Goal: Transaction & Acquisition: Purchase product/service

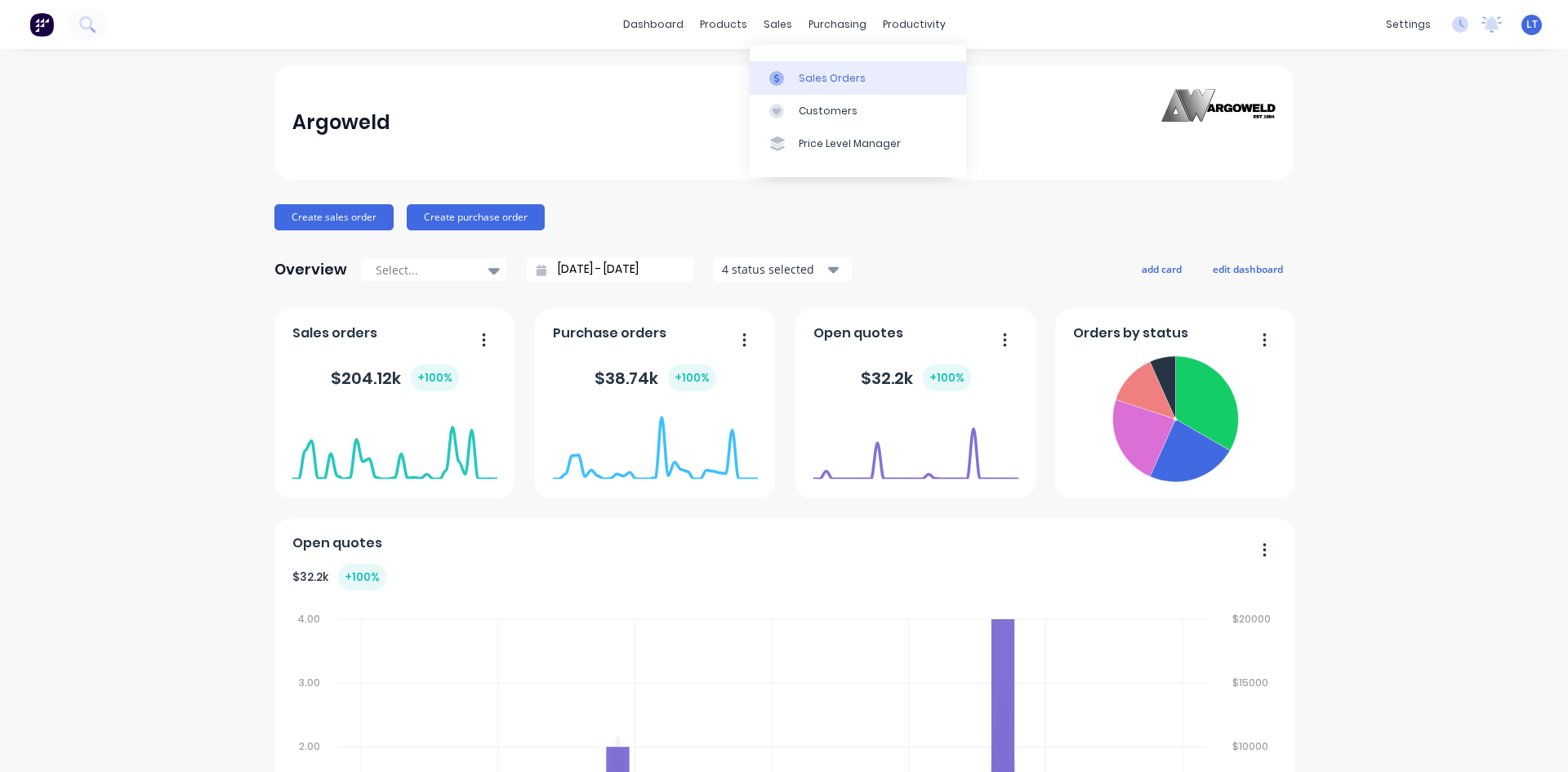
click at [862, 81] on link "Sales Orders" at bounding box center [858, 77] width 217 height 32
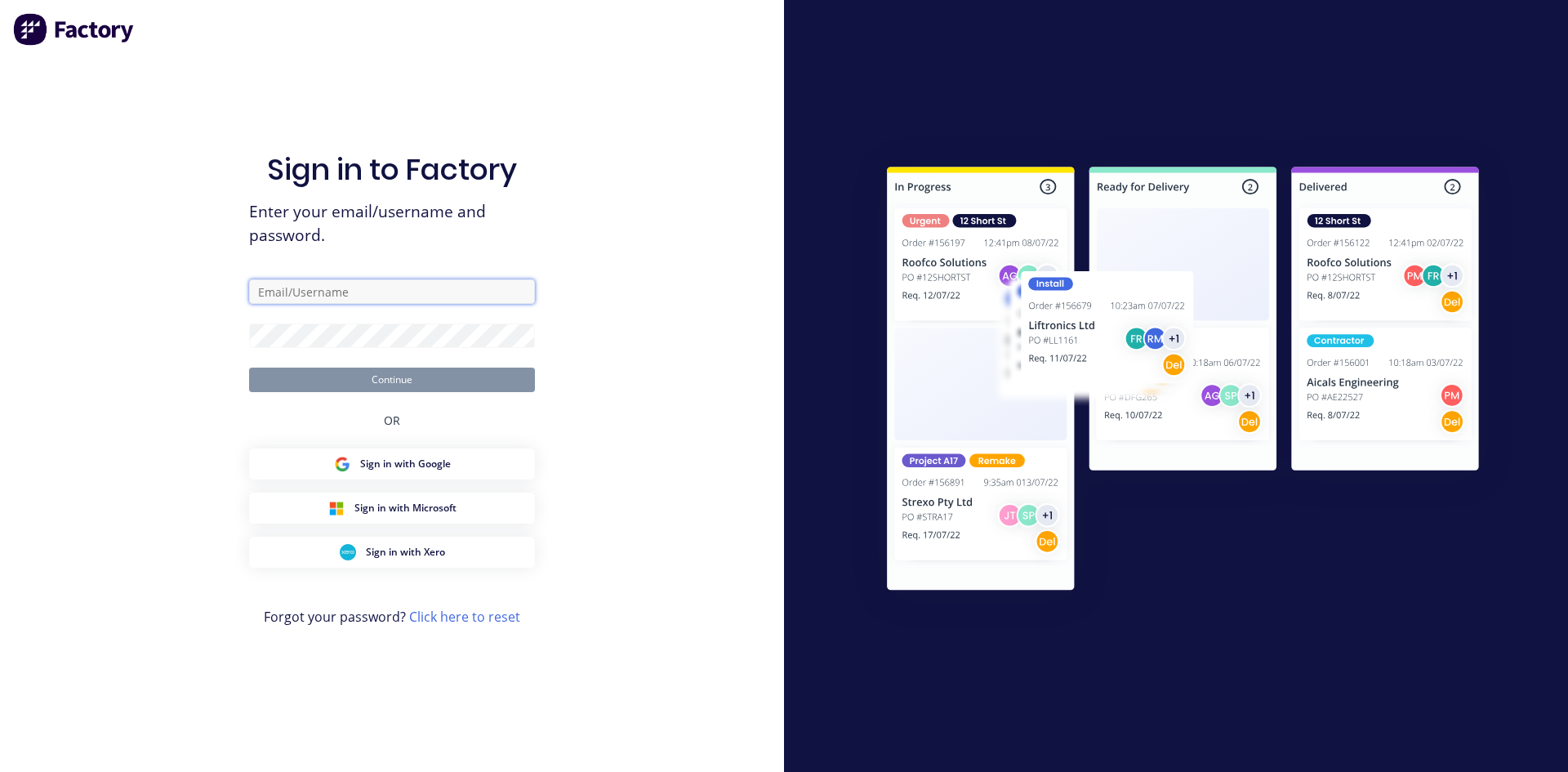
click at [333, 290] on input "text" at bounding box center [392, 292] width 286 height 25
type input "[PERSON_NAME][EMAIL_ADDRESS][DOMAIN_NAME]"
click at [434, 388] on button "Continue" at bounding box center [392, 379] width 286 height 25
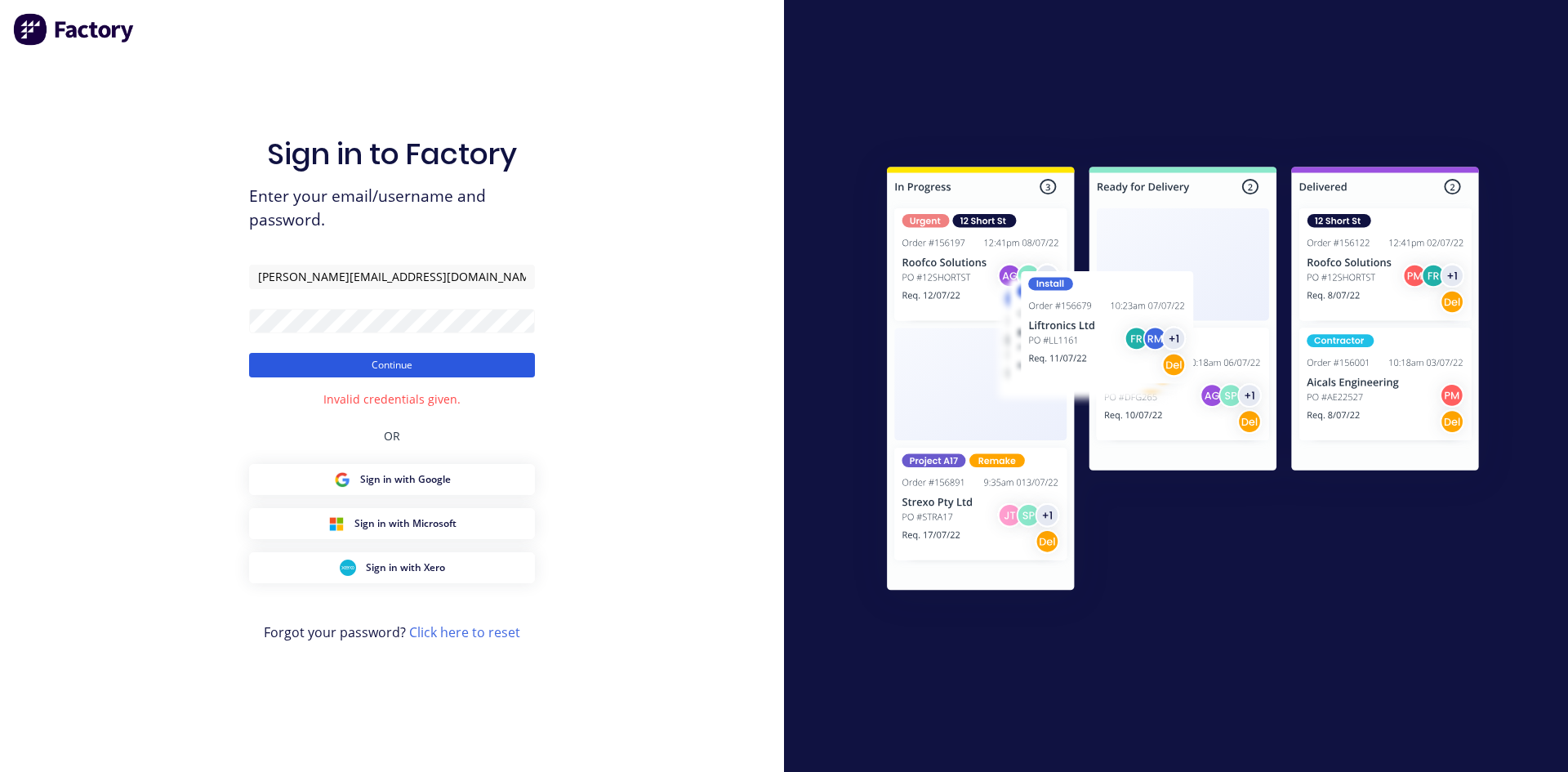
click at [397, 375] on button "Continue" at bounding box center [392, 365] width 286 height 25
click at [183, 318] on div "Sign in to Factory Enter your email/username and password. [PERSON_NAME][EMAIL_…" at bounding box center [392, 386] width 784 height 772
click at [338, 362] on button "Continue" at bounding box center [392, 365] width 286 height 25
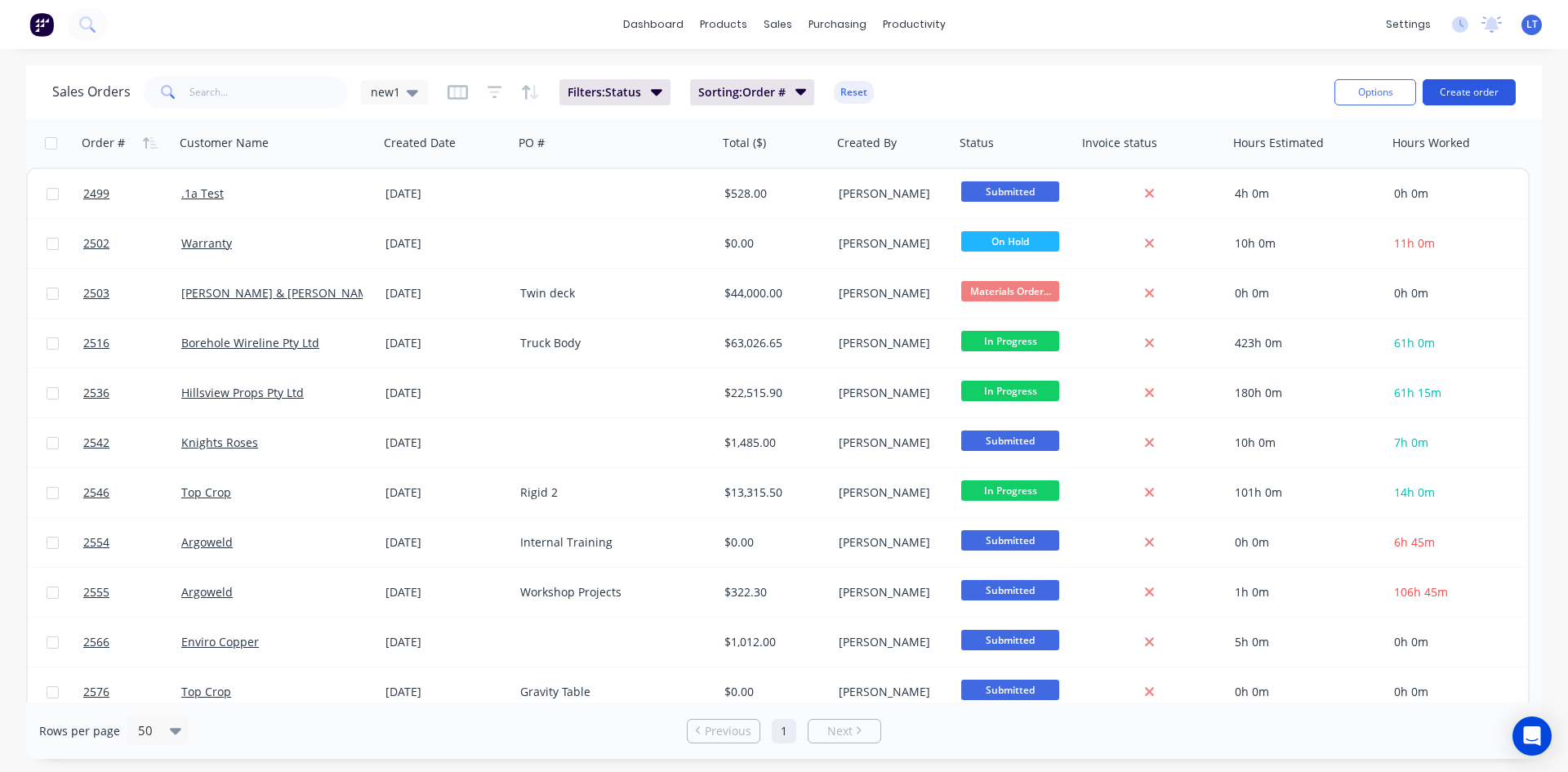
click at [1469, 91] on button "Create order" at bounding box center [1469, 92] width 94 height 26
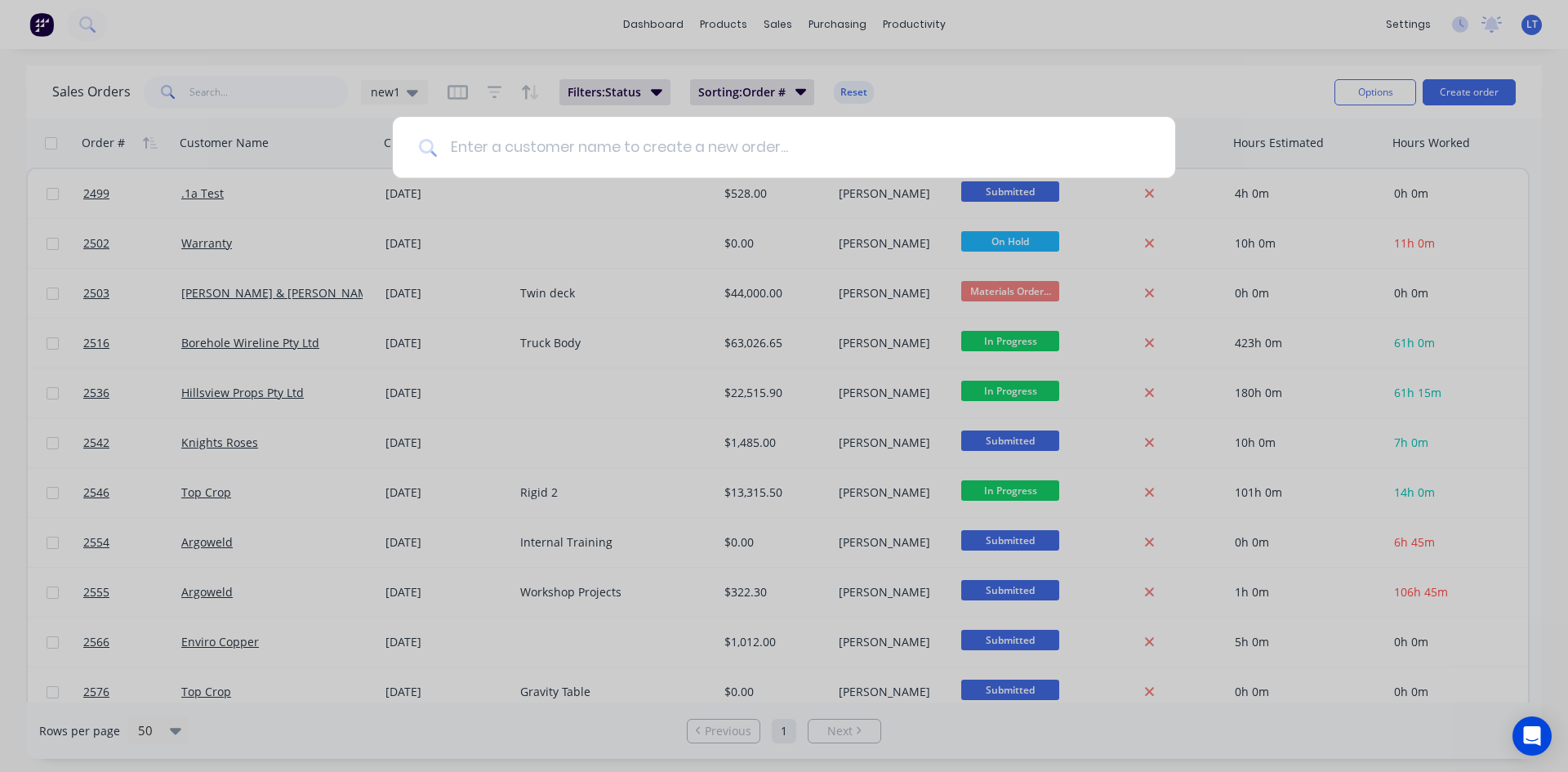
click at [733, 148] on input at bounding box center [793, 147] width 713 height 61
type input "[PERSON_NAME]"
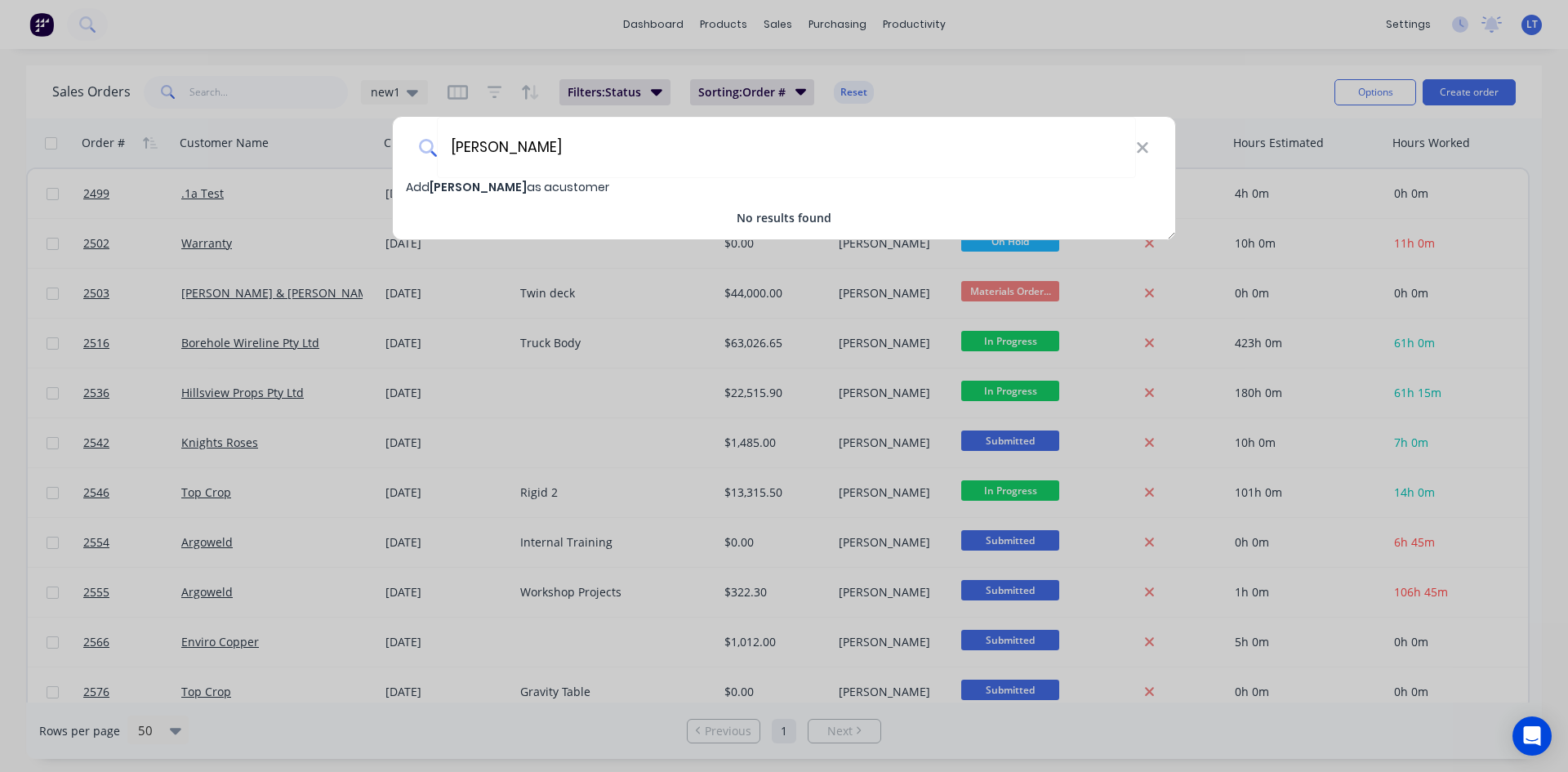
click at [442, 190] on span "[PERSON_NAME]" at bounding box center [478, 186] width 97 height 16
select select "AU"
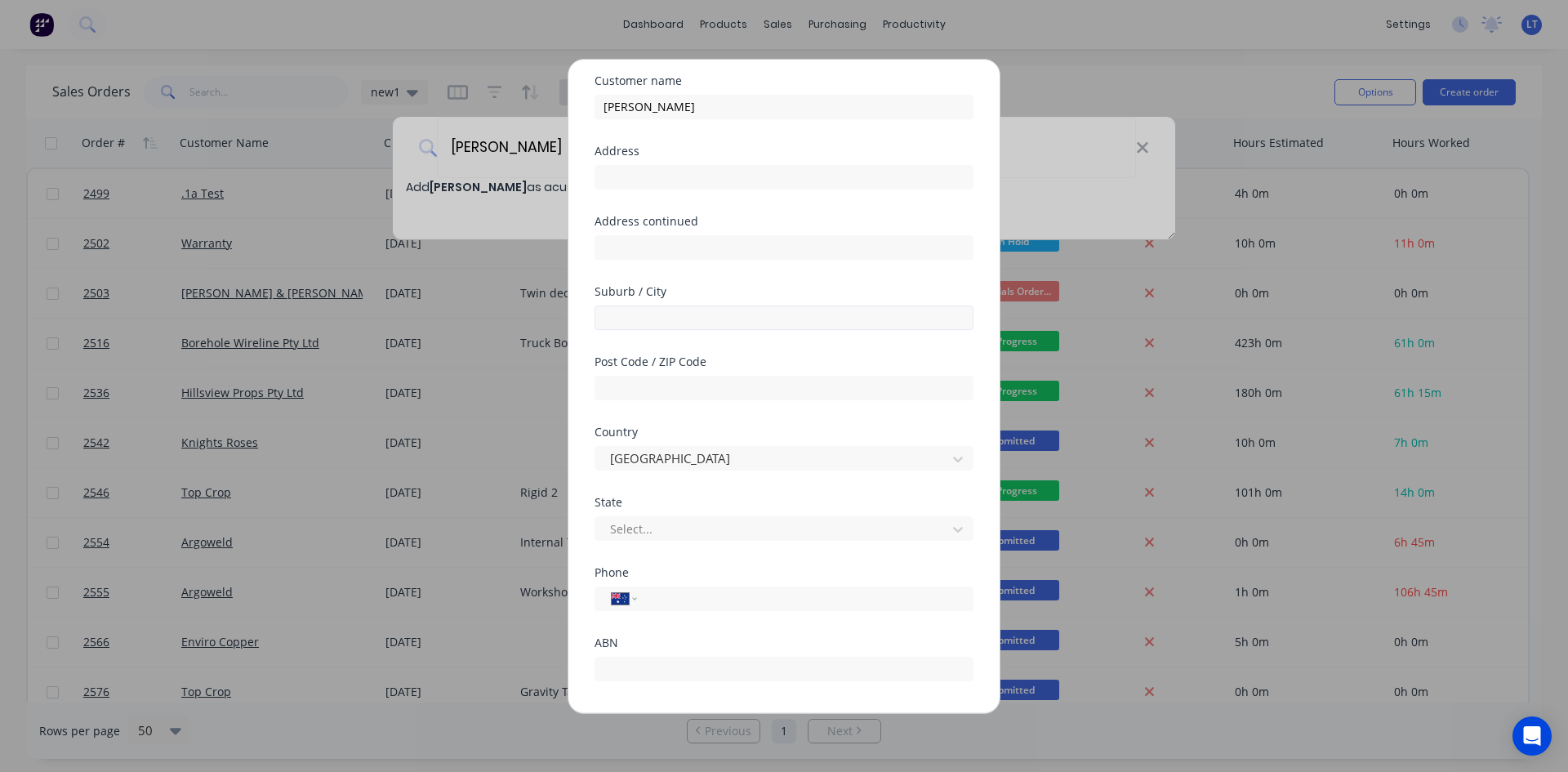
scroll to position [82, 0]
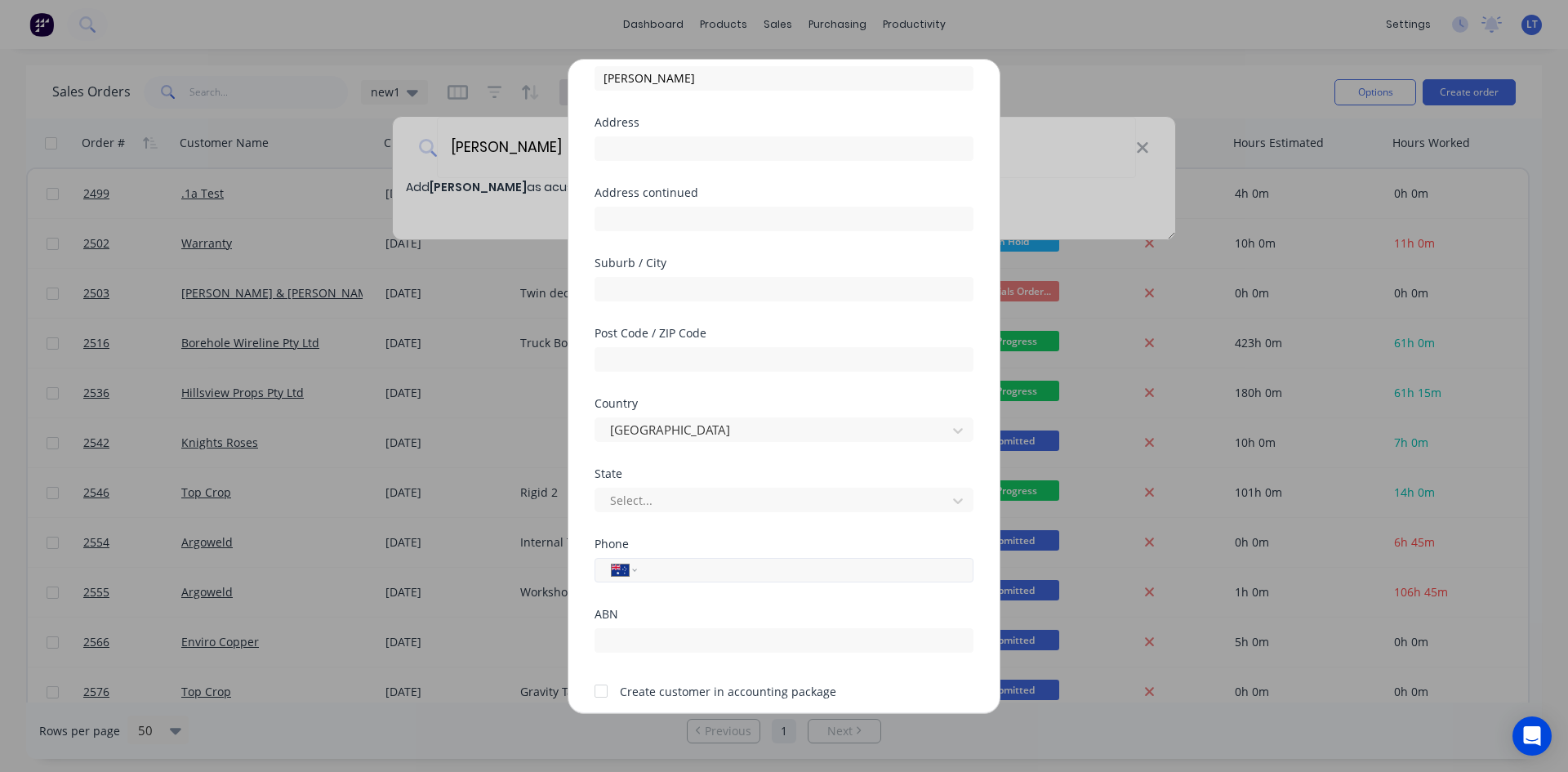
click at [676, 575] on input "tel" at bounding box center [803, 570] width 308 height 19
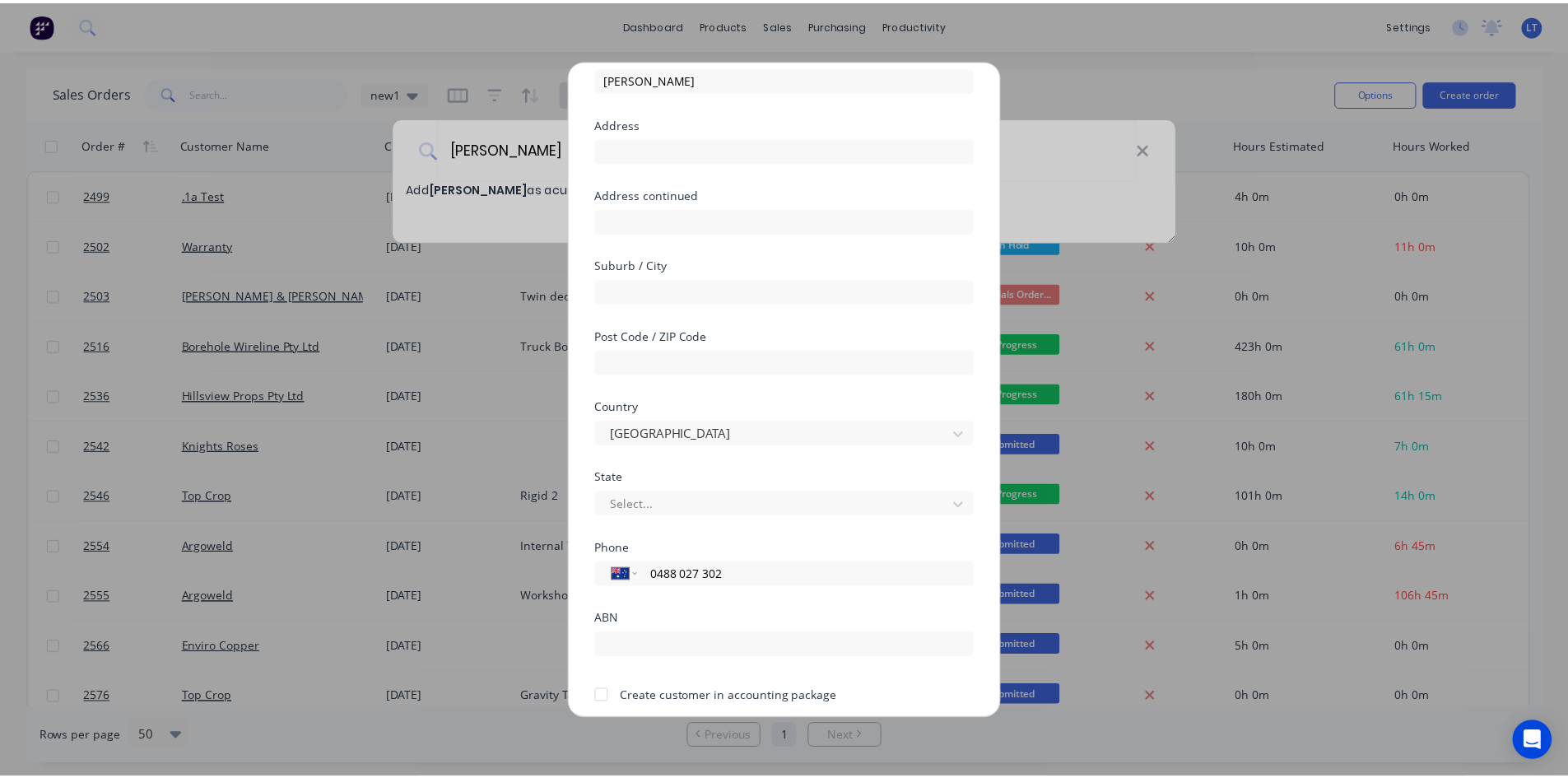
scroll to position [145, 0]
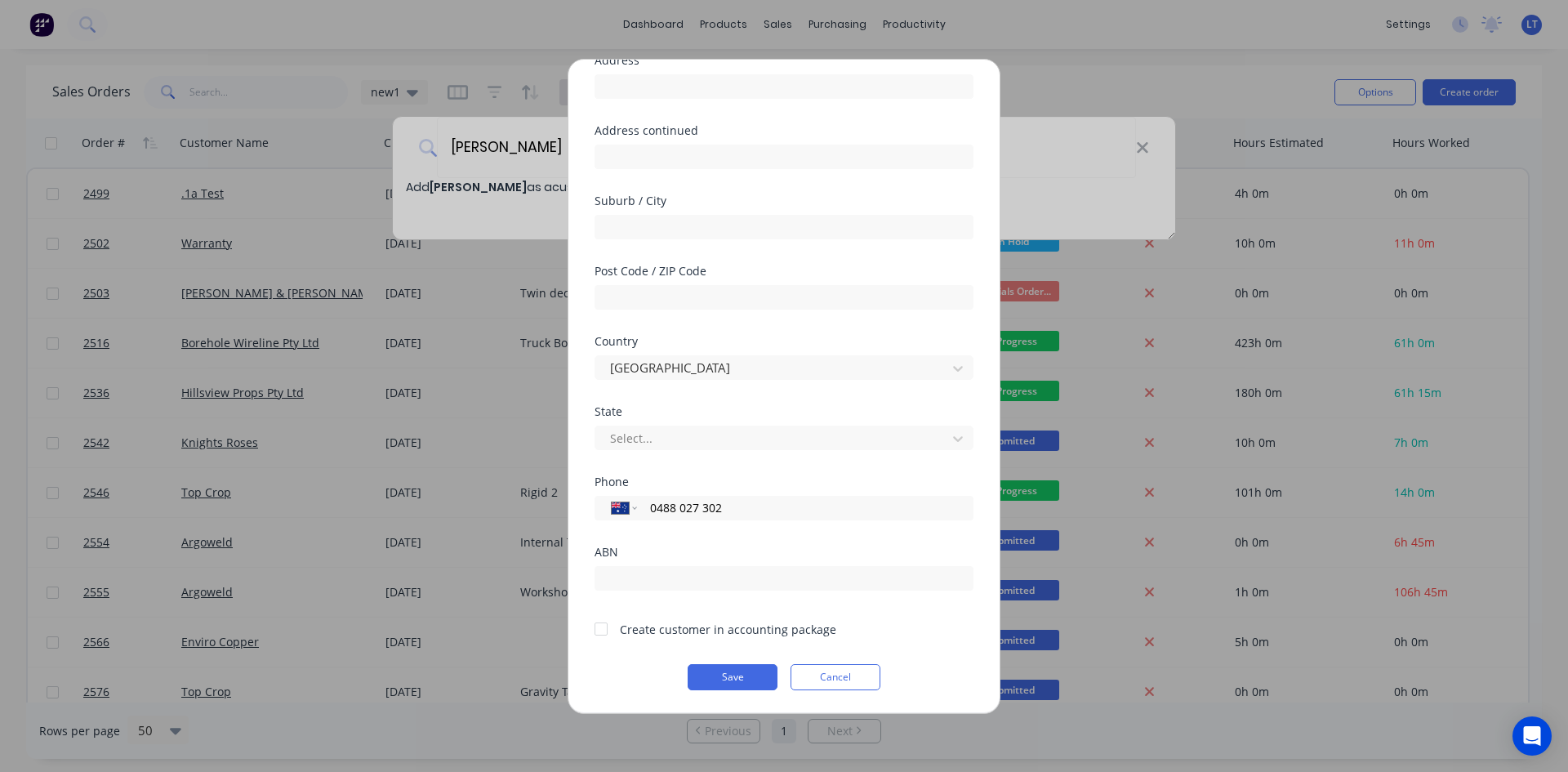
type input "0488 027 302"
click at [605, 631] on div at bounding box center [601, 628] width 32 height 32
click at [724, 673] on button "Save" at bounding box center [733, 677] width 90 height 26
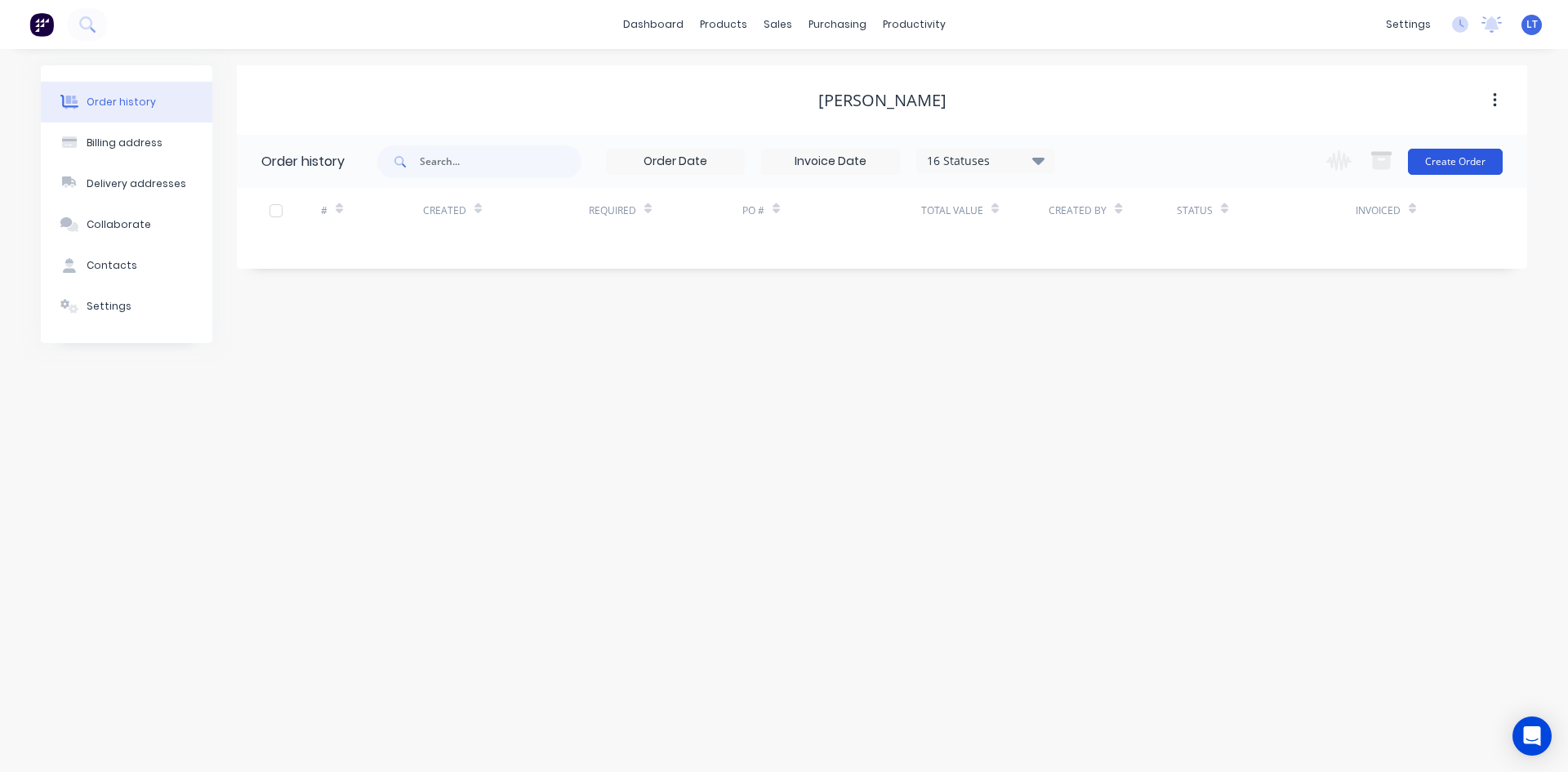
click at [1470, 167] on button "Create Order" at bounding box center [1455, 162] width 94 height 26
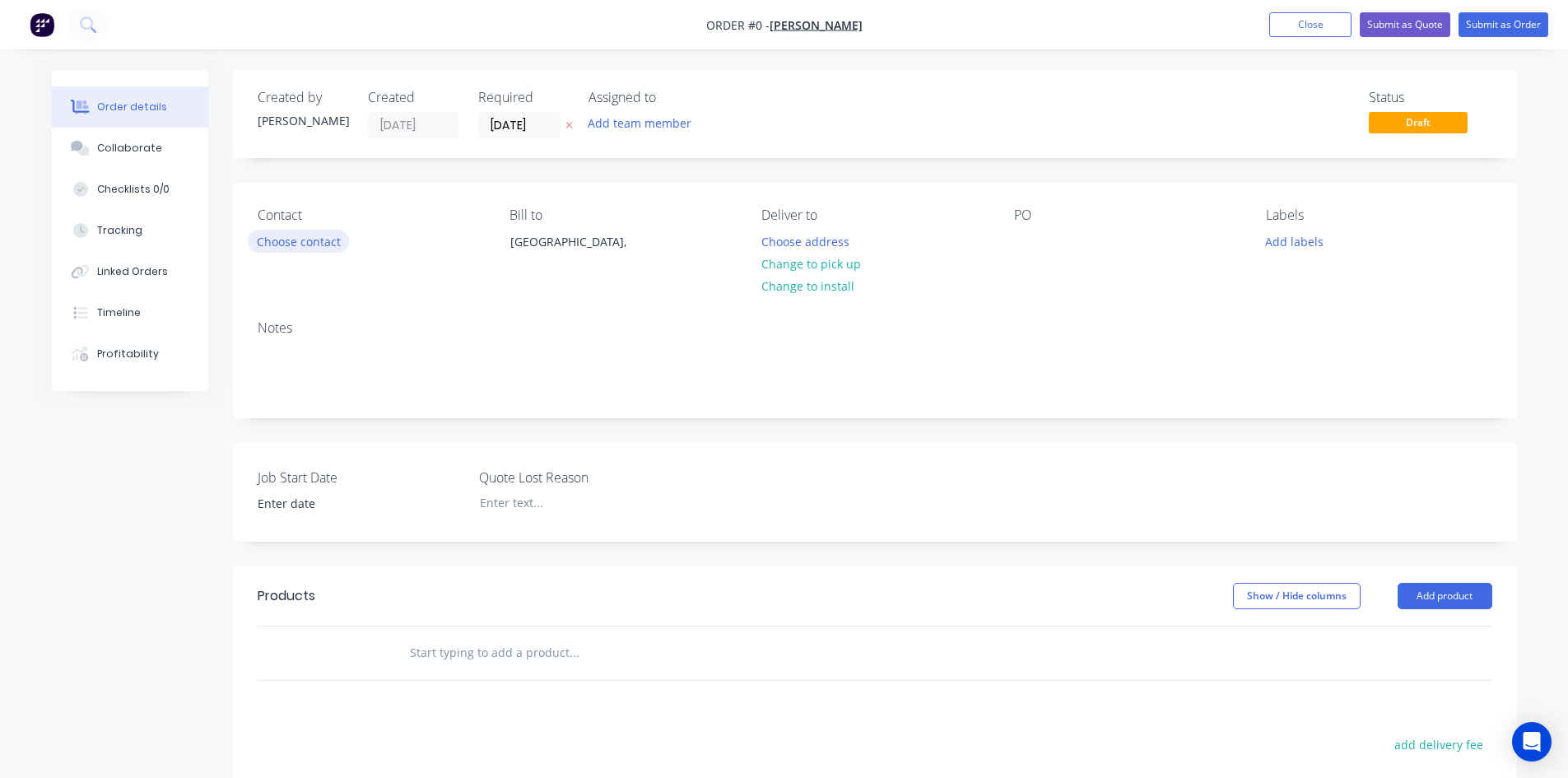
click at [322, 244] on button "Choose contact" at bounding box center [298, 241] width 101 height 22
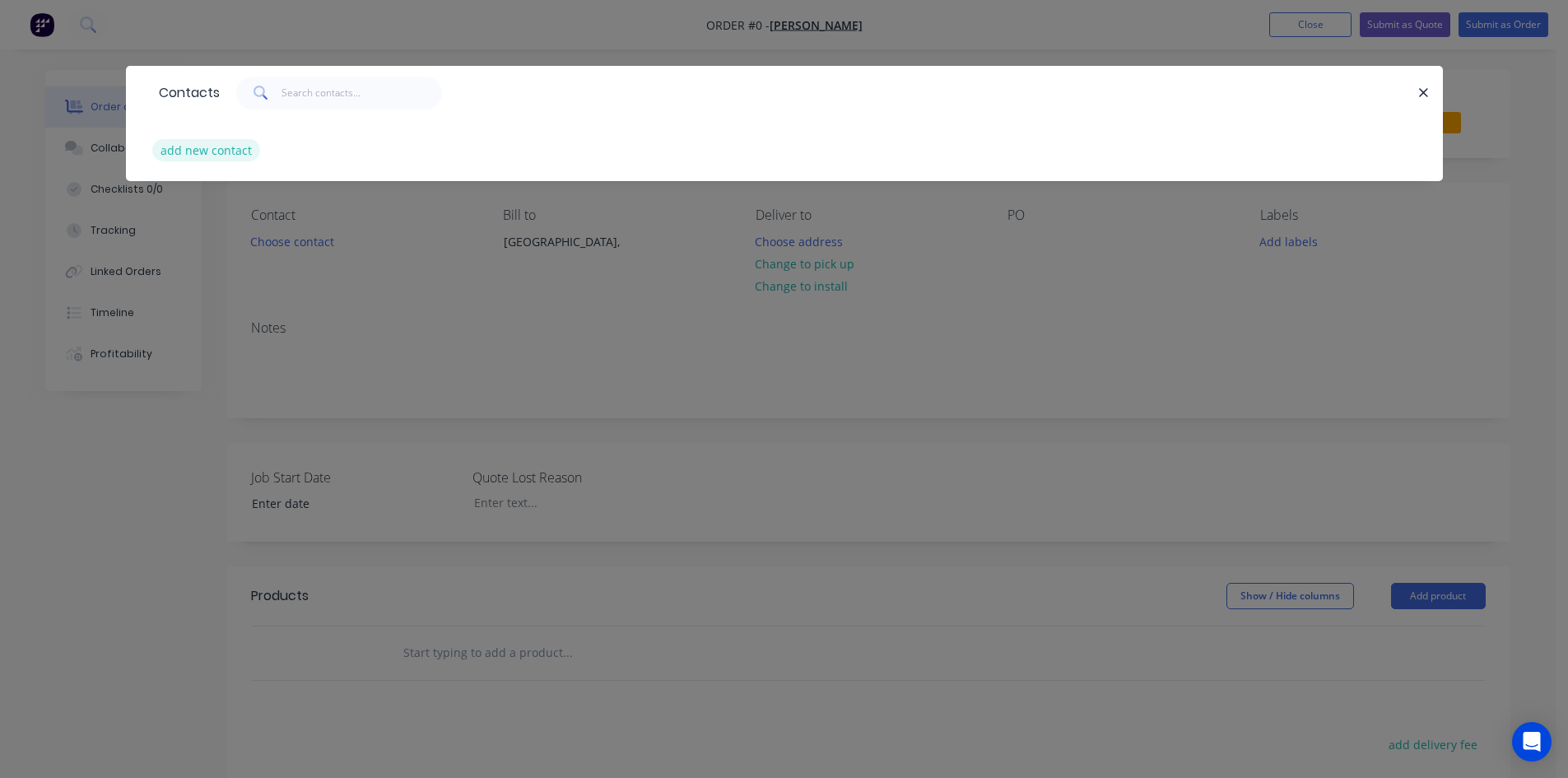
click at [243, 147] on button "add new contact" at bounding box center [206, 150] width 109 height 22
select select "AU"
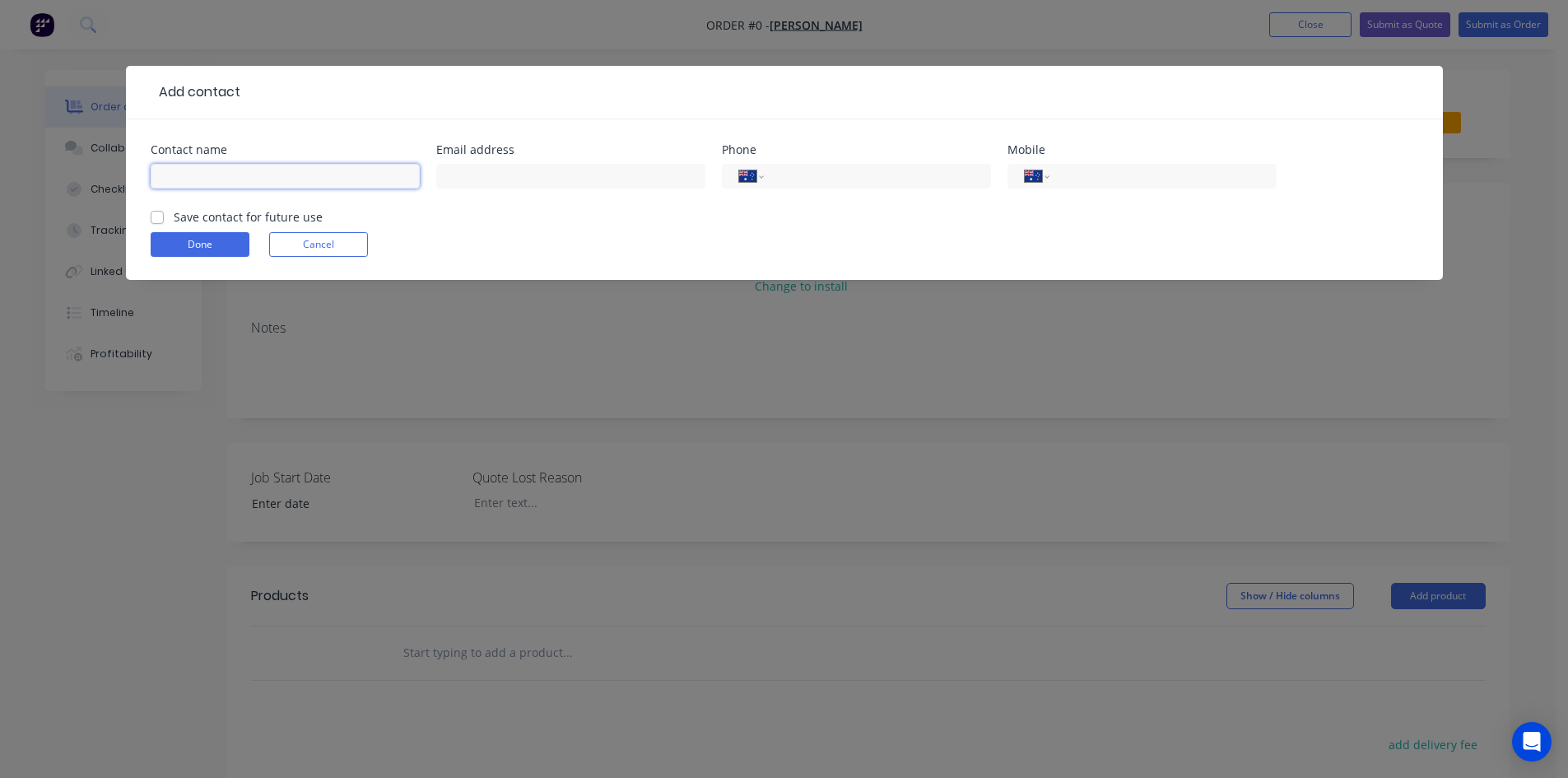
click at [290, 183] on input "text" at bounding box center [285, 176] width 269 height 25
type input "[PERSON_NAME]"
click at [542, 180] on input "text" at bounding box center [571, 176] width 269 height 25
type input "[EMAIL_ADDRESS][DOMAIN_NAME]"
click at [1072, 163] on div "International [GEOGRAPHIC_DATA] [GEOGRAPHIC_DATA] [GEOGRAPHIC_DATA] [GEOGRAPHIC…" at bounding box center [1142, 183] width 269 height 49
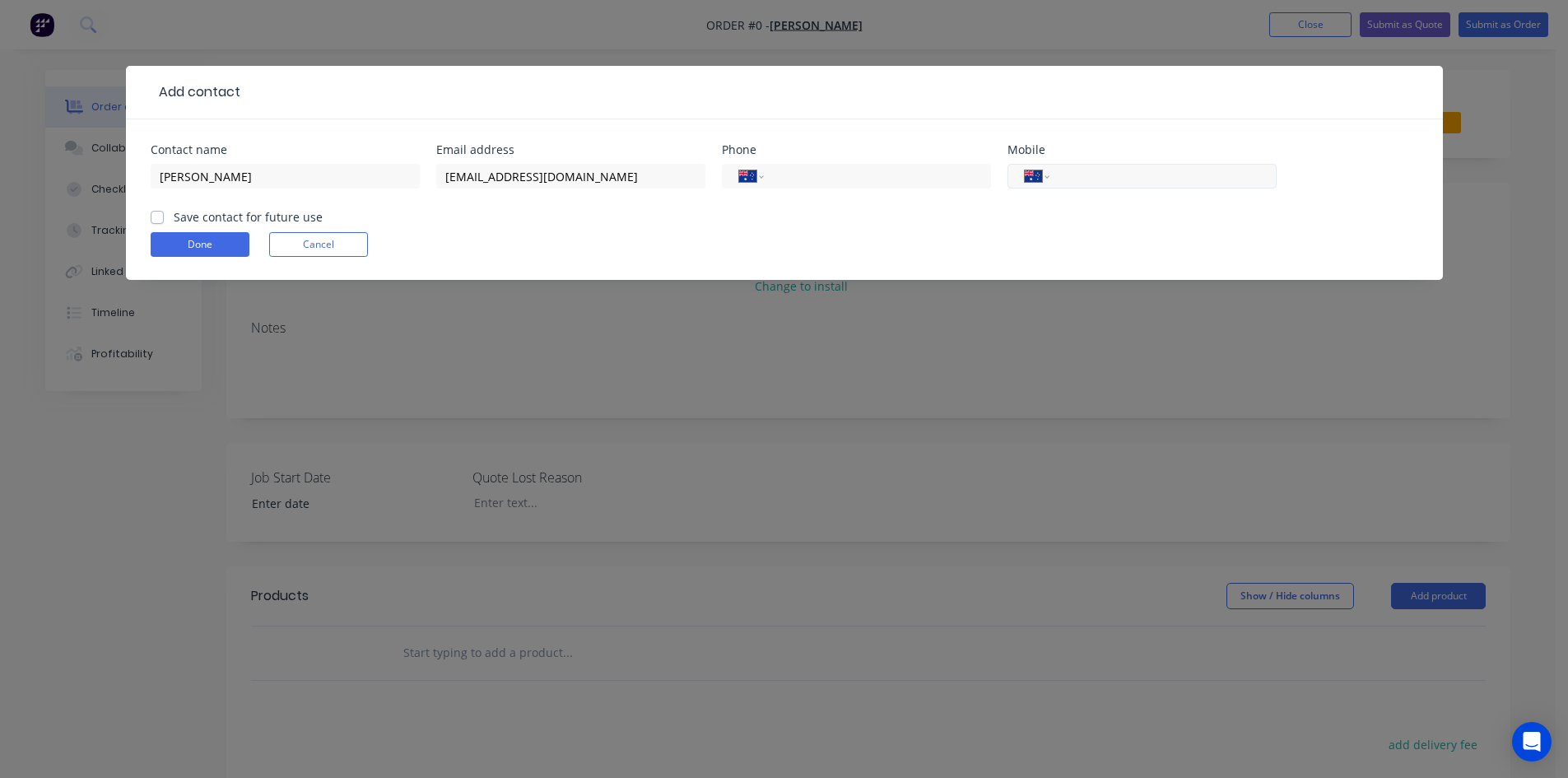
click at [1074, 175] on input "tel" at bounding box center [1159, 177] width 198 height 19
type input "0488 027 302"
click at [174, 213] on label "Save contact for future use" at bounding box center [248, 217] width 149 height 17
click at [157, 213] on input "Save contact for future use" at bounding box center [157, 216] width 13 height 15
checkbox input "true"
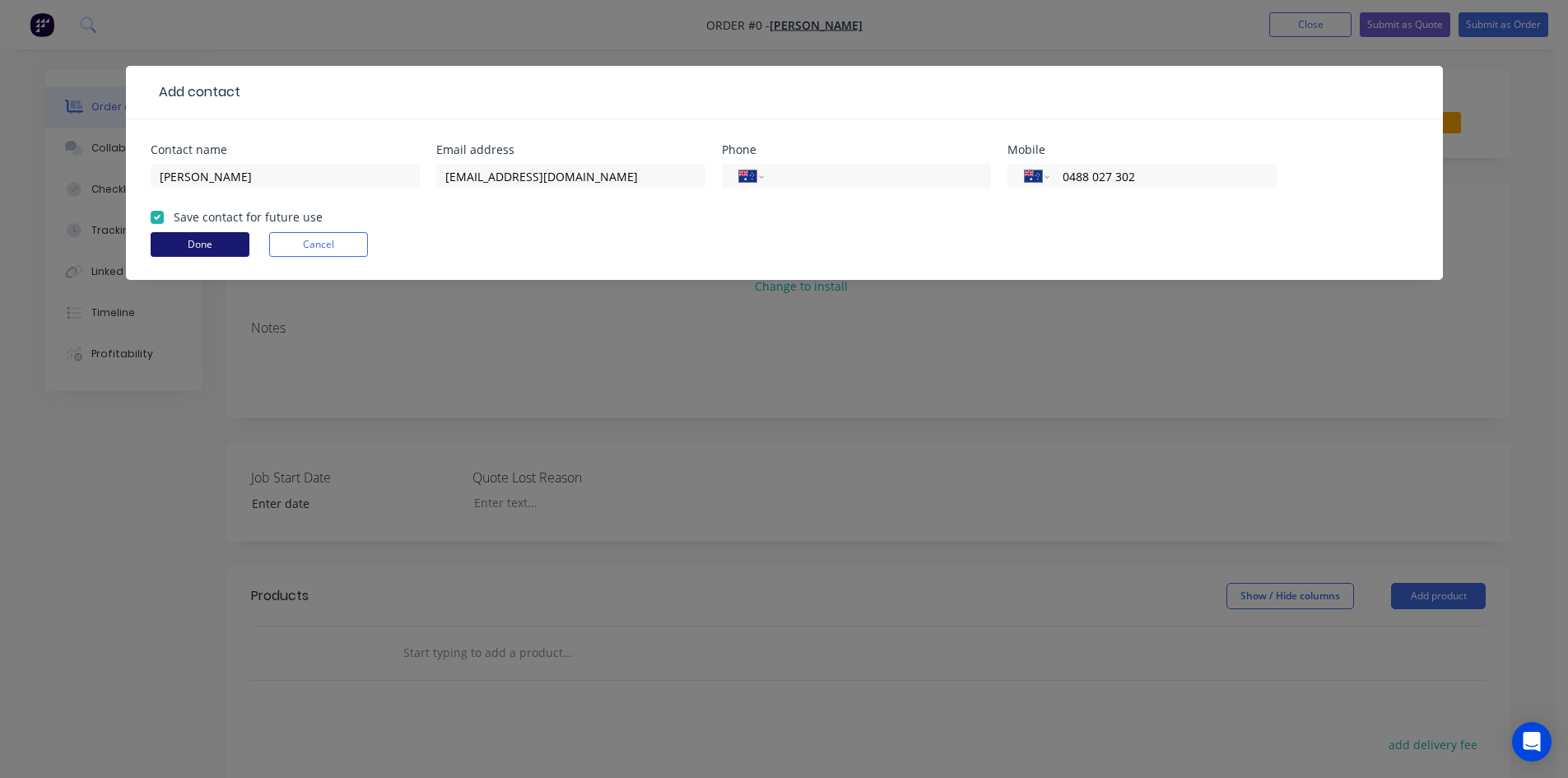
click at [186, 246] on button "Done" at bounding box center [200, 244] width 99 height 25
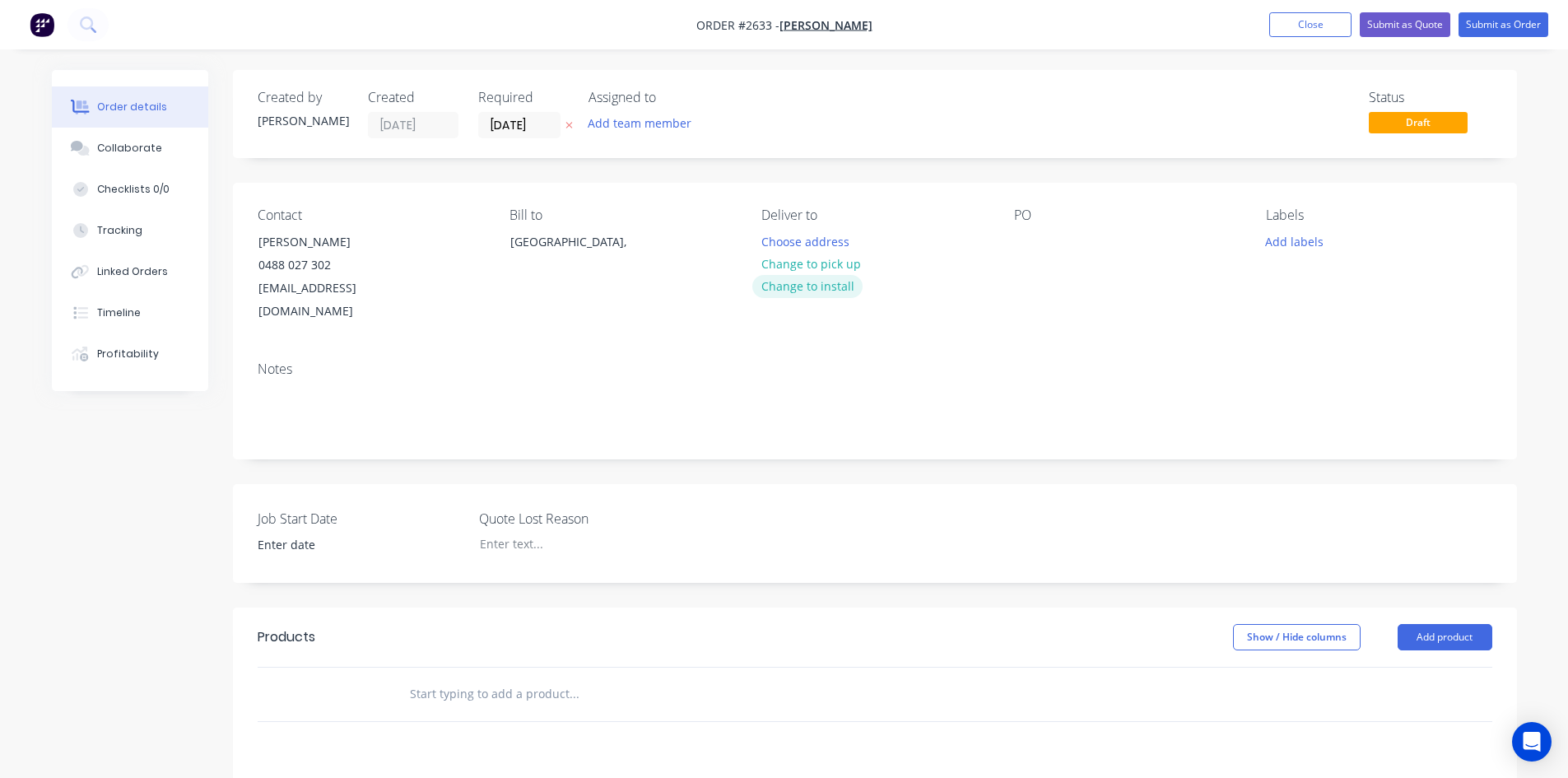
click at [835, 283] on button "Change to install" at bounding box center [807, 286] width 111 height 22
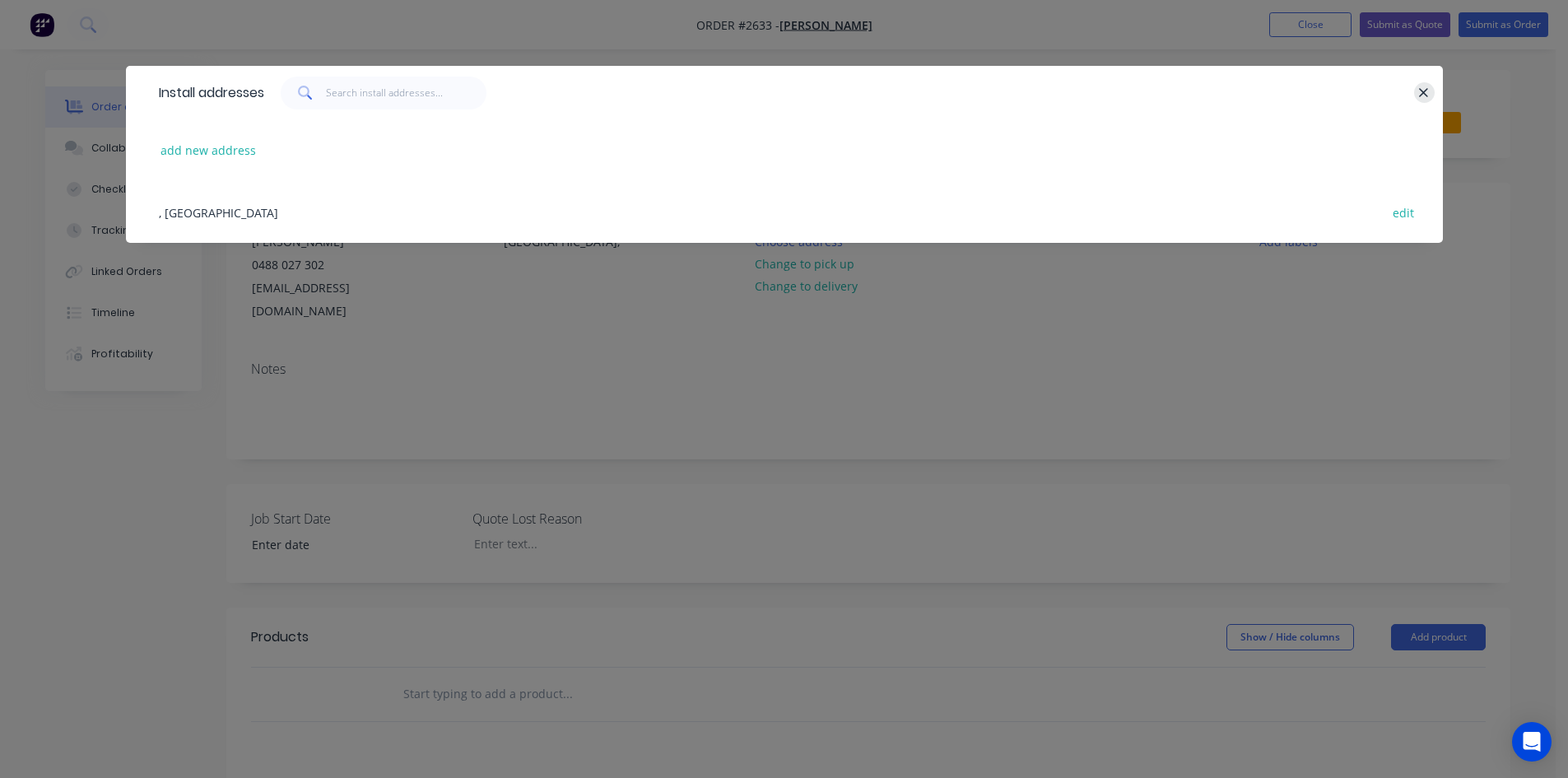
click at [1425, 91] on icon "button" at bounding box center [1423, 93] width 10 height 15
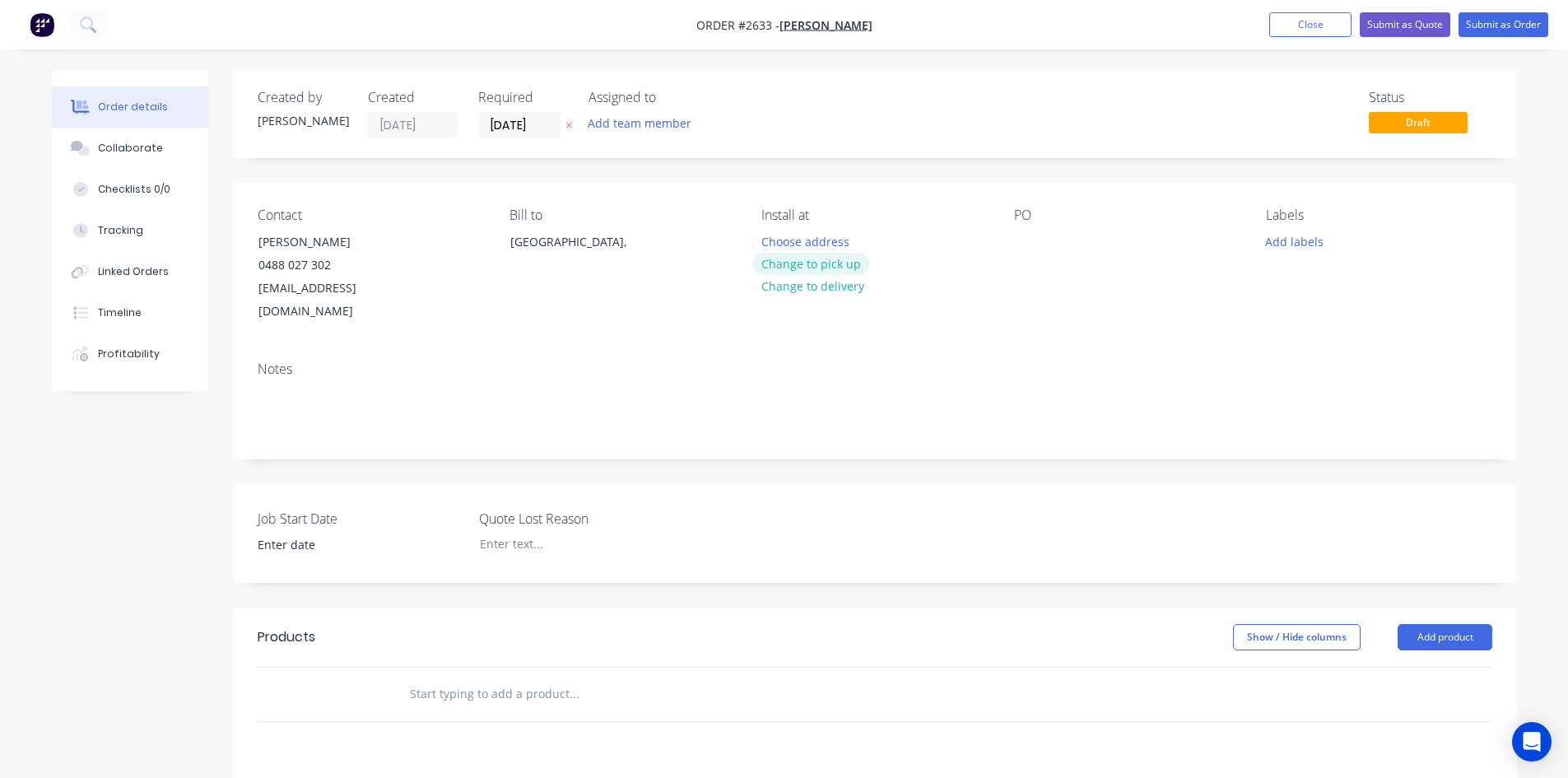
click at [838, 260] on button "Change to pick up" at bounding box center [811, 264] width 117 height 22
click at [544, 124] on input "[DATE]" at bounding box center [519, 125] width 81 height 25
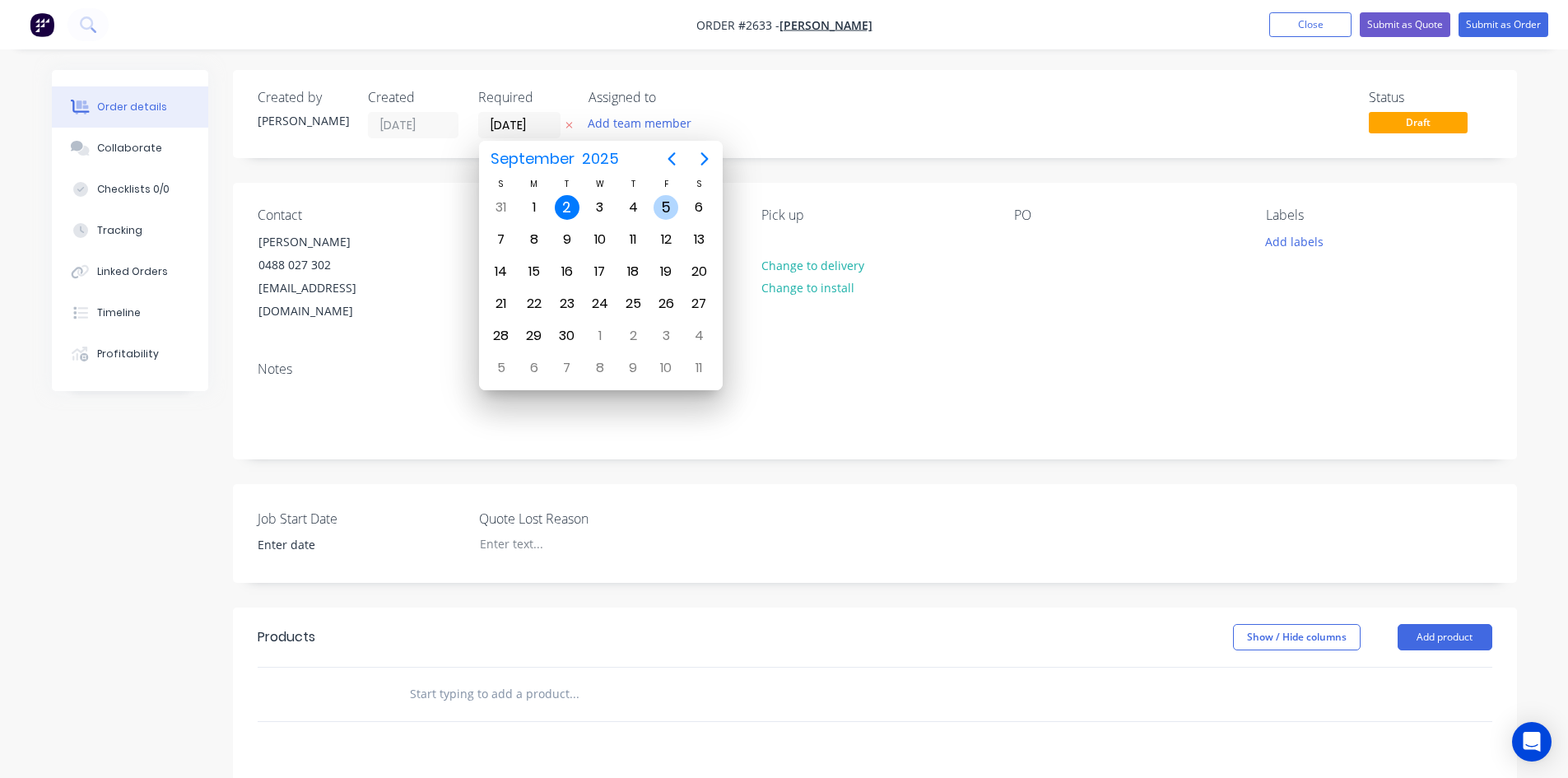
click at [668, 209] on div "5" at bounding box center [666, 207] width 25 height 25
type input "[DATE]"
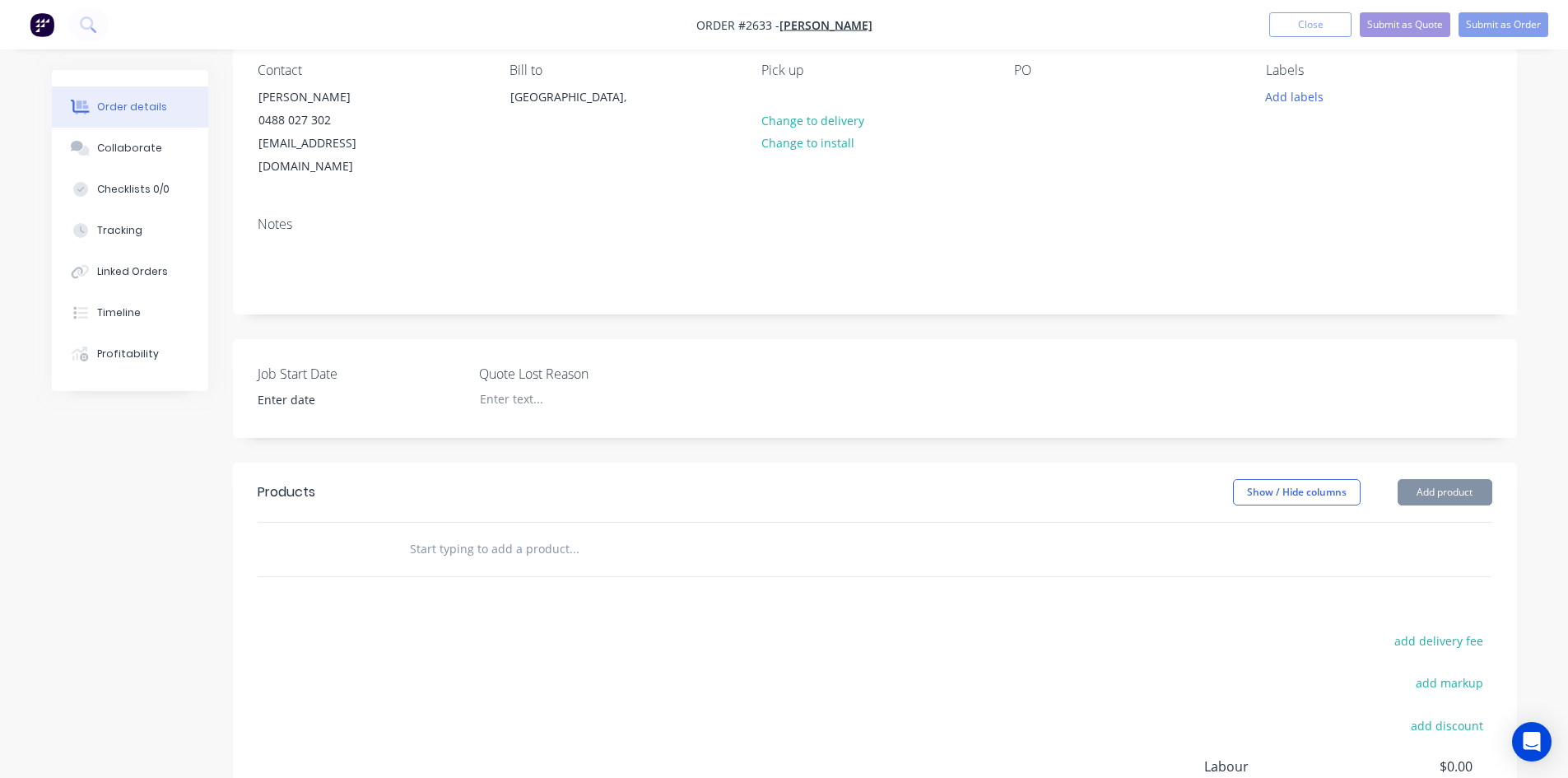
scroll to position [165, 0]
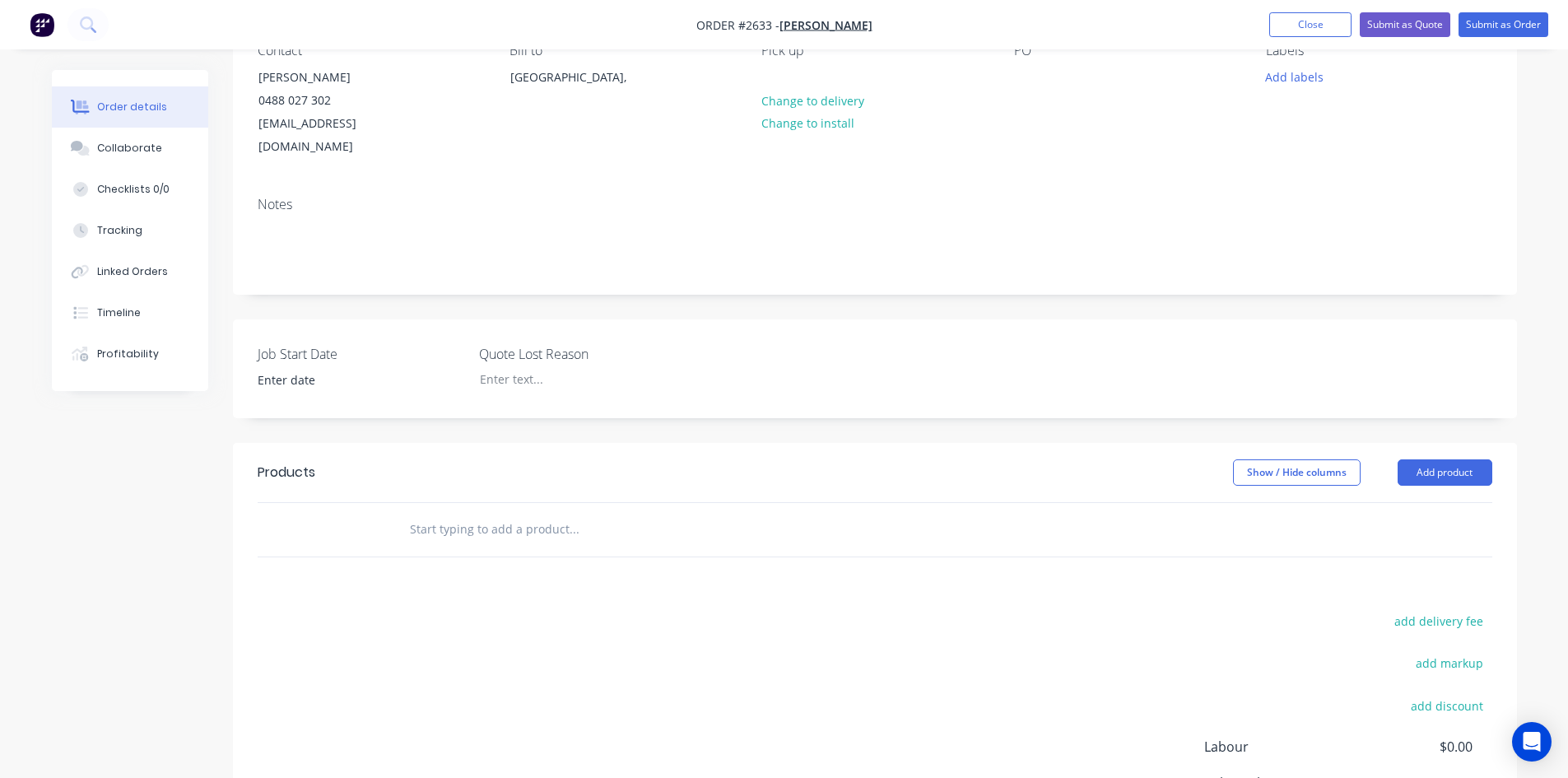
click at [447, 512] on input "text" at bounding box center [573, 529] width 329 height 33
click at [469, 512] on input "text" at bounding box center [573, 529] width 329 height 33
paste input "Toyota Landcruiser VDJ79 V8 D/Cab Ute 3in With Cat & Hotdog"
click at [409, 512] on input "Toyota Landcruiser VDJ79 V8 D/Cab Ute 3in With Cat & Hotdog" at bounding box center [573, 529] width 329 height 33
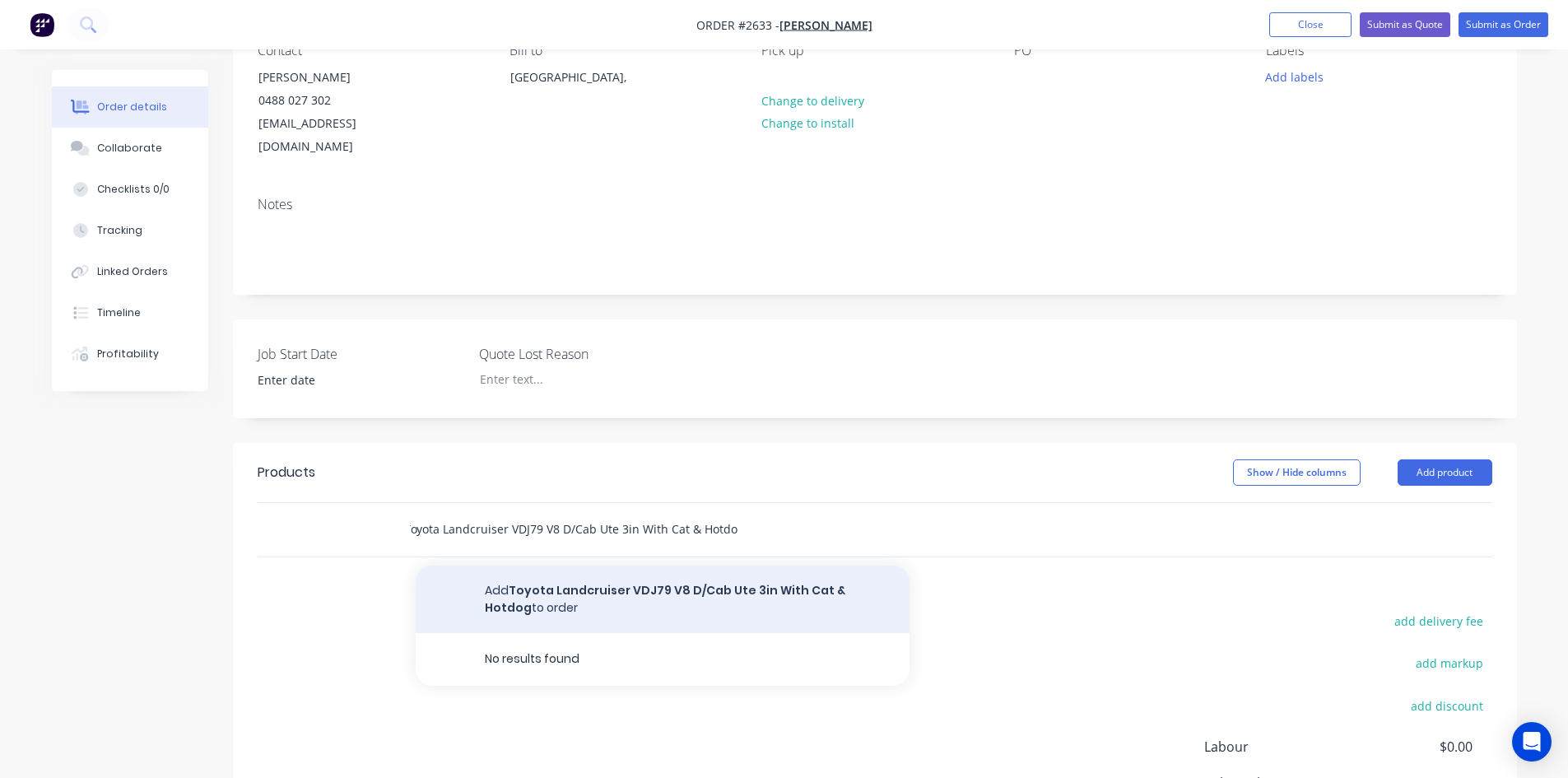
type input "Toyota Landcruiser VDJ79 V8 D/Cab Ute 3in With Cat & Hotdog"
click at [709, 566] on button "Add Toyota Landcruiser VDJ79 V8 D/Cab Ute 3in With Cat & Hotdog to order" at bounding box center [662, 599] width 494 height 68
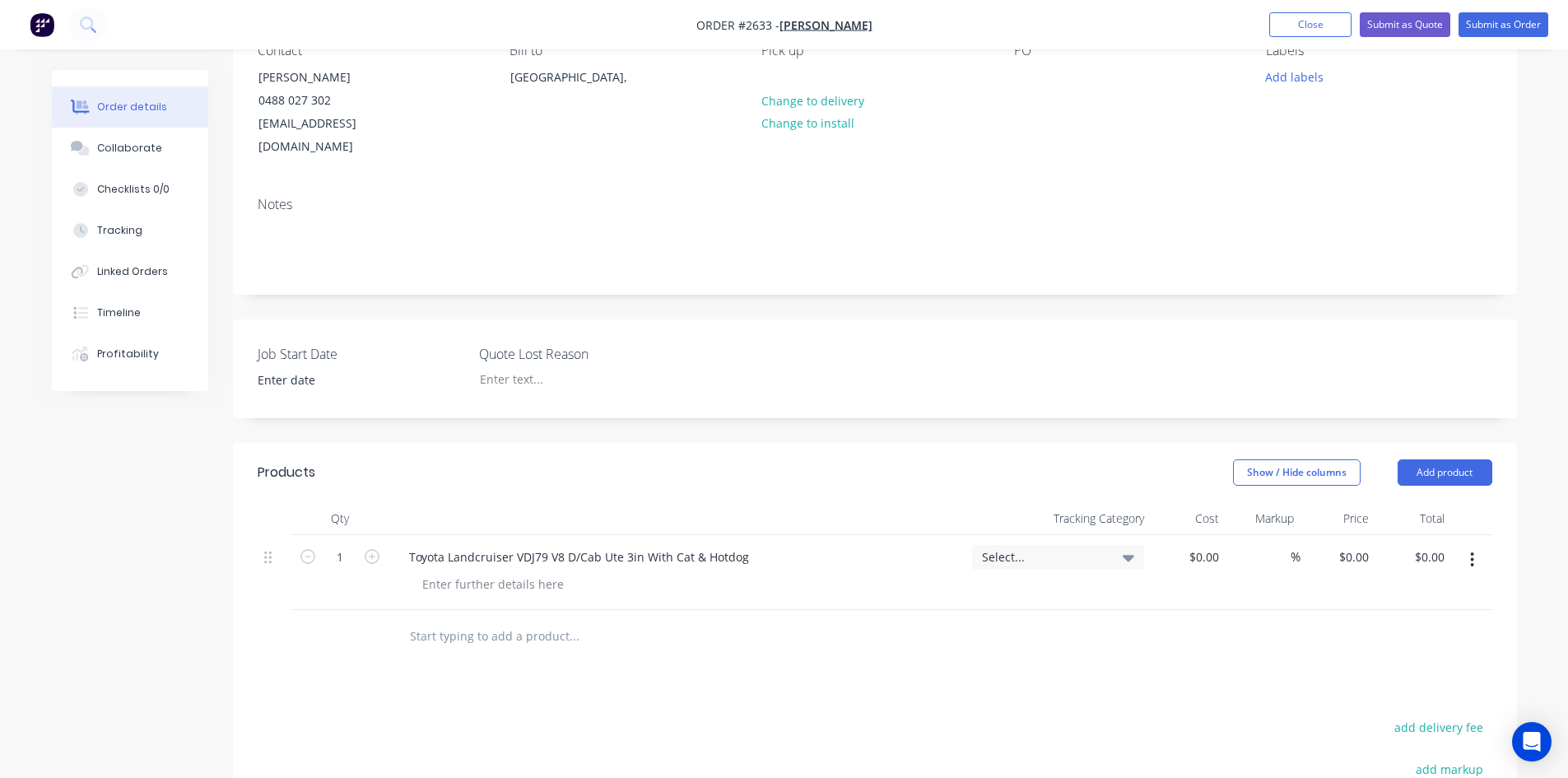
click at [482, 619] on input "text" at bounding box center [573, 636] width 329 height 33
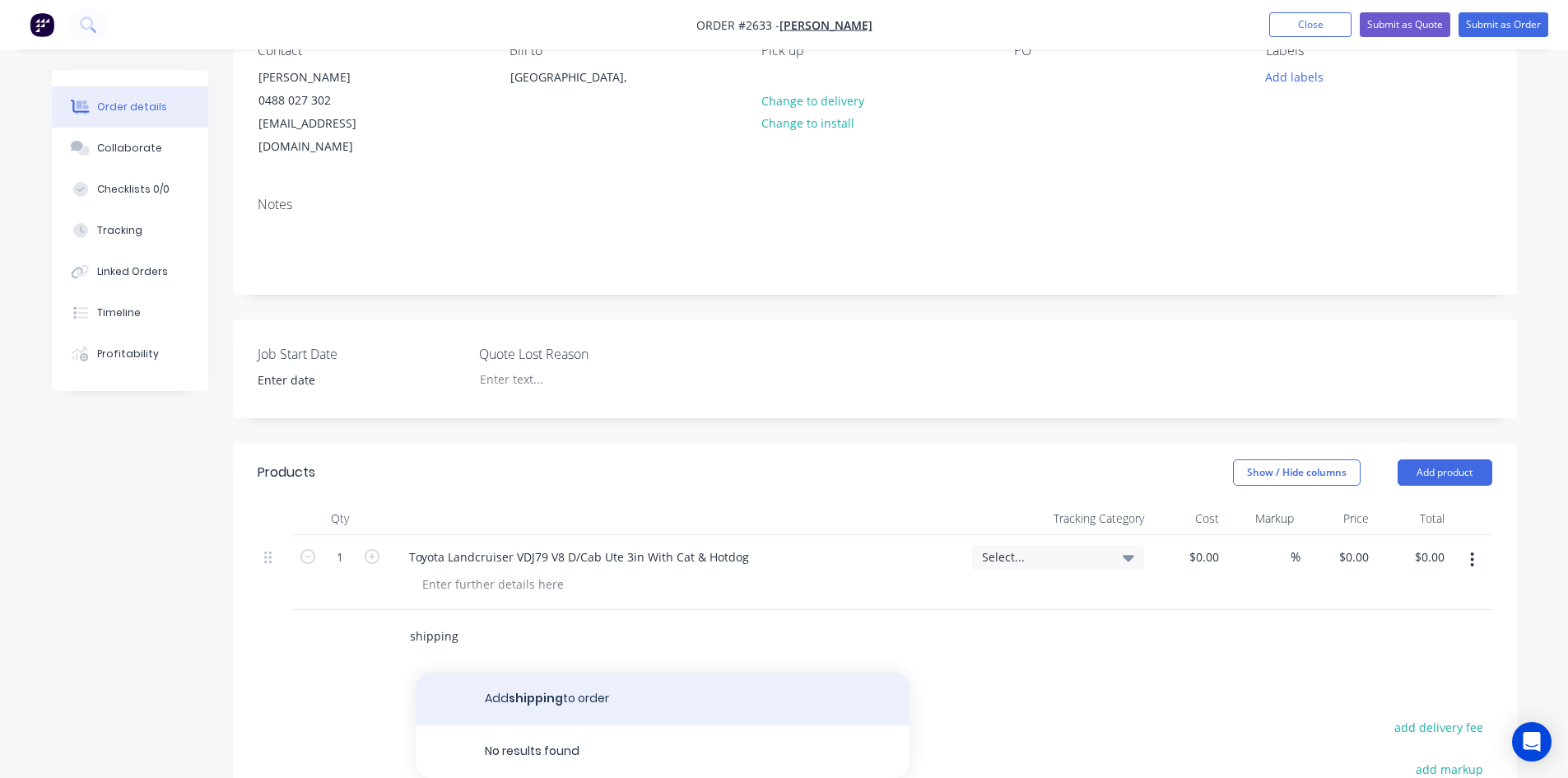
type input "shipping"
click at [516, 675] on button "Add shipping to order" at bounding box center [662, 698] width 494 height 52
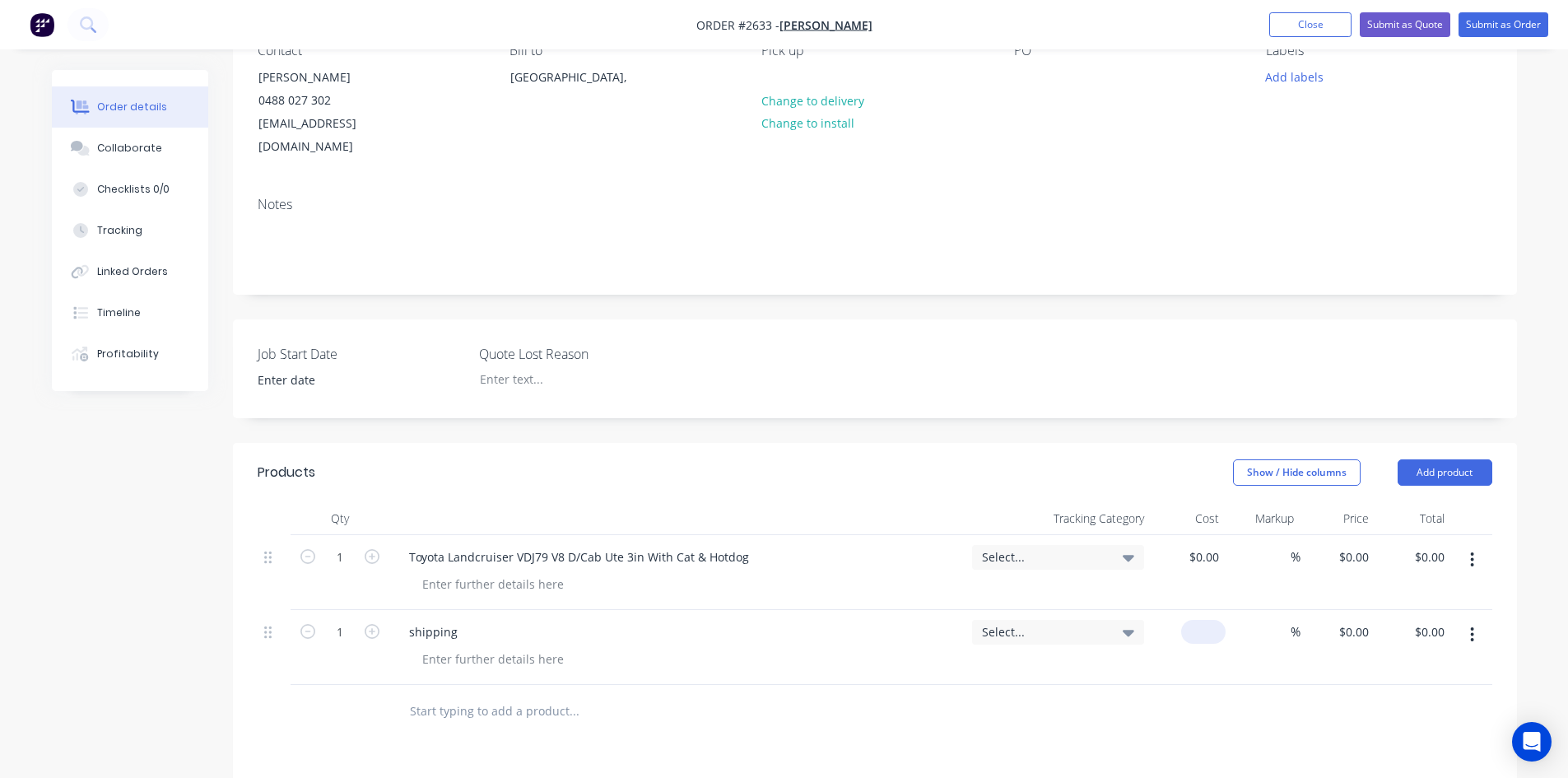
click at [1214, 619] on input at bounding box center [1206, 631] width 38 height 24
type input "$119.00"
click at [1235, 694] on div at bounding box center [875, 711] width 1235 height 53
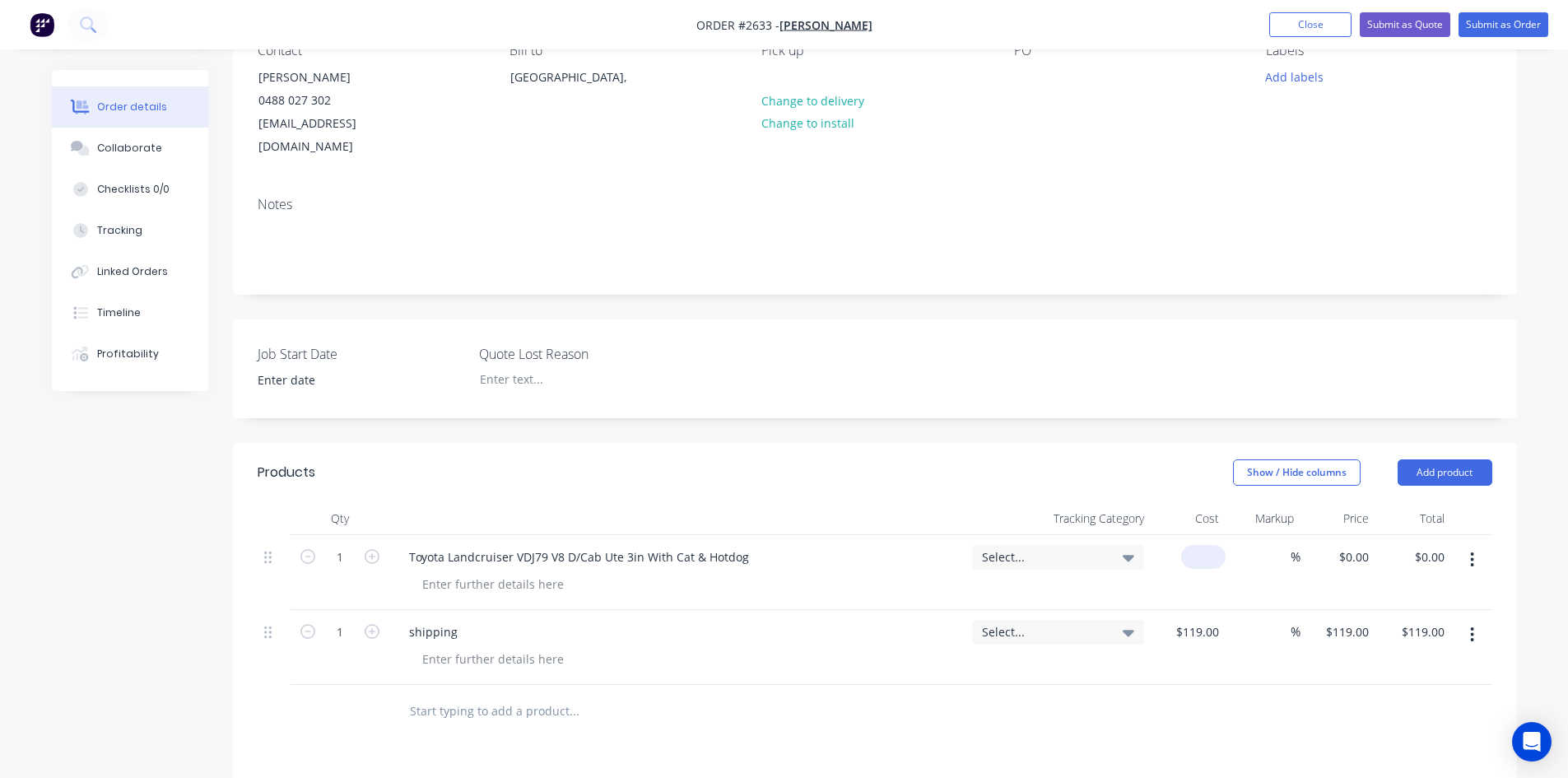
click at [1206, 545] on input at bounding box center [1206, 557] width 38 height 24
type input "$1,830.00"
click at [1217, 545] on input "1830" at bounding box center [1208, 557] width 34 height 24
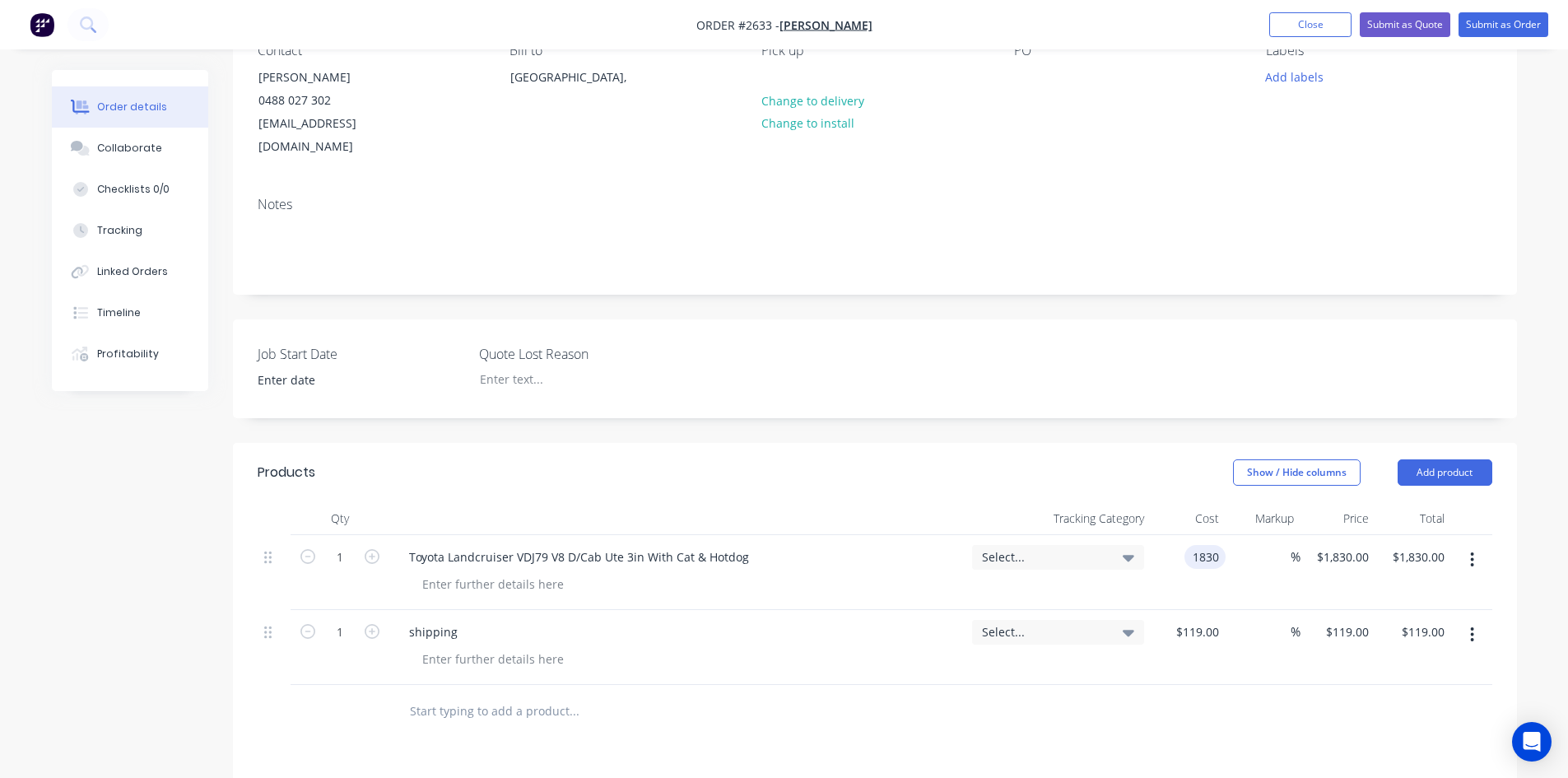
type input "."
type input "$1,830.71"
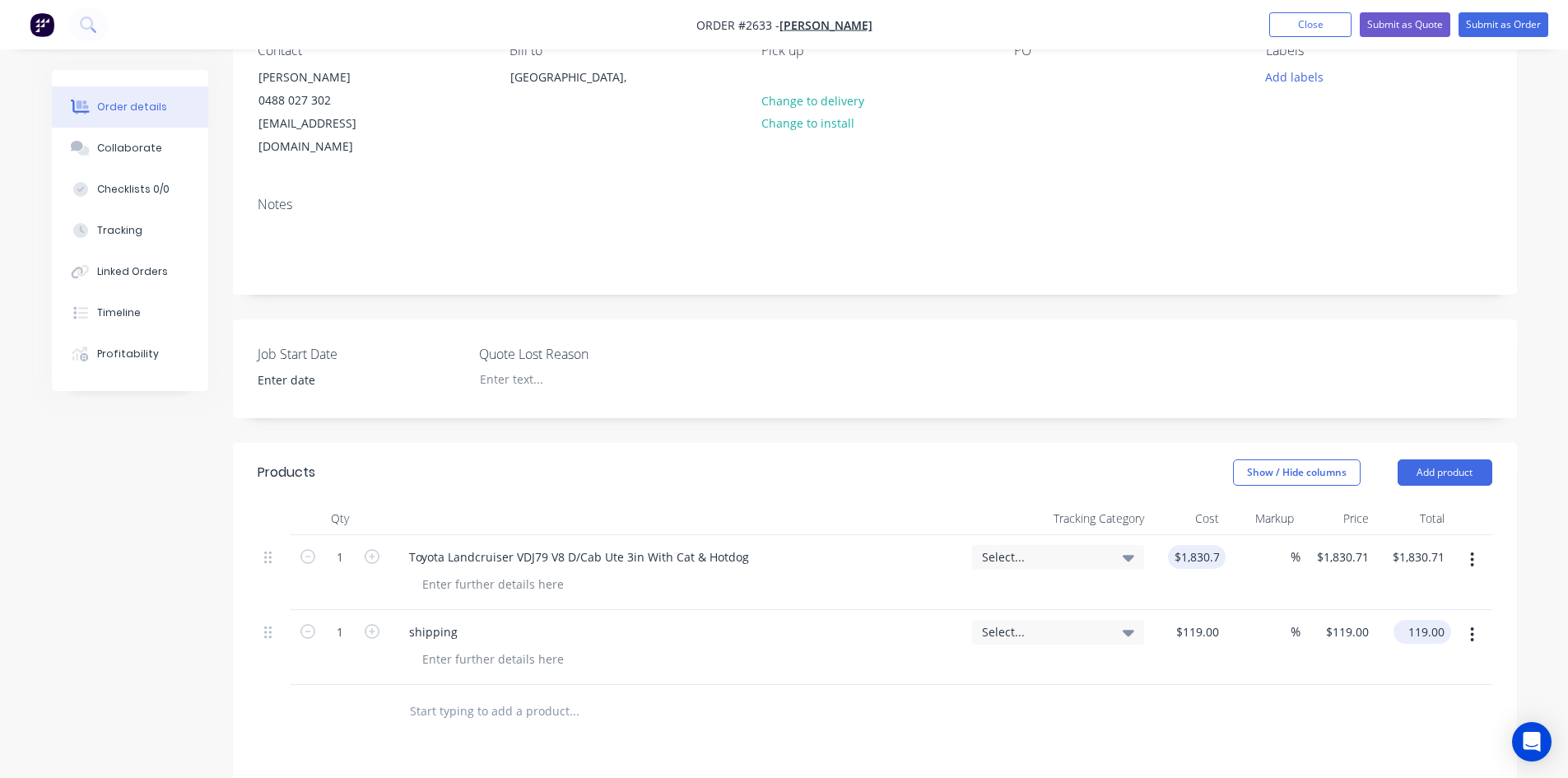
drag, startPoint x: 1433, startPoint y: 606, endPoint x: 1516, endPoint y: 611, distance: 83.2
click at [1433, 619] on input "119.00" at bounding box center [1426, 631] width 51 height 24
type input "119.90"
type input "0.76"
type input "$119.90"
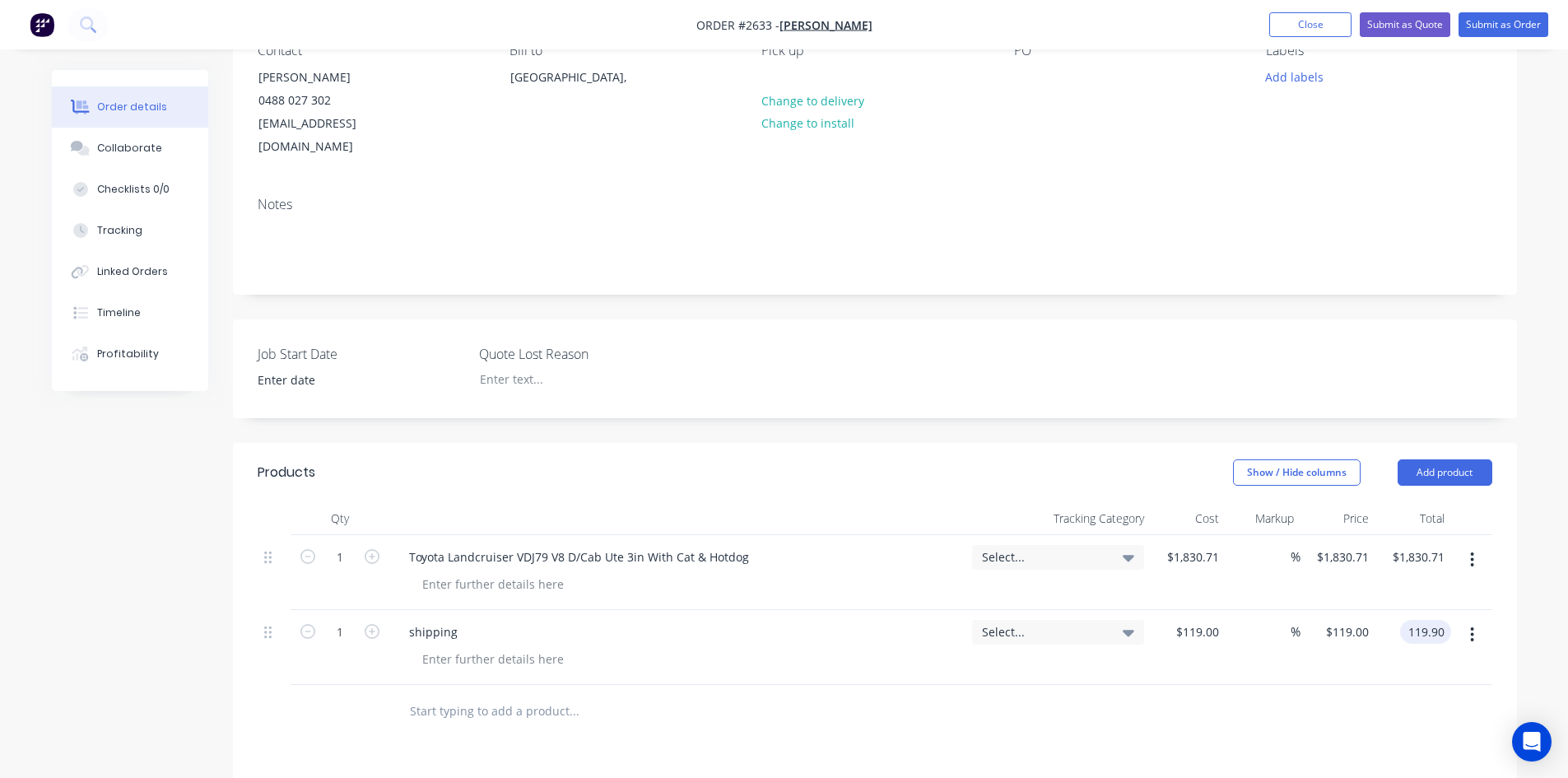
type input "$119.90"
click at [703, 416] on div "Created by [PERSON_NAME] Created [DATE] Required [DATE] Assigned to Add team me…" at bounding box center [875, 519] width 1284 height 1228
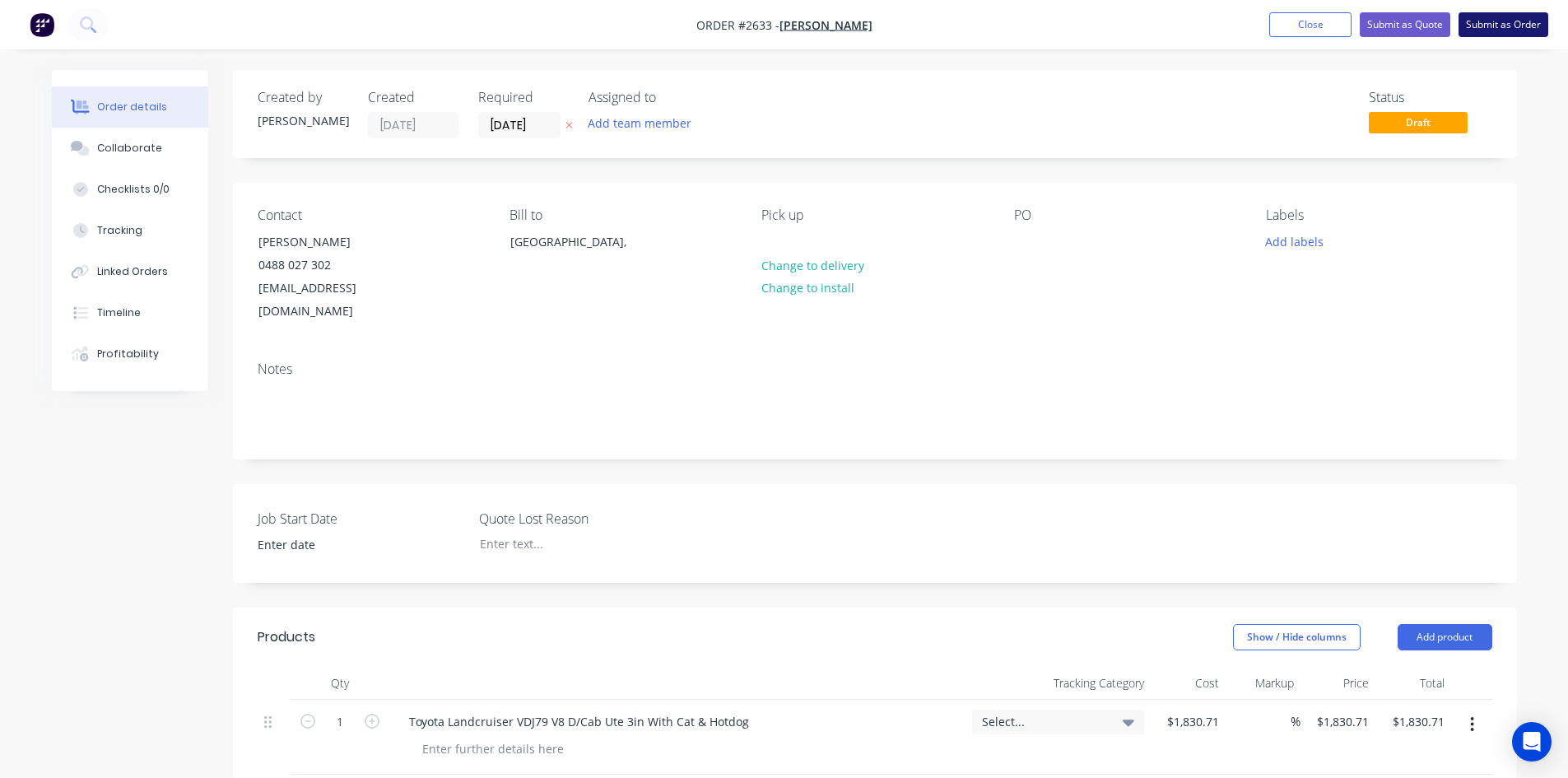
click at [1478, 27] on button "Submit as Order" at bounding box center [1503, 24] width 90 height 25
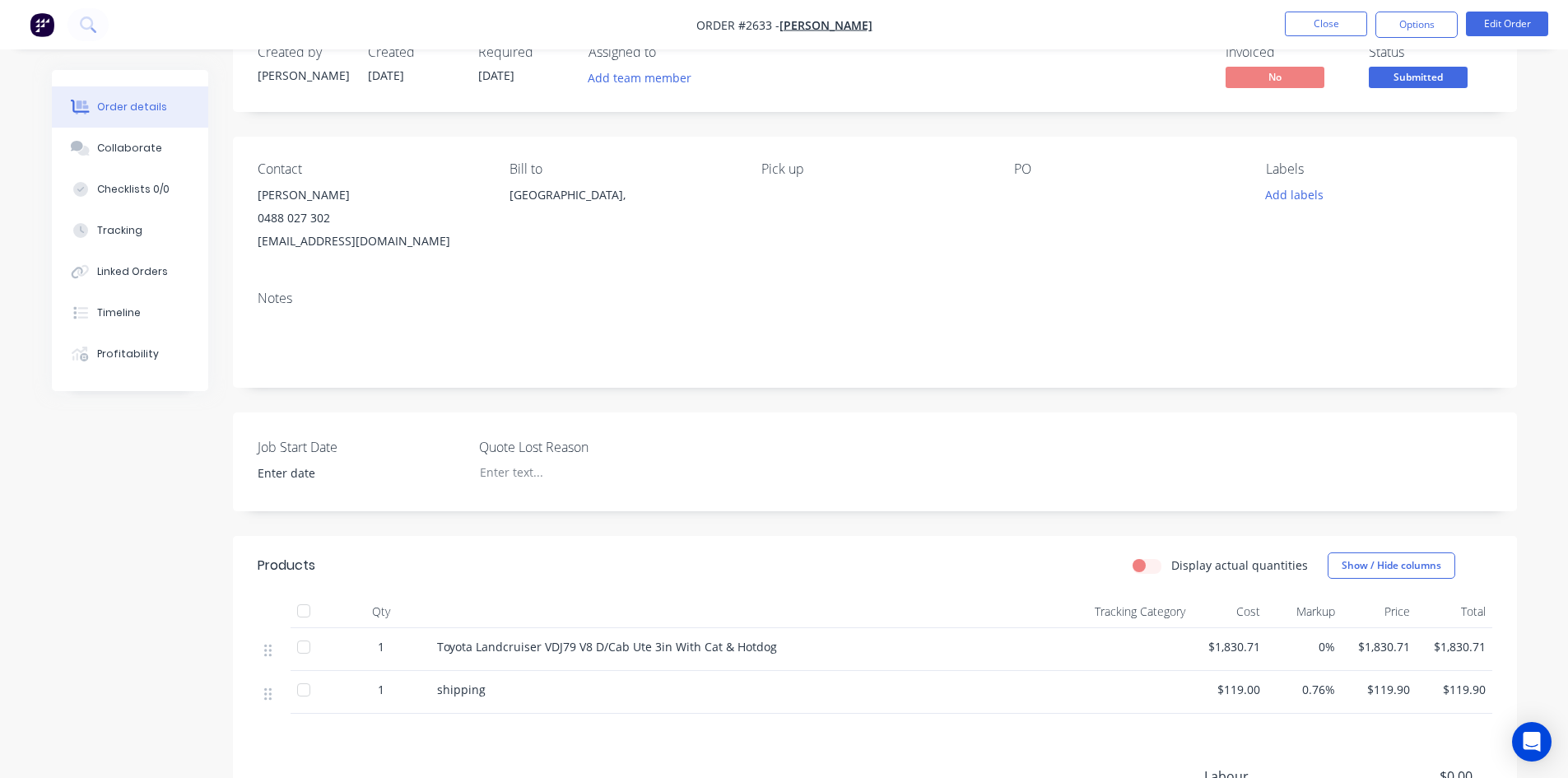
scroll to position [82, 0]
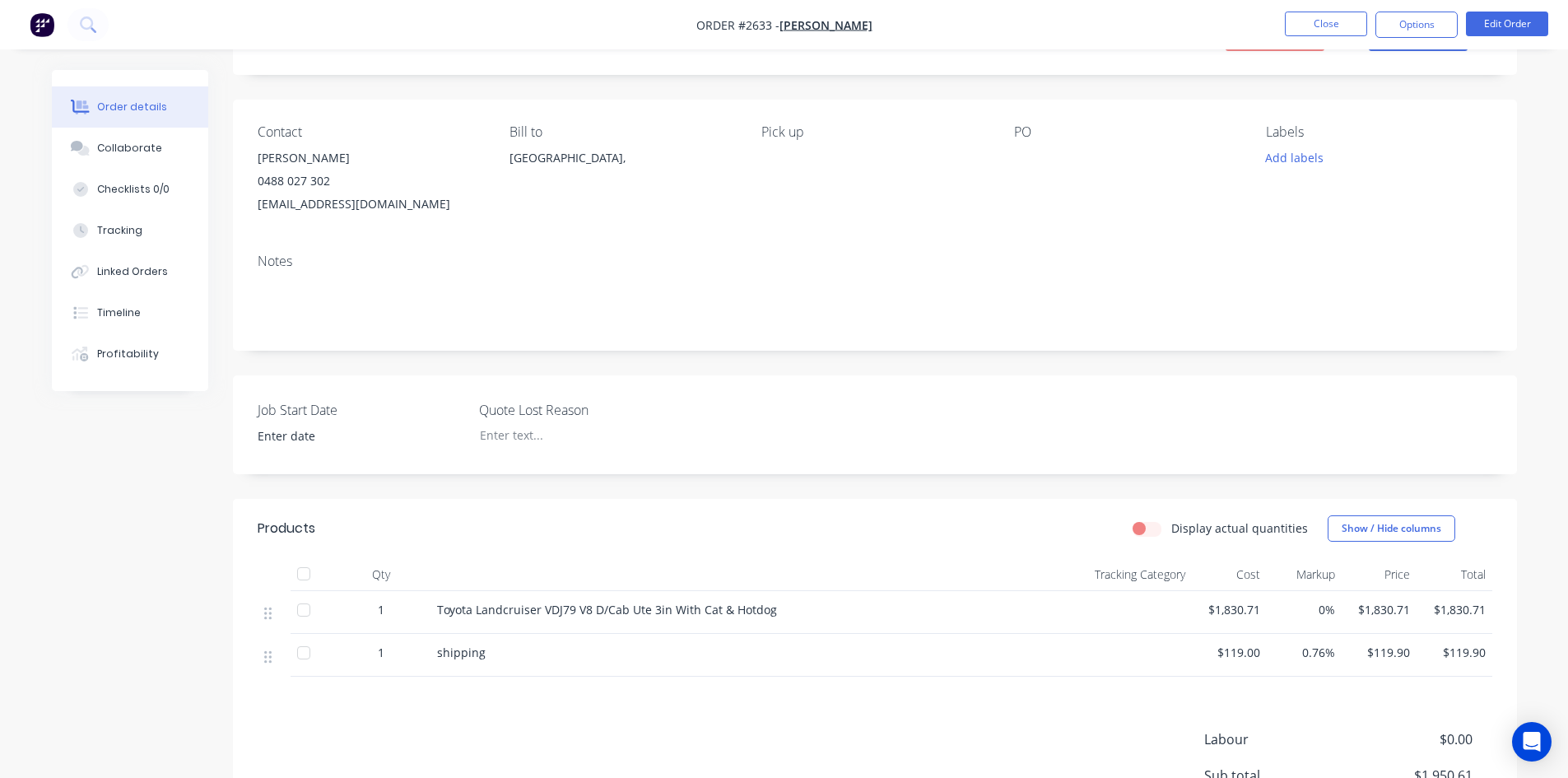
click at [1313, 607] on span "0%" at bounding box center [1304, 609] width 62 height 17
click at [1319, 608] on span "0%" at bounding box center [1304, 609] width 62 height 17
click at [1327, 609] on span "0%" at bounding box center [1304, 609] width 62 height 17
click at [1320, 612] on span "0%" at bounding box center [1304, 609] width 62 height 17
click at [1523, 15] on button "Edit Order" at bounding box center [1507, 23] width 82 height 25
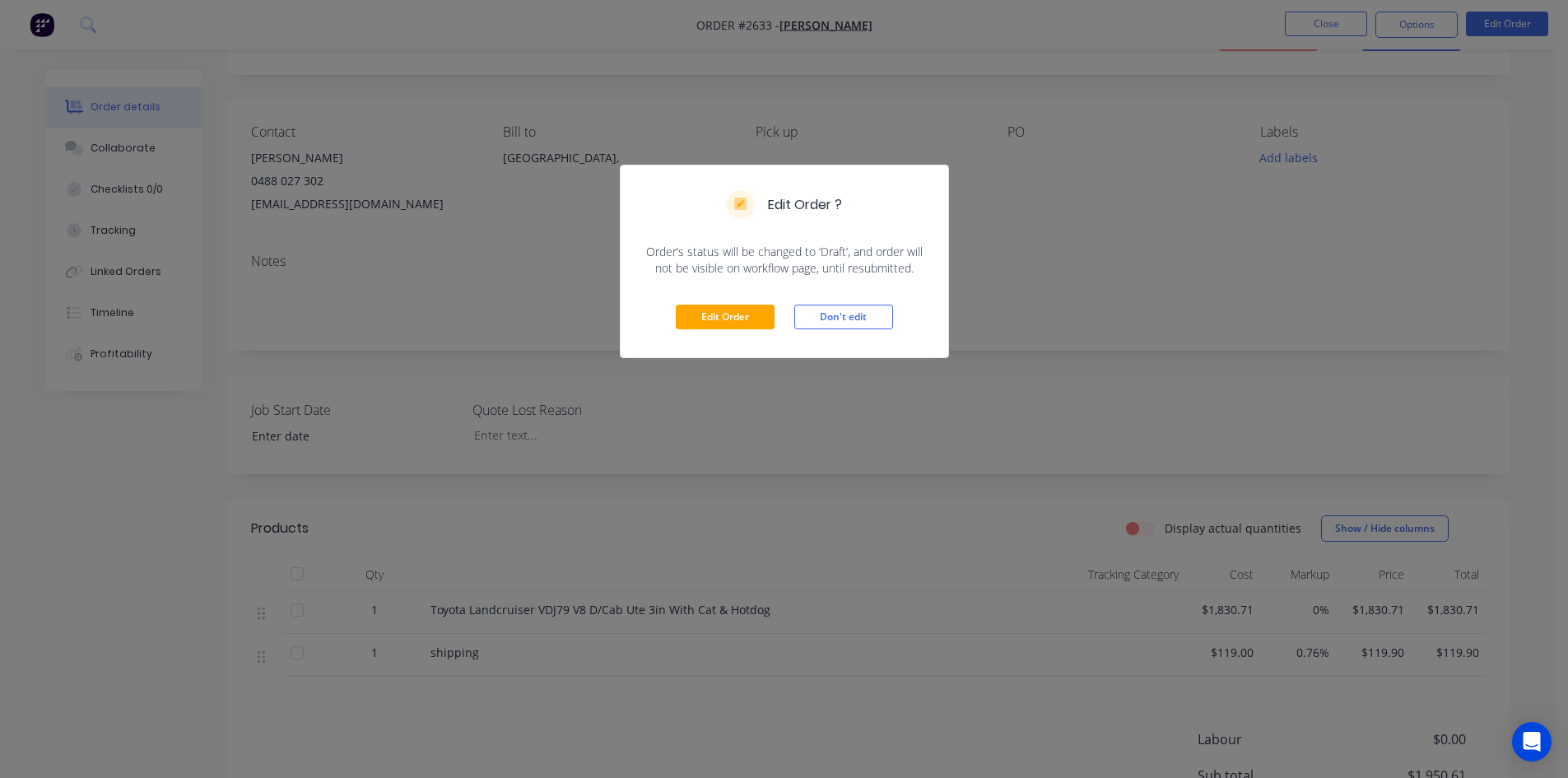
scroll to position [247, 0]
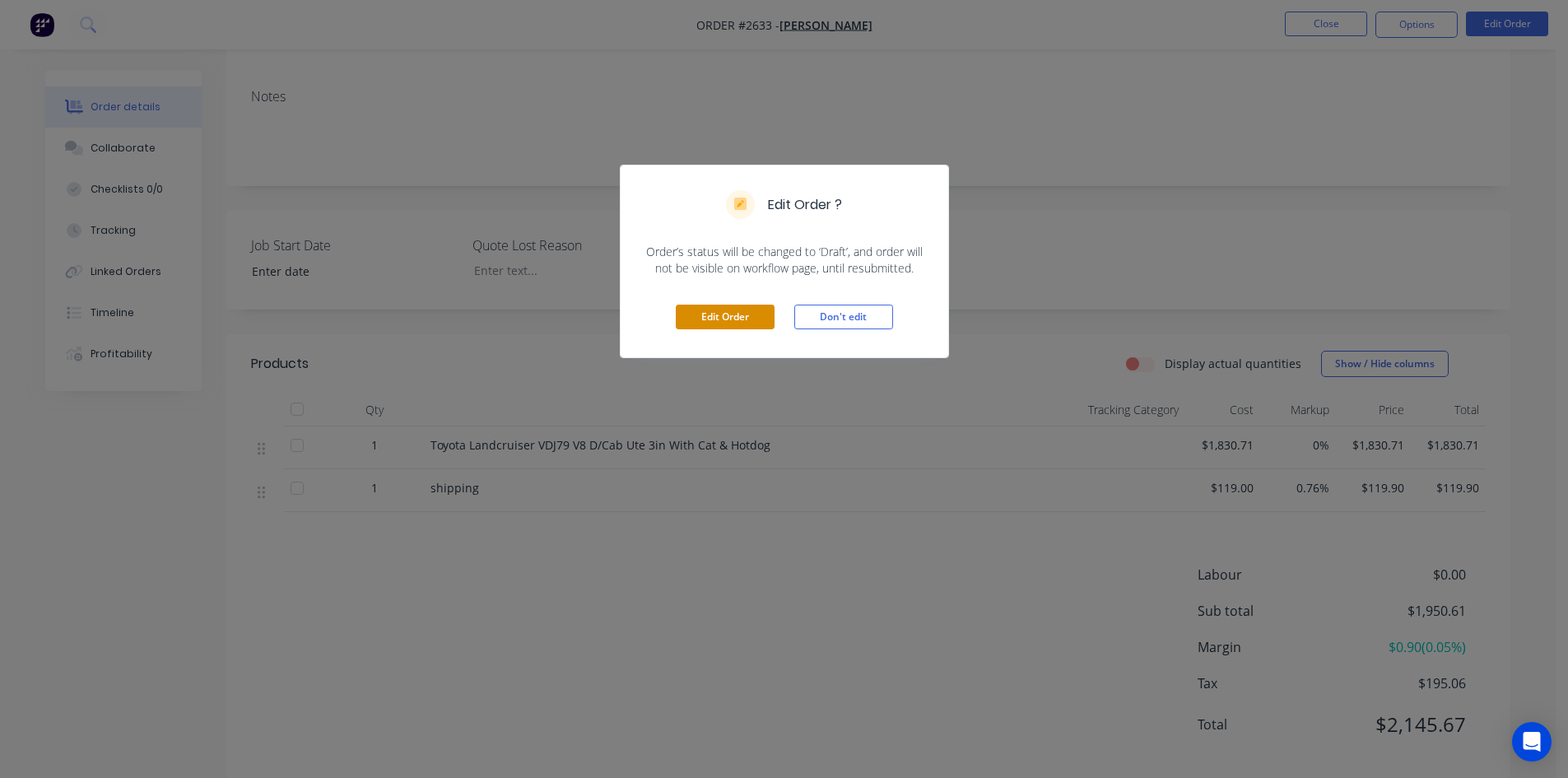
click at [732, 308] on button "Edit Order" at bounding box center [725, 316] width 99 height 25
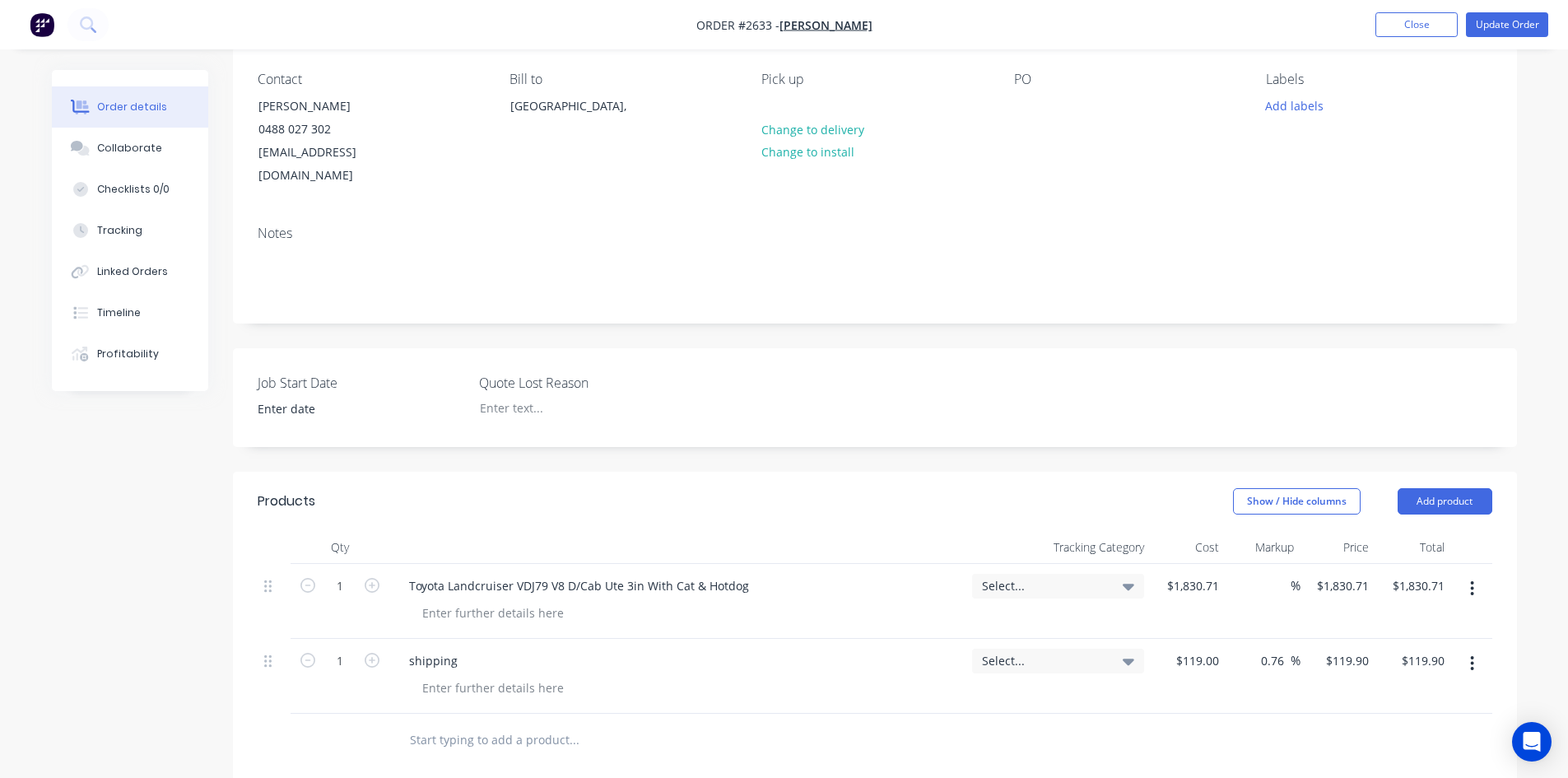
scroll to position [165, 0]
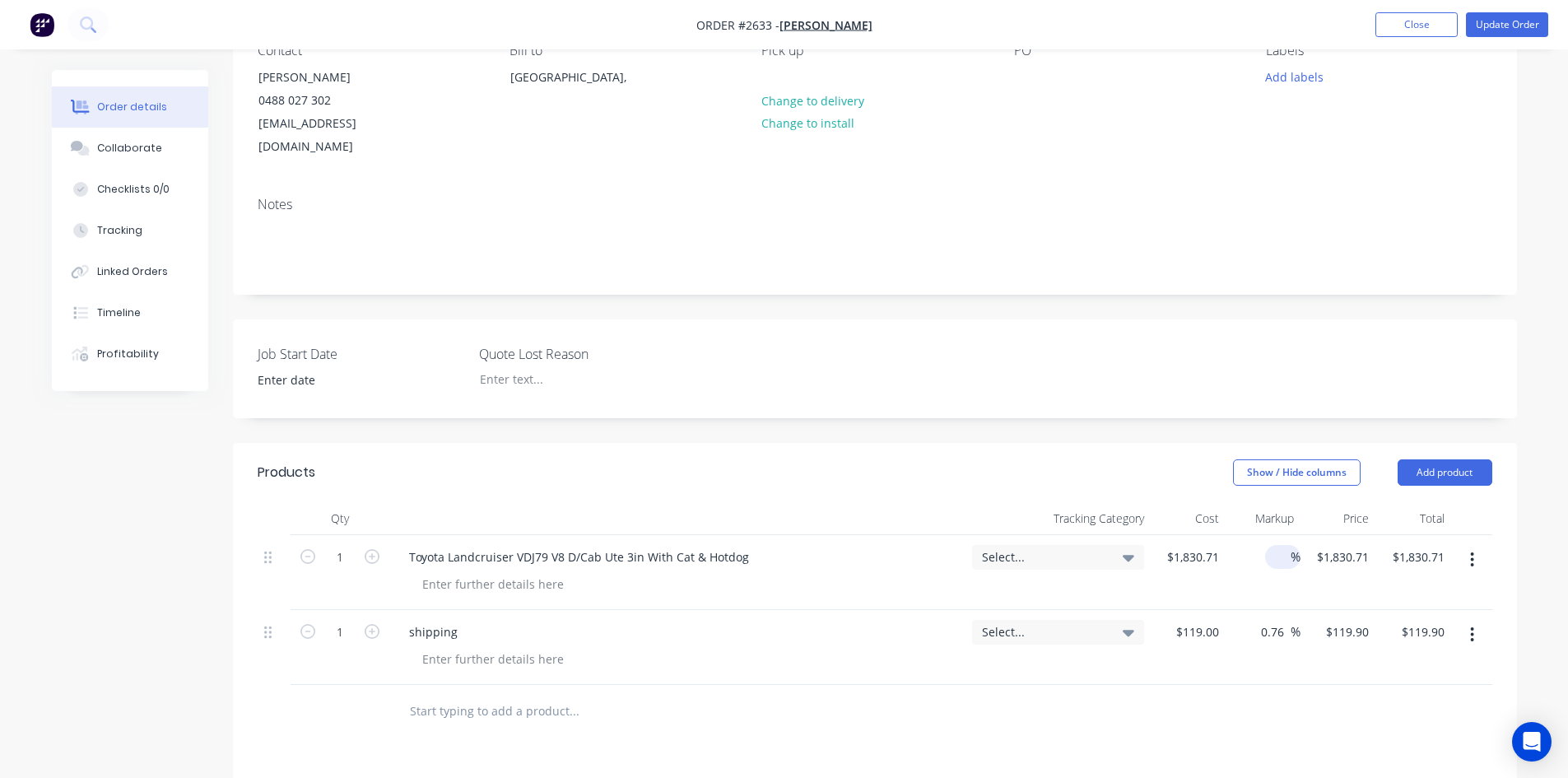
click at [1282, 545] on input at bounding box center [1281, 557] width 19 height 24
type input "22"
type input "$2,233.4662"
type input "$2,233.47"
click at [1304, 739] on div "Products Show / Hide columns Add product Qty Tracking Category Cost Markup Pric…" at bounding box center [875, 788] width 1284 height 691
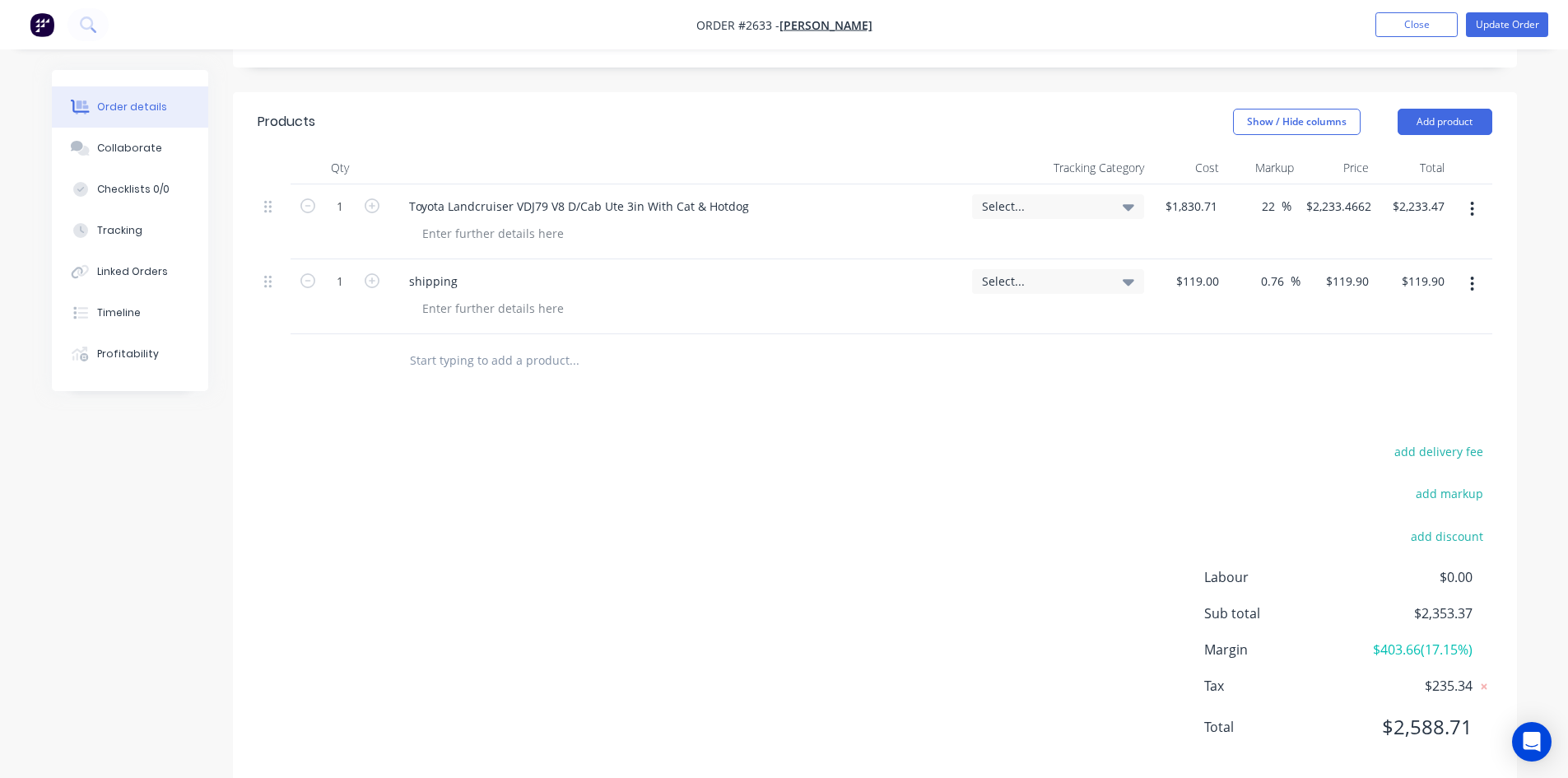
scroll to position [522, 0]
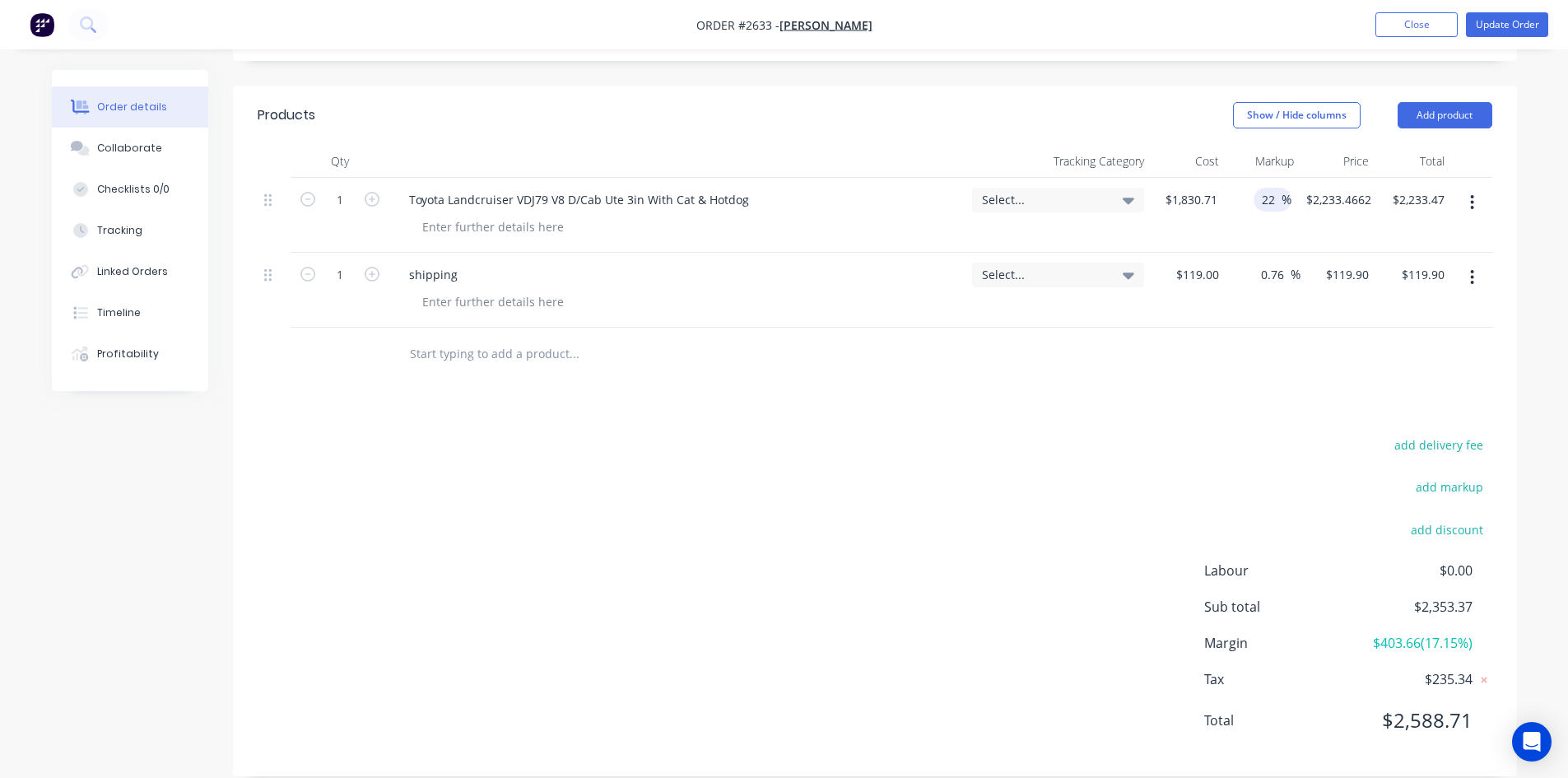
click at [1276, 188] on input "22" at bounding box center [1271, 200] width 21 height 24
click at [1267, 188] on input "22" at bounding box center [1271, 200] width 21 height 24
type input "1"
type input "21"
type input "$2,215.1591"
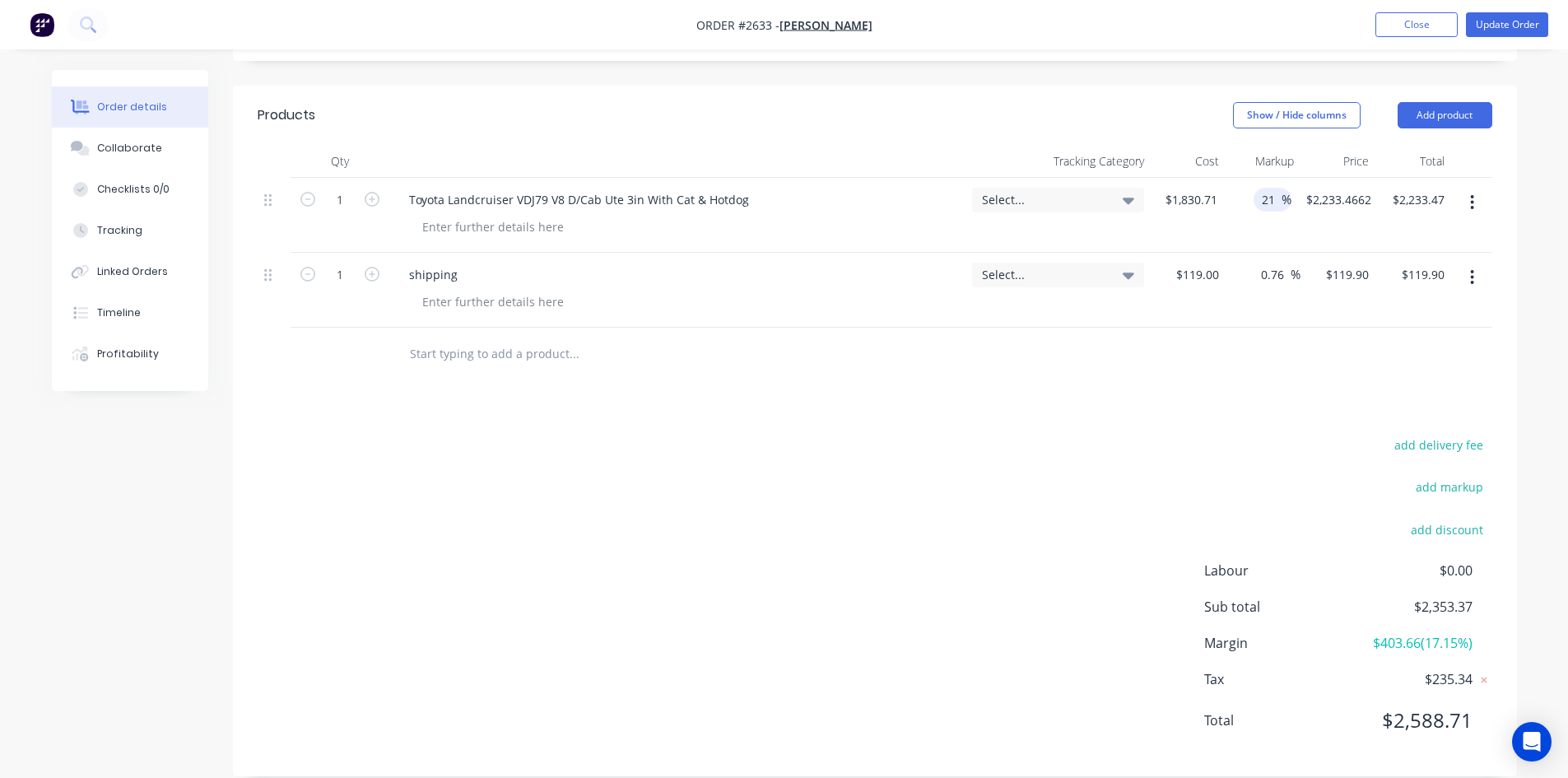
type input "$2,215.16"
click at [1211, 405] on div "Products Show / Hide columns Add product Qty Tracking Category Cost Markup Pric…" at bounding box center [875, 431] width 1284 height 691
drag, startPoint x: 1274, startPoint y: 176, endPoint x: 1254, endPoint y: 177, distance: 20.0
click at [1254, 188] on div "21 21 %" at bounding box center [1272, 200] width 38 height 24
type input "20"
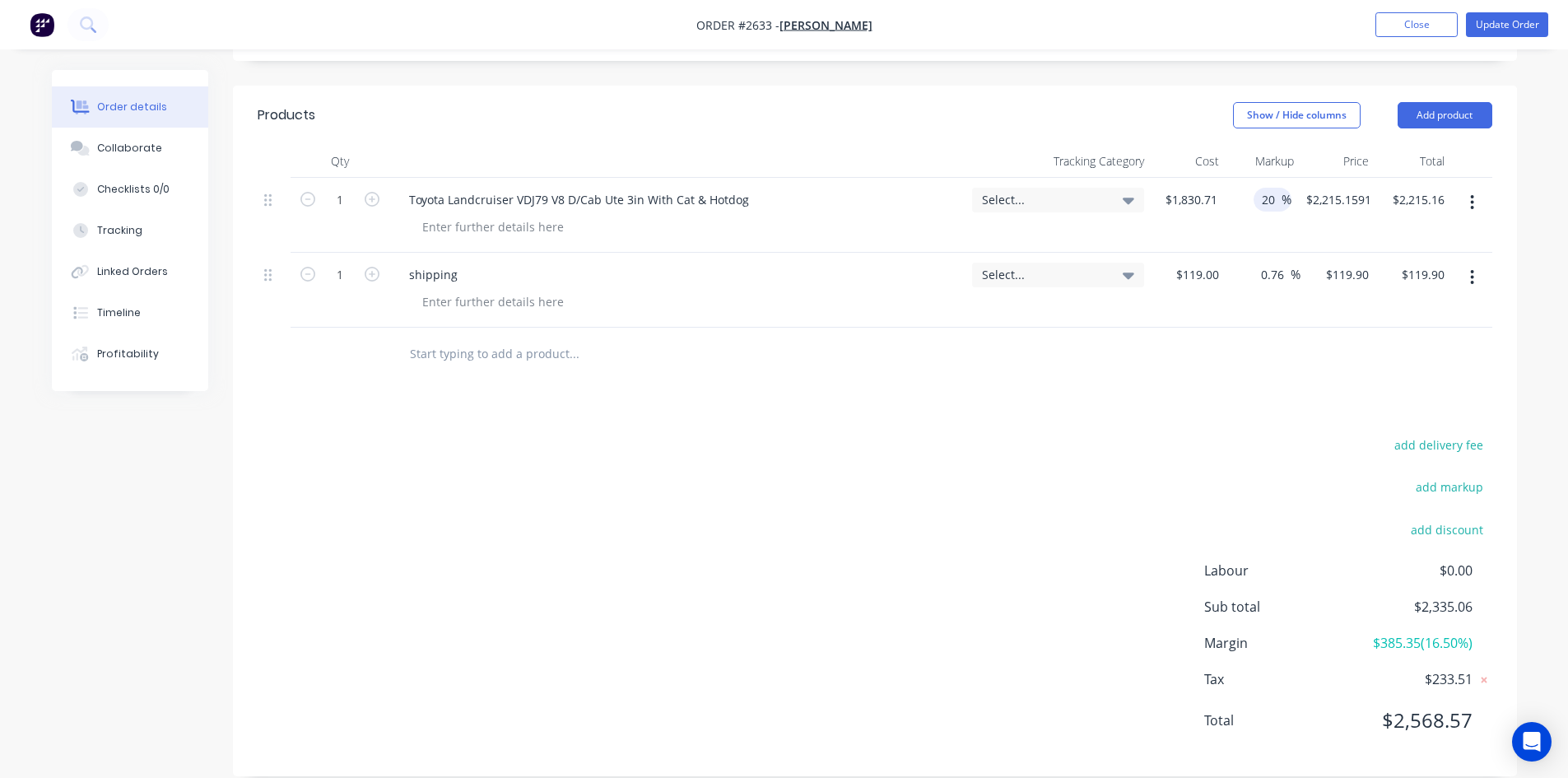
type input "$2,196.852"
type input "$2,196.85"
click at [1091, 332] on div at bounding box center [875, 354] width 1235 height 53
drag, startPoint x: 1284, startPoint y: 180, endPoint x: 1267, endPoint y: 177, distance: 17.3
click at [1267, 188] on input "20" at bounding box center [1277, 200] width 21 height 24
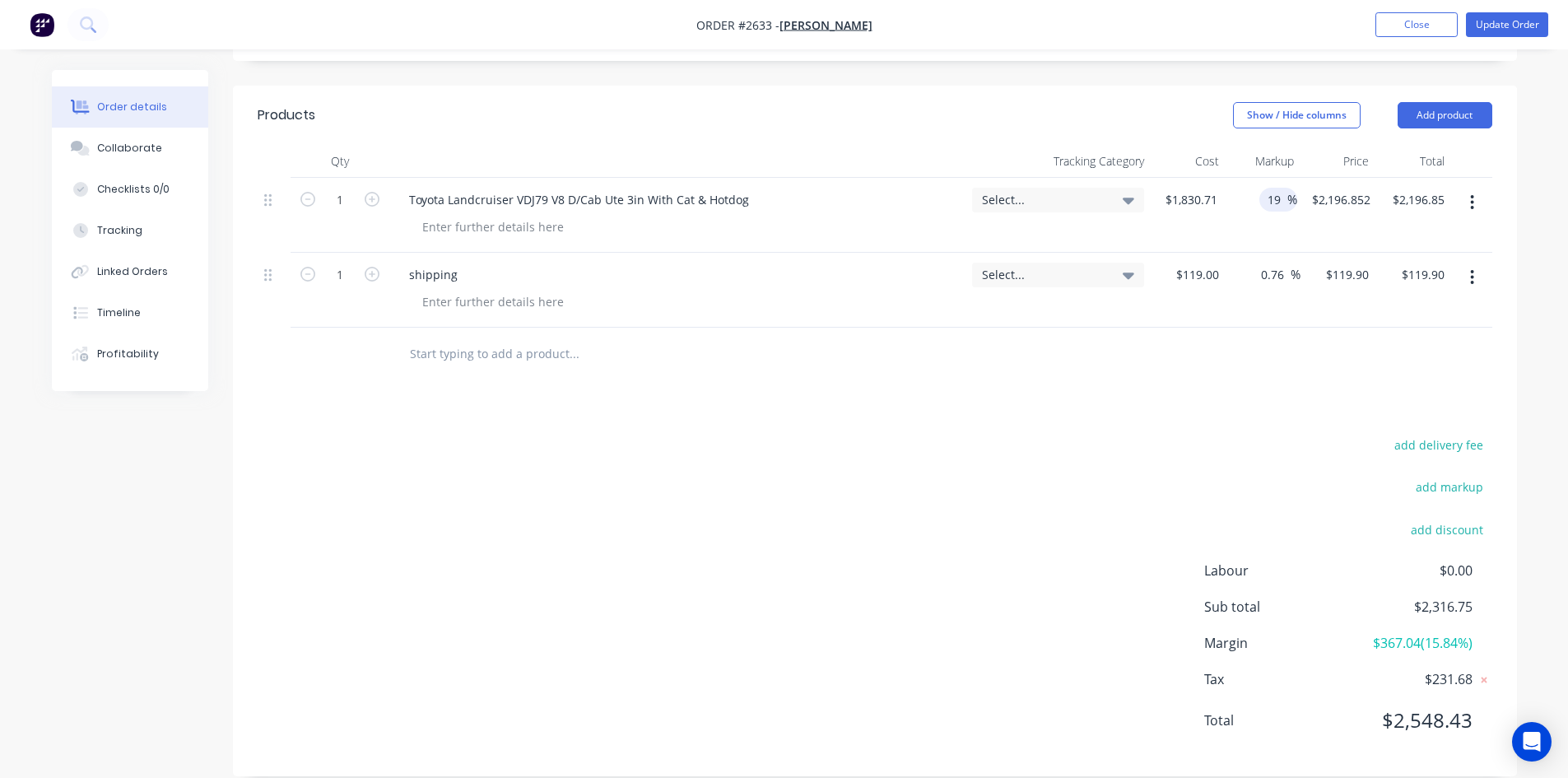
type input "19"
type input "$2,178.5449"
type input "$2,178.54"
click at [1151, 488] on div "add delivery fee add markup add discount Labour $0.00 Sub total $2,298.44 Margi…" at bounding box center [875, 592] width 1235 height 318
drag, startPoint x: 1278, startPoint y: 177, endPoint x: 1233, endPoint y: 177, distance: 45.0
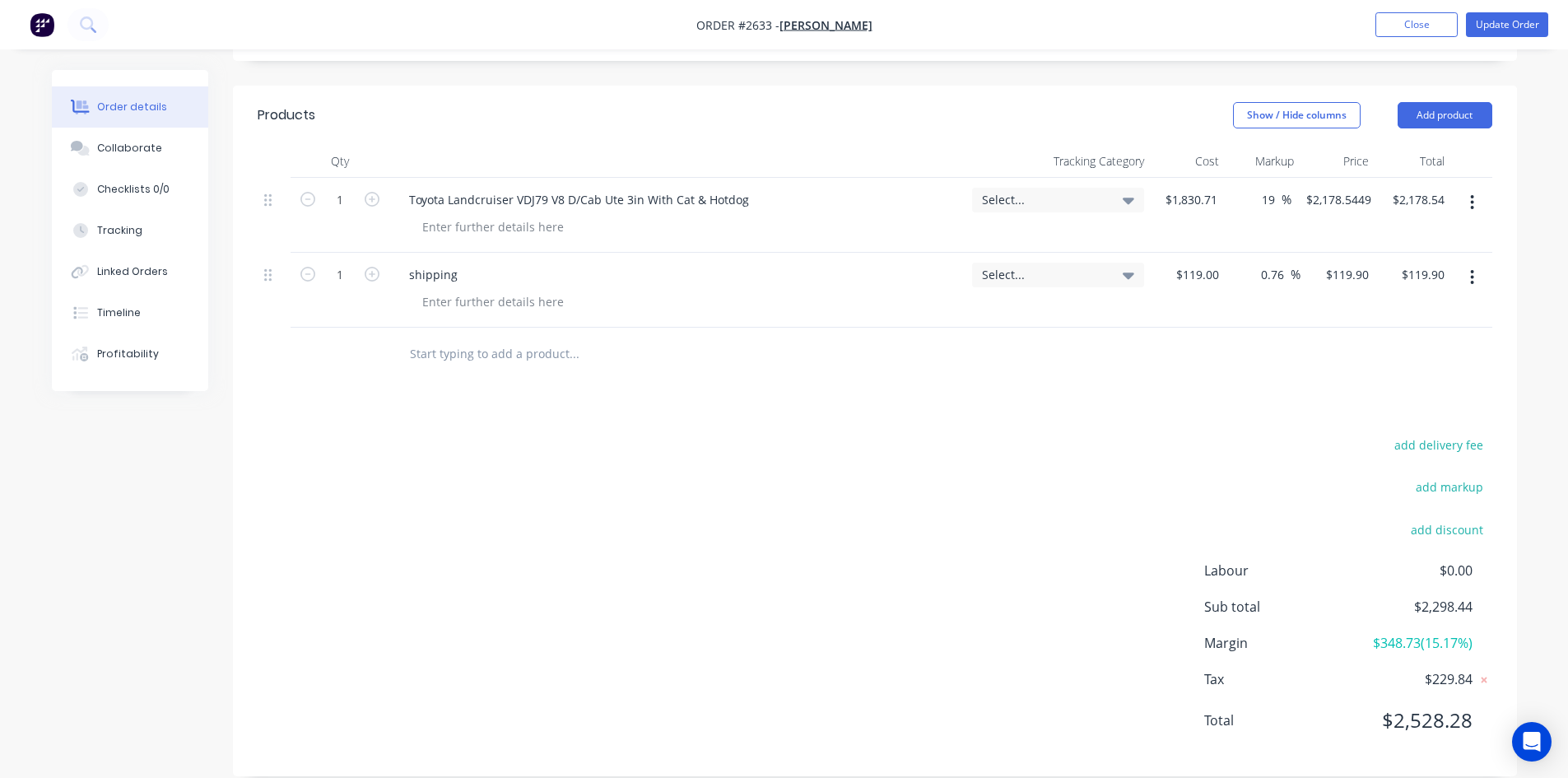
click at [1233, 178] on div "19 19 %" at bounding box center [1258, 215] width 68 height 75
type input "19.5"
type input "$2,187.6985"
type input "$2,187.70"
click at [1157, 365] on div "Products Show / Hide columns Add product Qty Tracking Category Cost Markup Pric…" at bounding box center [875, 431] width 1284 height 691
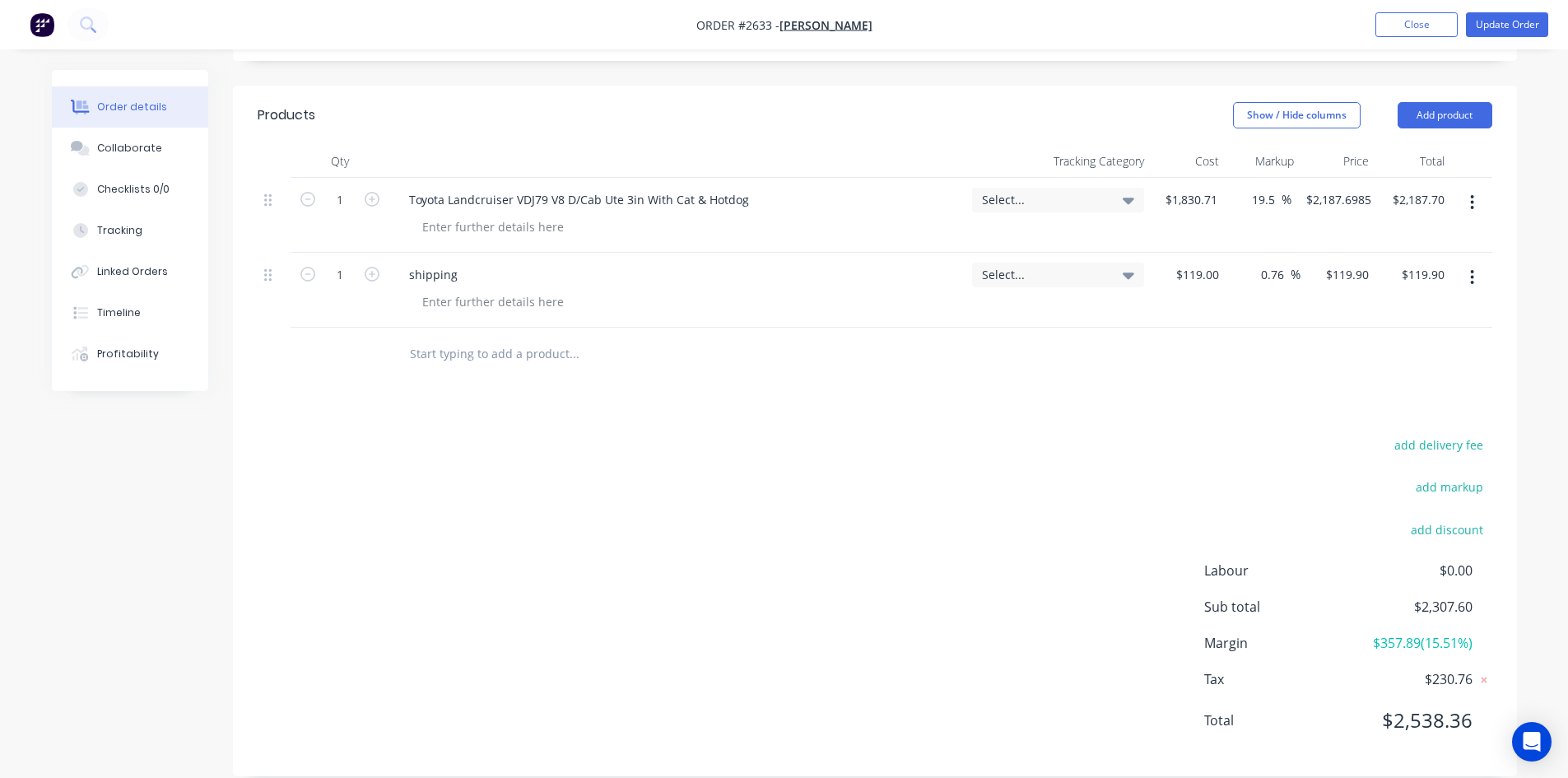
click at [468, 338] on input "text" at bounding box center [573, 354] width 329 height 33
type input "2" ceramic crossover pipe suit 79 series landcruiser"
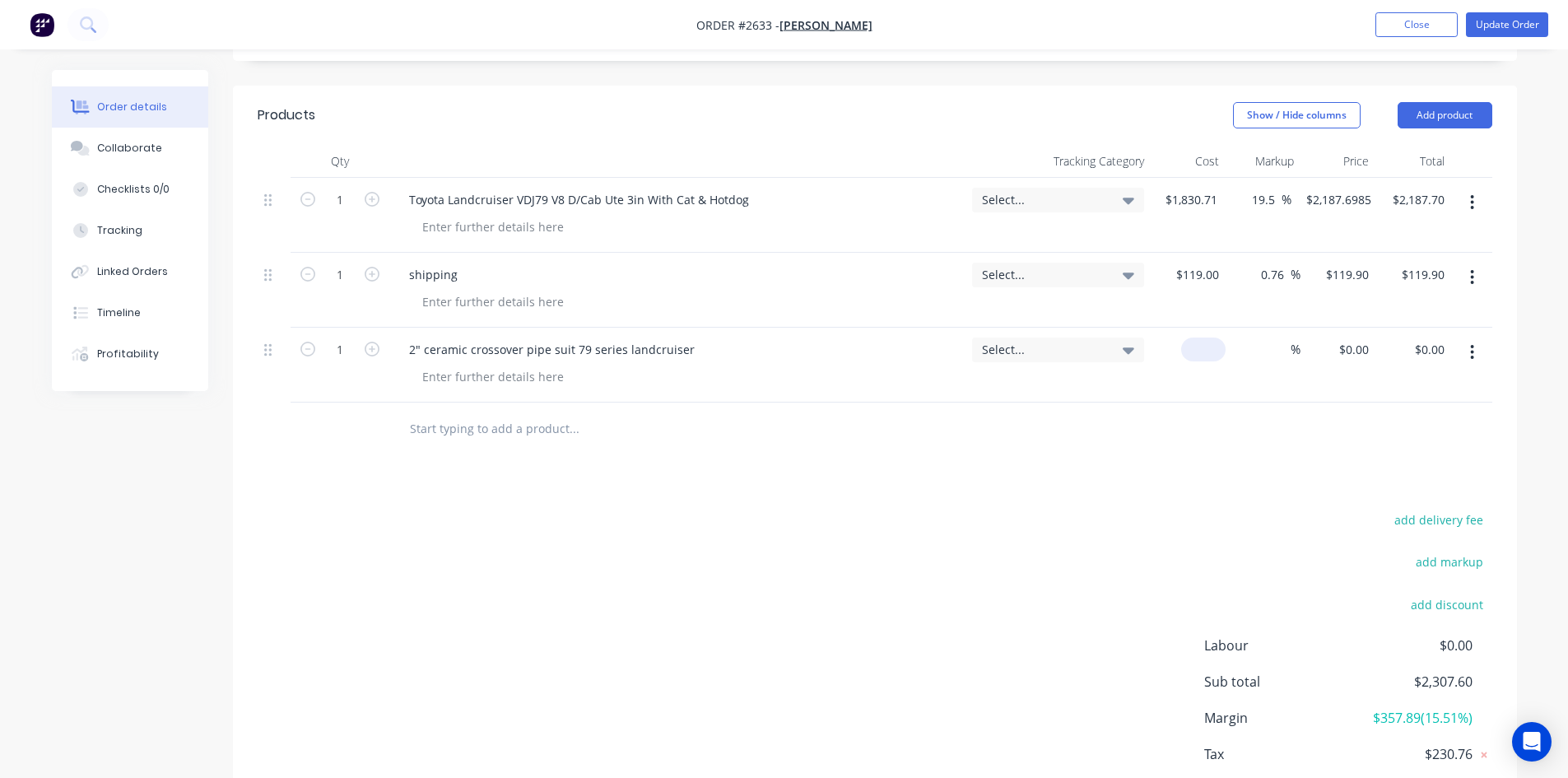
click at [1206, 338] on input at bounding box center [1206, 350] width 38 height 24
type input "$0.00"
click at [1442, 338] on input "0.00" at bounding box center [1432, 350] width 38 height 24
type input "935.95"
type input "$935.95"
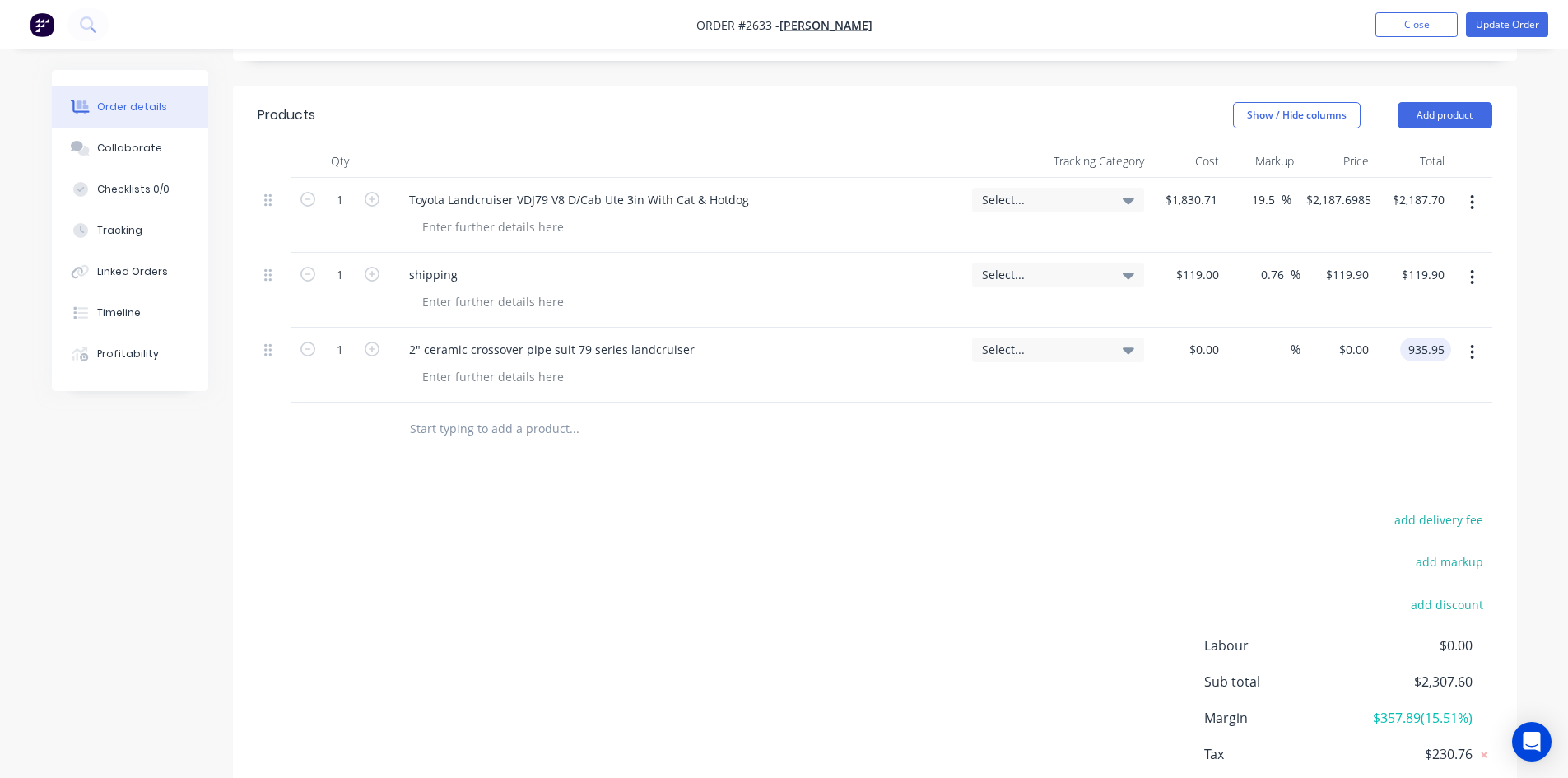
type input "$935.95"
click at [1049, 448] on div "Products Show / Hide columns Add product Qty Tracking Category Cost Markup Pric…" at bounding box center [875, 468] width 1284 height 765
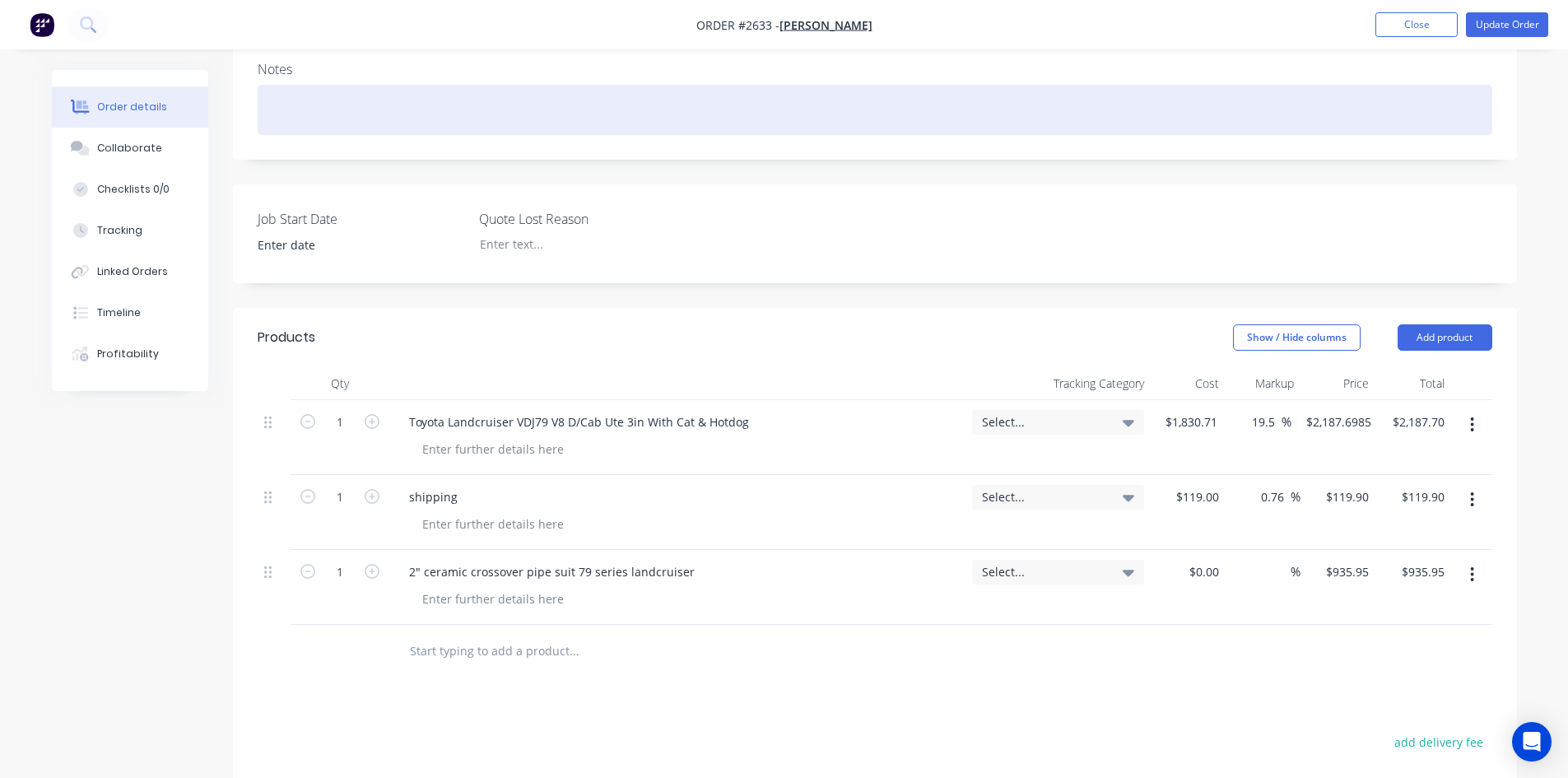
scroll to position [267, 0]
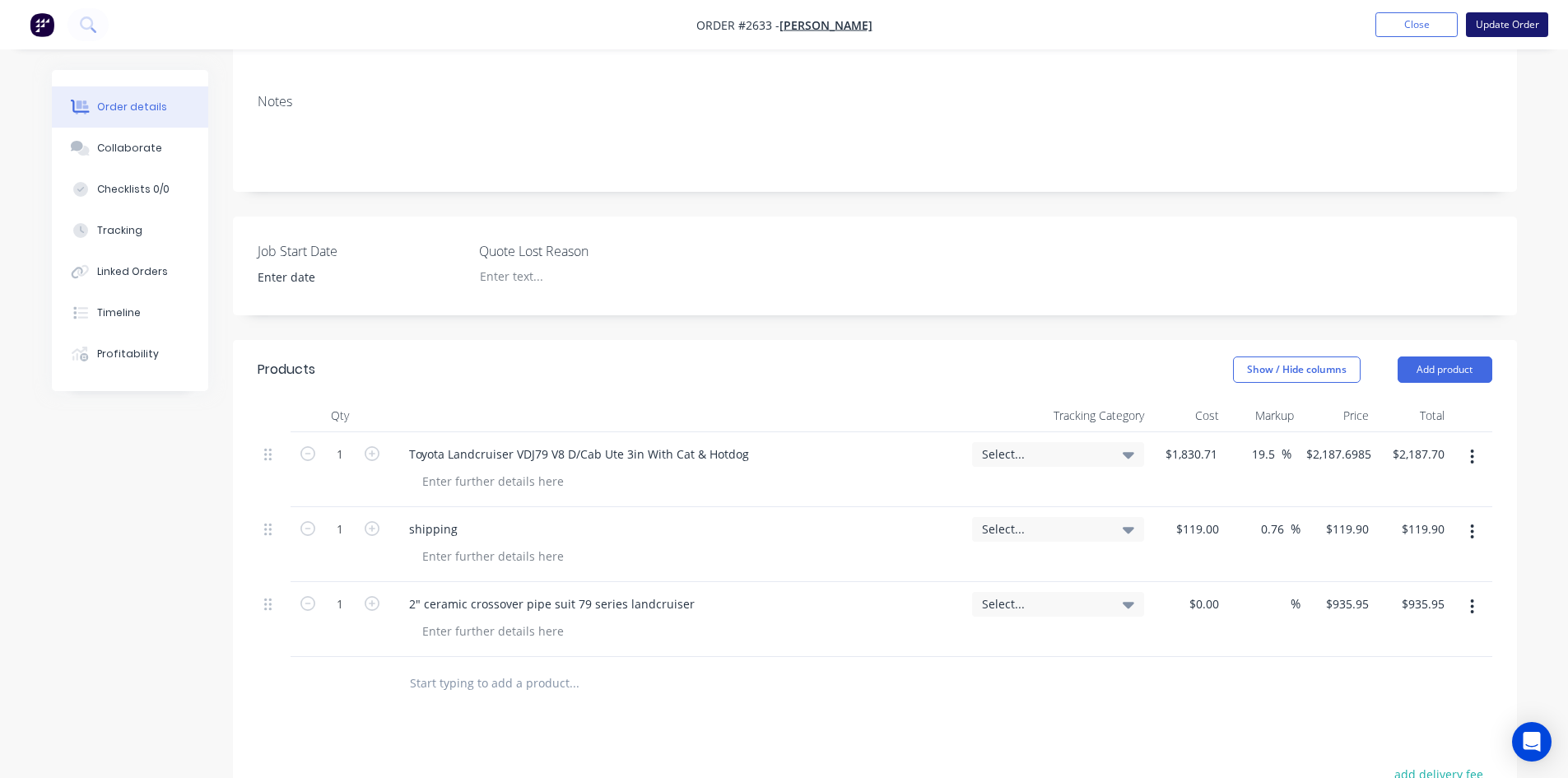
click at [1517, 19] on button "Update Order" at bounding box center [1507, 24] width 82 height 25
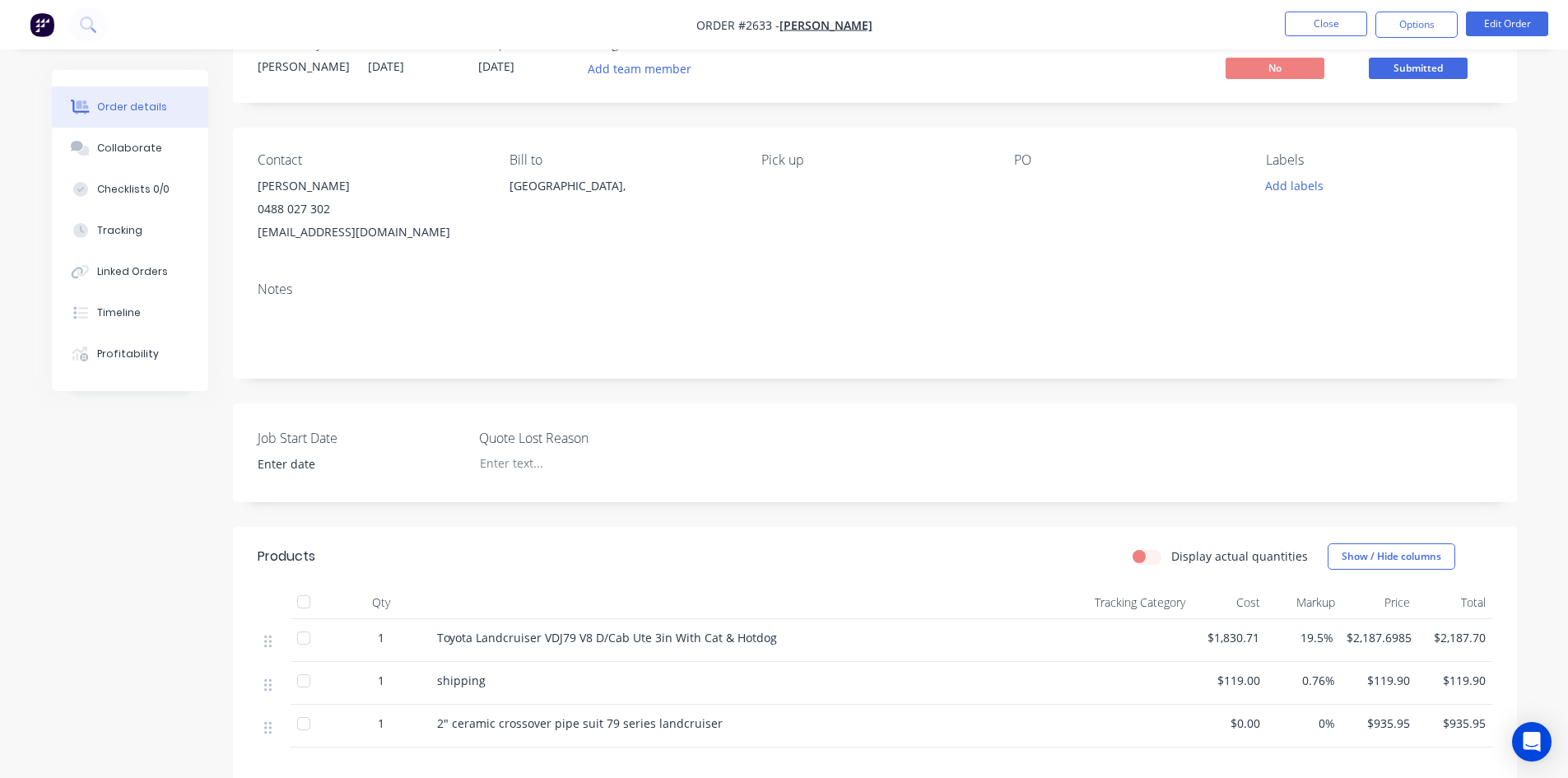
scroll to position [82, 0]
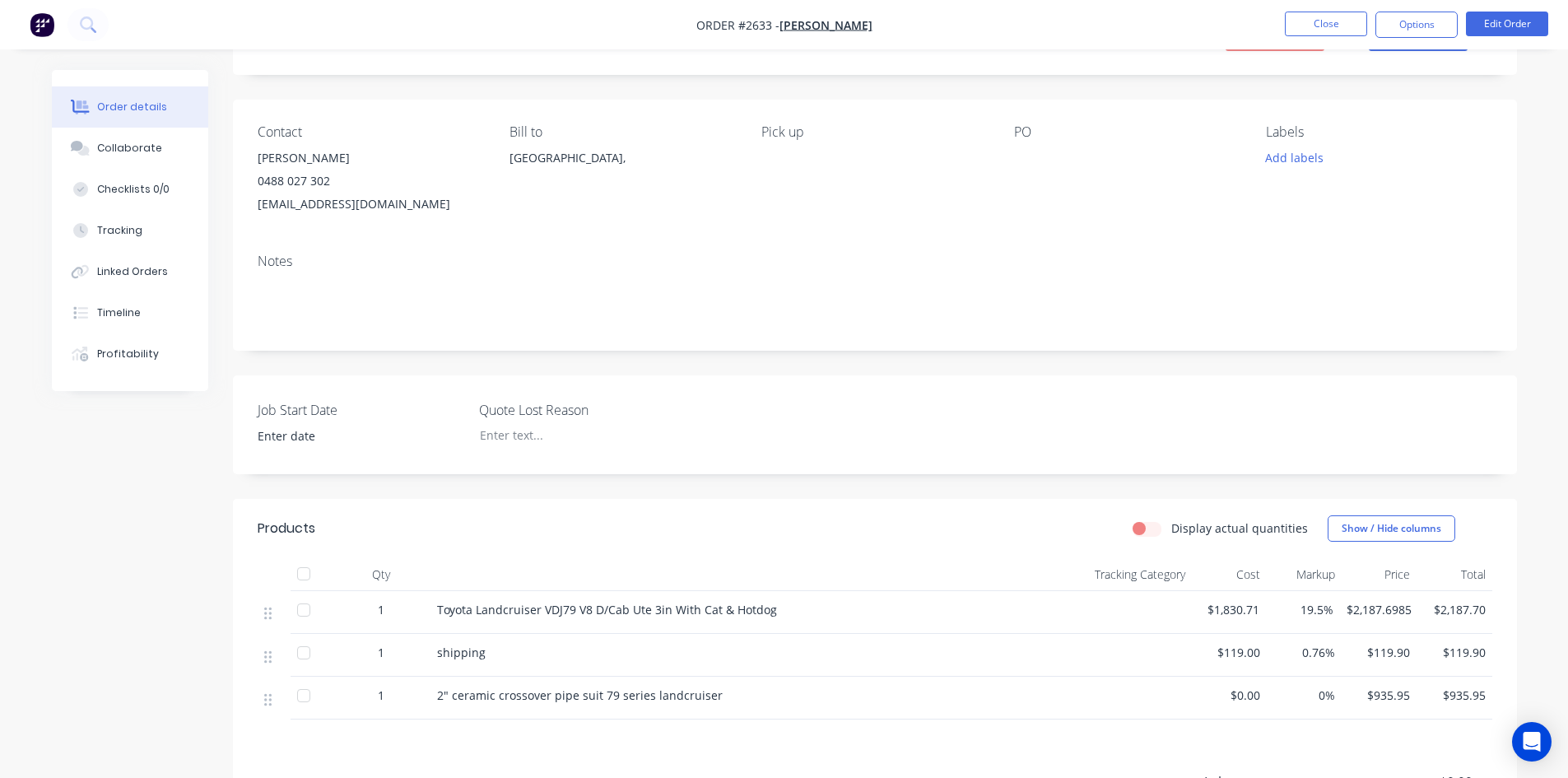
click at [302, 609] on div at bounding box center [303, 610] width 33 height 33
click at [300, 649] on div at bounding box center [303, 653] width 33 height 33
drag, startPoint x: 307, startPoint y: 607, endPoint x: 299, endPoint y: 651, distance: 44.7
click at [307, 608] on div at bounding box center [303, 610] width 33 height 33
click at [298, 654] on div at bounding box center [303, 653] width 33 height 33
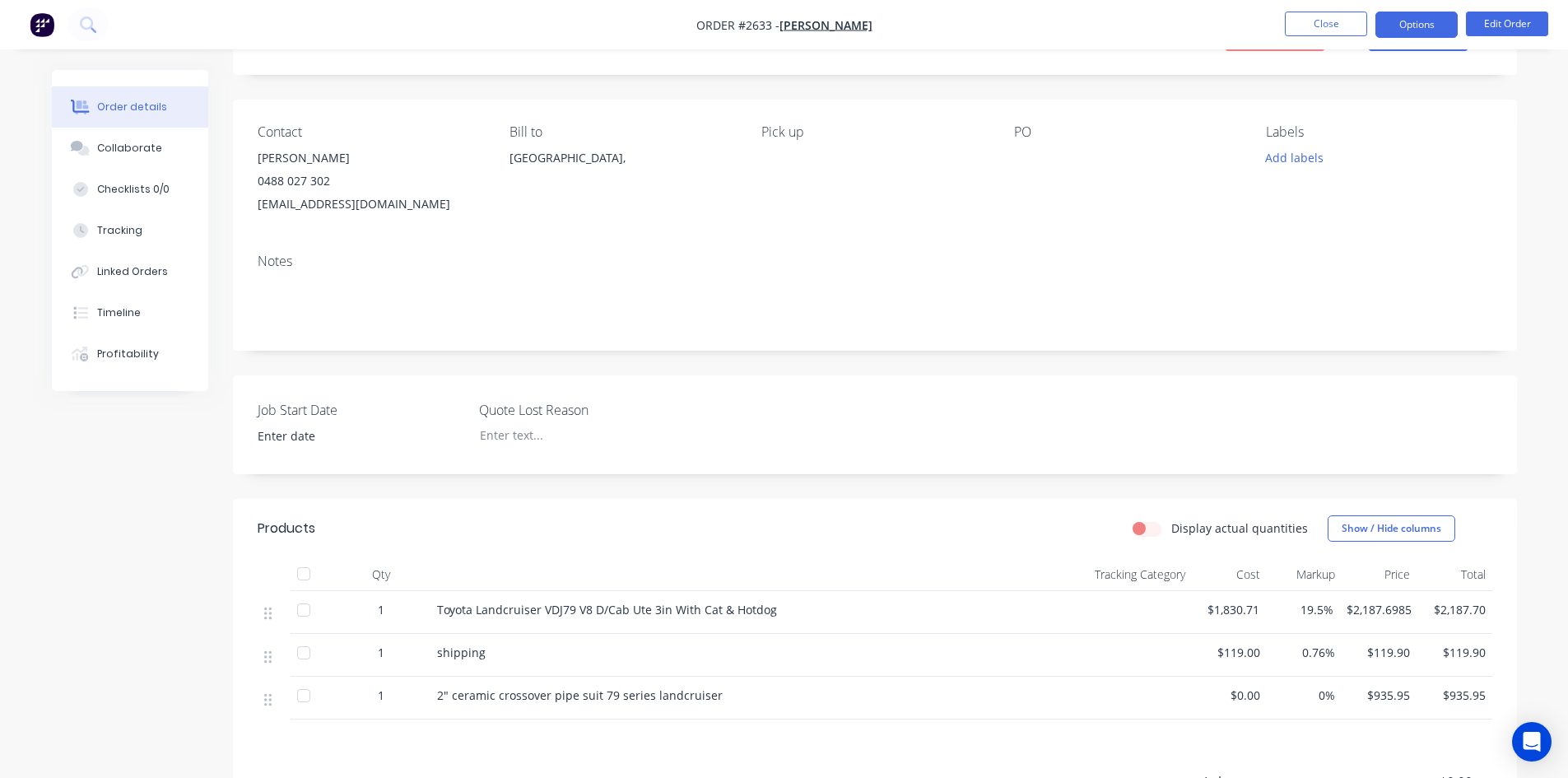
click at [1422, 20] on button "Options" at bounding box center [1416, 24] width 82 height 27
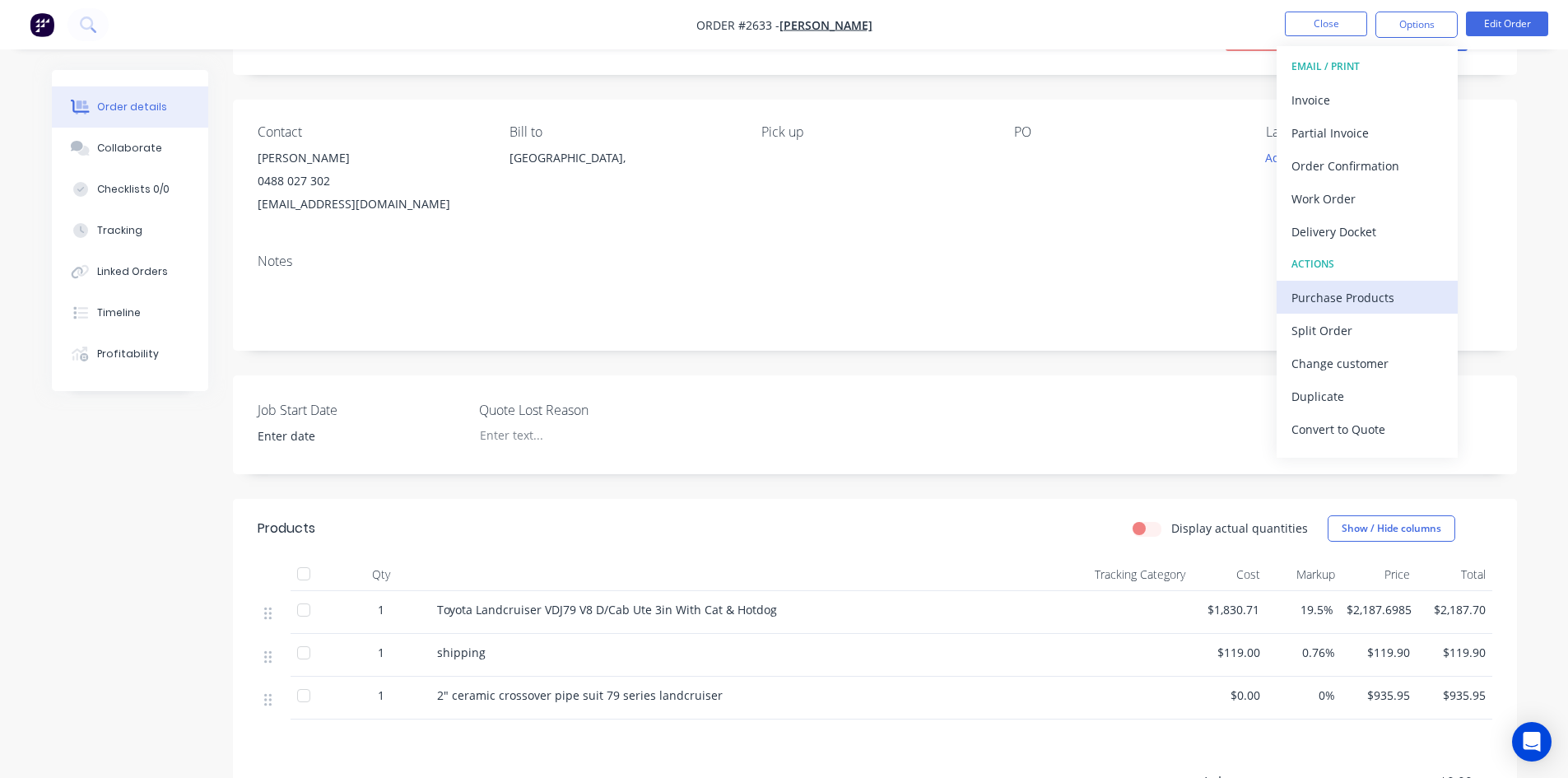
click at [1345, 302] on div "Purchase Products" at bounding box center [1367, 297] width 152 height 24
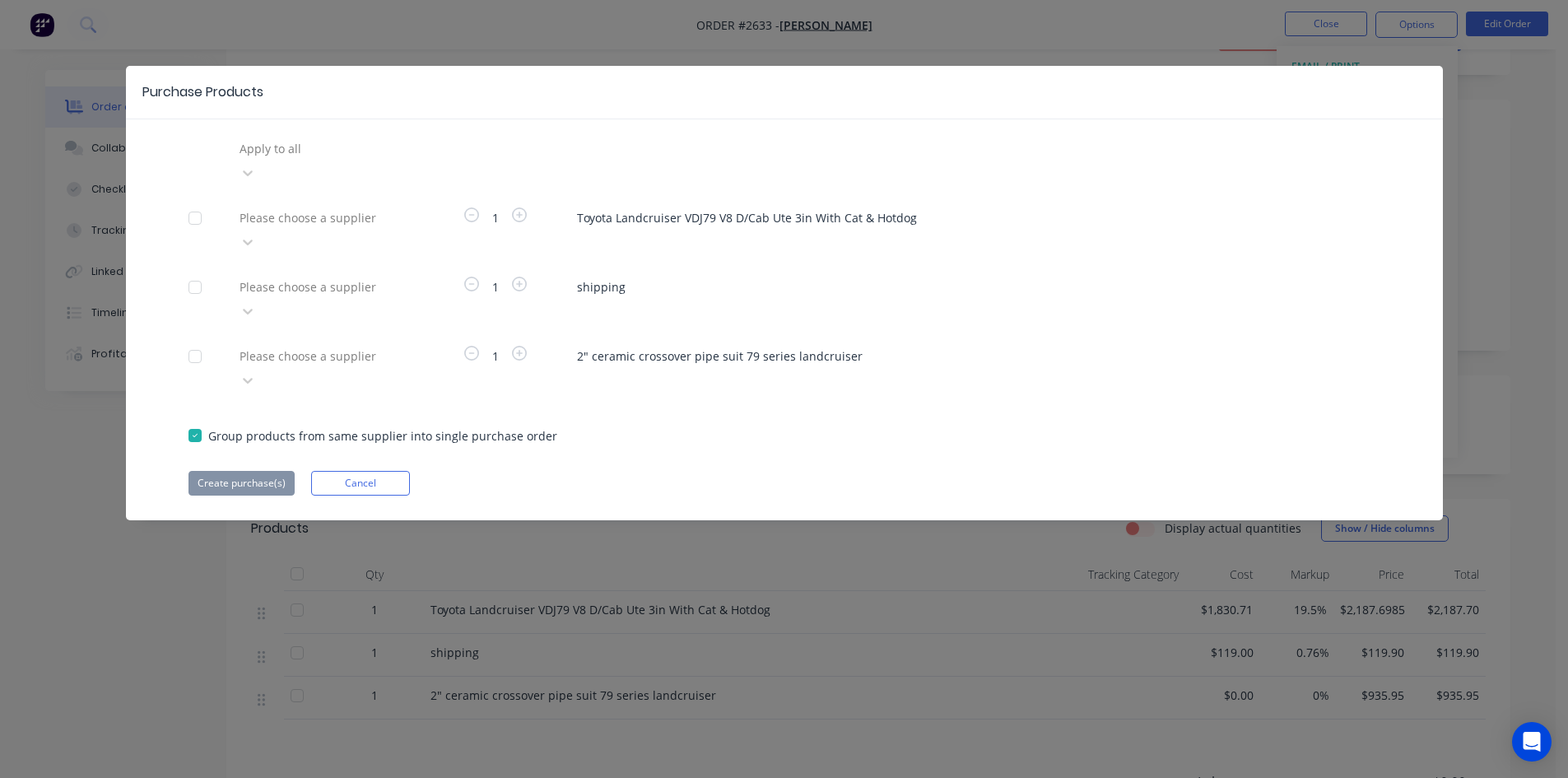
click at [197, 201] on div at bounding box center [195, 218] width 33 height 33
click at [196, 271] on div at bounding box center [195, 287] width 33 height 33
click at [256, 165] on icon at bounding box center [248, 172] width 16 height 16
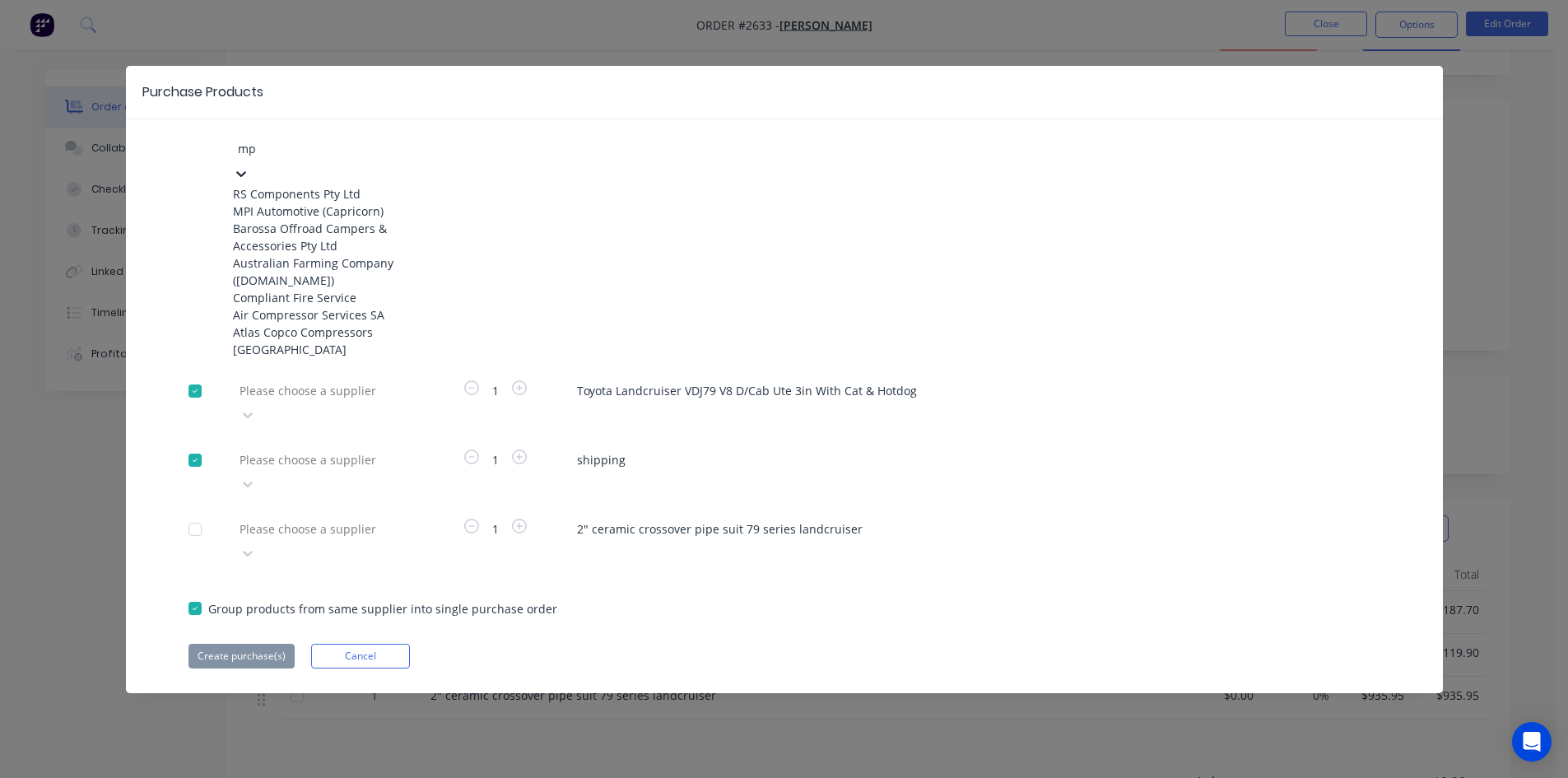
type input "mpi"
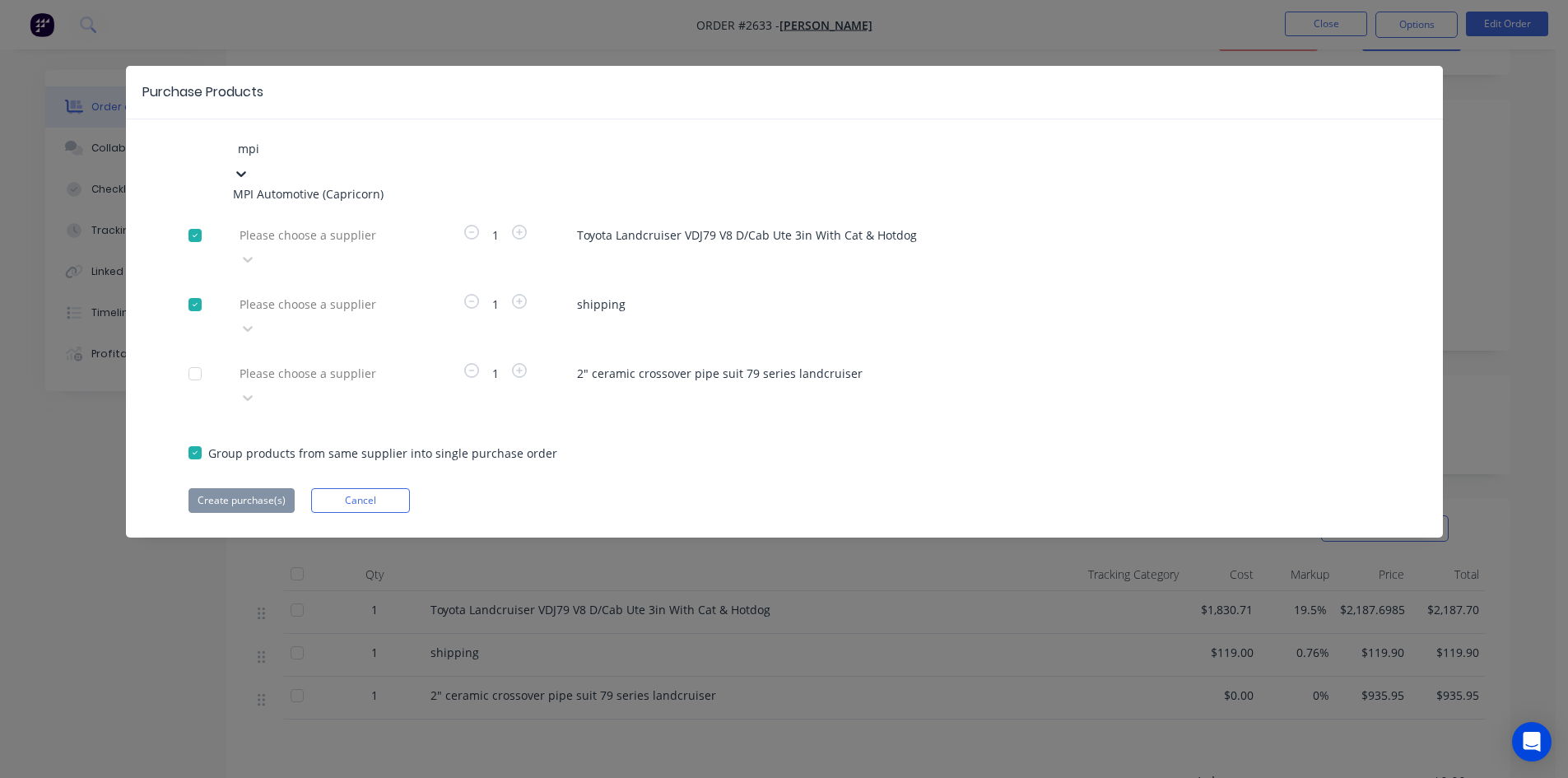
click at [353, 188] on div "MPI Automotive (Capricorn)" at bounding box center [323, 194] width 181 height 17
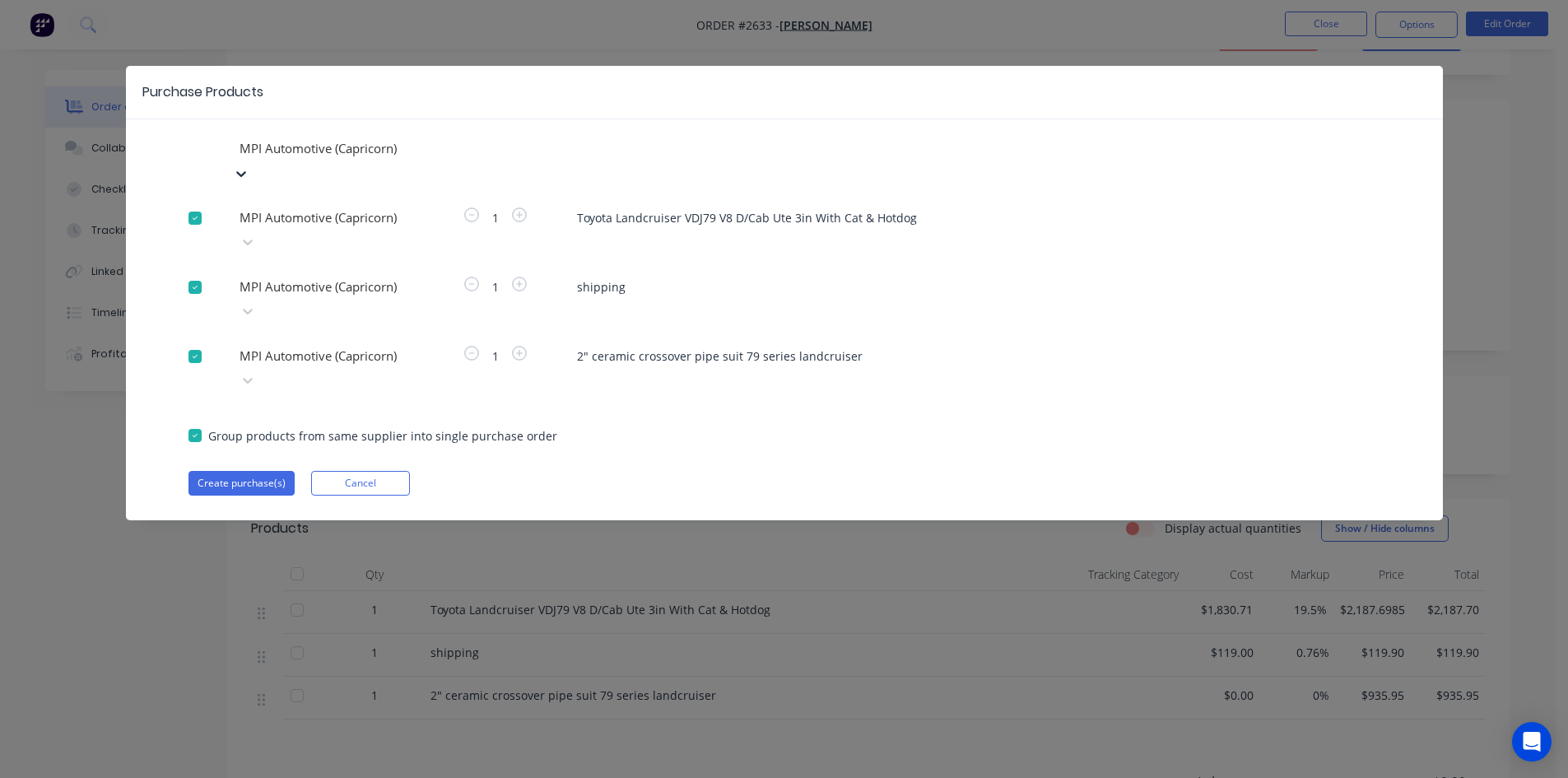
click at [194, 340] on div at bounding box center [195, 356] width 33 height 33
click at [236, 471] on button "Create purchase(s)" at bounding box center [242, 483] width 106 height 25
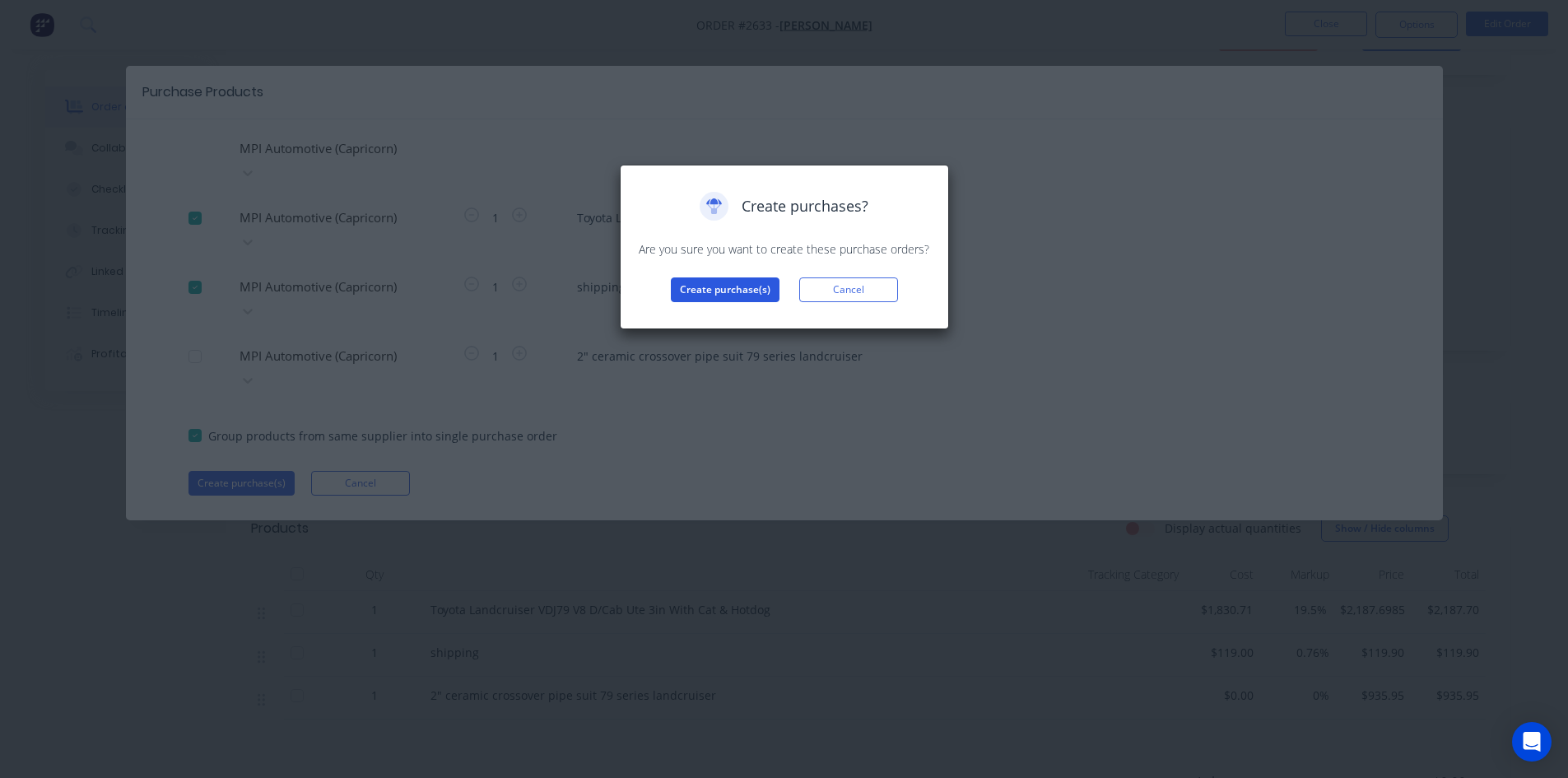
click at [720, 290] on button "Create purchase(s)" at bounding box center [725, 290] width 109 height 25
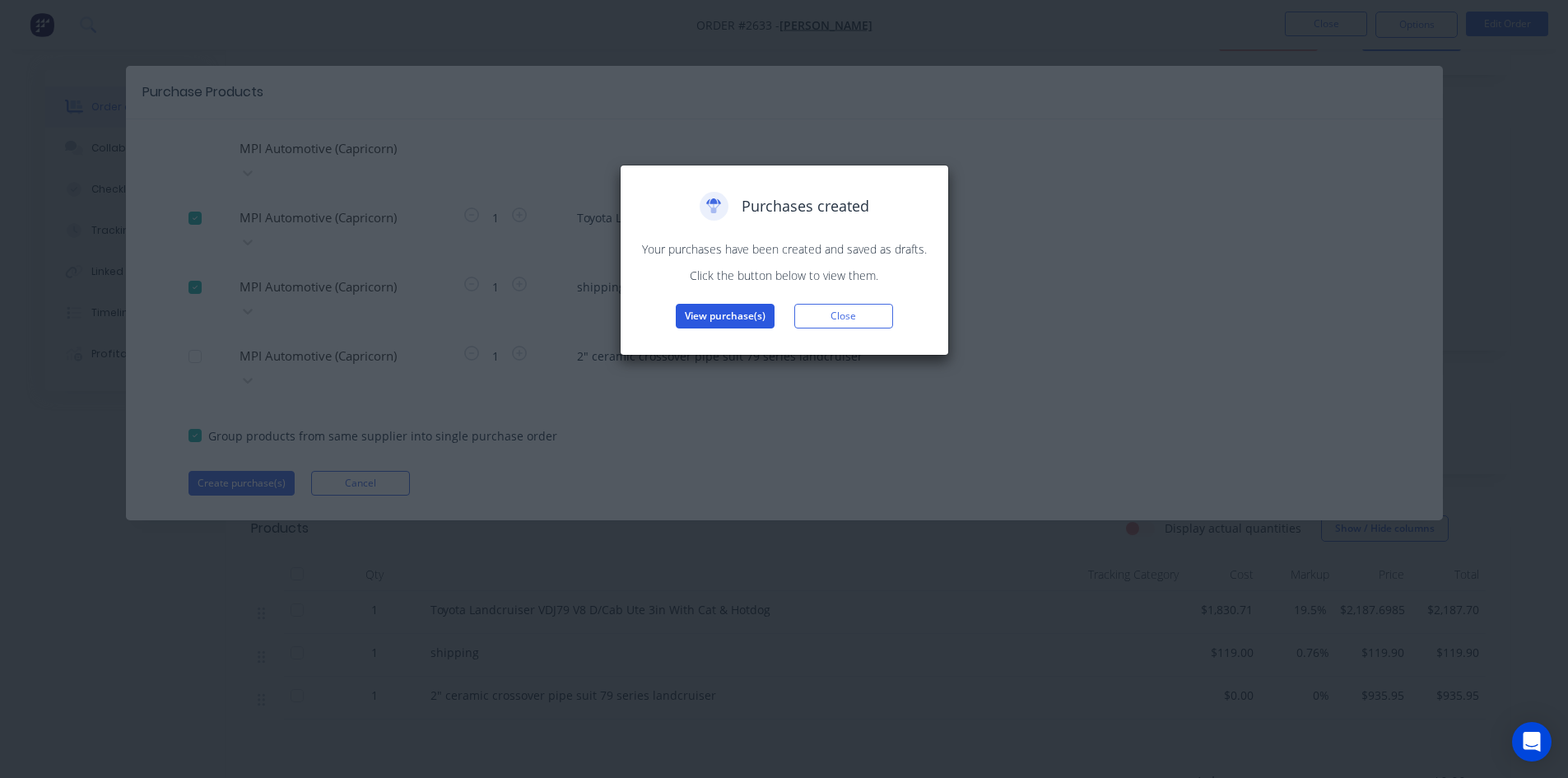
click at [742, 318] on button "View purchase(s)" at bounding box center [725, 315] width 99 height 25
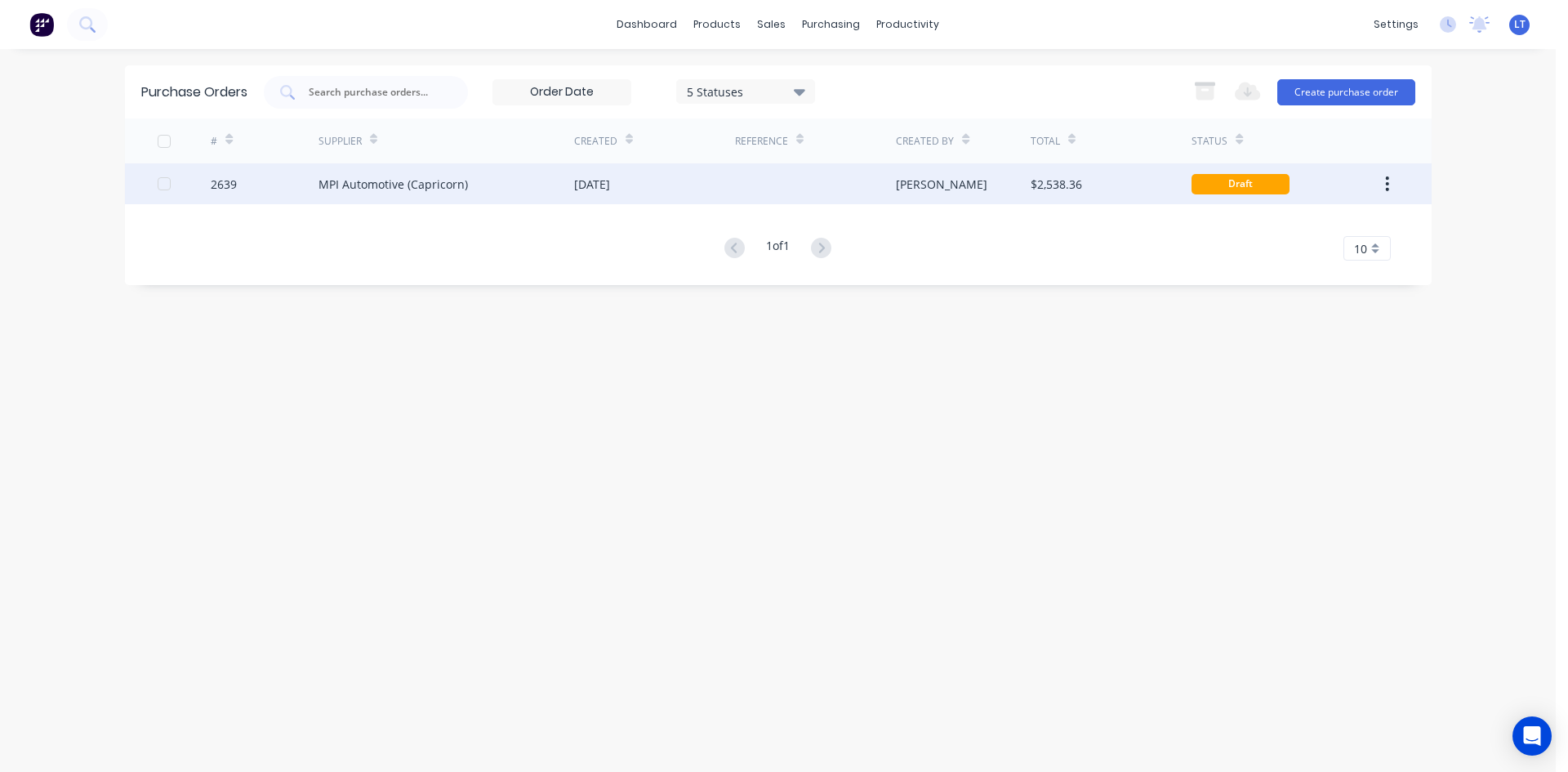
click at [577, 173] on div "[DATE]" at bounding box center [654, 184] width 161 height 41
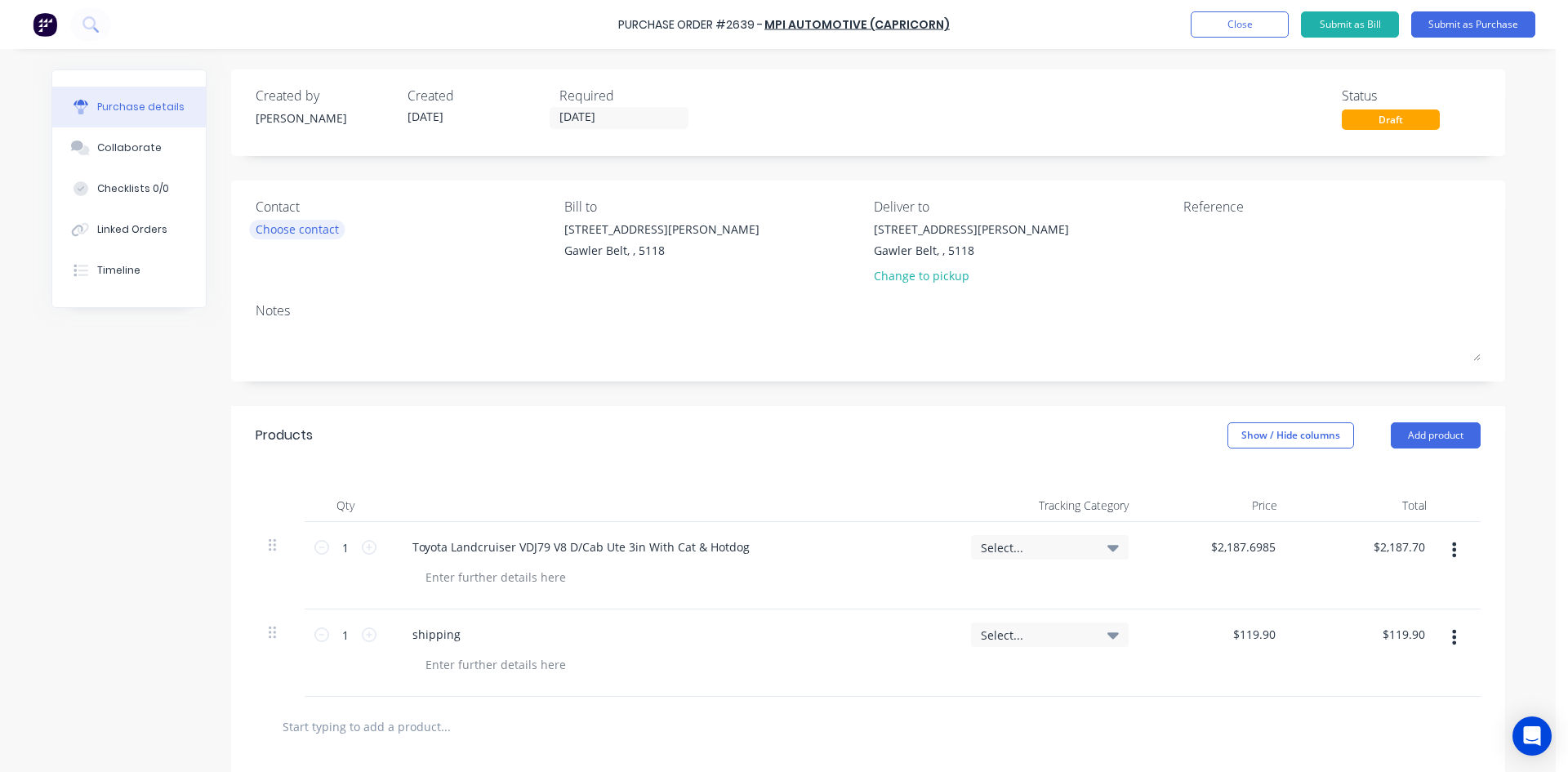
click at [296, 227] on div "Choose contact" at bounding box center [298, 229] width 83 height 17
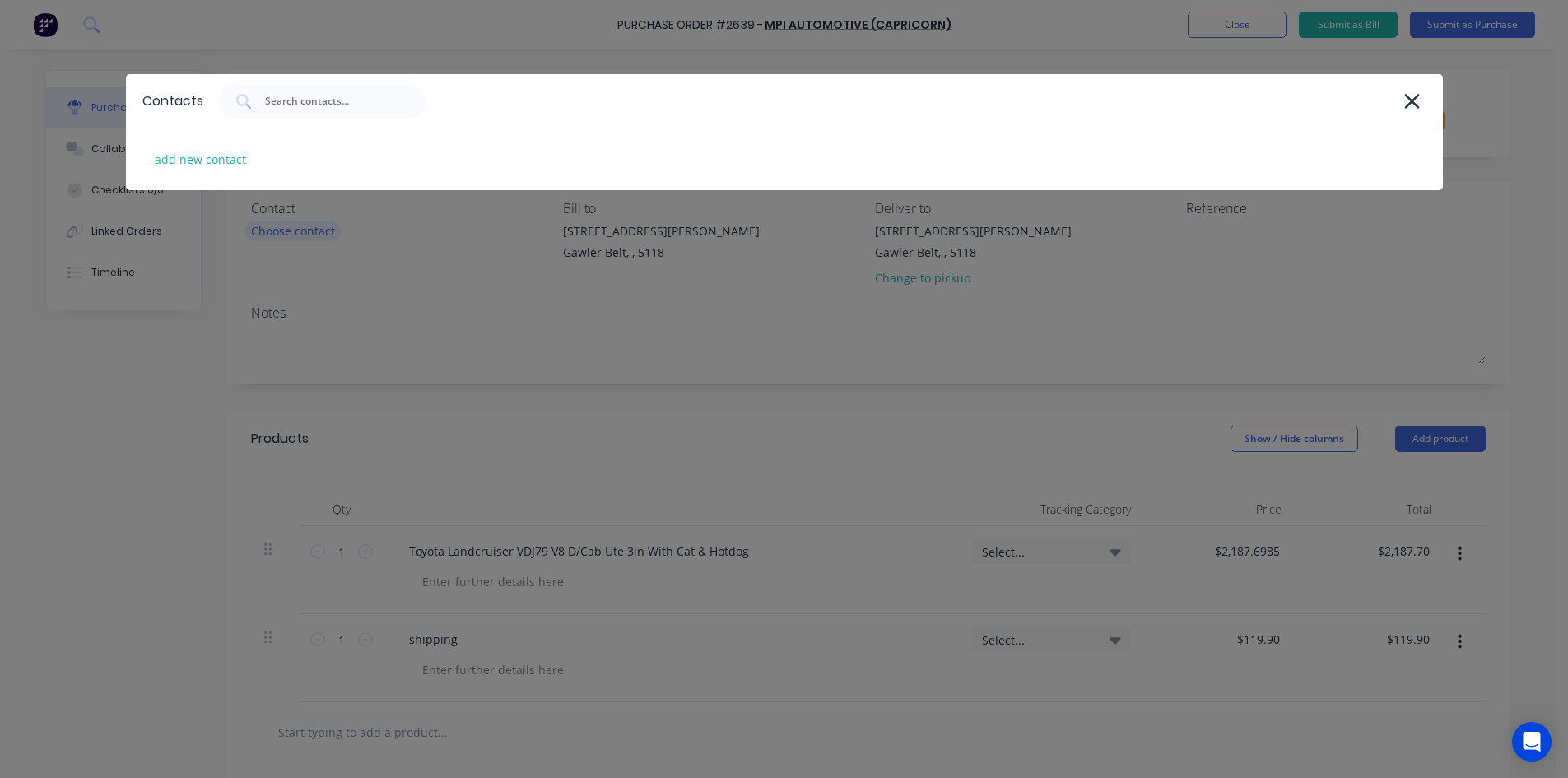
click at [298, 229] on div "Contacts add new contact" at bounding box center [784, 389] width 1568 height 778
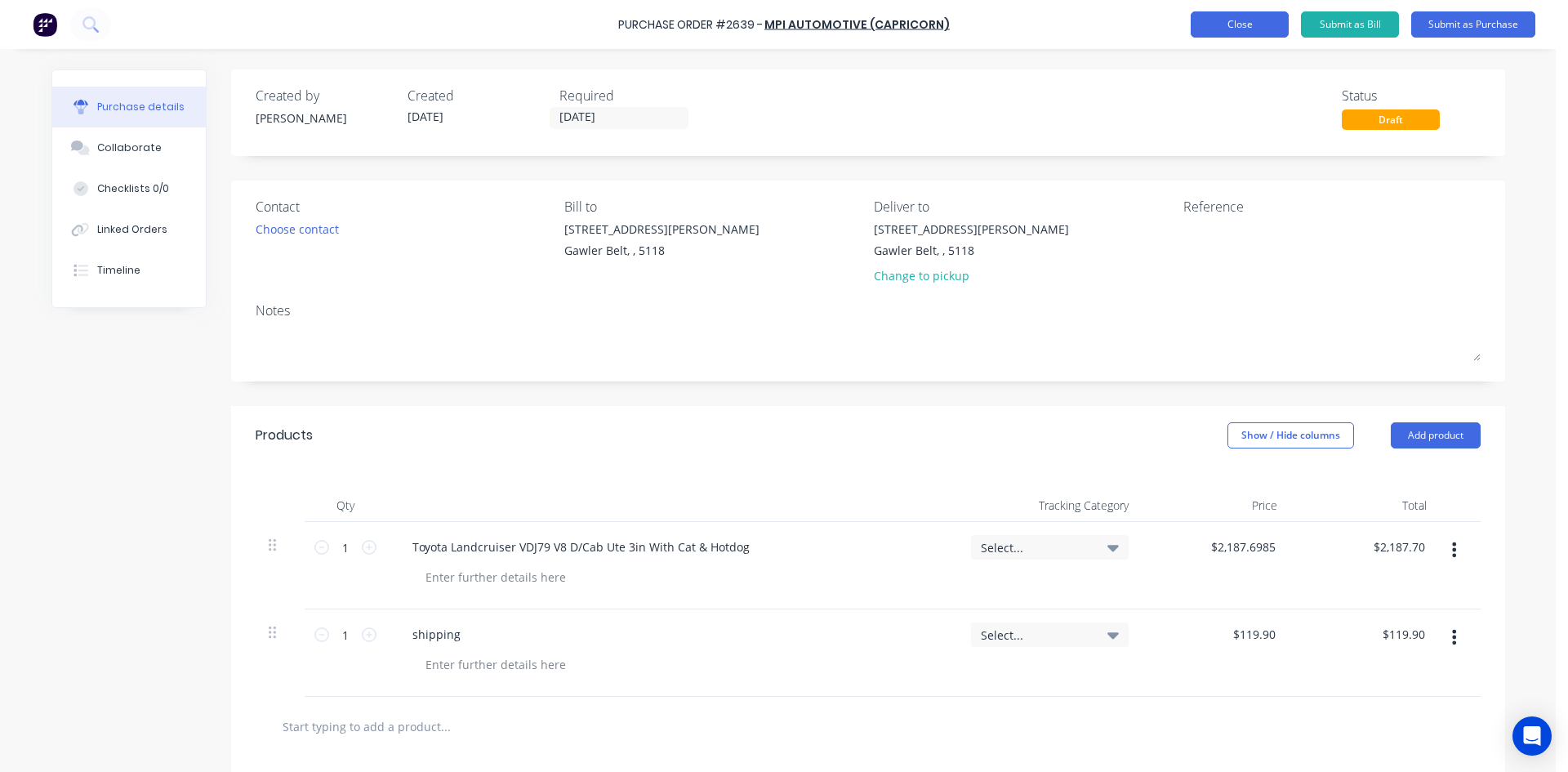
click at [1226, 21] on button "Close" at bounding box center [1240, 24] width 98 height 26
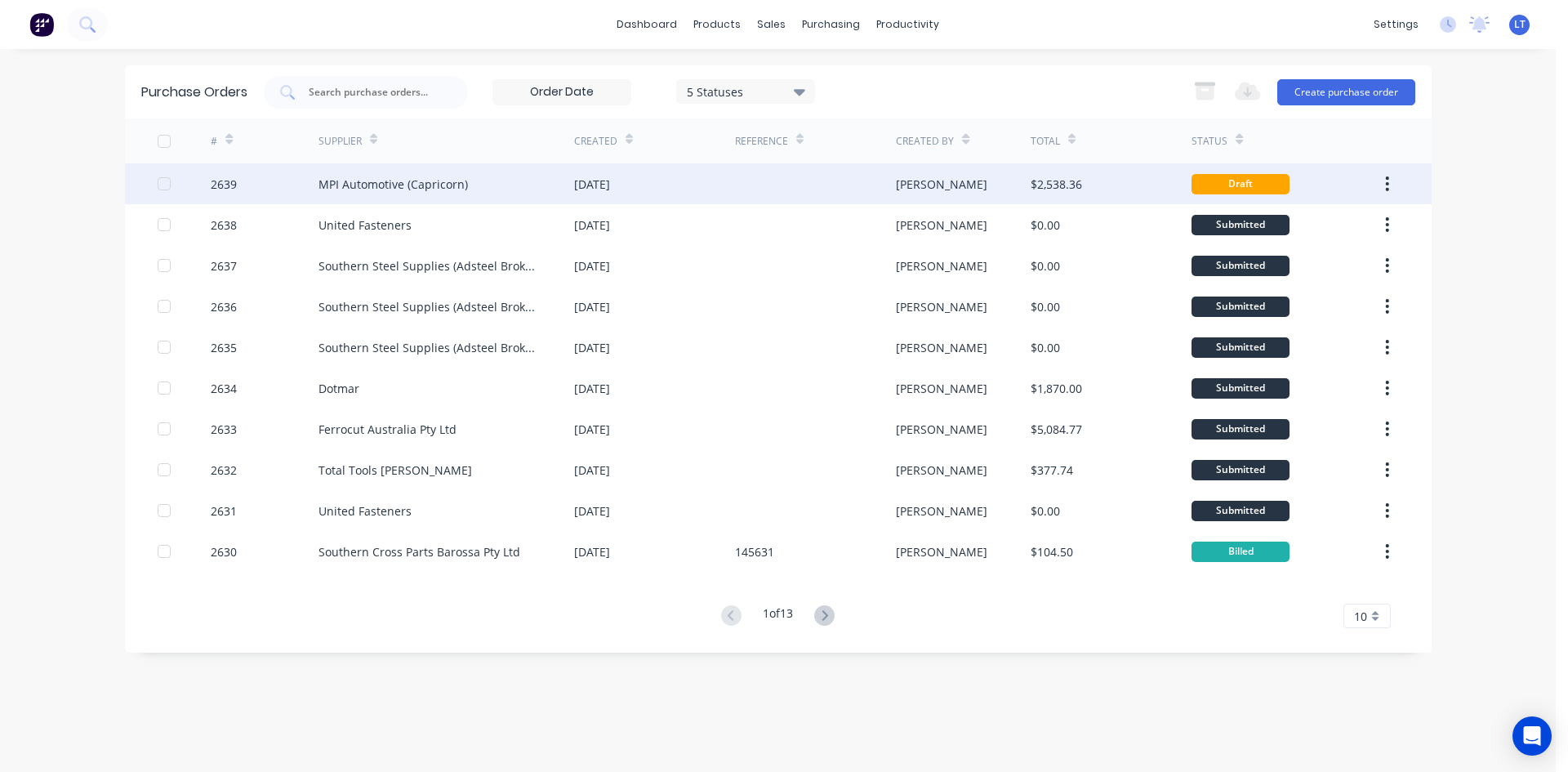
click at [497, 183] on div "MPI Automotive (Capricorn)" at bounding box center [446, 184] width 256 height 41
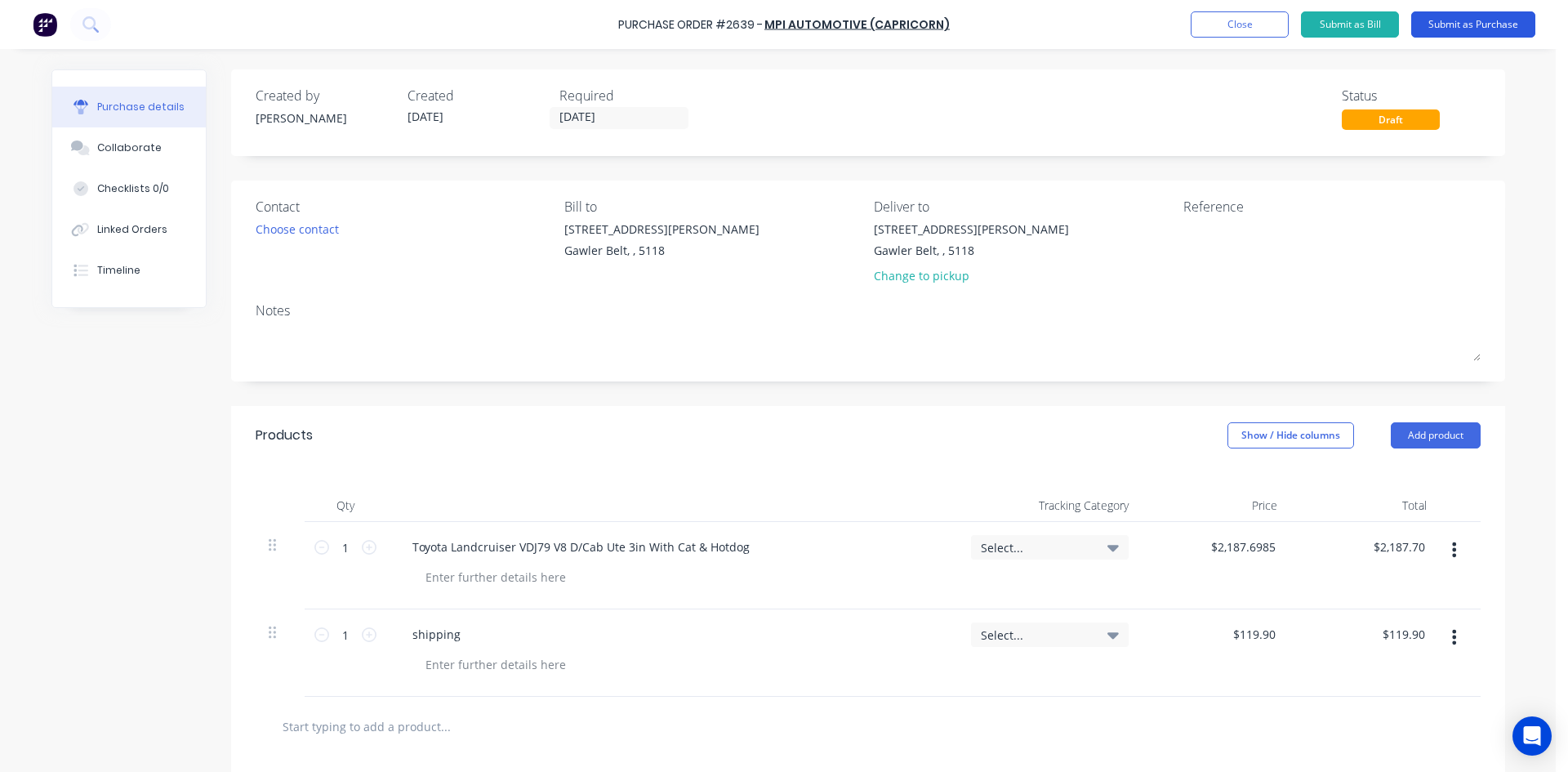
click at [1454, 31] on button "Submit as Purchase" at bounding box center [1474, 24] width 124 height 26
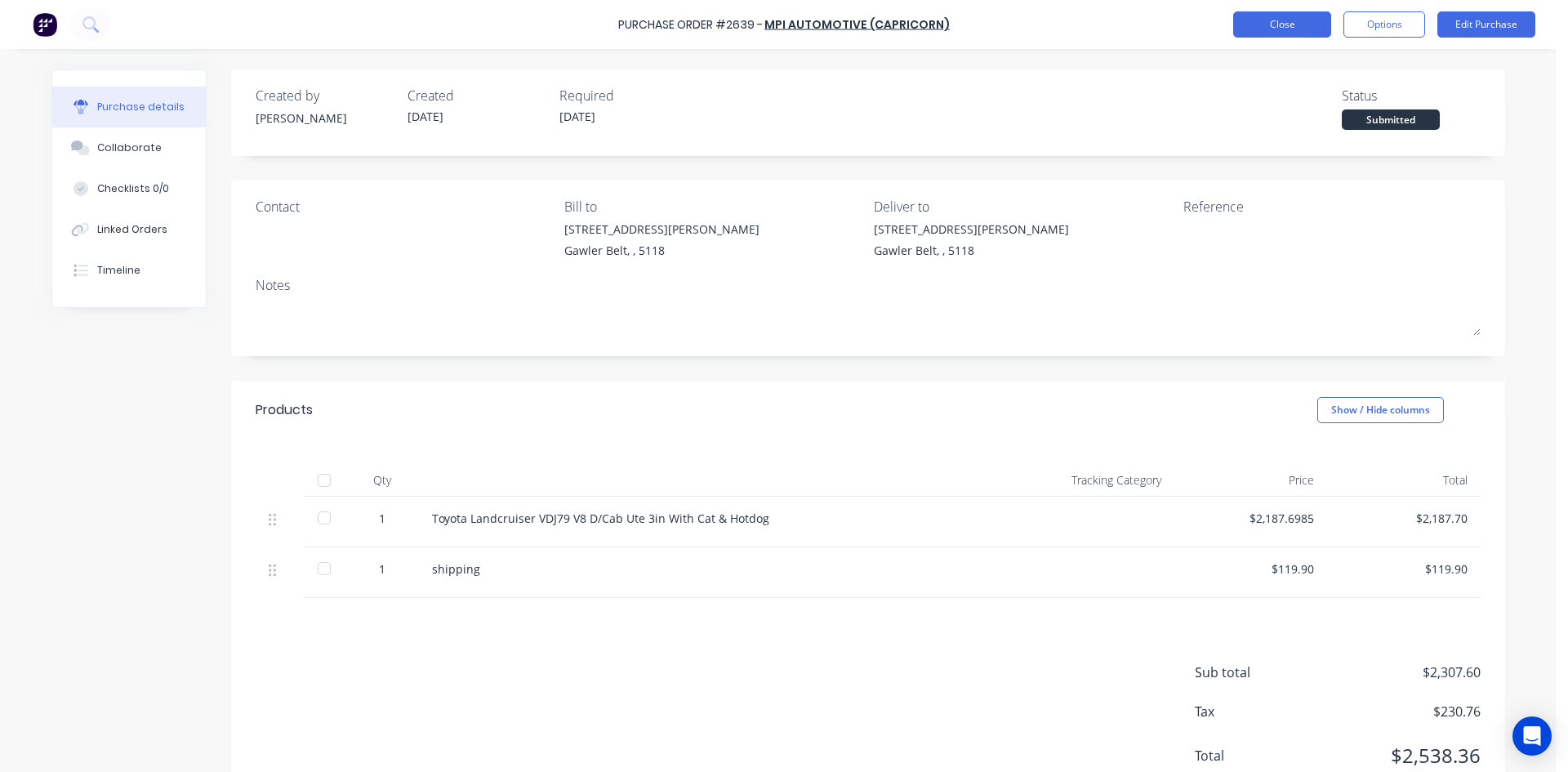
click at [1262, 29] on button "Close" at bounding box center [1282, 24] width 98 height 26
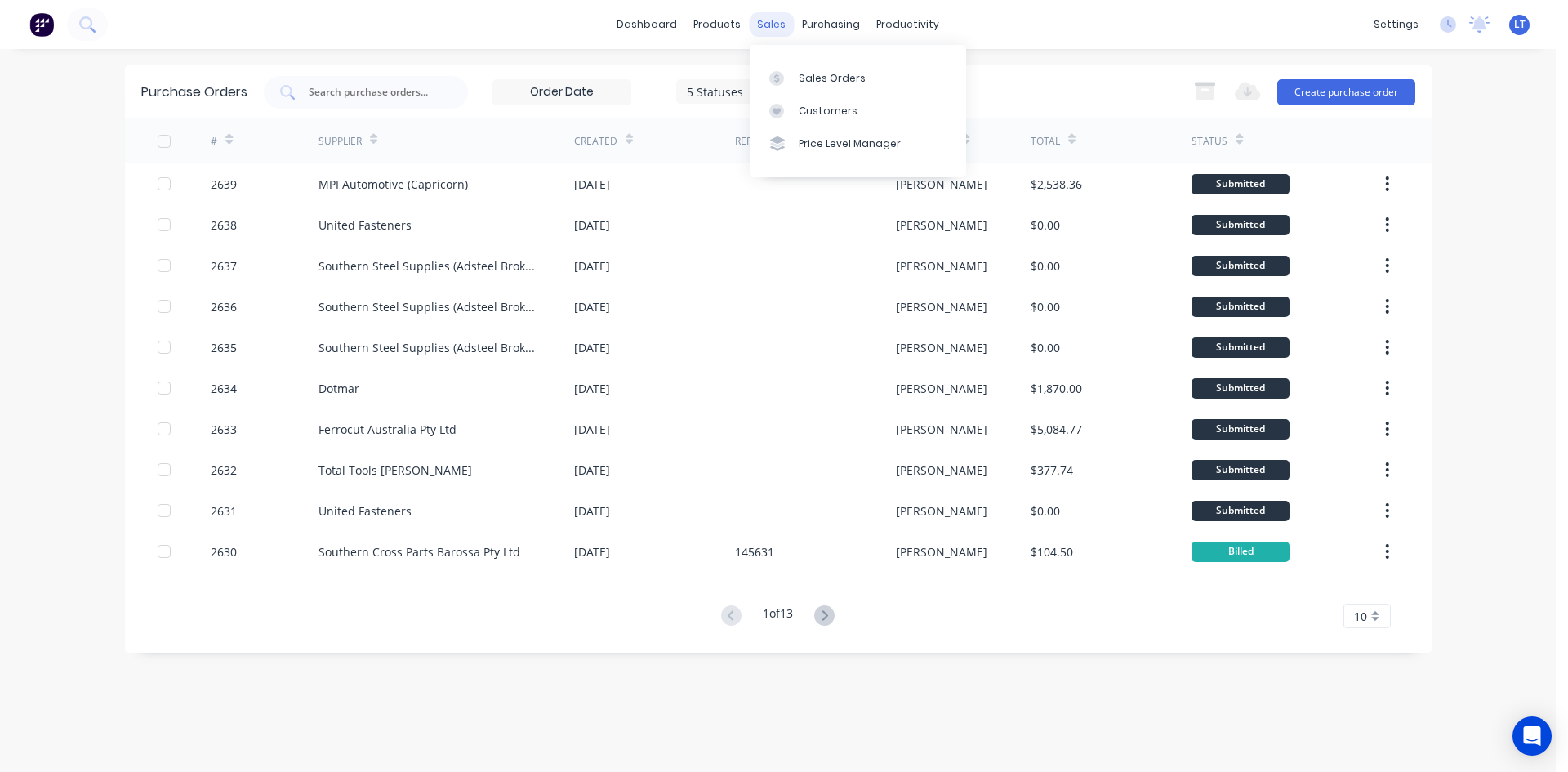
click at [770, 29] on div "sales" at bounding box center [771, 24] width 45 height 25
click at [827, 74] on div "Sales Orders" at bounding box center [832, 78] width 67 height 14
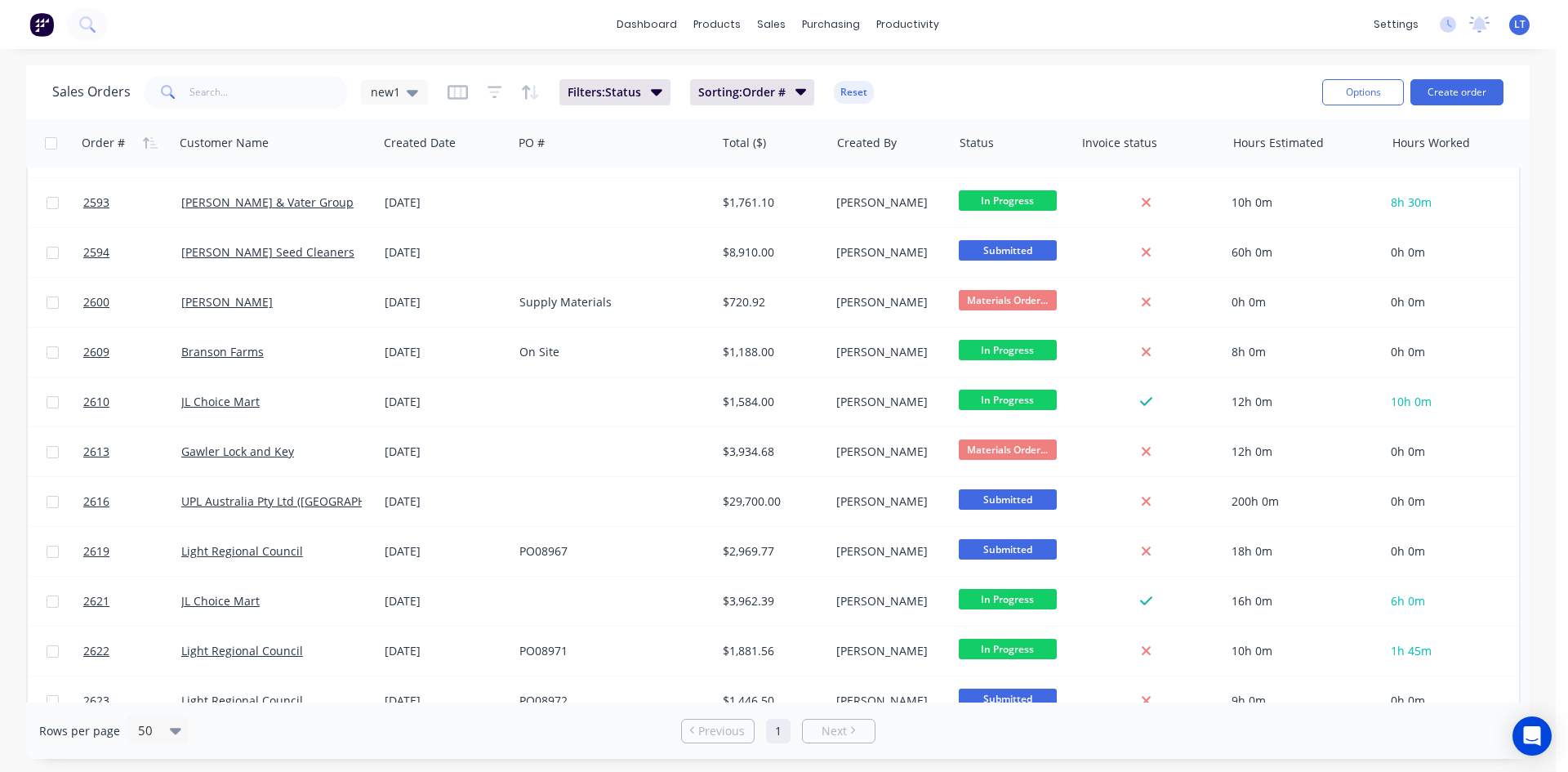
scroll to position [709, 0]
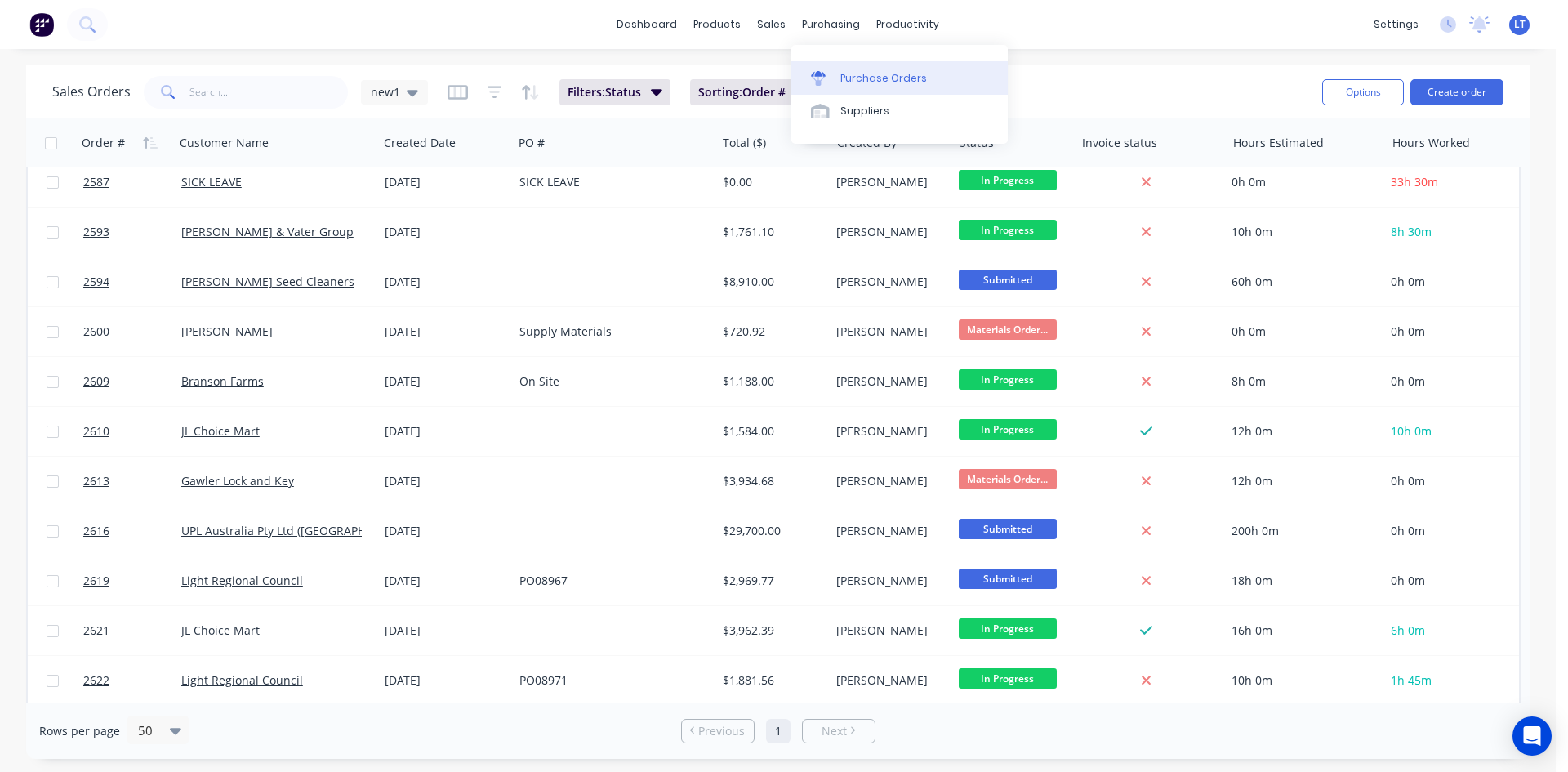
click at [884, 73] on div "Purchase Orders" at bounding box center [884, 78] width 87 height 14
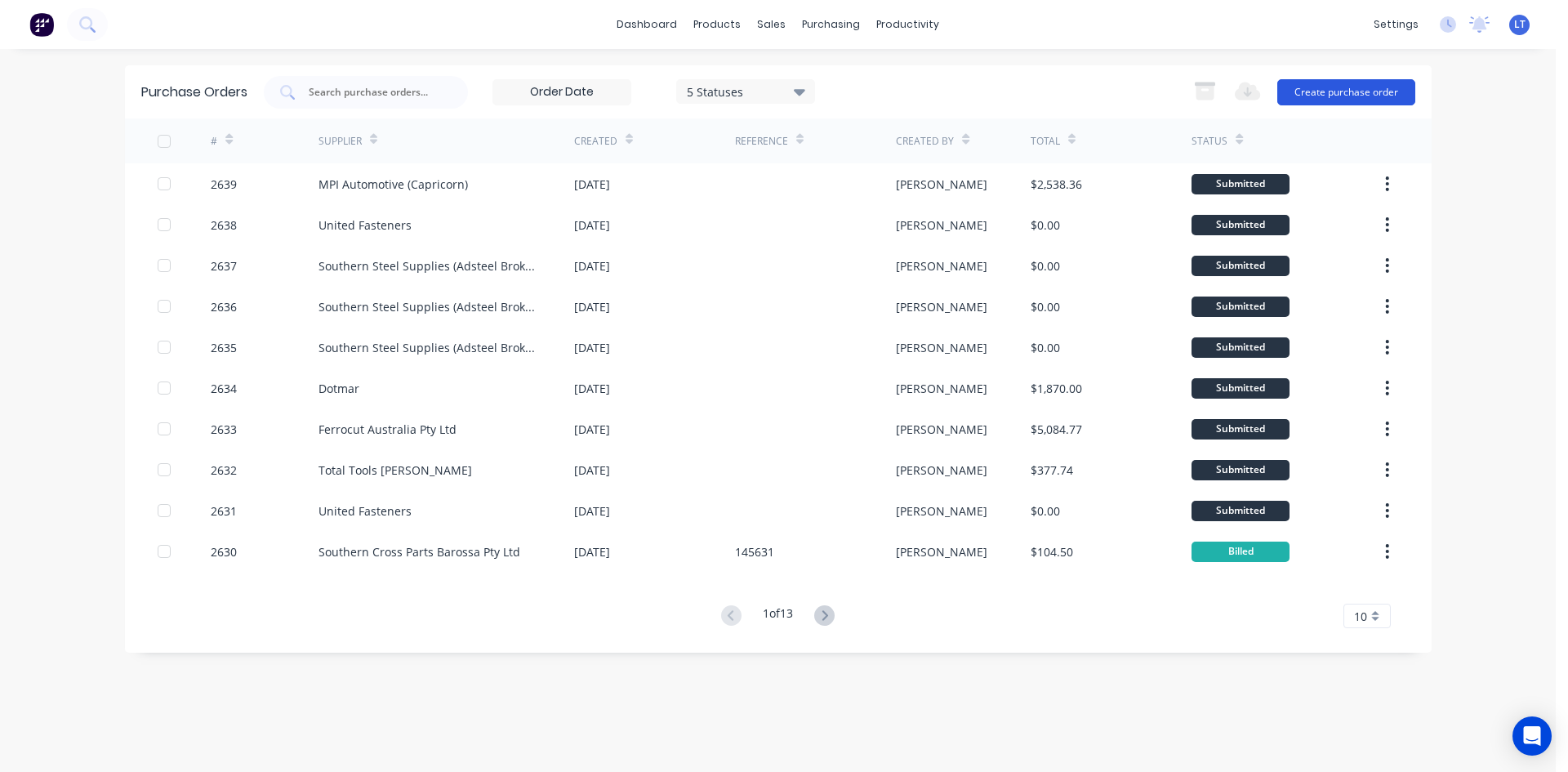
click at [1306, 85] on button "Create purchase order" at bounding box center [1346, 92] width 138 height 26
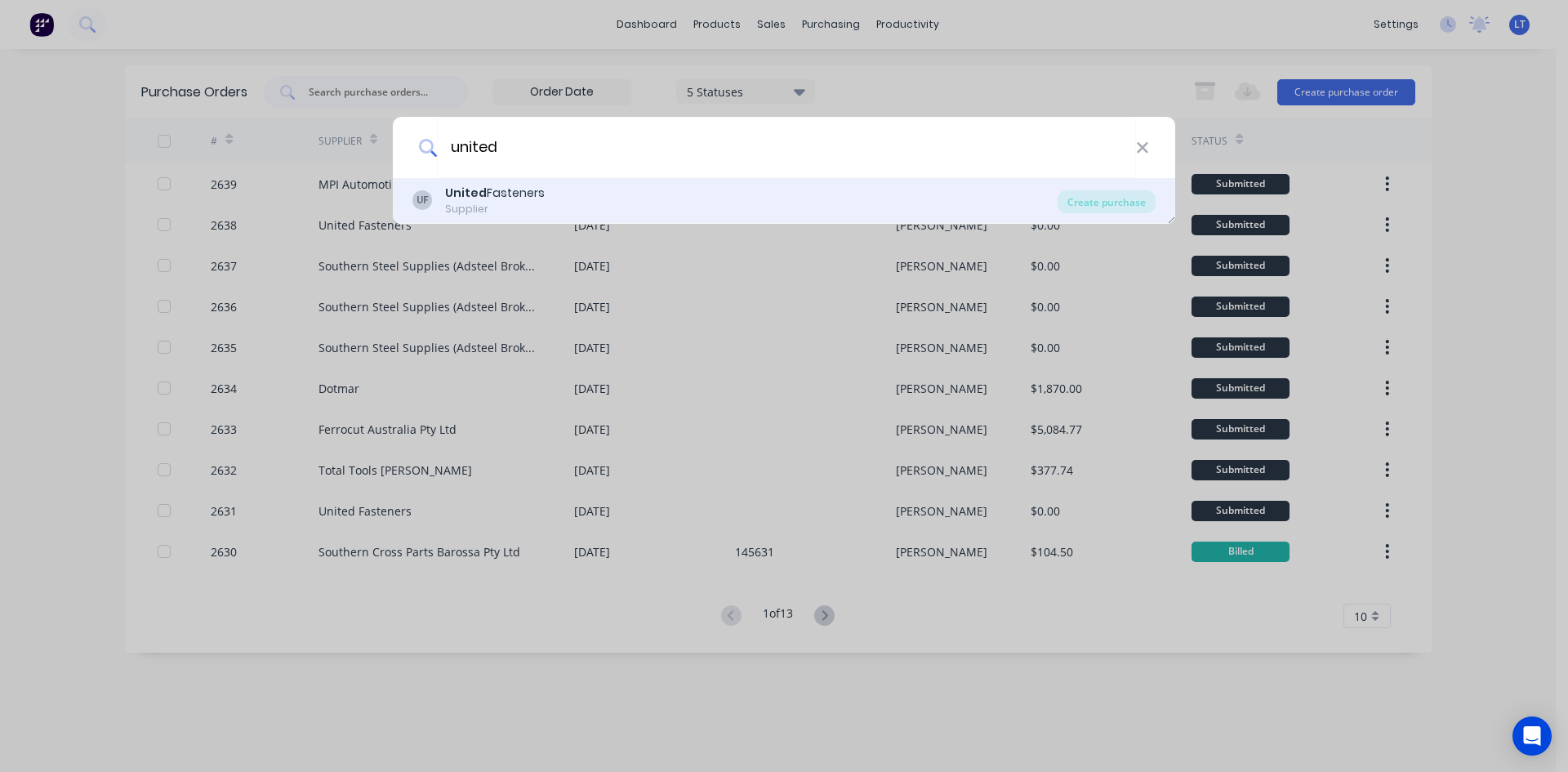
type input "united"
click at [503, 197] on div "United Fasteners" at bounding box center [495, 193] width 99 height 17
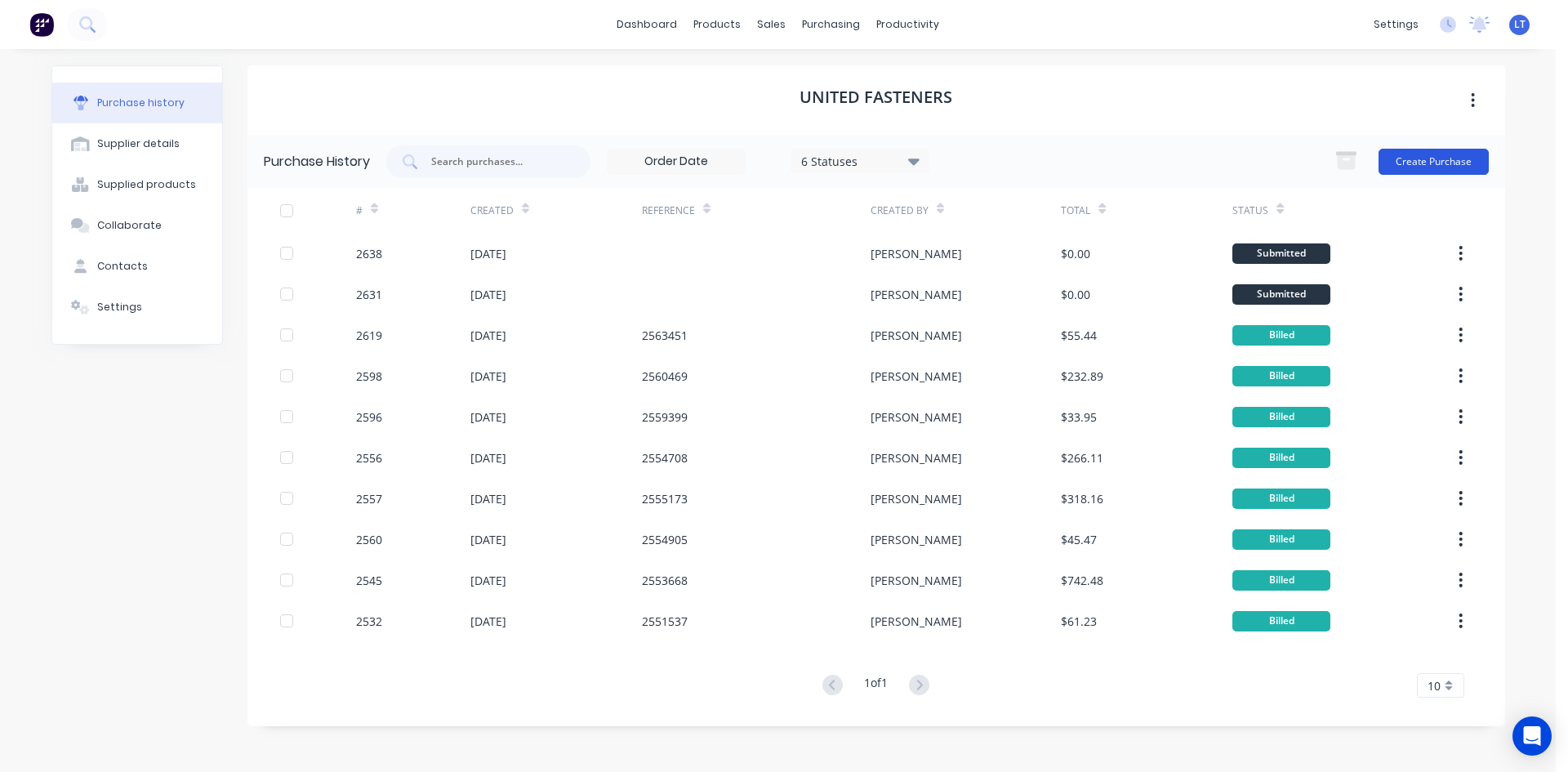
click at [1471, 160] on button "Create Purchase" at bounding box center [1434, 162] width 111 height 26
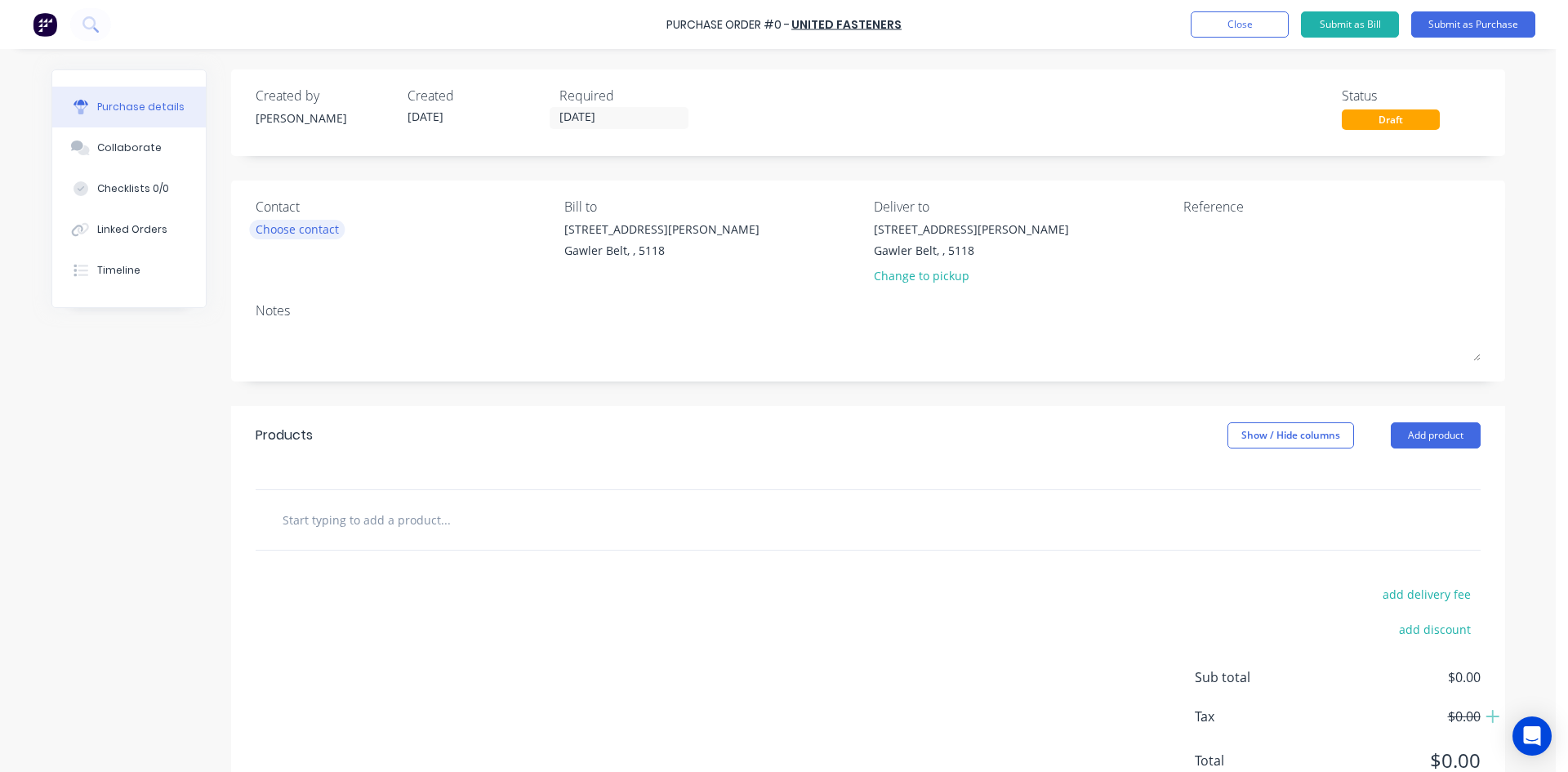
click at [309, 226] on div "Choose contact" at bounding box center [298, 229] width 83 height 17
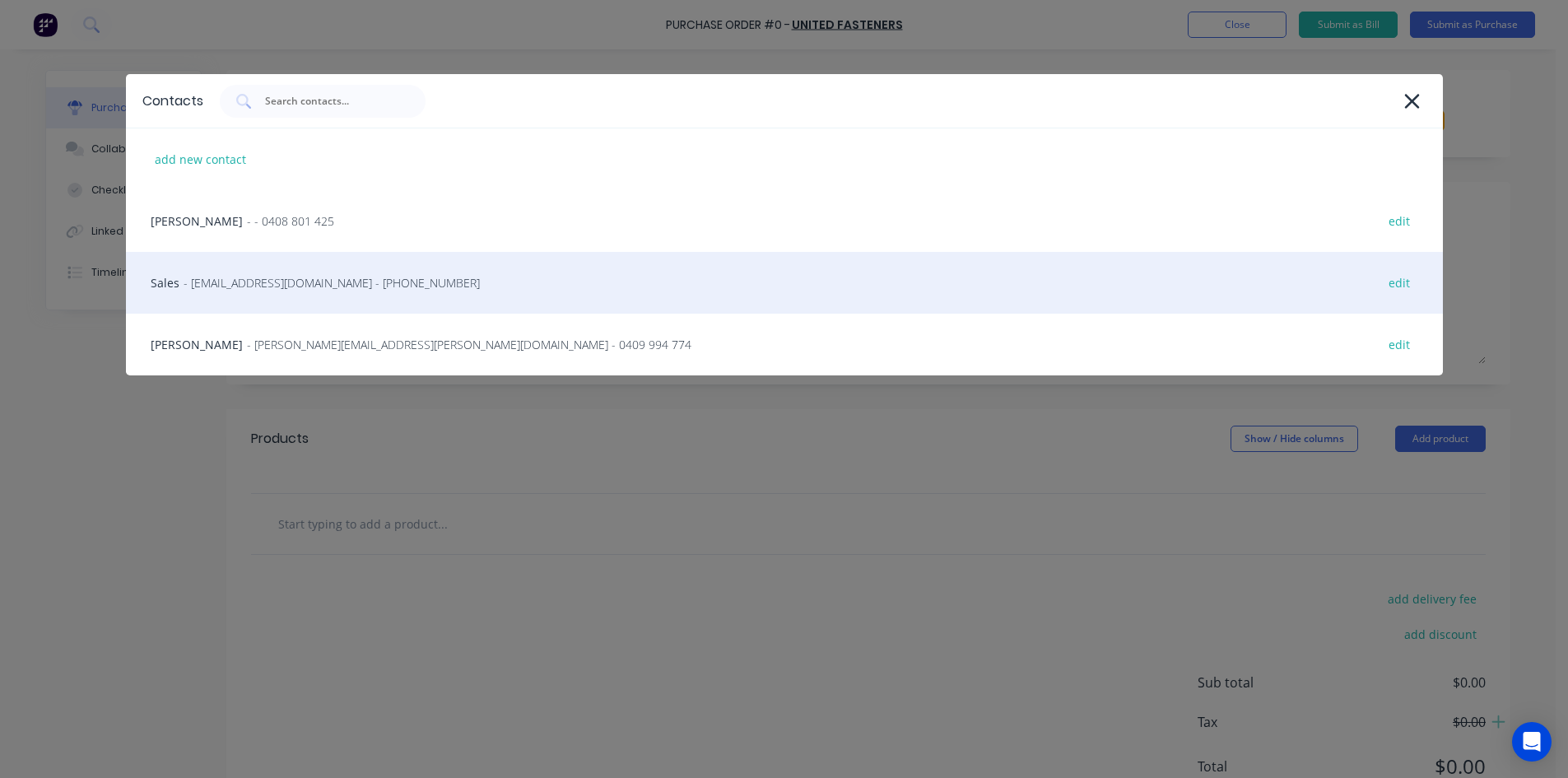
click at [284, 290] on span "- [EMAIL_ADDRESS][DOMAIN_NAME] - [PHONE_NUMBER]" at bounding box center [332, 283] width 296 height 17
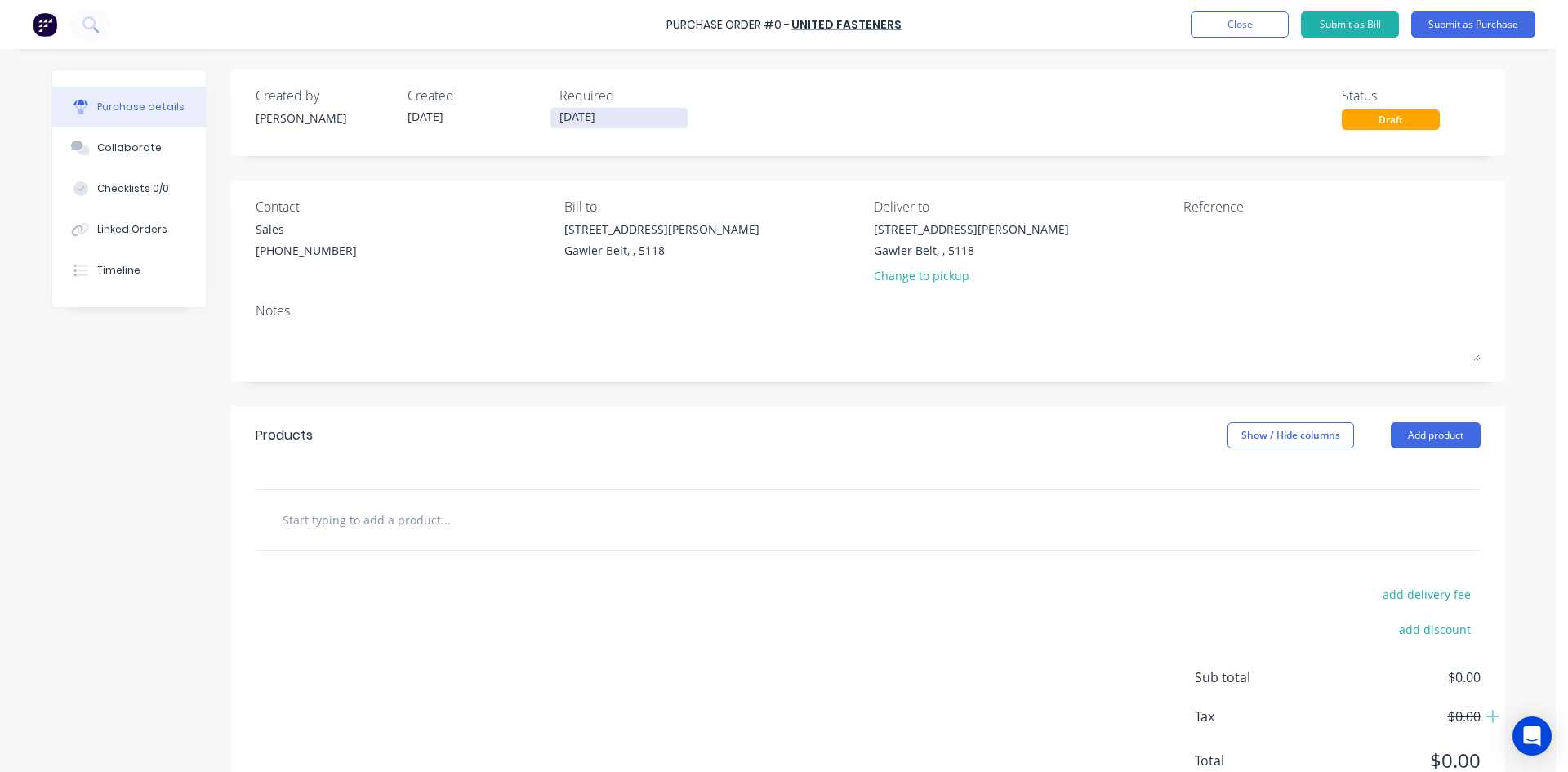
click at [605, 117] on input "[DATE]" at bounding box center [618, 118] width 137 height 20
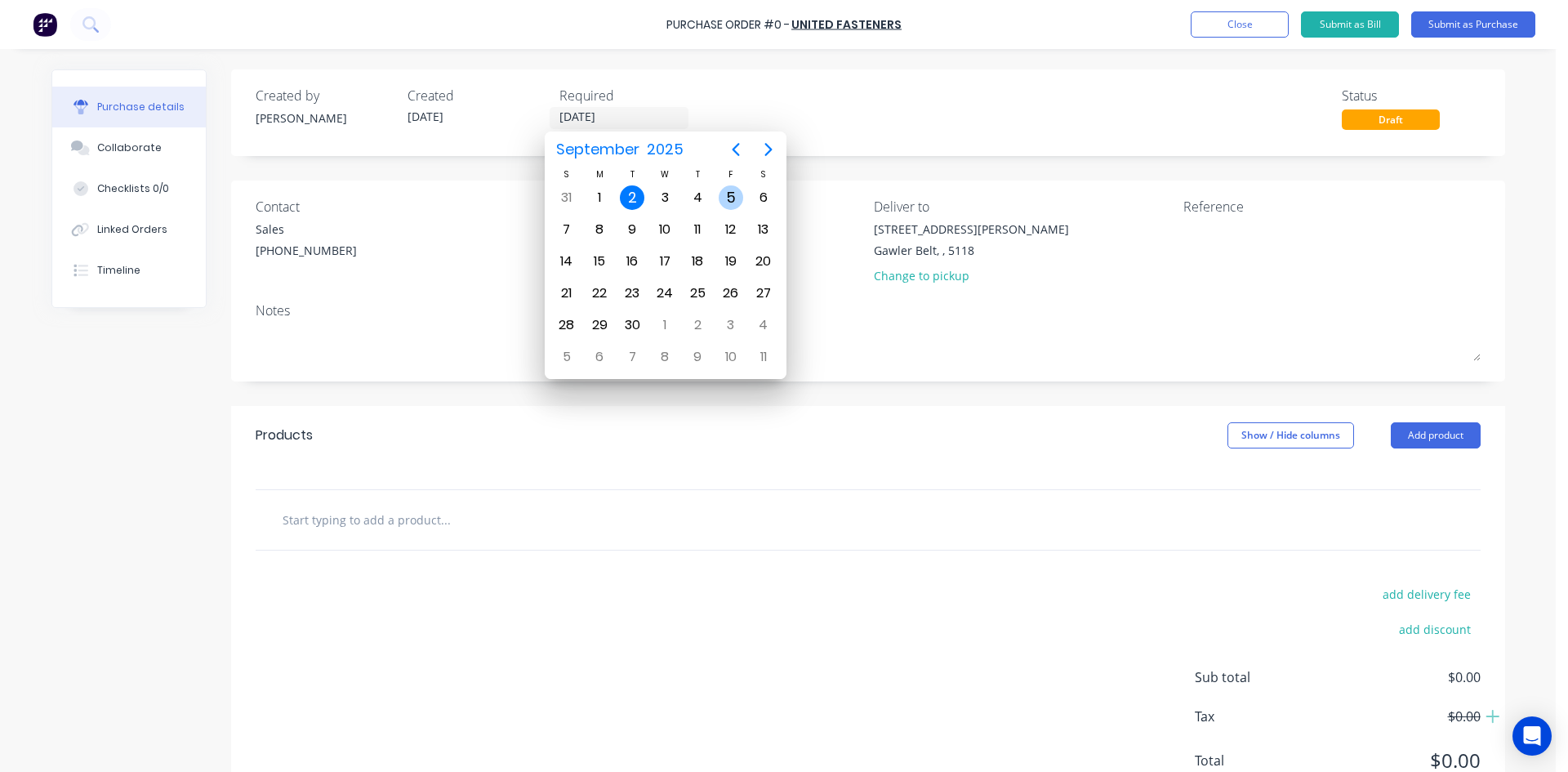
click at [732, 207] on div "5" at bounding box center [730, 197] width 25 height 25
type input "[DATE]"
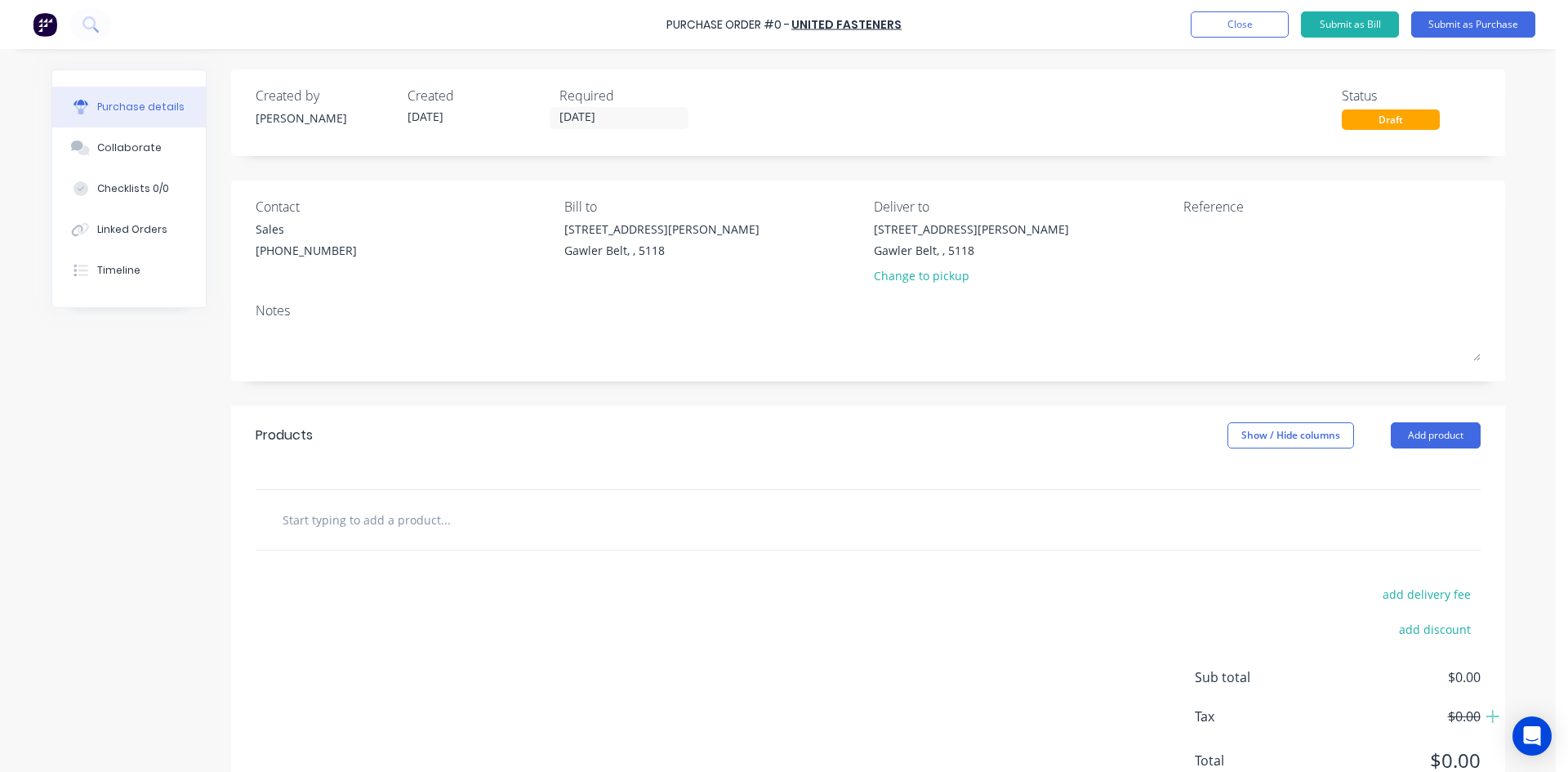
click at [412, 496] on div at bounding box center [868, 519] width 1225 height 60
click at [417, 516] on input "text" at bounding box center [445, 519] width 327 height 32
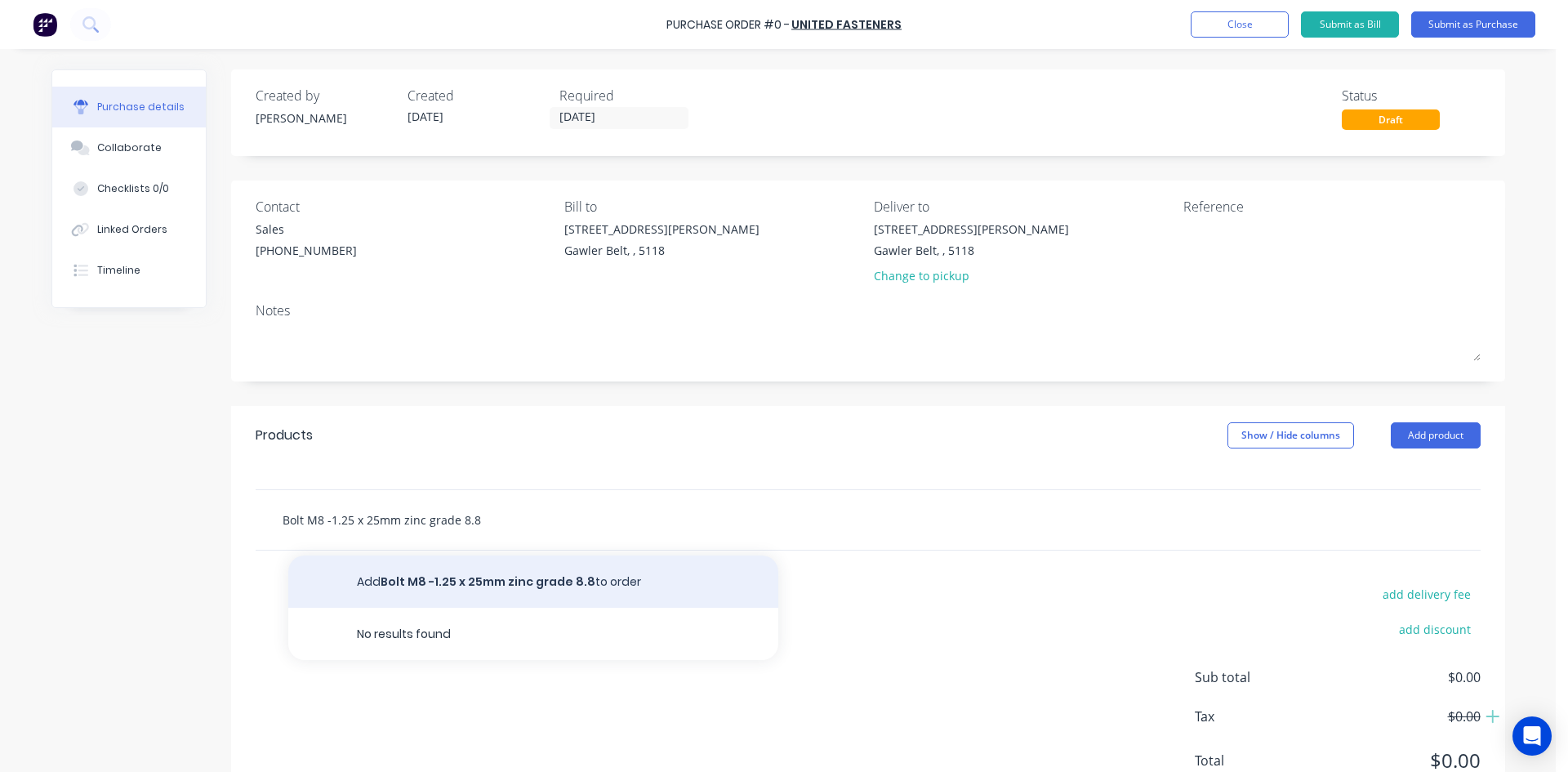
type input "Bolt M8 -1.25 x 25mm zinc grade 8.8"
click at [559, 581] on button "Add Bolt M8 -1.25 x 25mm zinc grade 8.8 to order" at bounding box center [533, 581] width 490 height 52
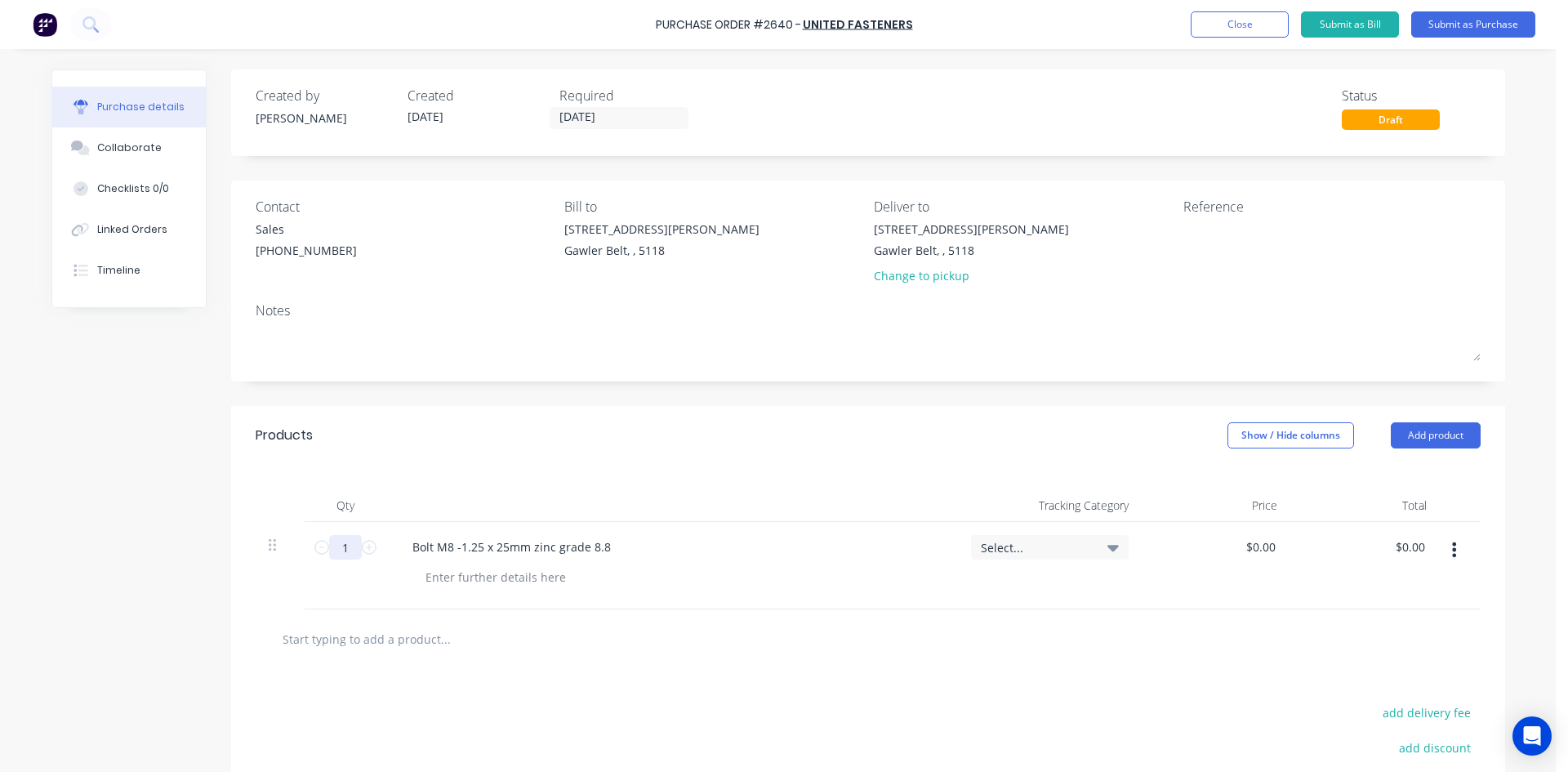
click at [341, 550] on input "1" at bounding box center [345, 547] width 32 height 25
type input "400"
click at [407, 646] on input "text" at bounding box center [445, 639] width 327 height 32
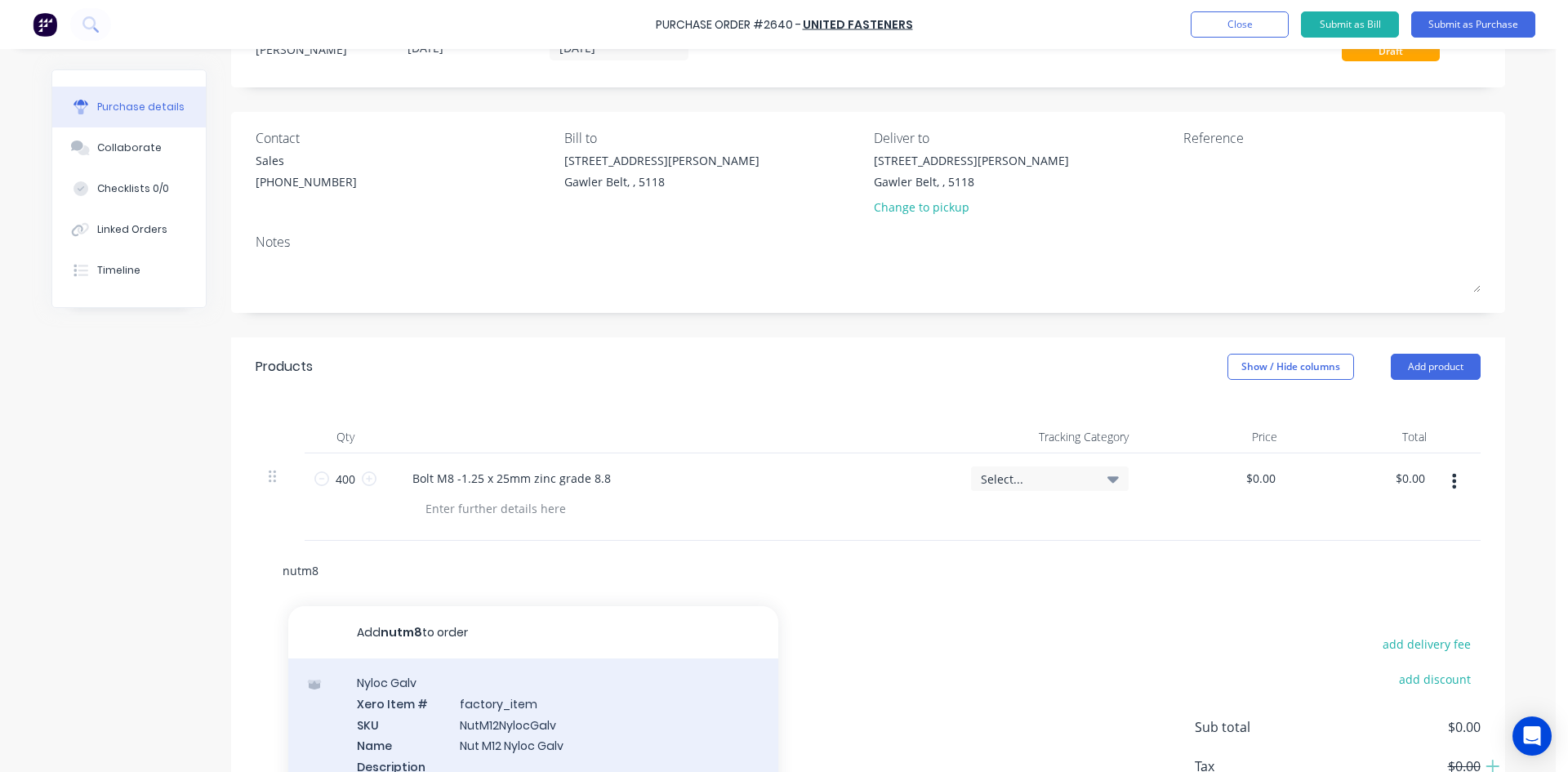
scroll to position [42, 0]
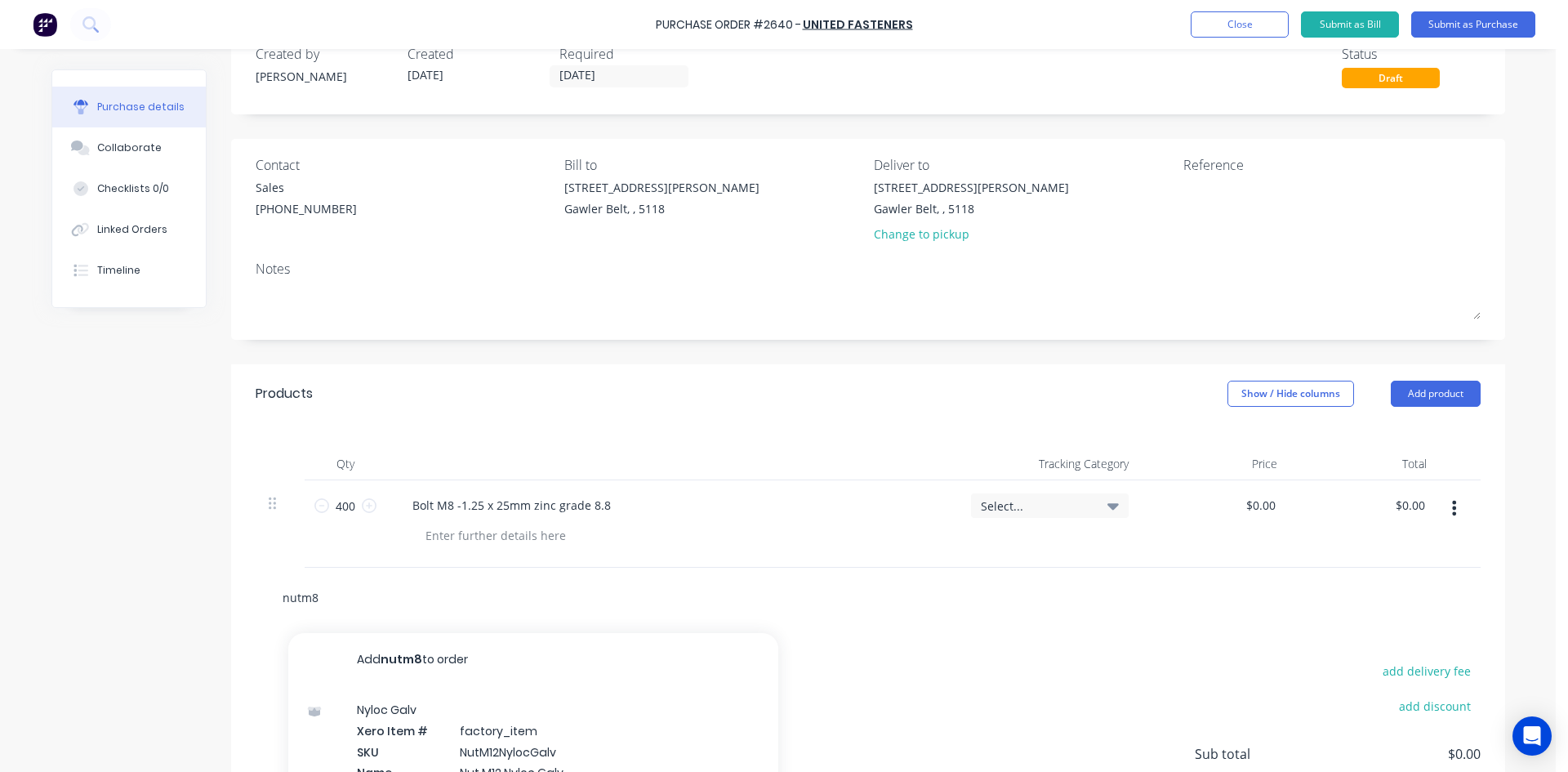
click at [327, 605] on input "nutm8" at bounding box center [445, 597] width 327 height 32
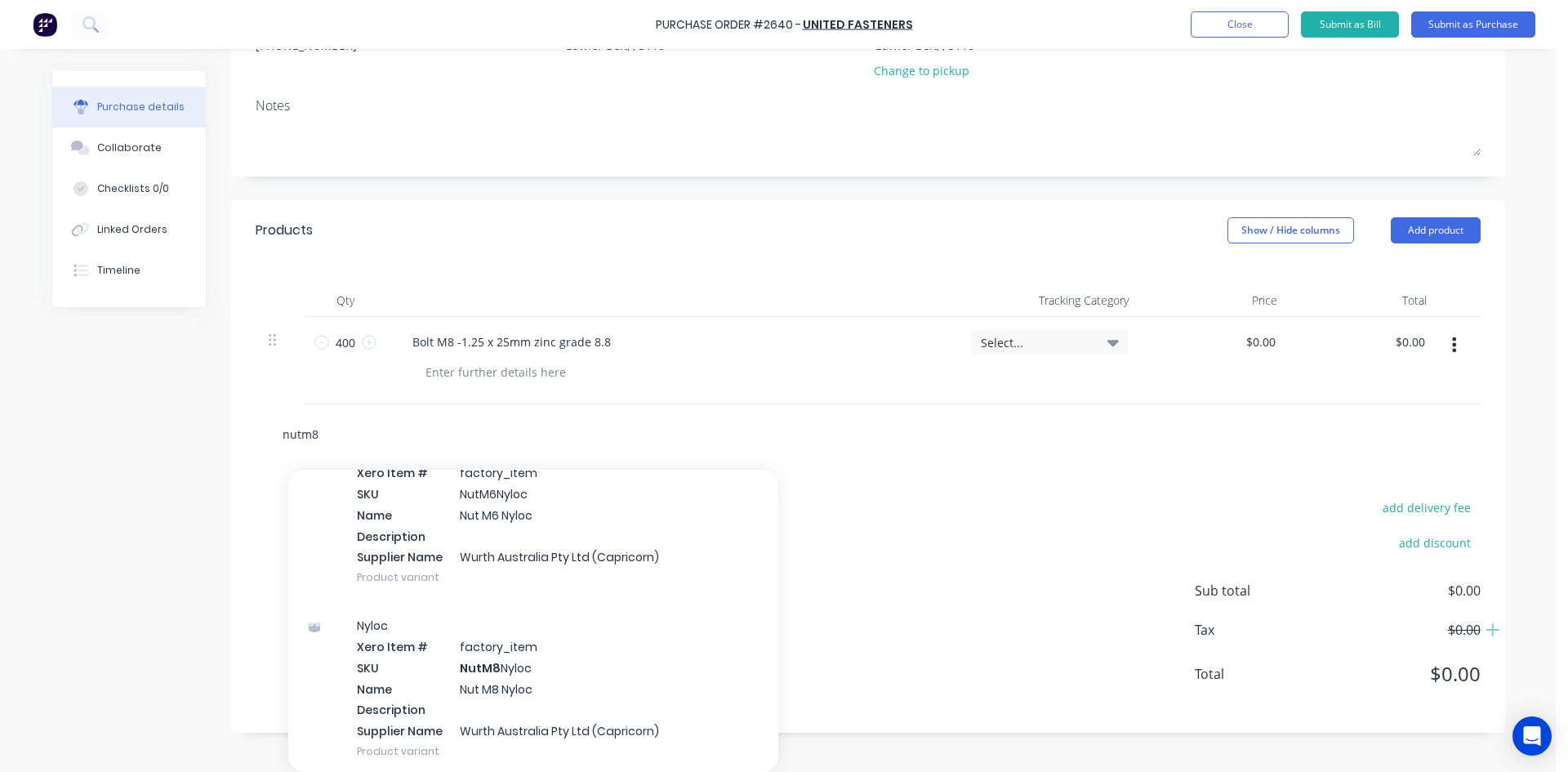
scroll to position [654, 0]
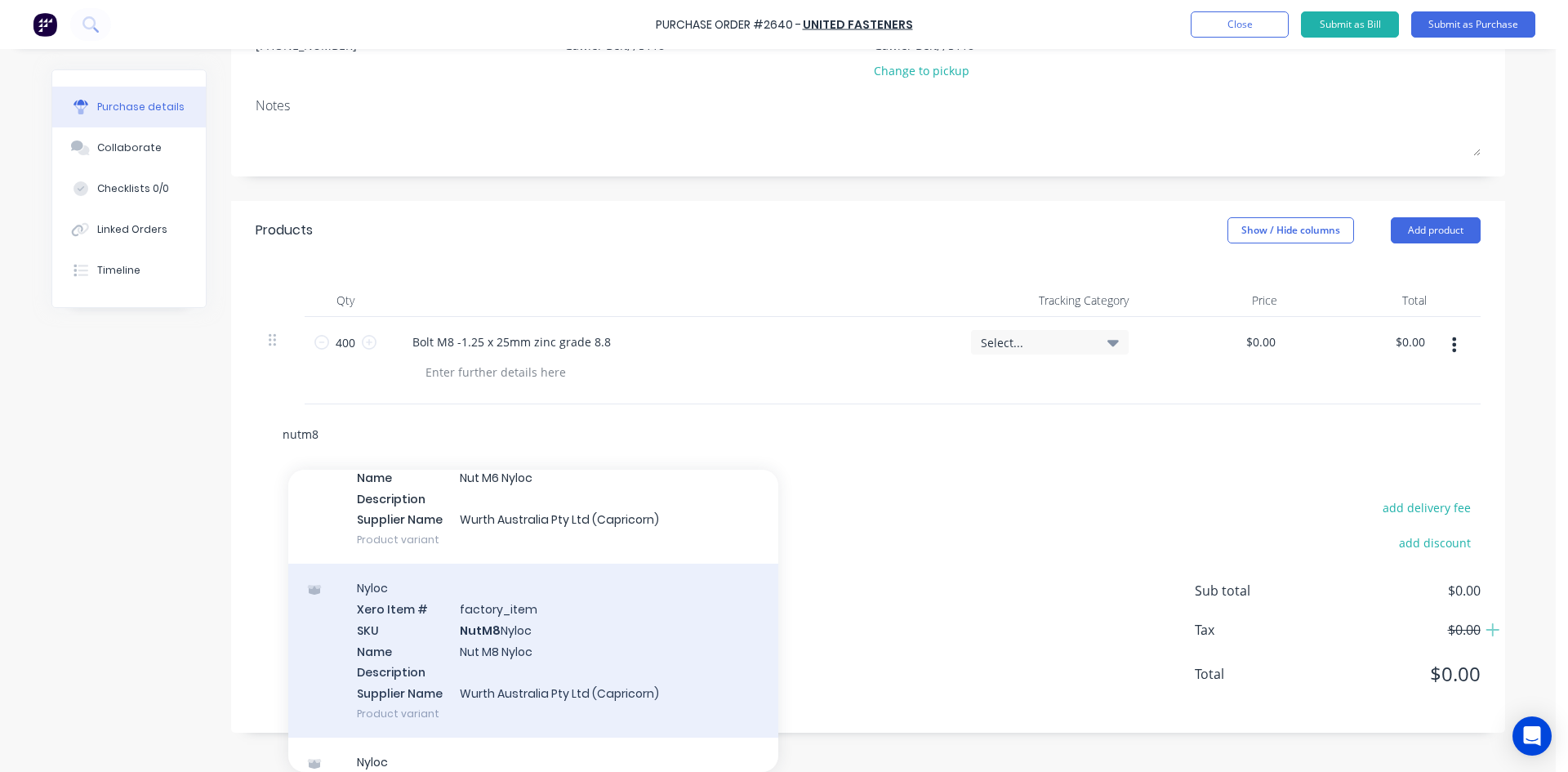
type input "nutm8"
click at [457, 627] on div "Nyloc Xero Item # factory_item SKU NutM8 Nyloc Name Nut M8 Nyloc Description Su…" at bounding box center [533, 650] width 490 height 174
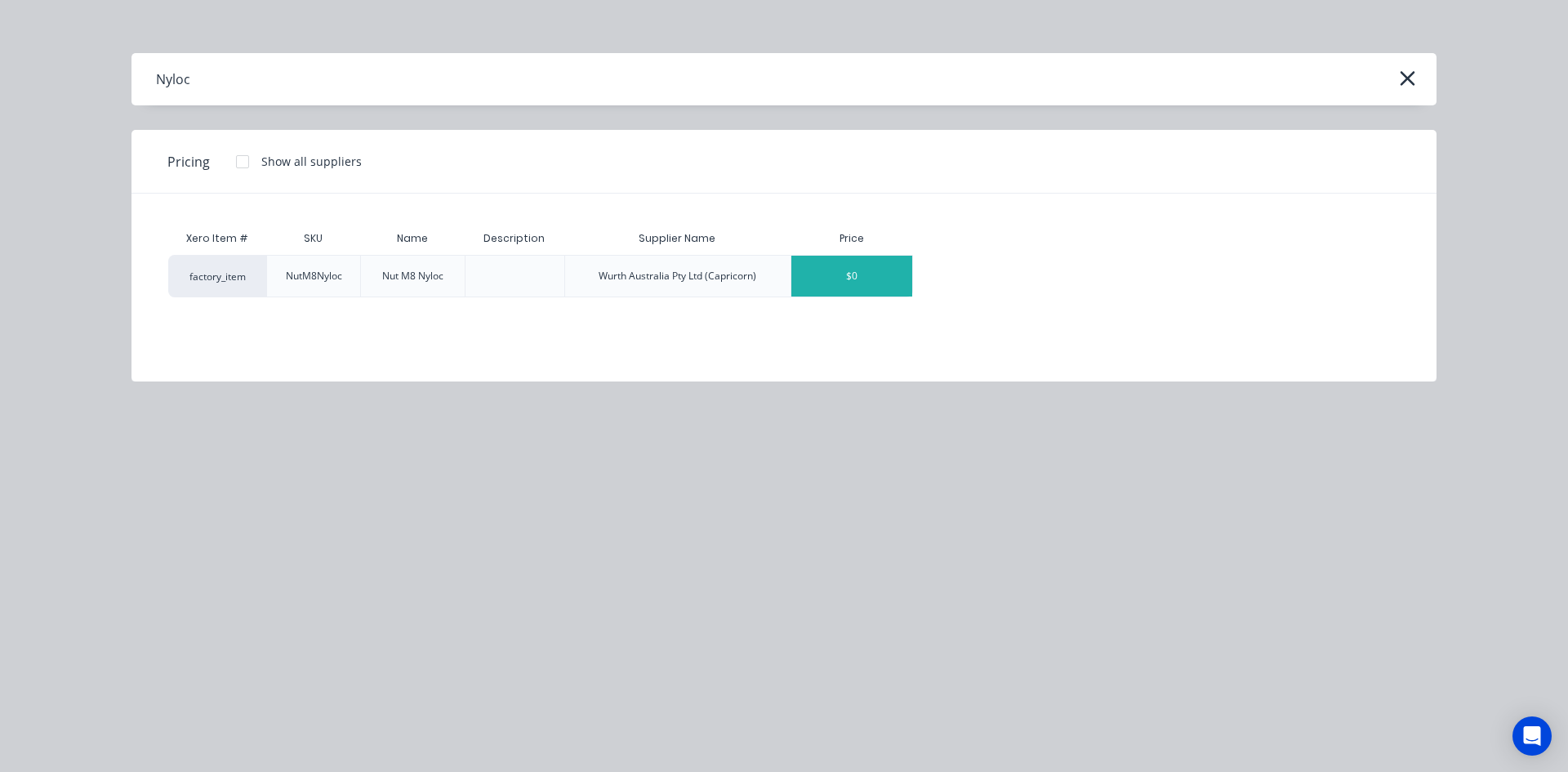
click at [847, 282] on div "$0" at bounding box center [852, 276] width 121 height 41
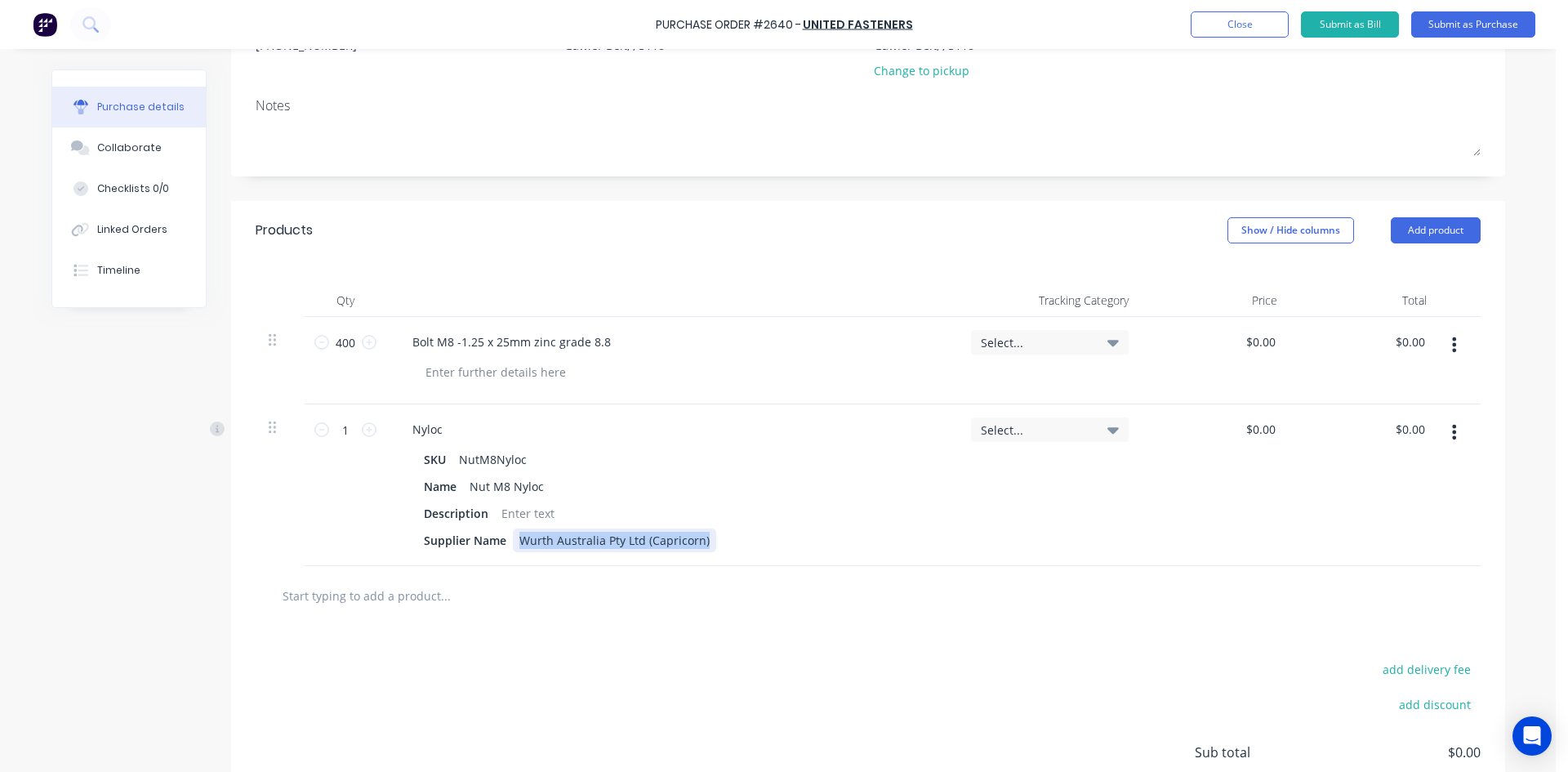
drag, startPoint x: 740, startPoint y: 543, endPoint x: 508, endPoint y: 537, distance: 232.1
click at [508, 537] on div "Supplier Name Wurth Australia Pty Ltd (Capricorn)" at bounding box center [669, 541] width 503 height 24
click at [500, 518] on div at bounding box center [528, 514] width 66 height 24
click at [927, 563] on div "Nyloc SKU NutM8Nyloc Name Nut M8 Nyloc Description Zinc Supplier Name" at bounding box center [672, 485] width 571 height 162
drag, startPoint x: 344, startPoint y: 431, endPoint x: 323, endPoint y: 430, distance: 21.0
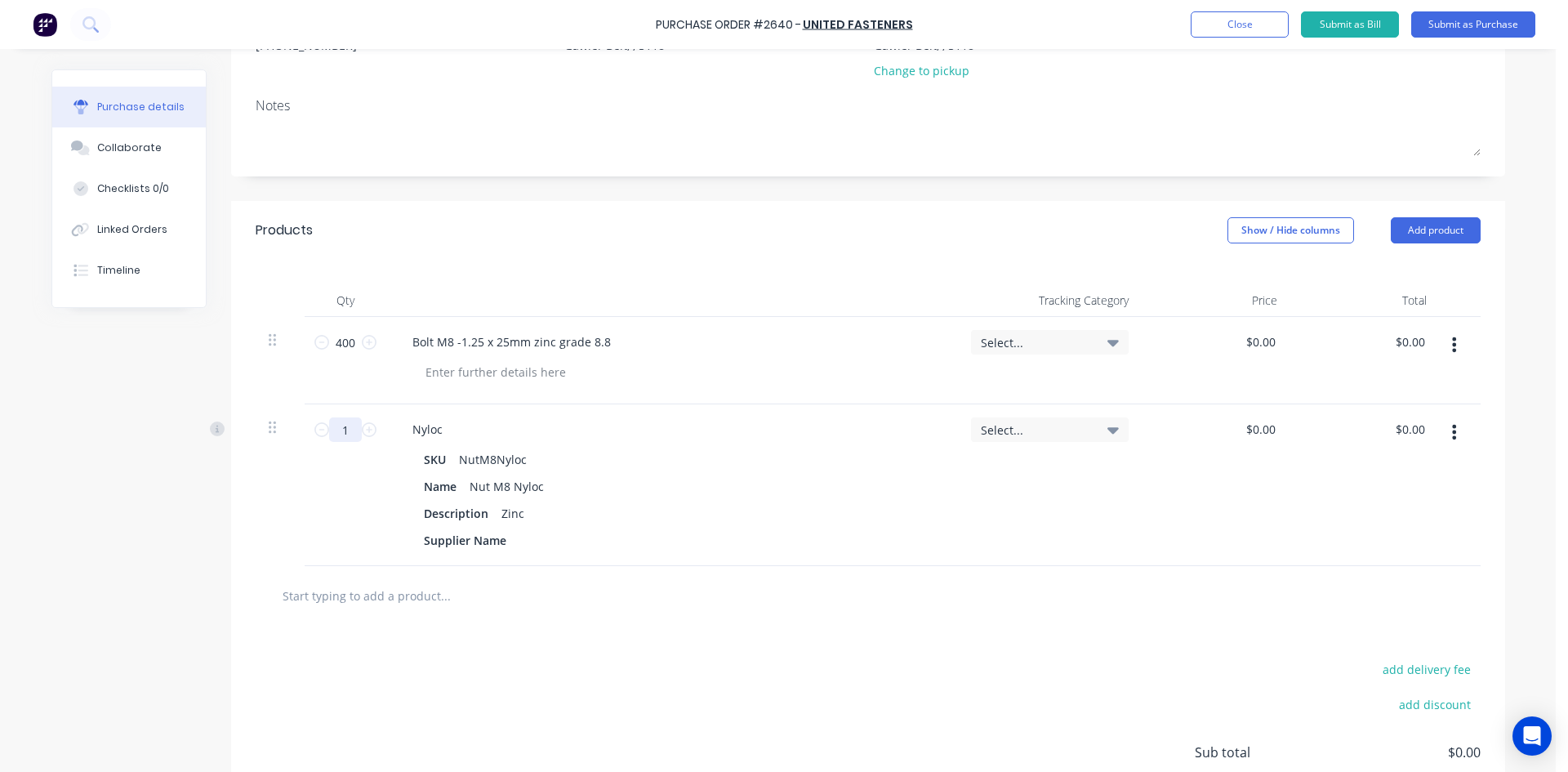
click at [329, 430] on input "1" at bounding box center [345, 429] width 32 height 25
type input "400"
click at [340, 603] on input "text" at bounding box center [445, 595] width 327 height 32
click at [398, 598] on input "text" at bounding box center [445, 595] width 327 height 32
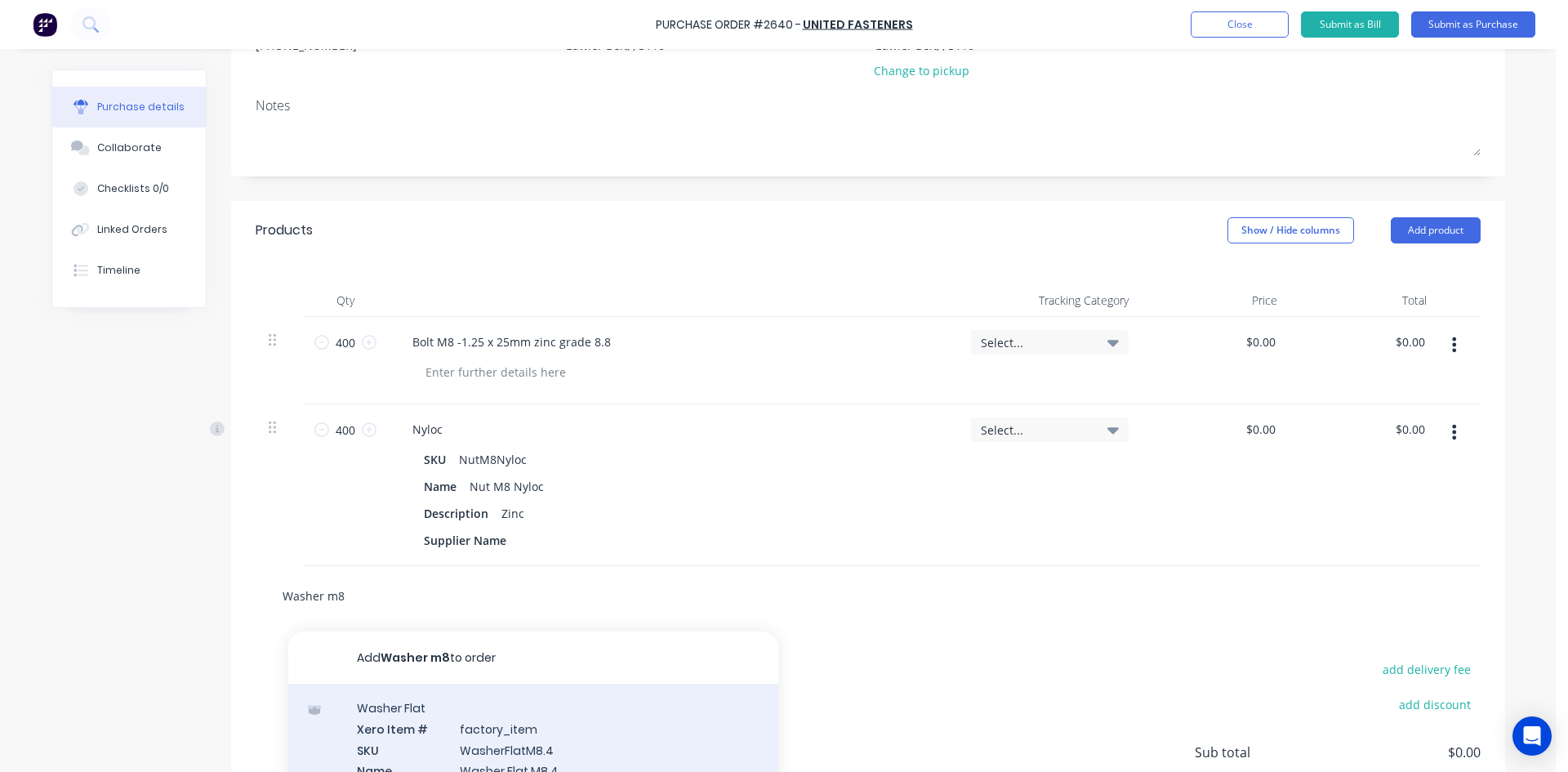
type input "Washer m8"
click at [522, 724] on div "Washer Flat Xero Item # factory_item SKU WasherFlatM8.4 Name Washer Flat M8.4 D…" at bounding box center [533, 770] width 490 height 174
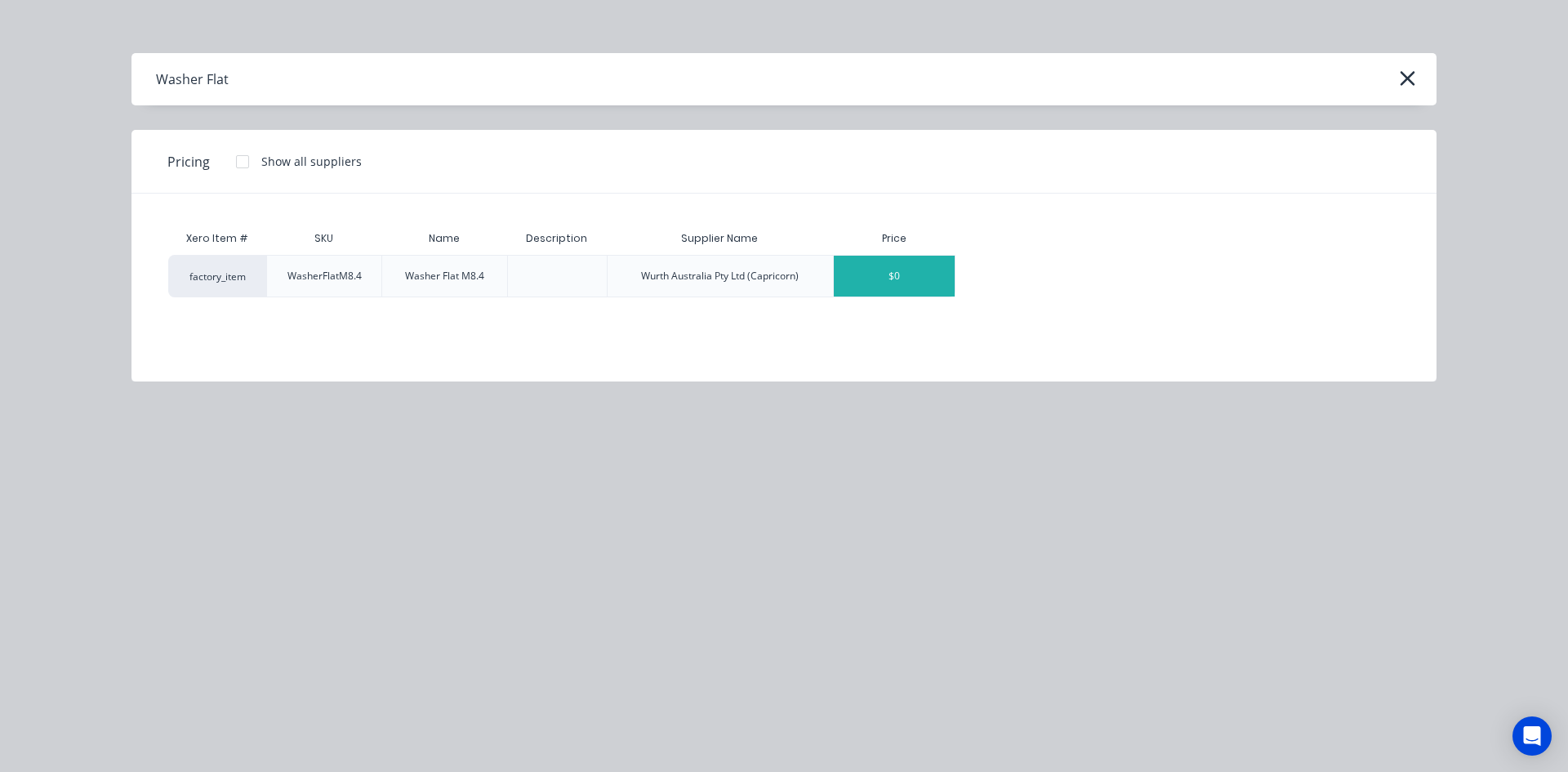
click at [897, 267] on div "$0" at bounding box center [895, 276] width 121 height 41
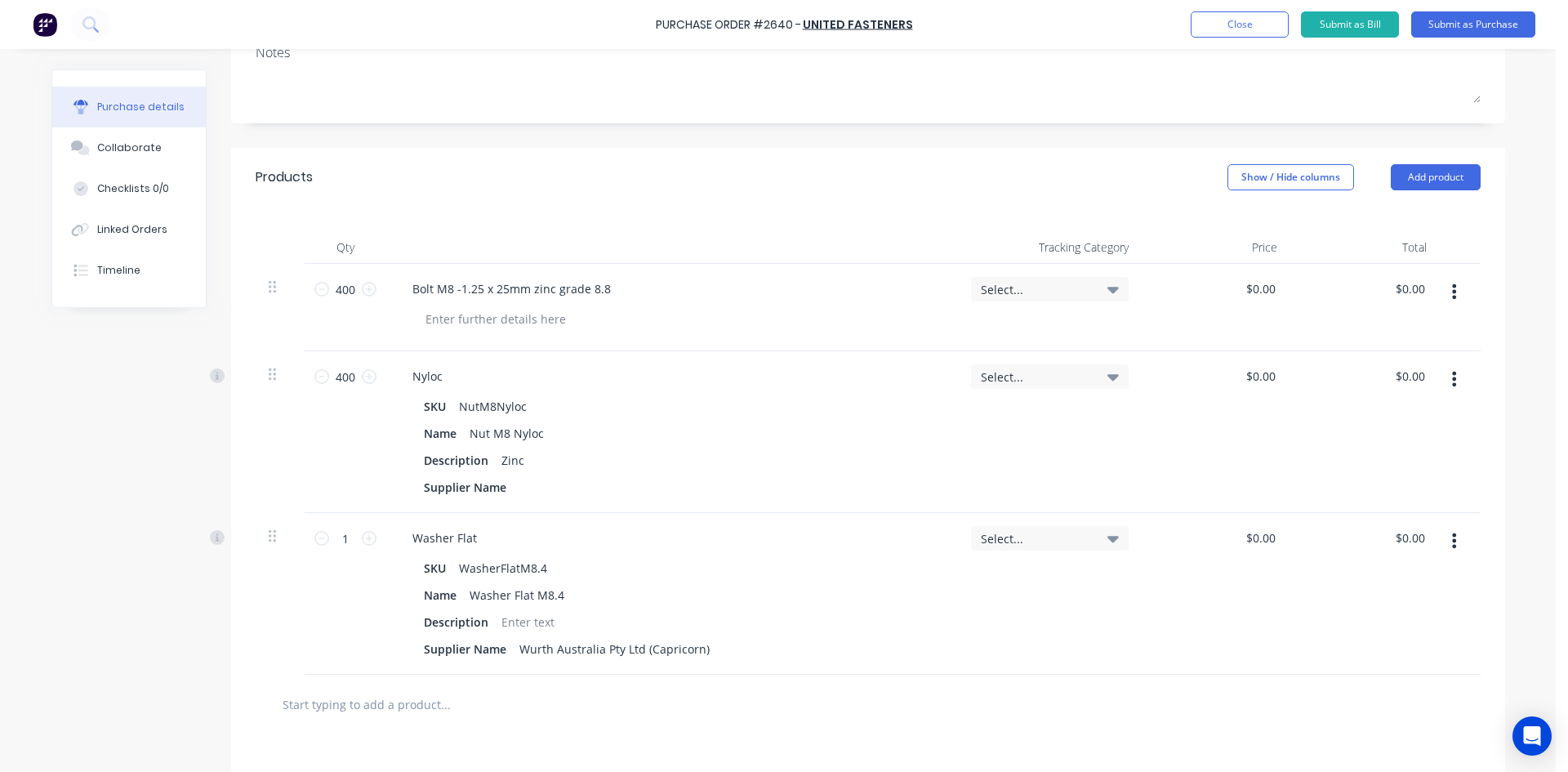
scroll to position [287, 0]
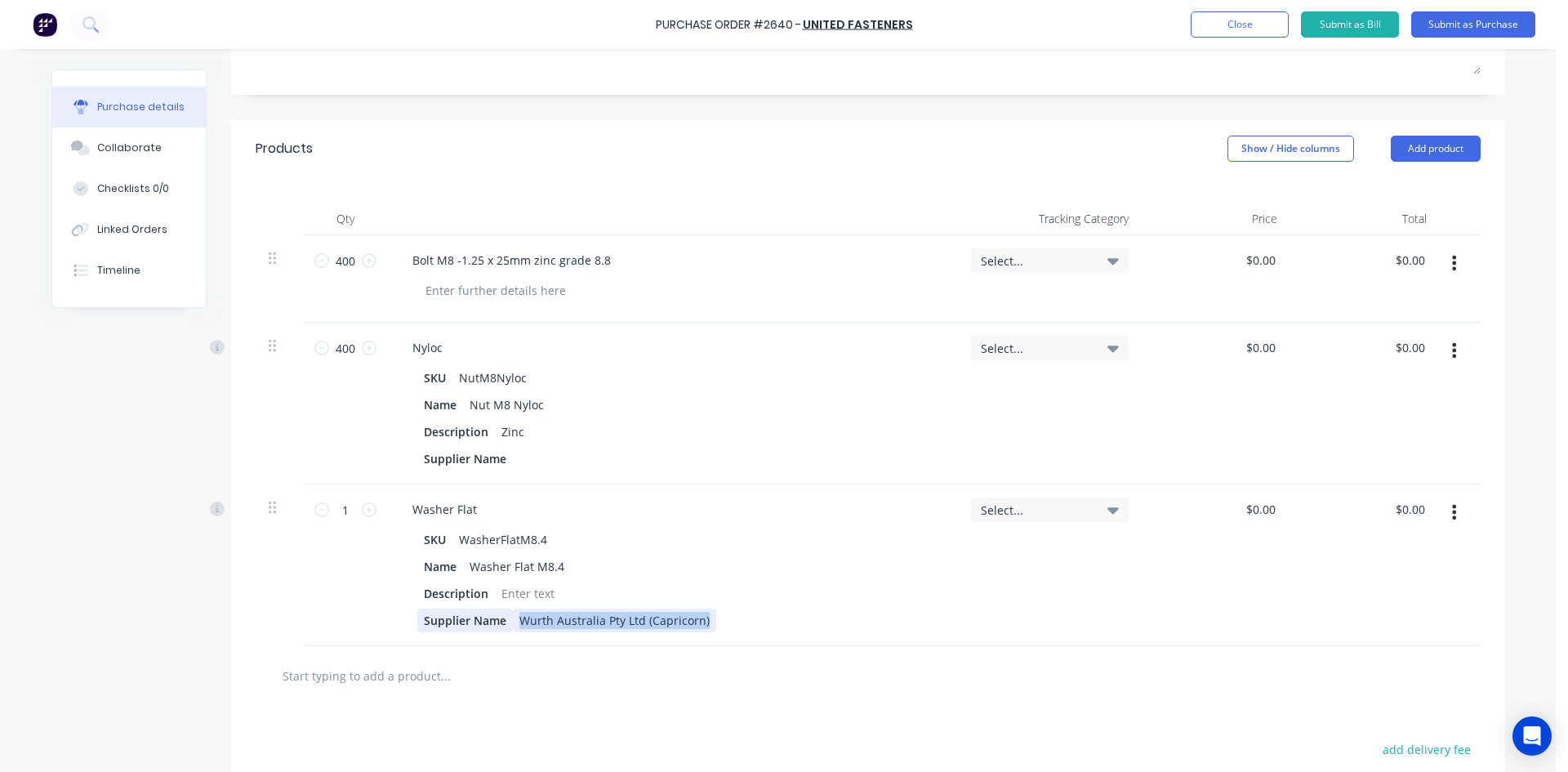
drag, startPoint x: 703, startPoint y: 618, endPoint x: 497, endPoint y: 622, distance: 206.0
click at [497, 622] on div "Supplier Name Wurth Australia Pty Ltd (Capricorn)" at bounding box center [669, 621] width 503 height 24
click at [523, 592] on div at bounding box center [528, 593] width 66 height 24
drag, startPoint x: 540, startPoint y: 529, endPoint x: 521, endPoint y: 531, distance: 19.1
click at [521, 531] on div "WasherFlatM8.4" at bounding box center [503, 540] width 101 height 24
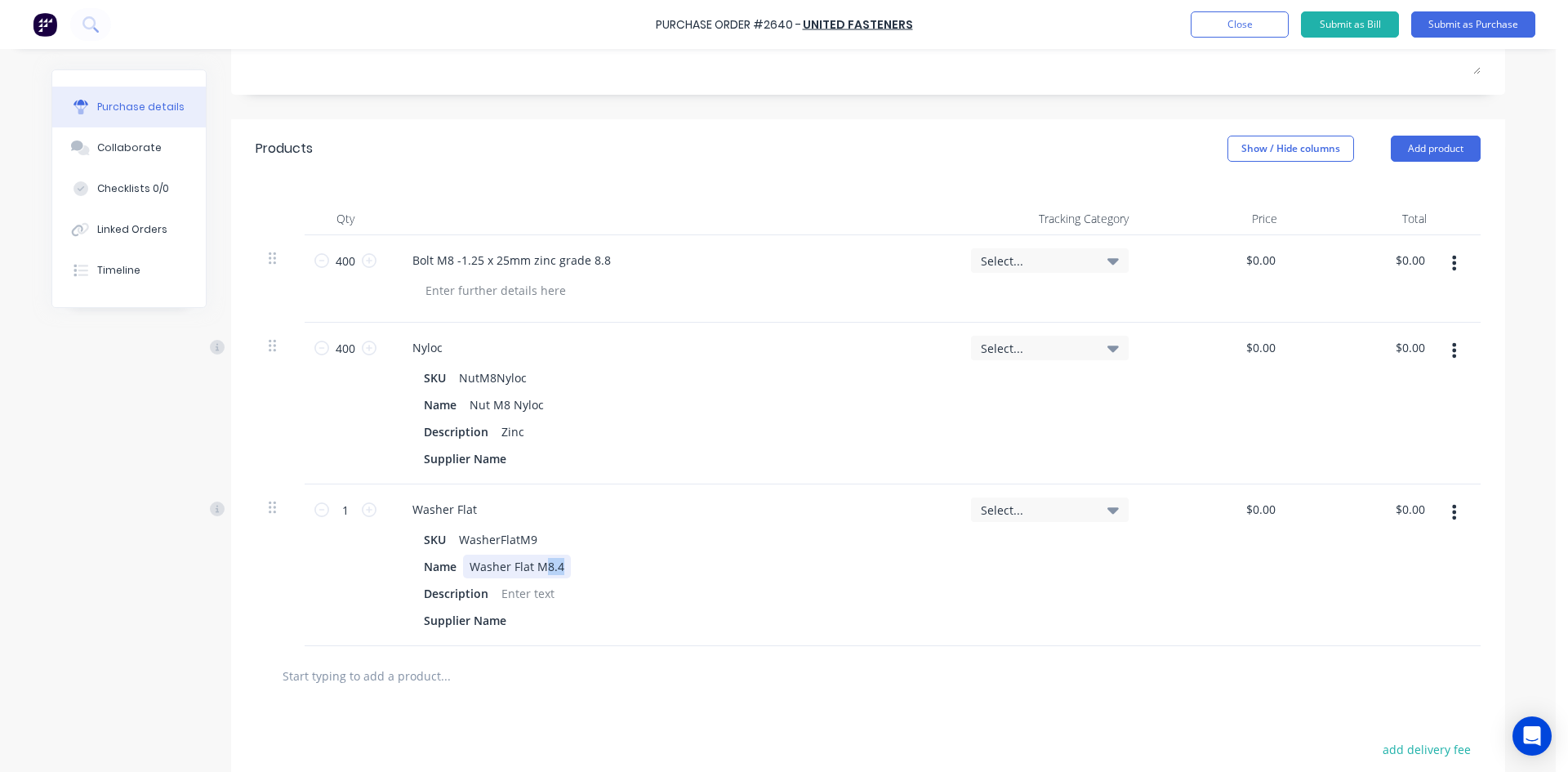
drag, startPoint x: 562, startPoint y: 565, endPoint x: 539, endPoint y: 569, distance: 23.3
click at [539, 569] on div "Name Washer Flat M8.4" at bounding box center [669, 566] width 503 height 24
click at [526, 597] on div at bounding box center [528, 593] width 66 height 24
click at [876, 593] on div "Description 9.0 x 22 x 1.8mm ZINC" at bounding box center [669, 593] width 503 height 24
drag, startPoint x: 537, startPoint y: 538, endPoint x: 515, endPoint y: 540, distance: 22.1
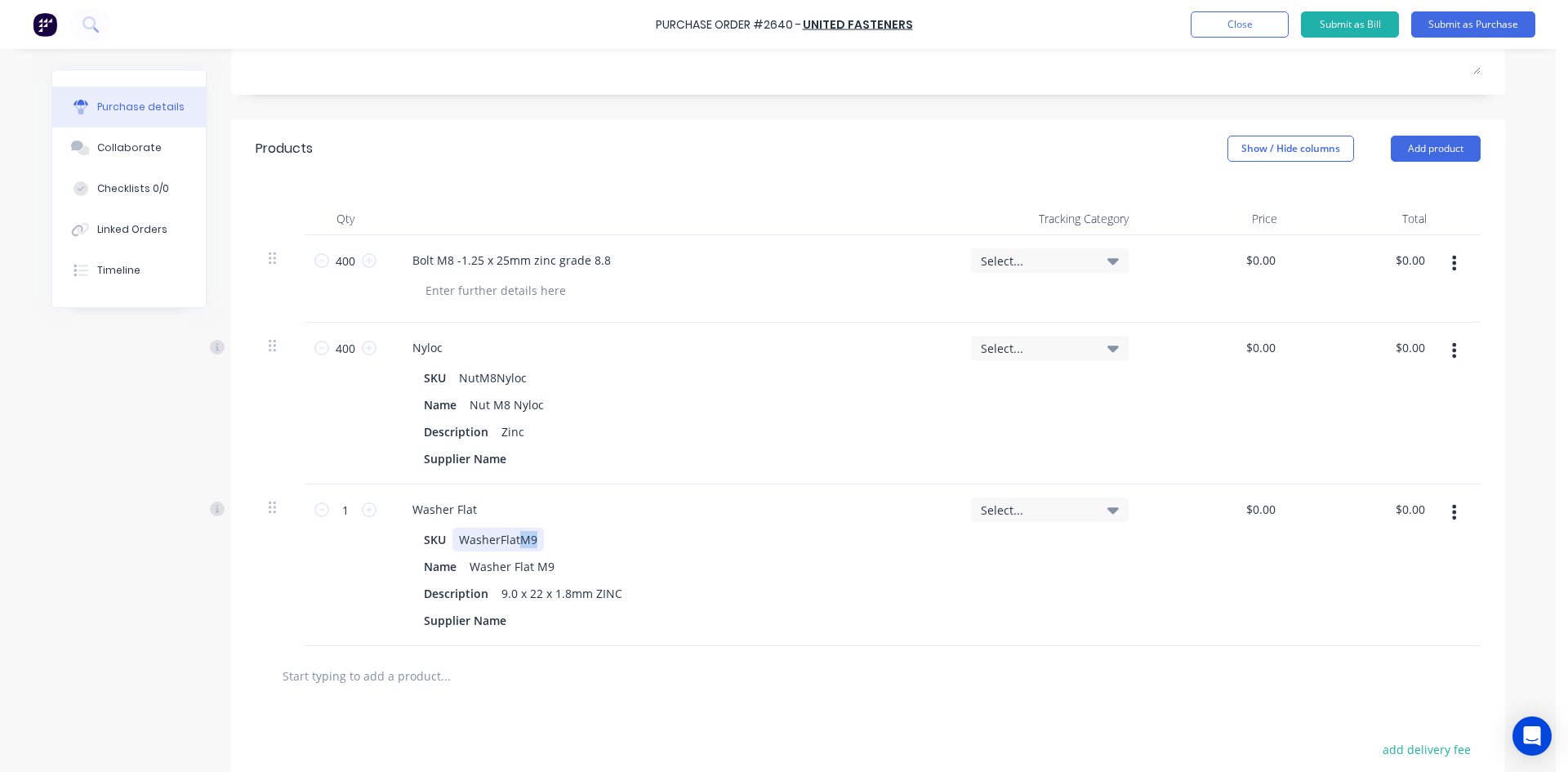
click at [515, 540] on div "SKU WasherFlatM9" at bounding box center [669, 540] width 503 height 24
drag, startPoint x: 552, startPoint y: 564, endPoint x: 529, endPoint y: 567, distance: 23.2
click at [526, 567] on div "Washer Flat M9" at bounding box center [512, 566] width 98 height 24
drag, startPoint x: 340, startPoint y: 508, endPoint x: 331, endPoint y: 508, distance: 9.0
click at [331, 508] on input "1" at bounding box center [345, 509] width 32 height 25
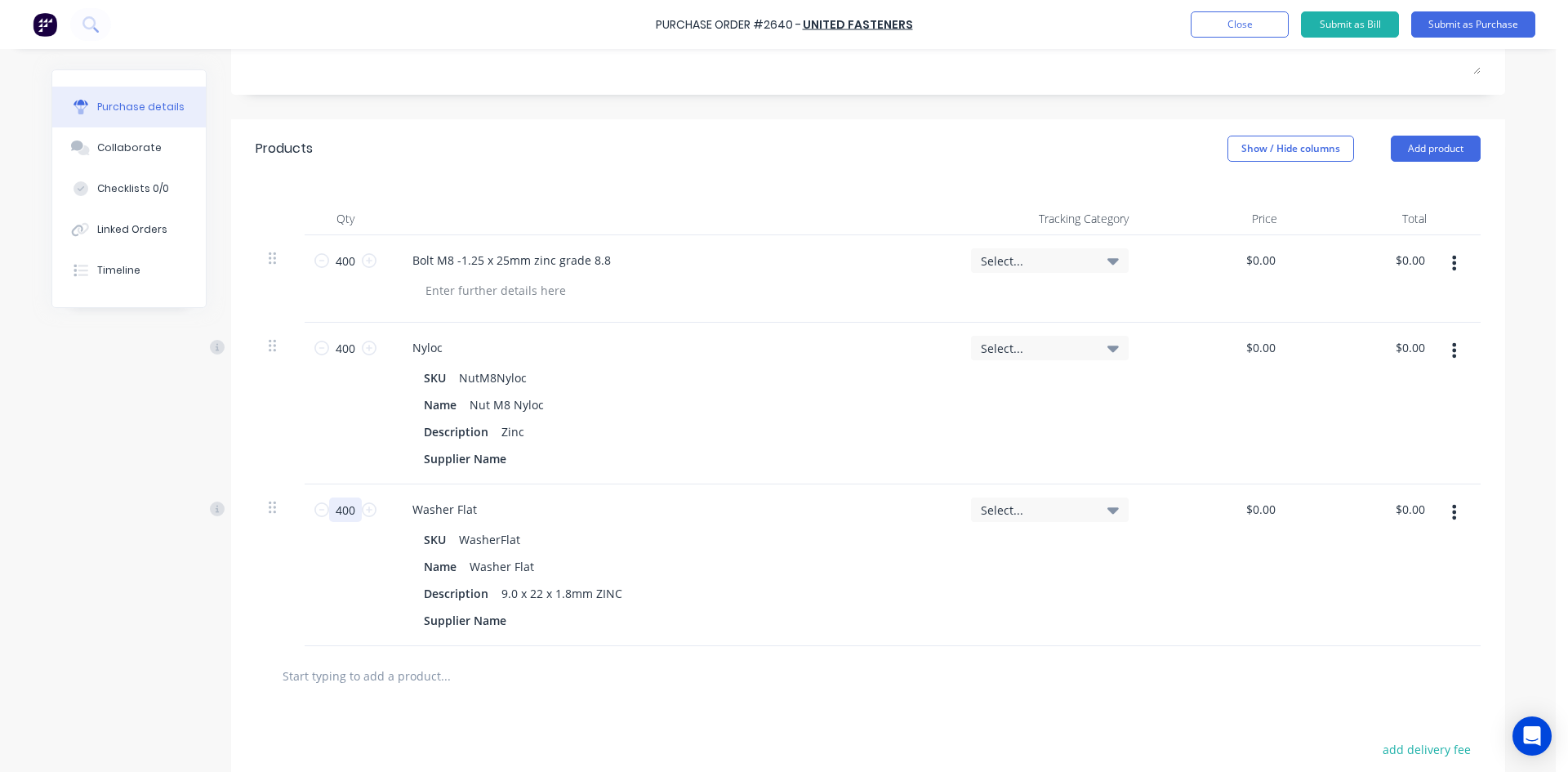
type input "400"
click at [993, 690] on div at bounding box center [868, 675] width 1199 height 32
click at [326, 675] on input "text" at bounding box center [445, 675] width 327 height 32
click at [316, 676] on input "TAP M* GUN TAP" at bounding box center [445, 675] width 327 height 32
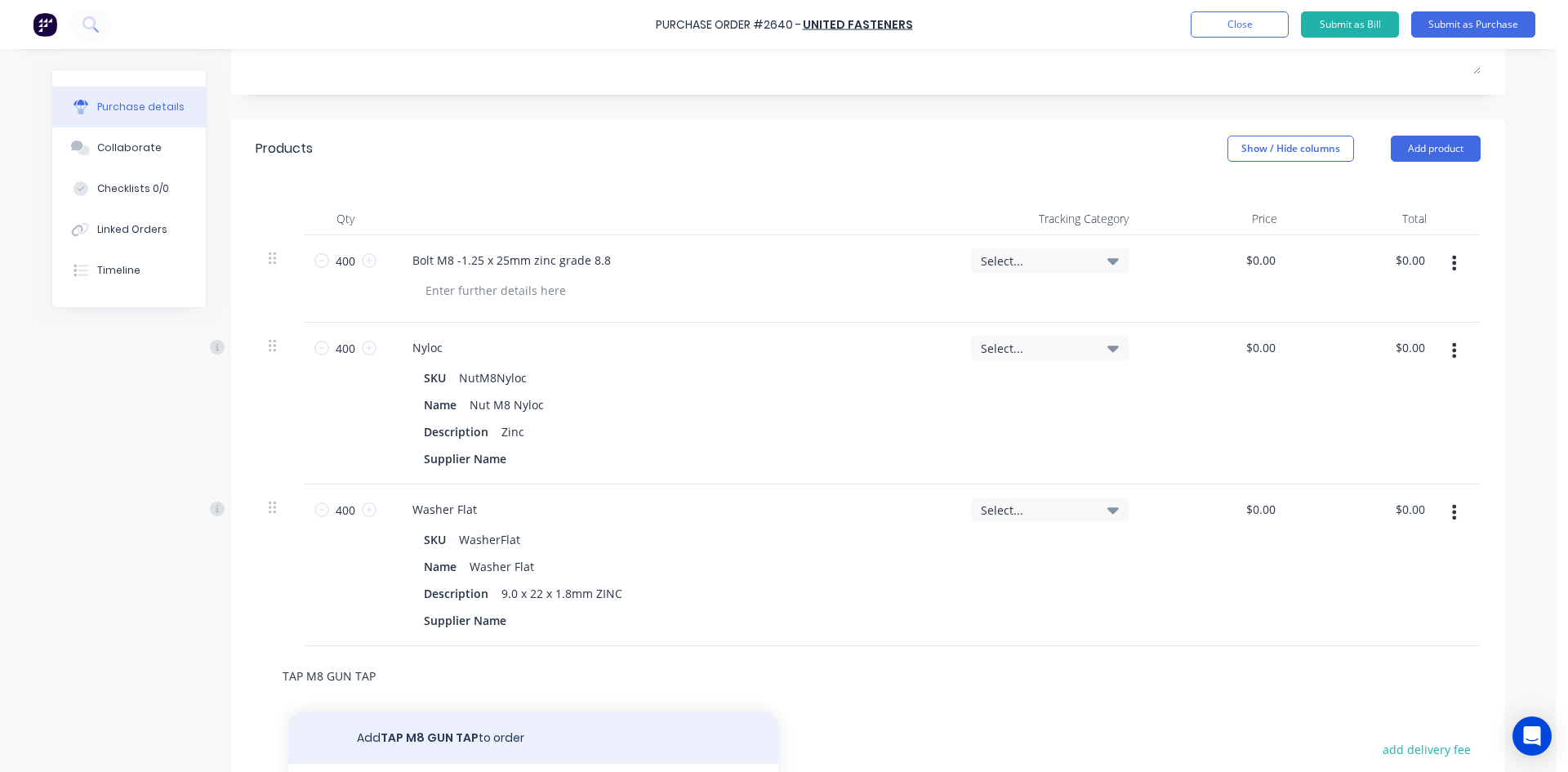
type input "TAP M8 GUN TAP"
click at [437, 740] on button "Add TAP M8 GUN TAP to order" at bounding box center [533, 737] width 490 height 52
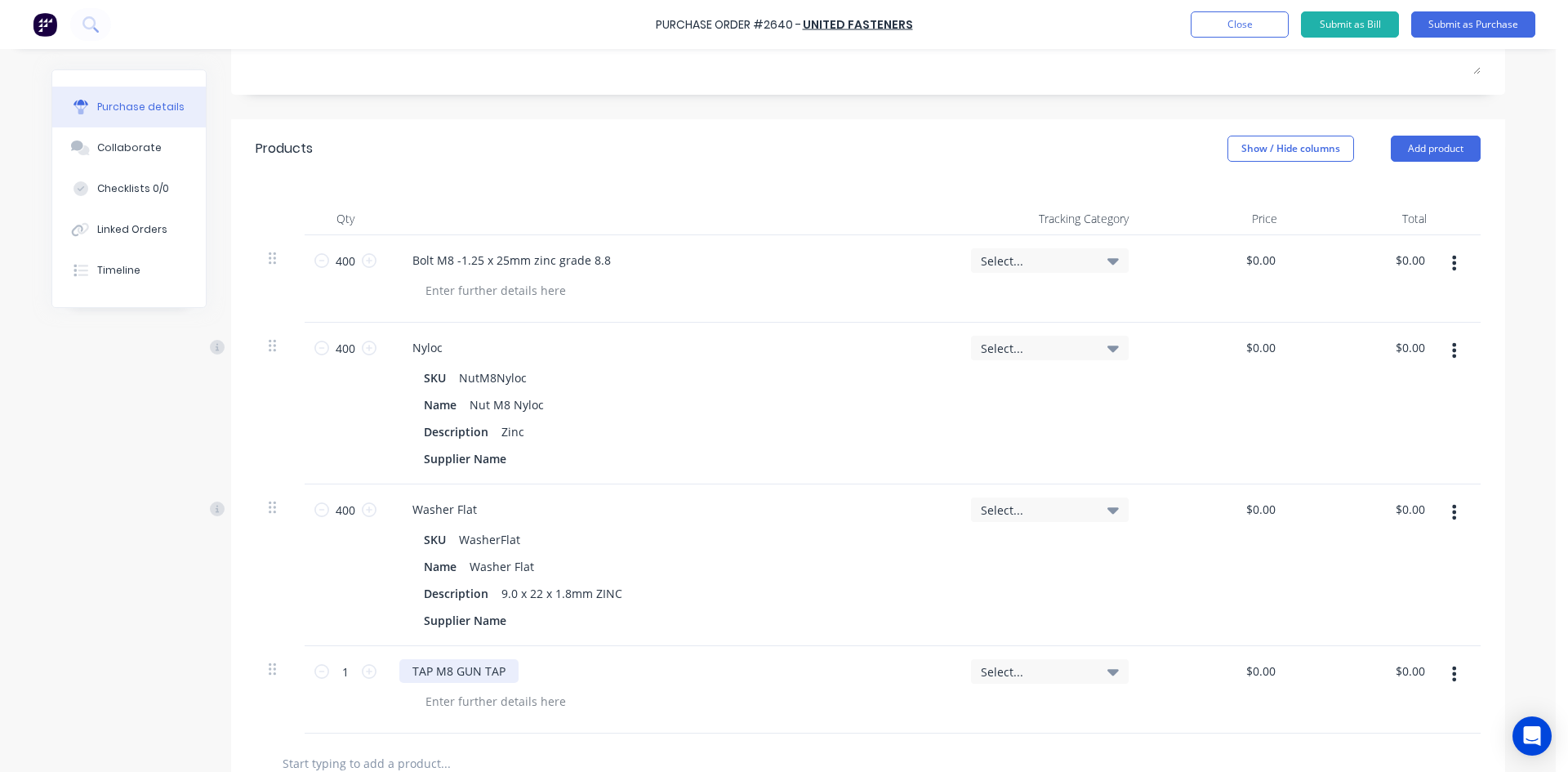
click at [446, 673] on div "TAP M8 GUN TAP" at bounding box center [459, 671] width 119 height 24
click at [739, 707] on div at bounding box center [679, 701] width 532 height 24
click at [364, 673] on icon at bounding box center [369, 671] width 14 height 14
type input "2"
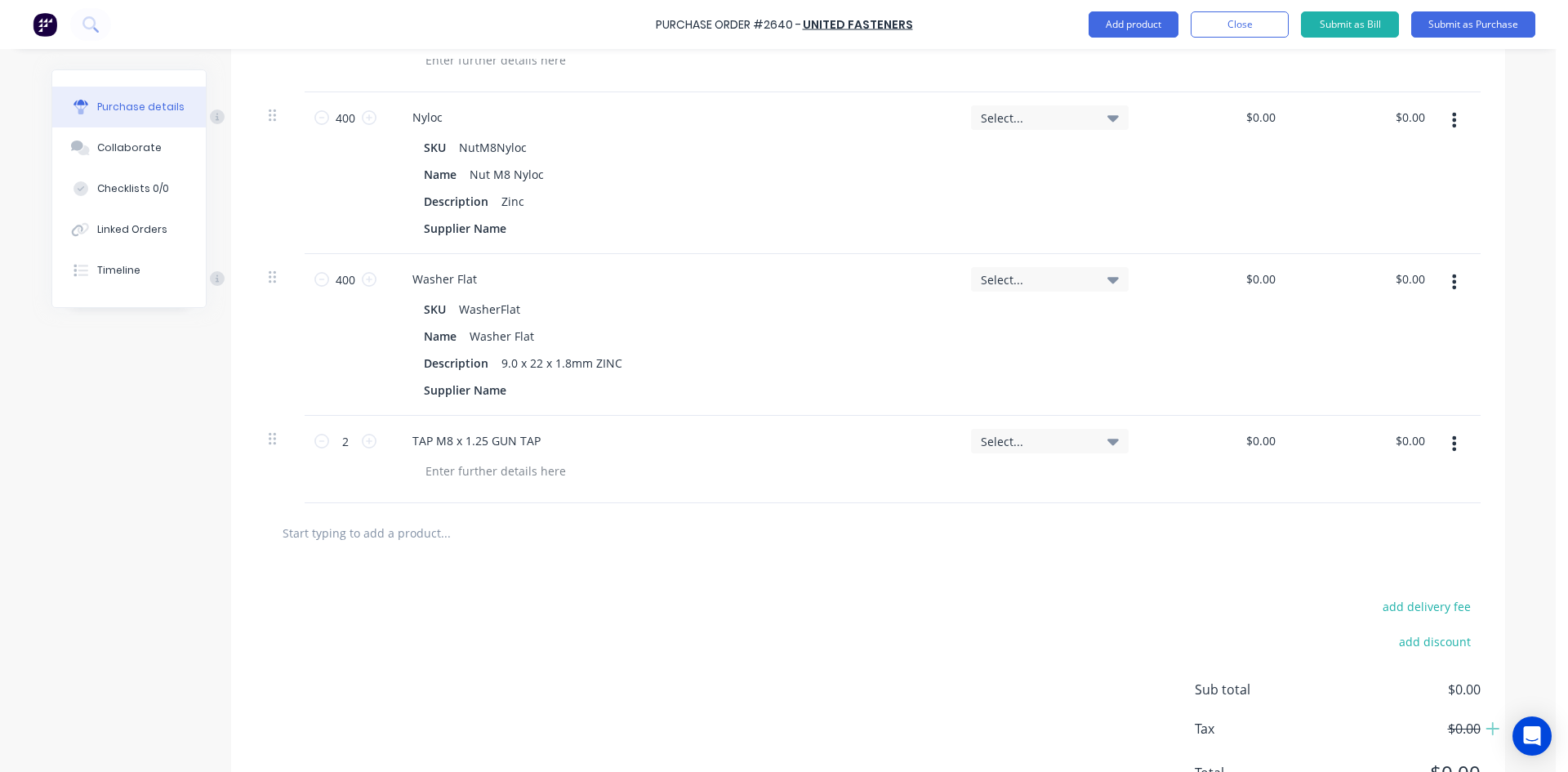
scroll to position [531, 0]
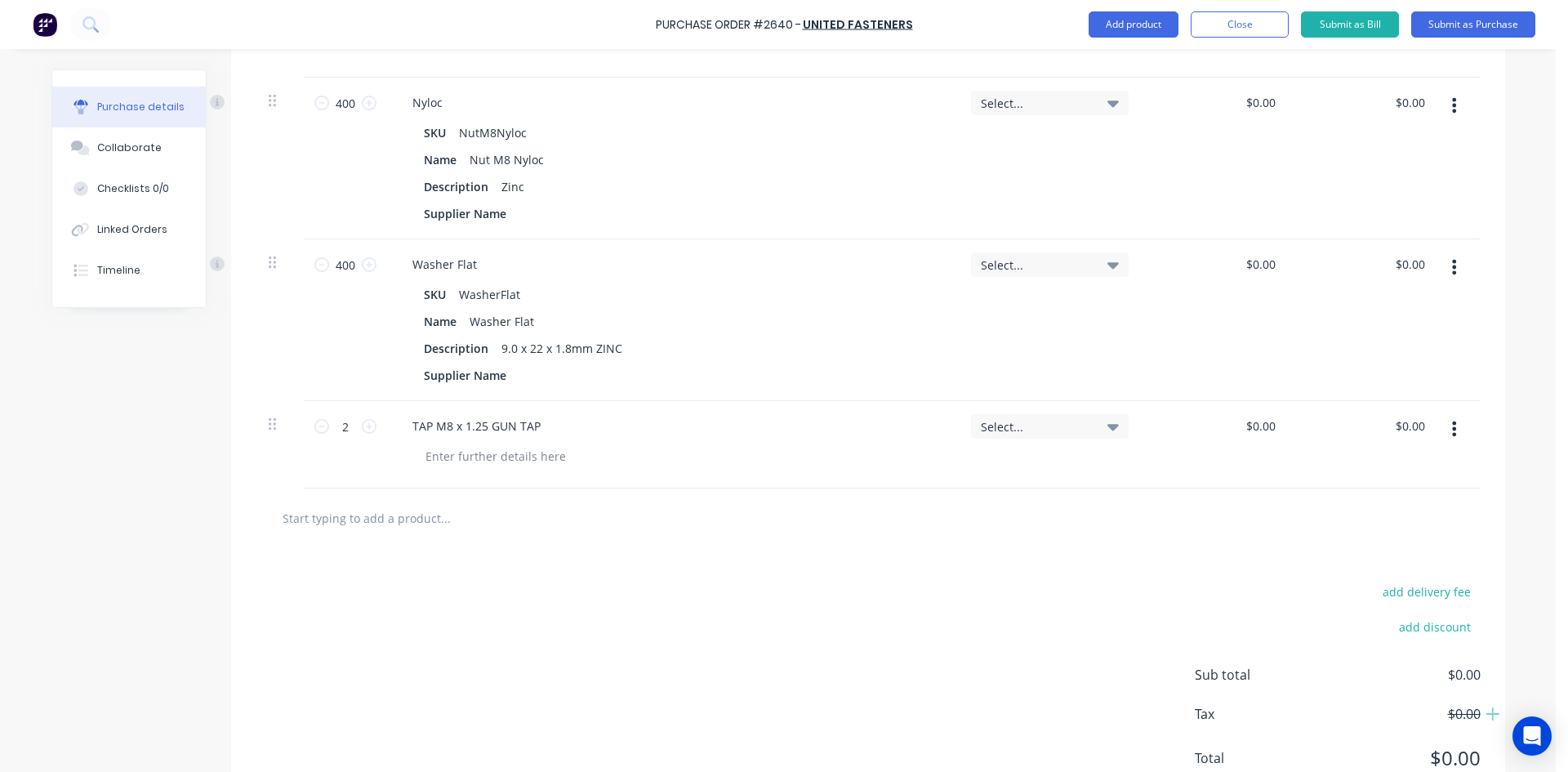
click at [397, 523] on input "text" at bounding box center [445, 518] width 327 height 32
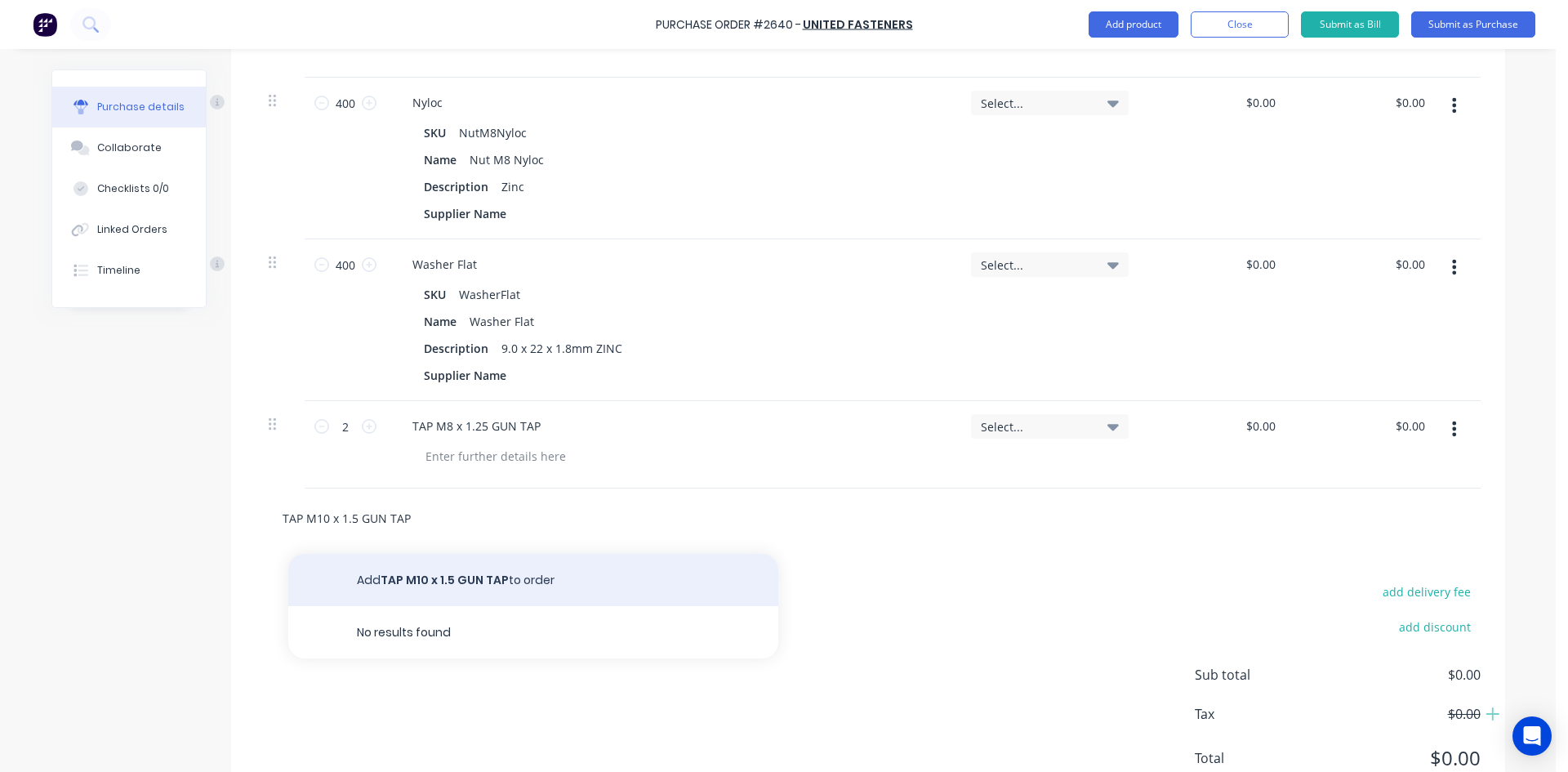
type input "TAP M10 x 1.5 GUN TAP"
click at [468, 584] on button "Add TAP M10 x 1.5 GUN TAP to order" at bounding box center [533, 579] width 490 height 52
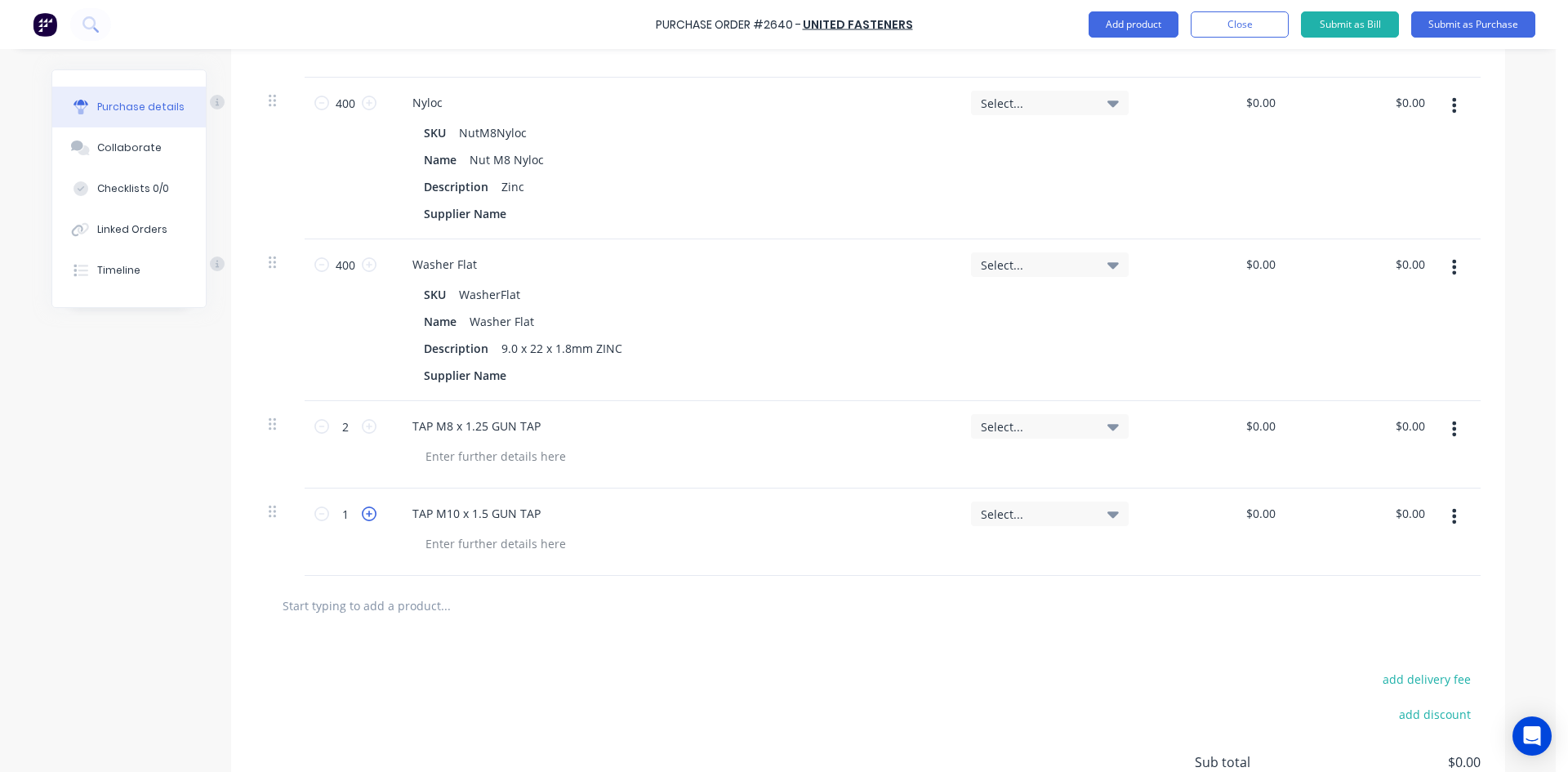
click at [362, 512] on icon at bounding box center [369, 514] width 14 height 14
type input "2"
click at [344, 609] on input "text" at bounding box center [445, 605] width 327 height 32
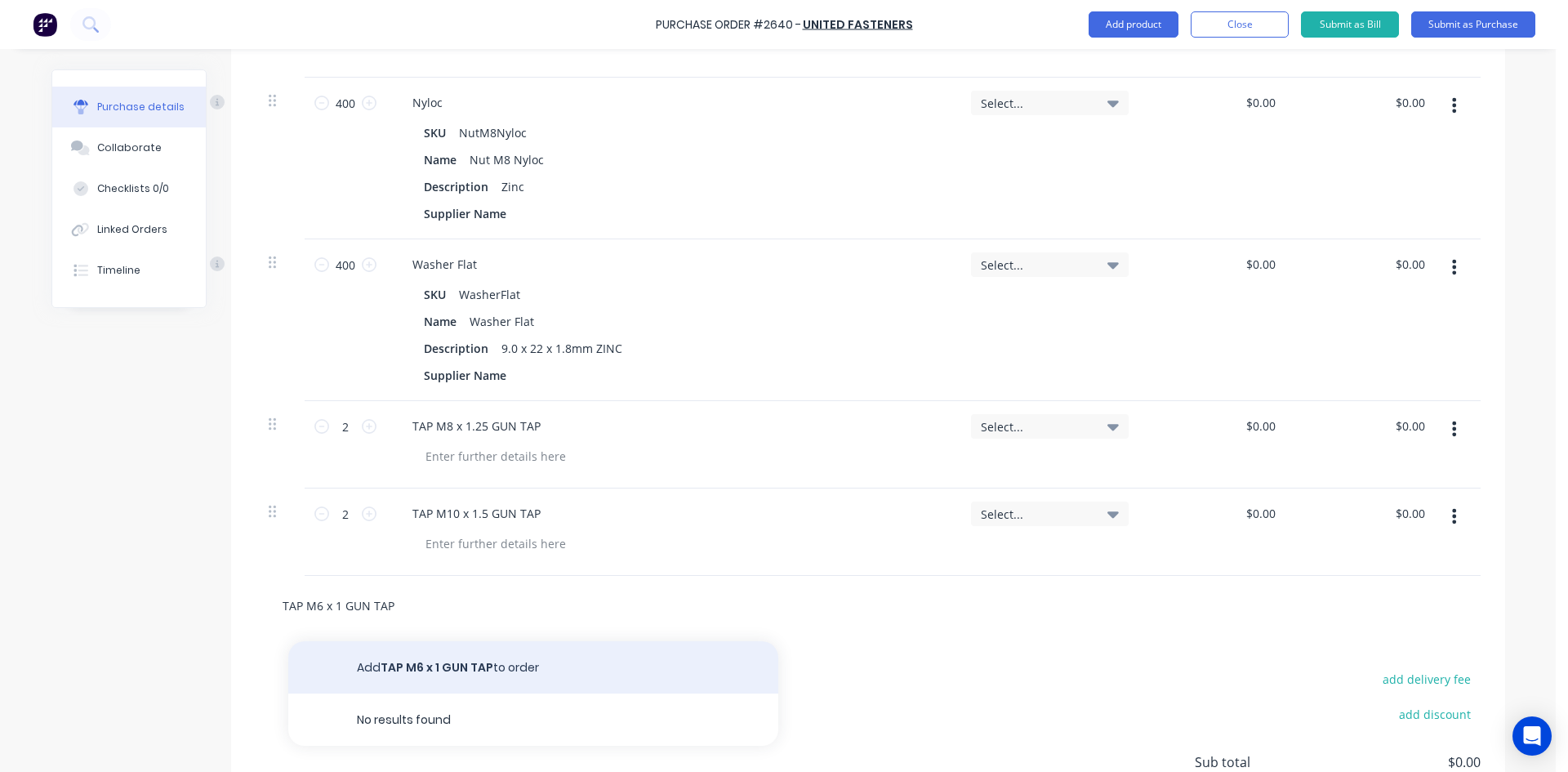
type input "TAP M6 x 1 GUN TAP"
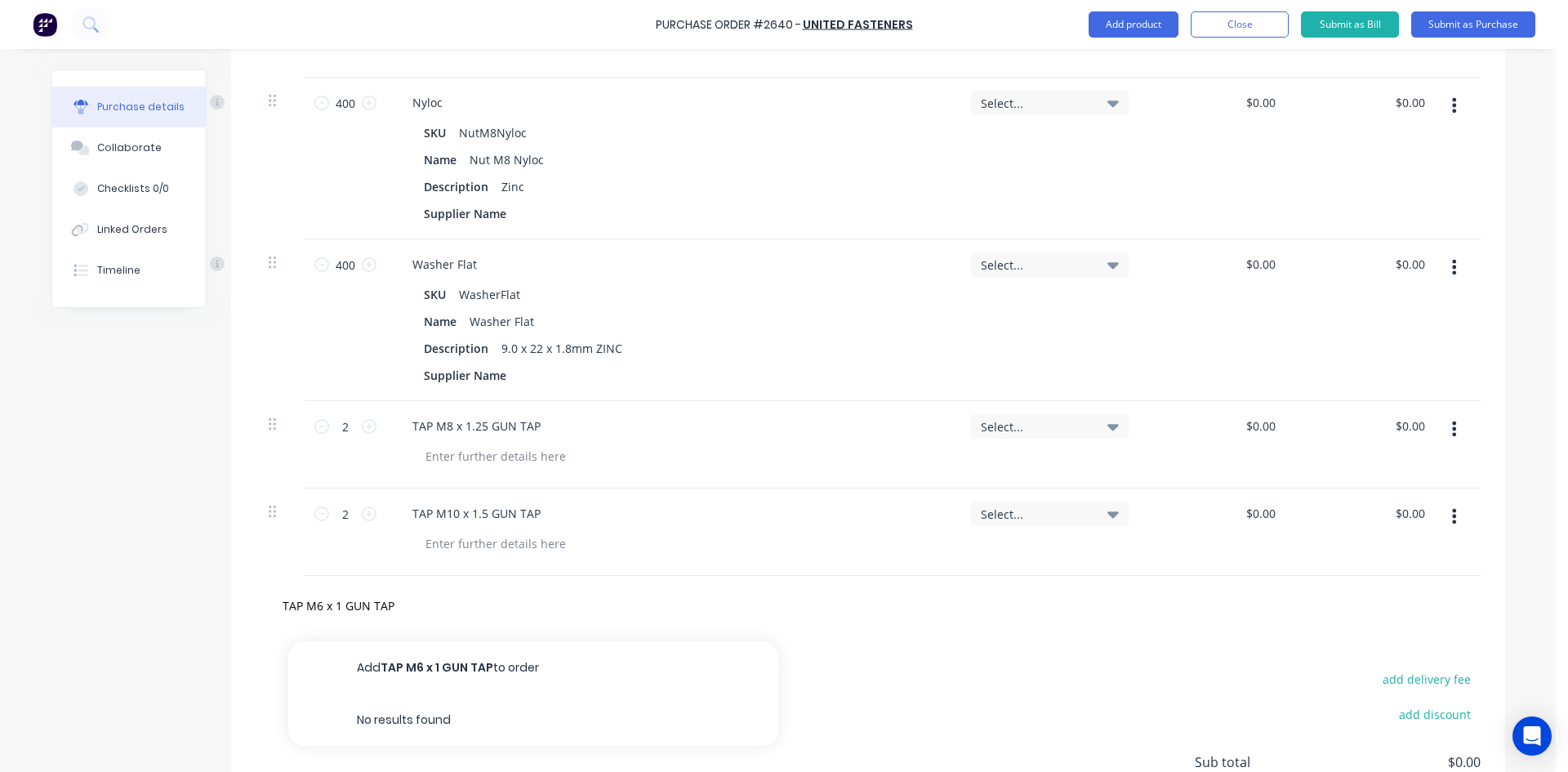
click at [378, 663] on button "Add TAP M6 x 1 GUN TAP to order" at bounding box center [533, 667] width 490 height 52
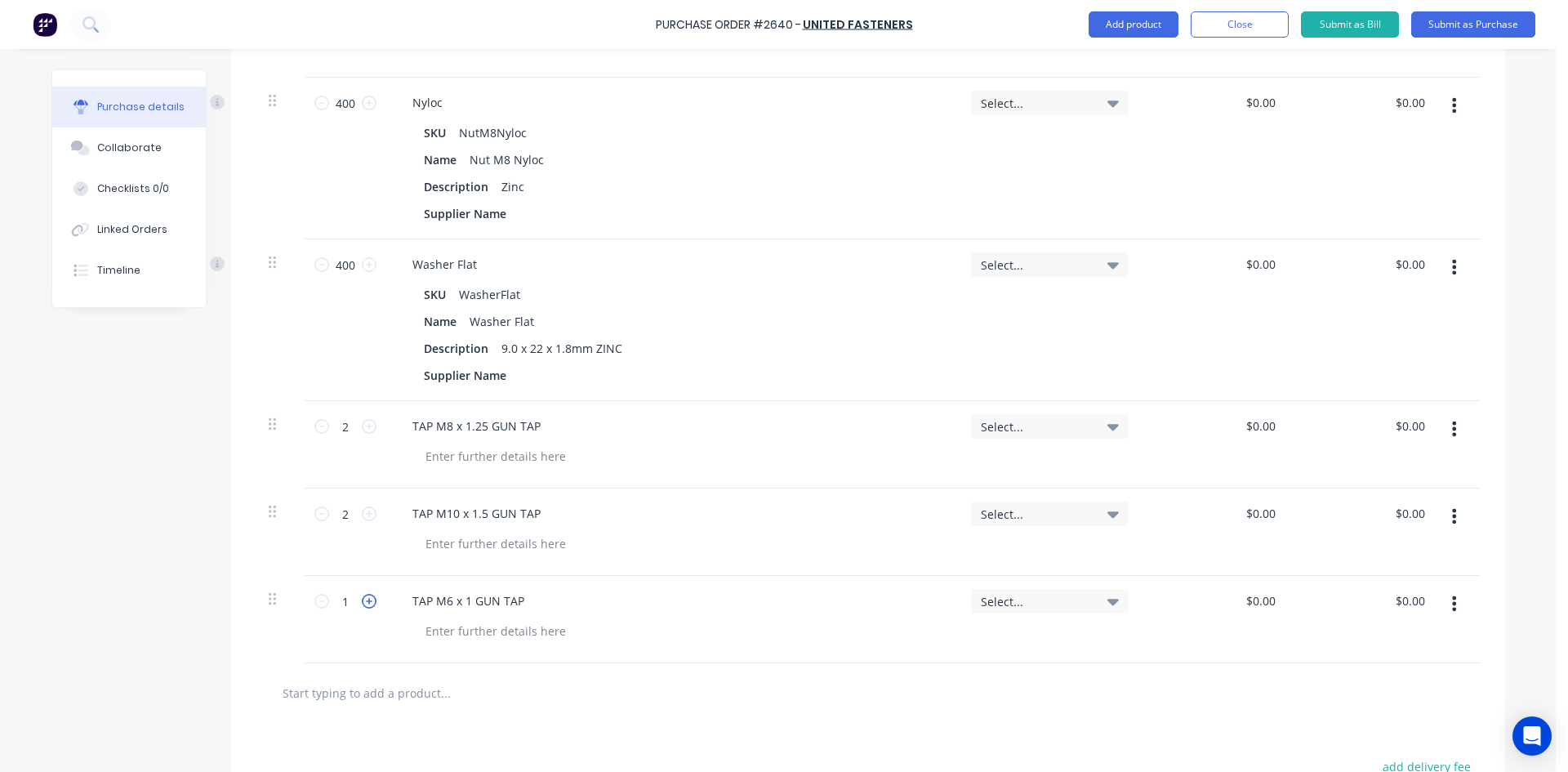
click at [368, 604] on icon at bounding box center [369, 600] width 14 height 14
type input "2"
click at [931, 679] on div at bounding box center [868, 692] width 1199 height 32
click at [462, 602] on div "TAP M6 x 1 GUN TAP" at bounding box center [469, 601] width 138 height 24
click at [480, 519] on div "TAP M10 x 1.5 GUN TAP" at bounding box center [477, 514] width 155 height 24
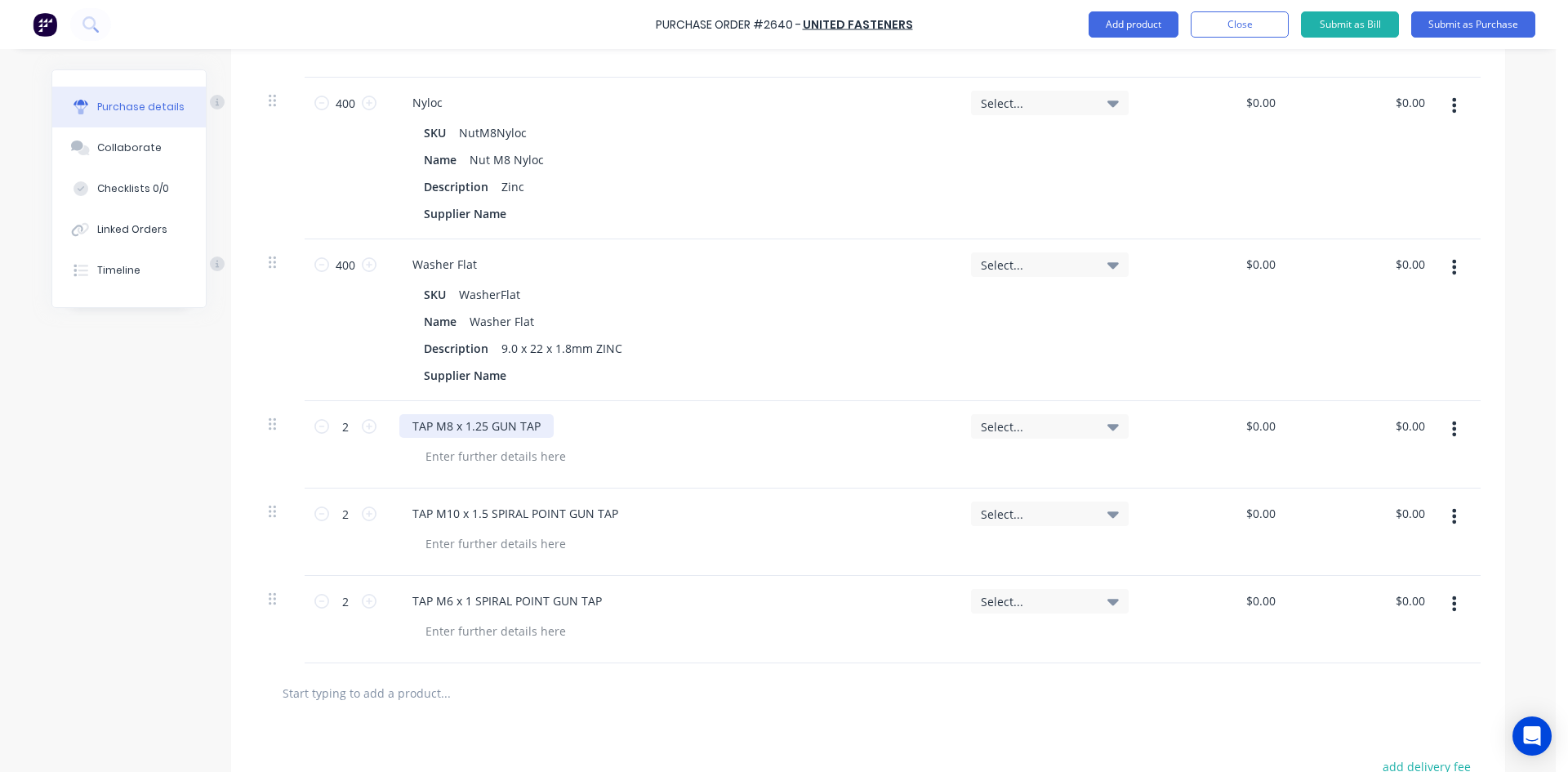
click at [480, 427] on div "TAP M8 x 1.25 GUN TAP" at bounding box center [477, 426] width 155 height 24
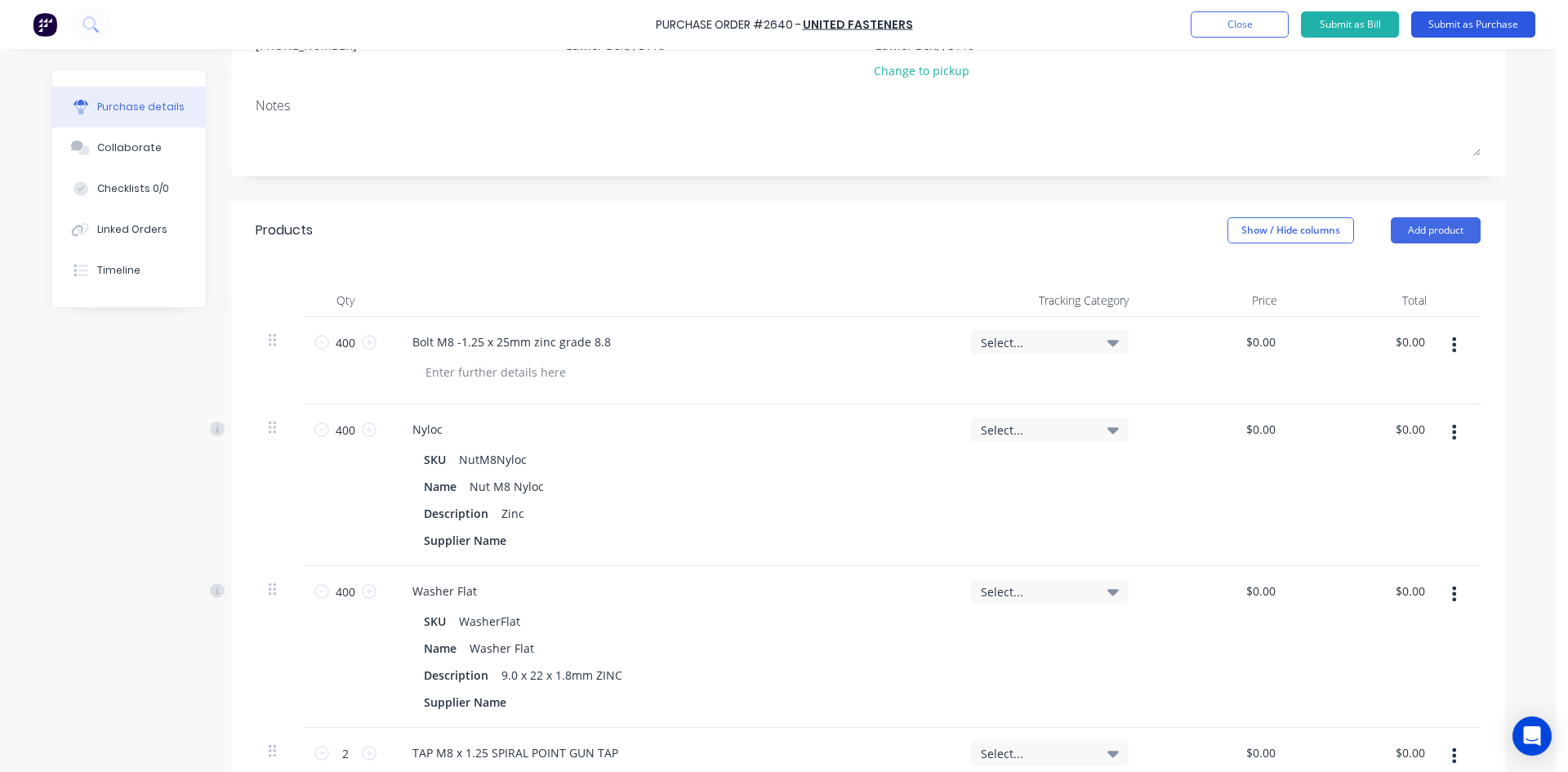
click at [1487, 26] on button "Submit as Purchase" at bounding box center [1474, 24] width 124 height 26
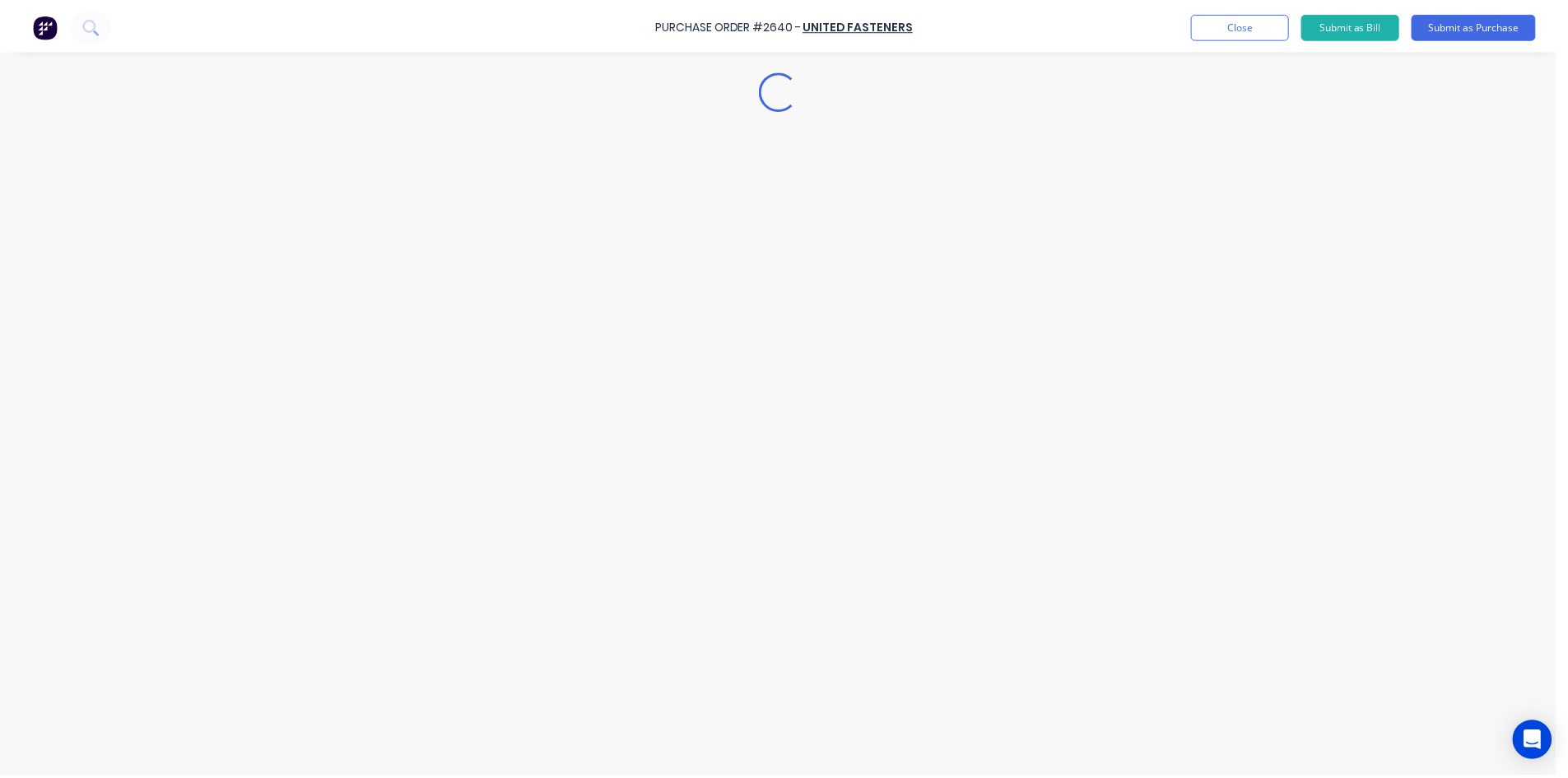
scroll to position [0, 0]
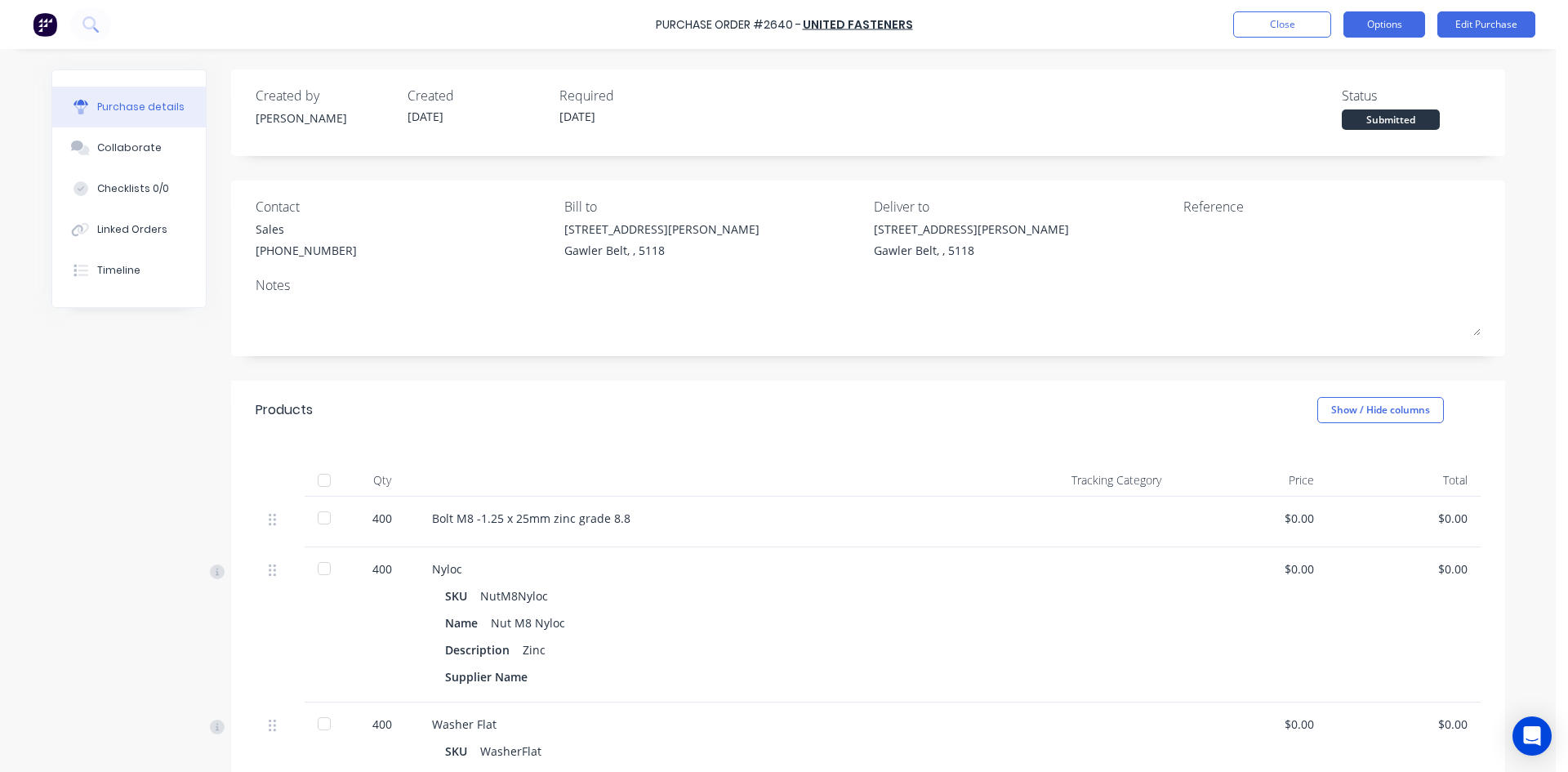
click at [1399, 37] on button "Options" at bounding box center [1384, 24] width 82 height 26
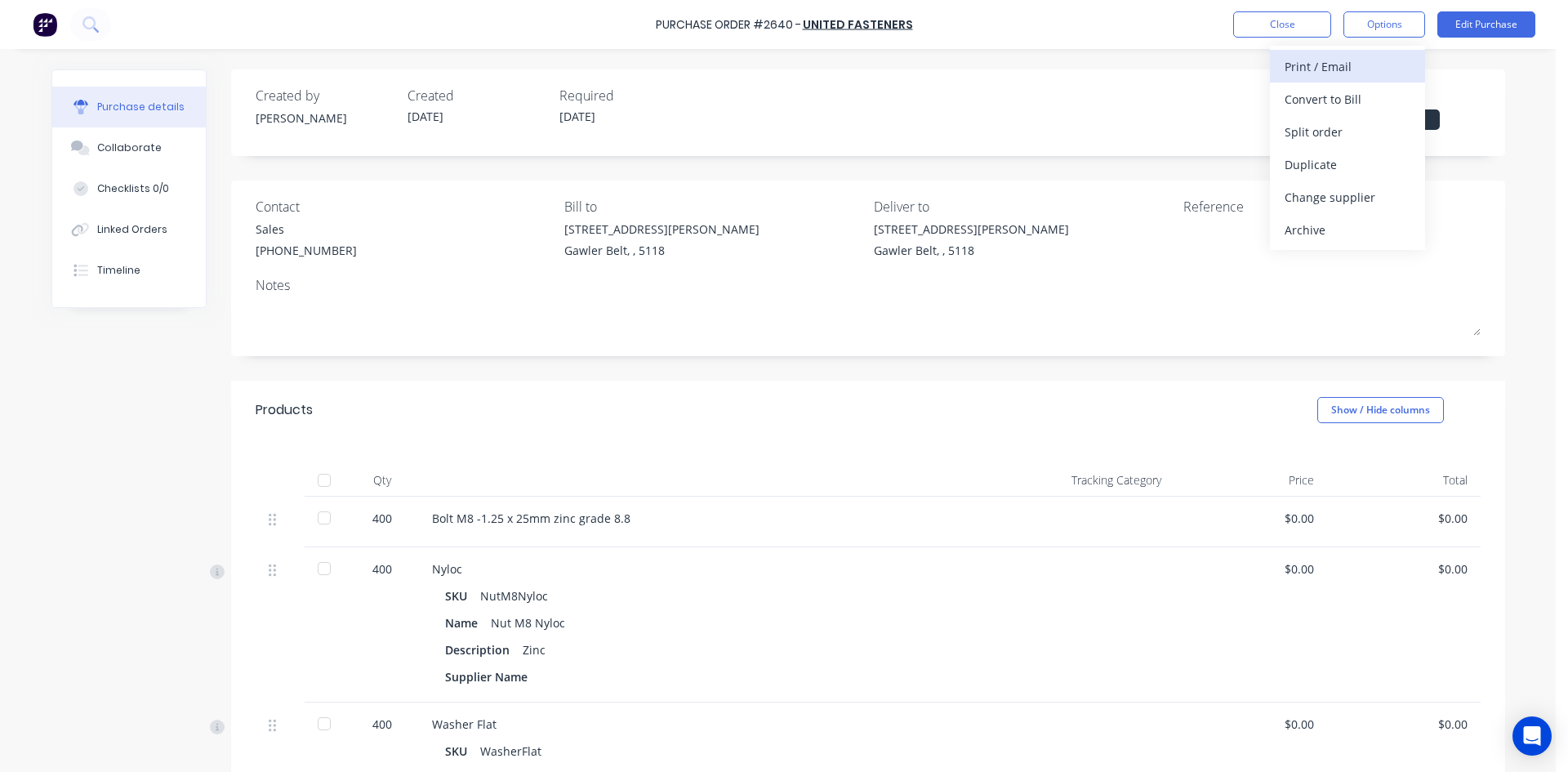
click at [1332, 70] on div "Print / Email" at bounding box center [1348, 66] width 126 height 24
click at [1321, 99] on div "With pricing" at bounding box center [1348, 99] width 126 height 24
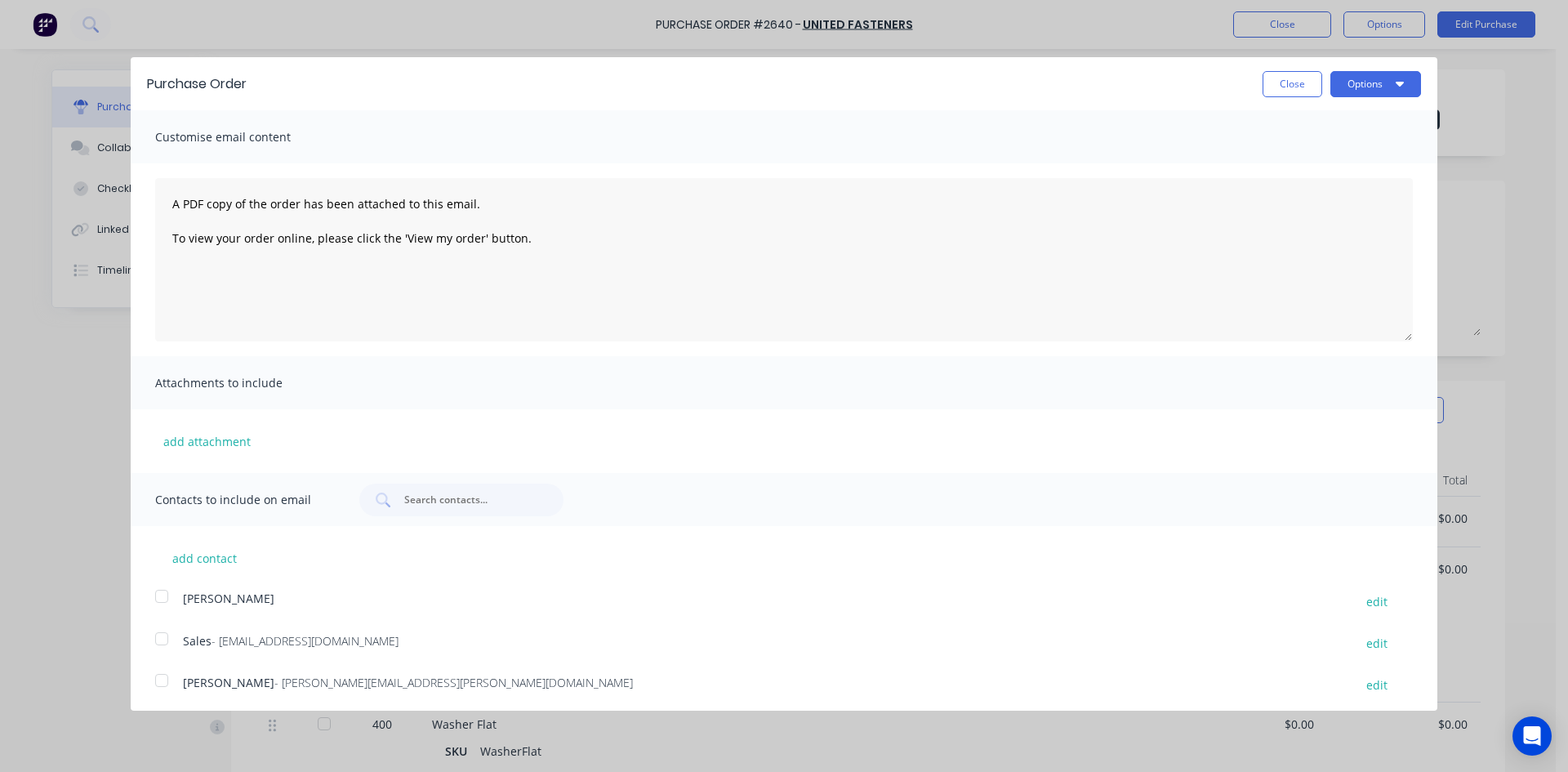
click at [155, 638] on div at bounding box center [162, 639] width 32 height 32
click at [1366, 93] on button "Options" at bounding box center [1376, 84] width 91 height 26
click at [1309, 159] on div "Email" at bounding box center [1344, 158] width 126 height 24
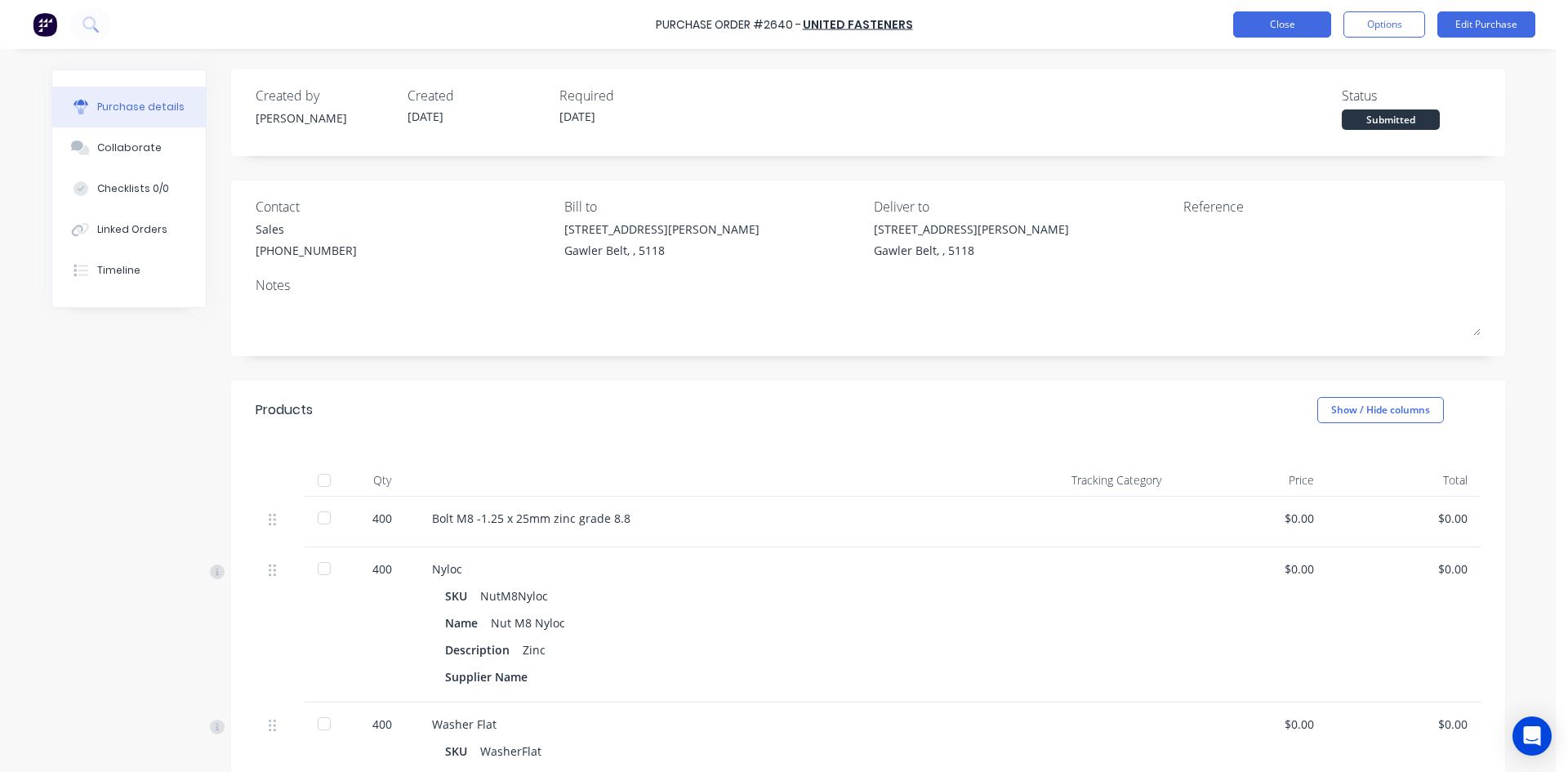
click at [1286, 25] on button "Close" at bounding box center [1282, 24] width 98 height 26
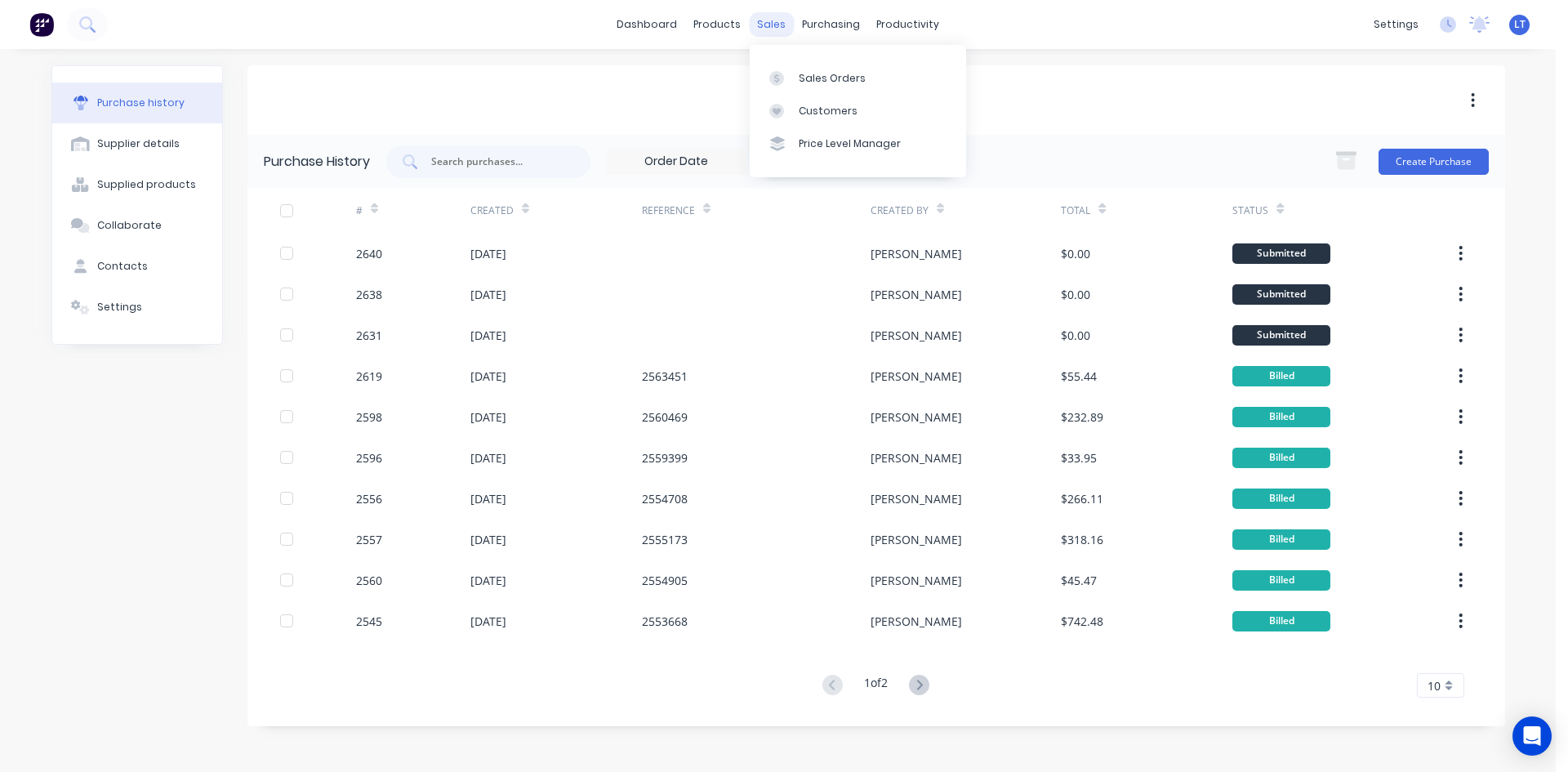
click at [772, 20] on div "sales" at bounding box center [771, 24] width 45 height 25
click at [99, 24] on button at bounding box center [88, 25] width 41 height 32
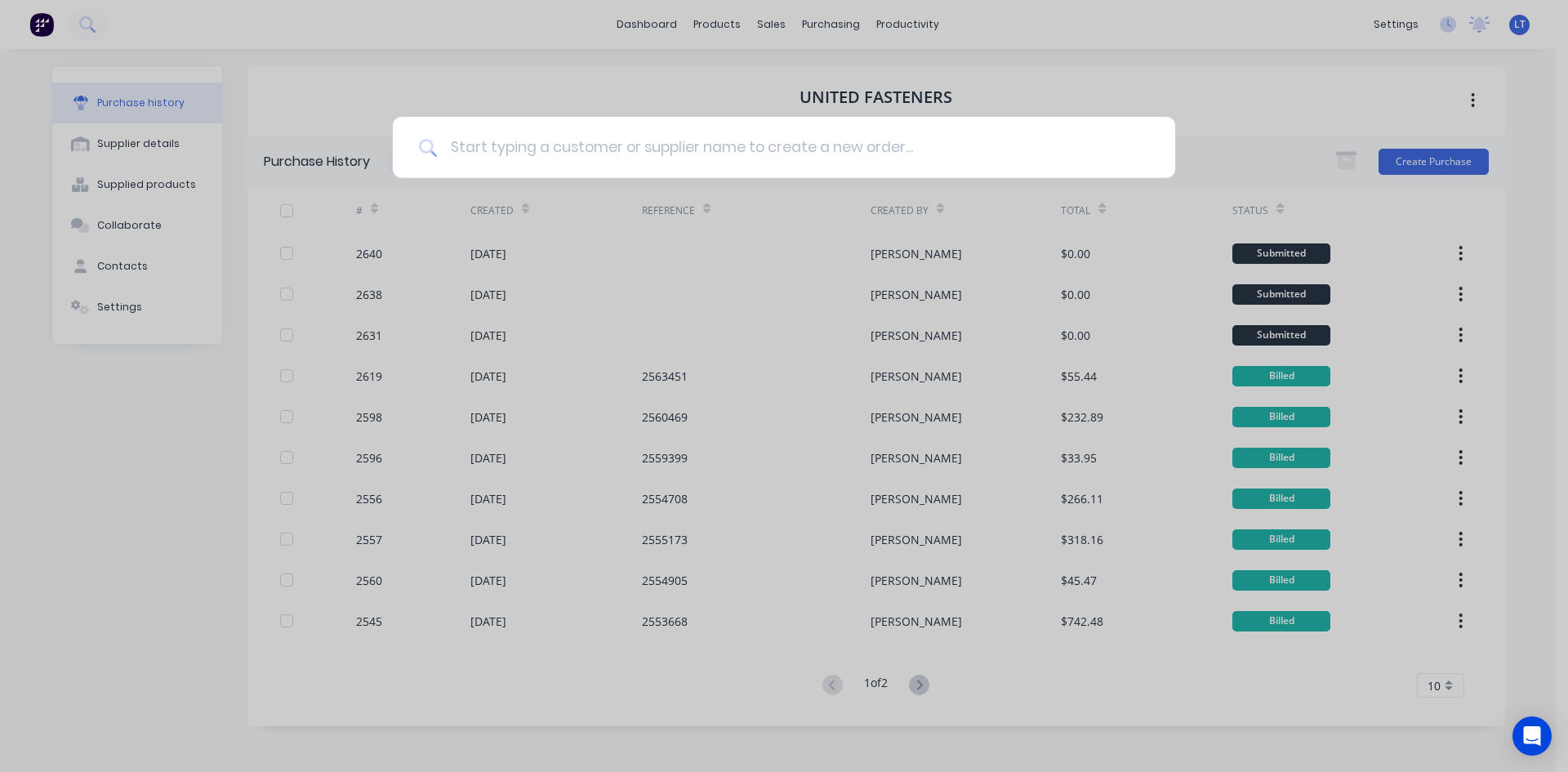
click at [639, 143] on input at bounding box center [793, 147] width 713 height 61
type input "2601"
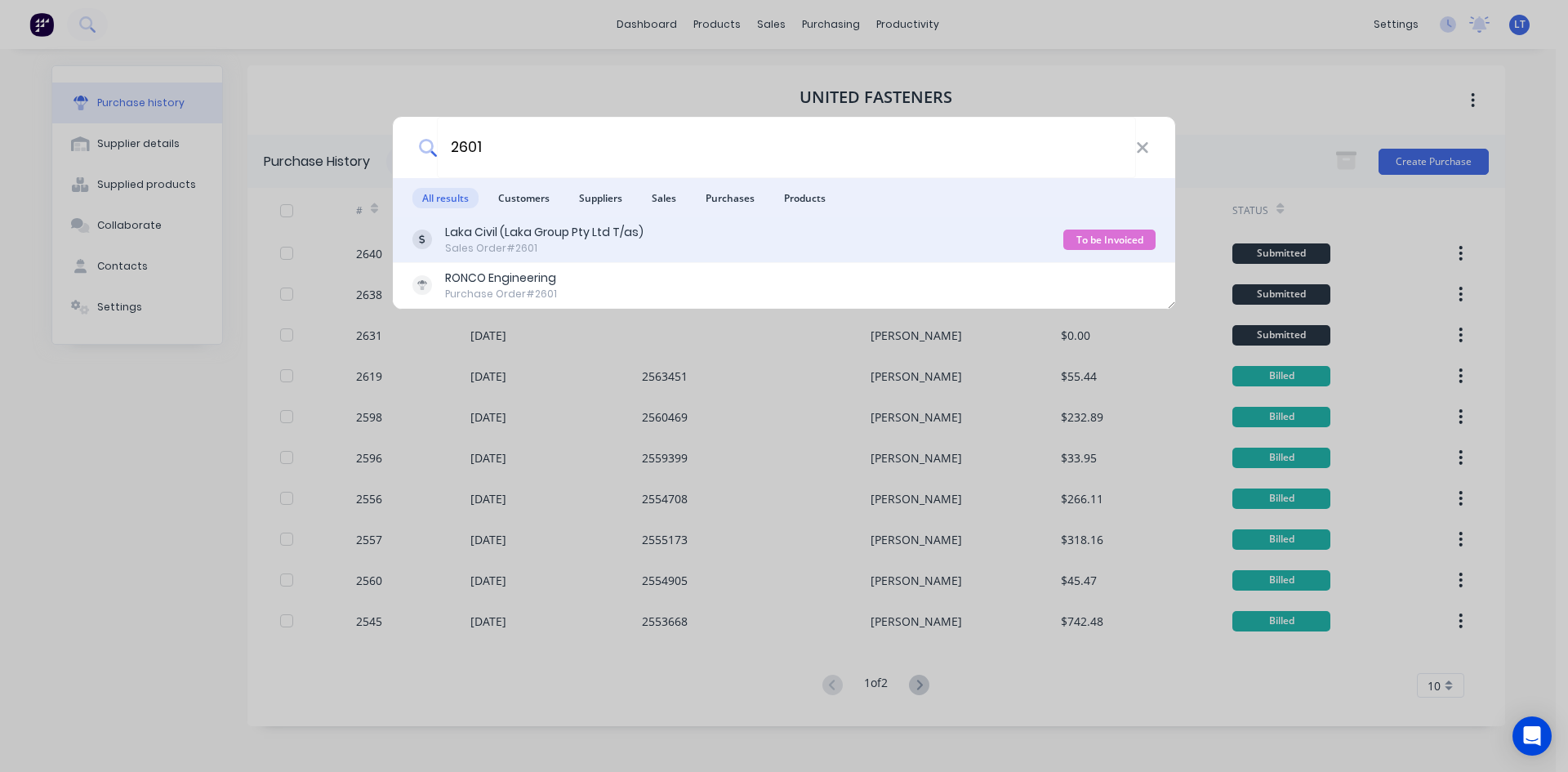
click at [560, 247] on div "Sales Order #2601" at bounding box center [544, 247] width 198 height 14
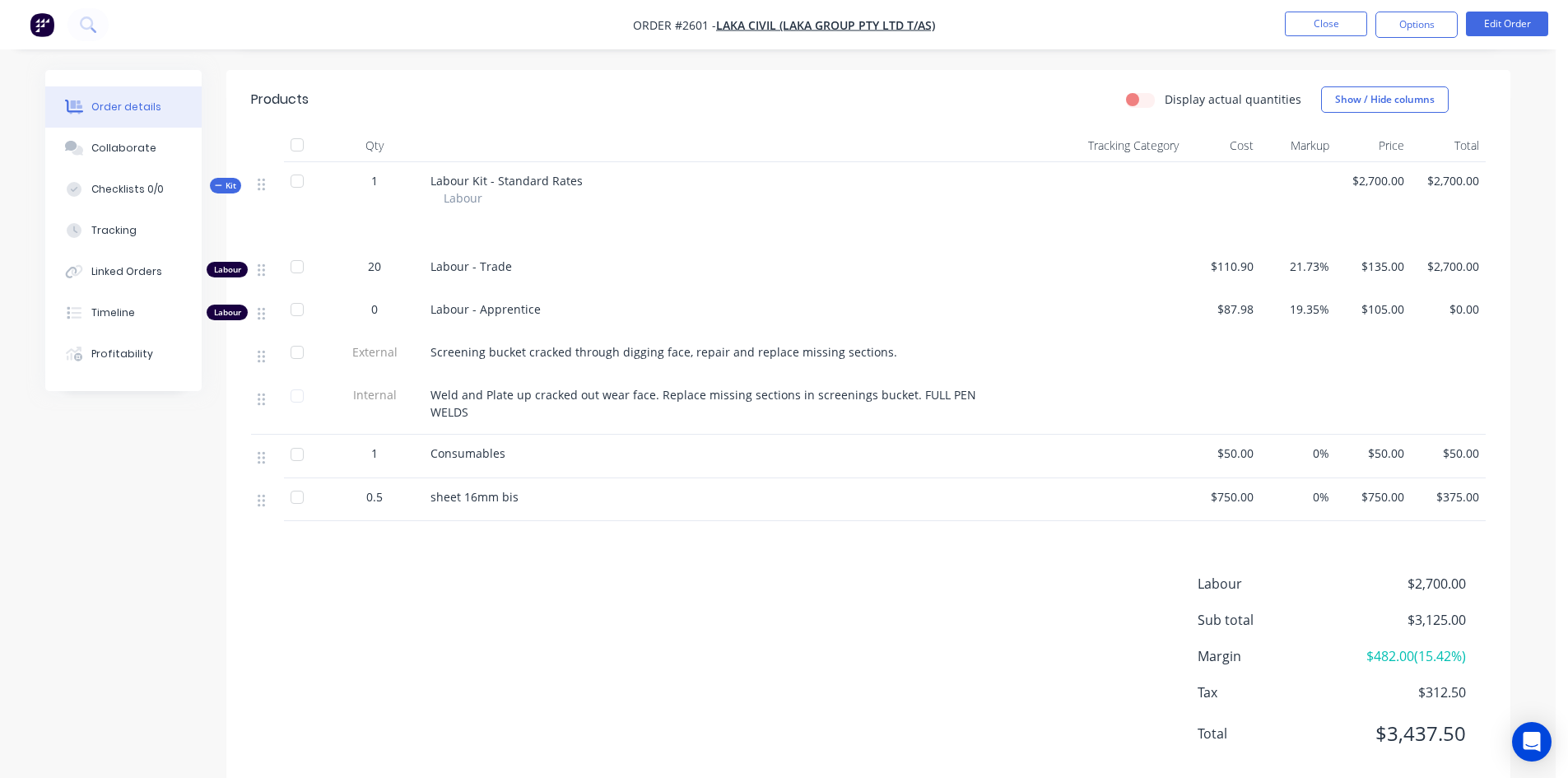
scroll to position [482, 0]
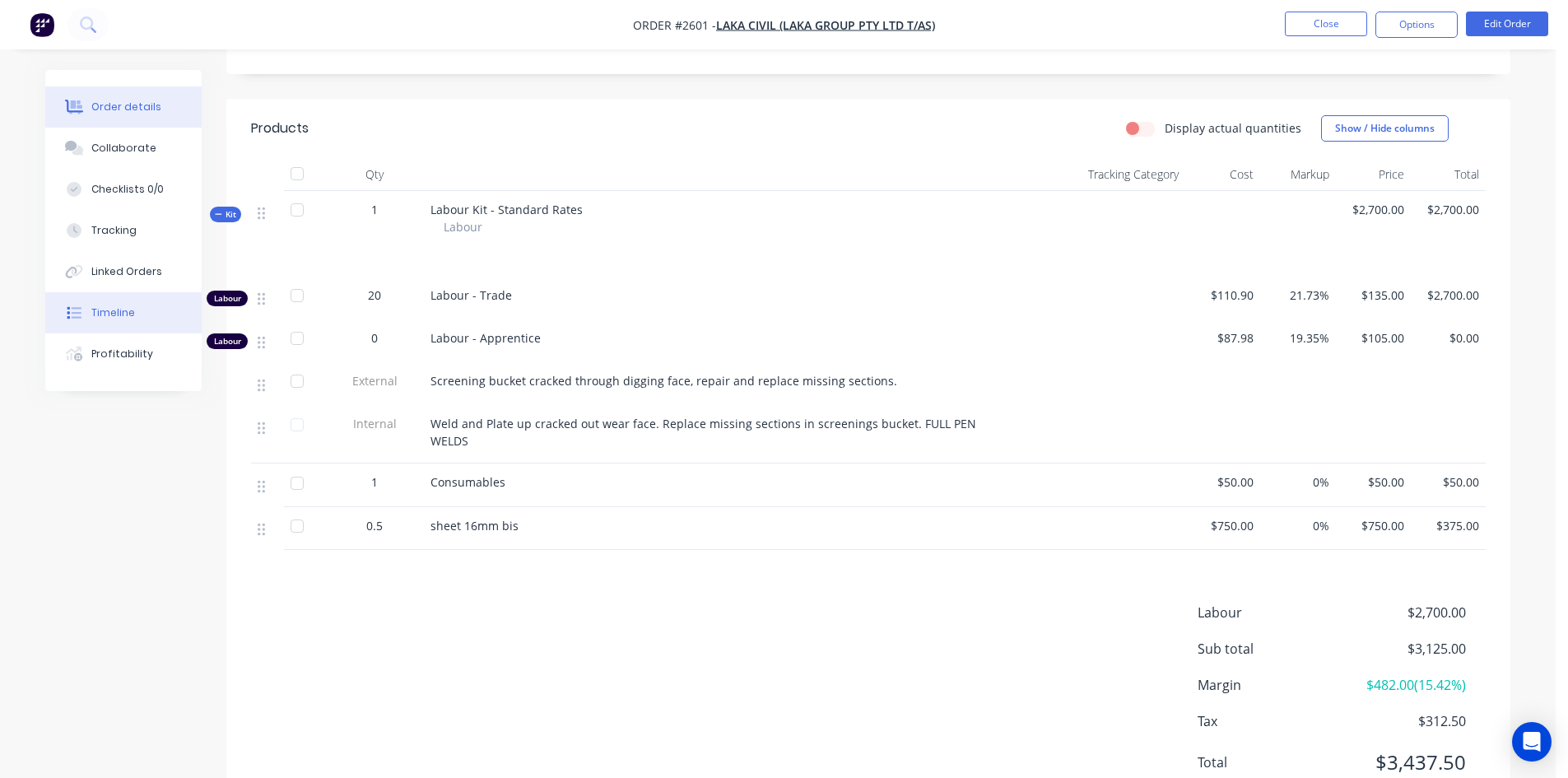
click at [129, 308] on div "Timeline" at bounding box center [113, 312] width 44 height 15
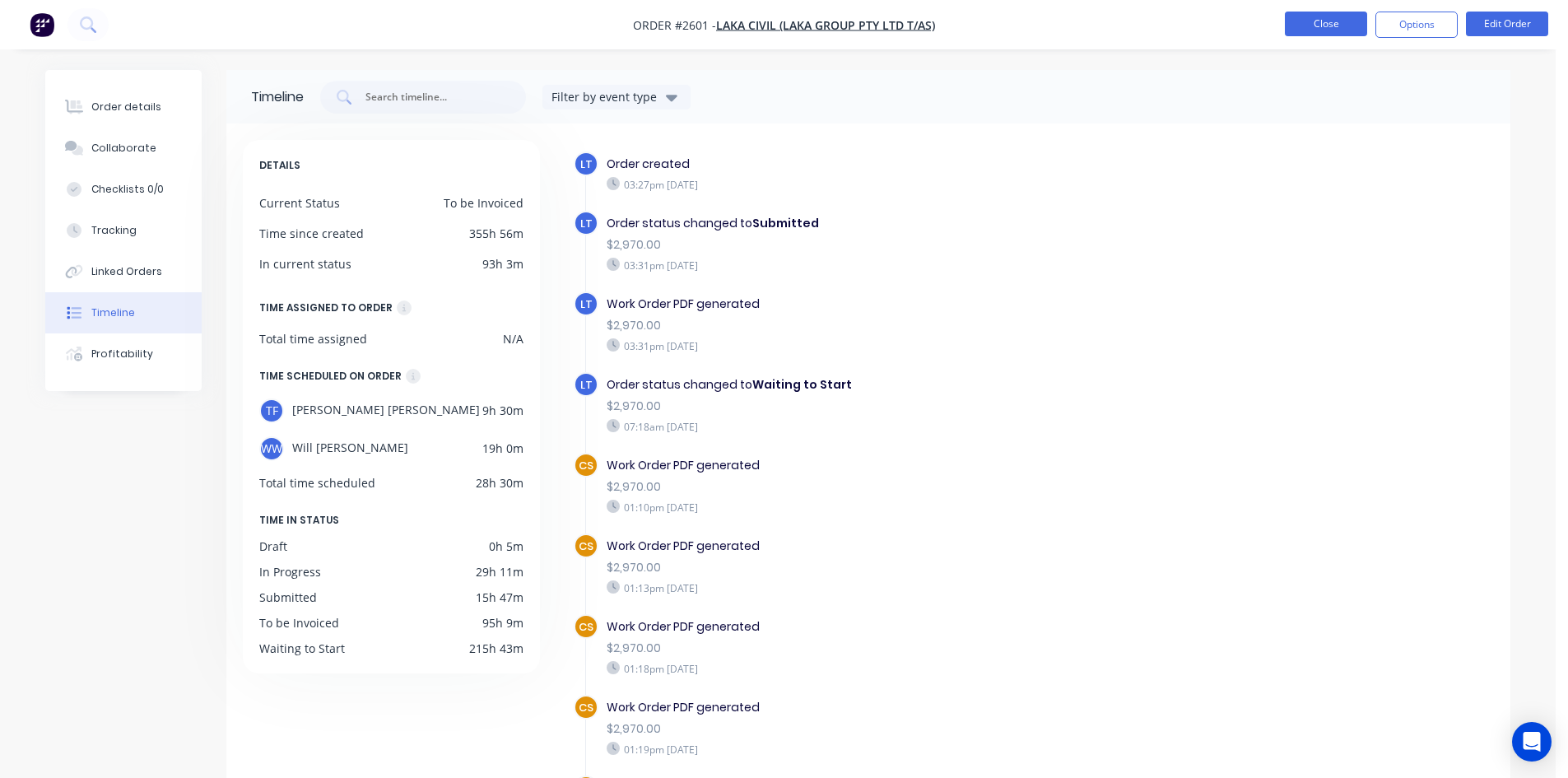
click at [1329, 23] on button "Close" at bounding box center [1326, 23] width 82 height 25
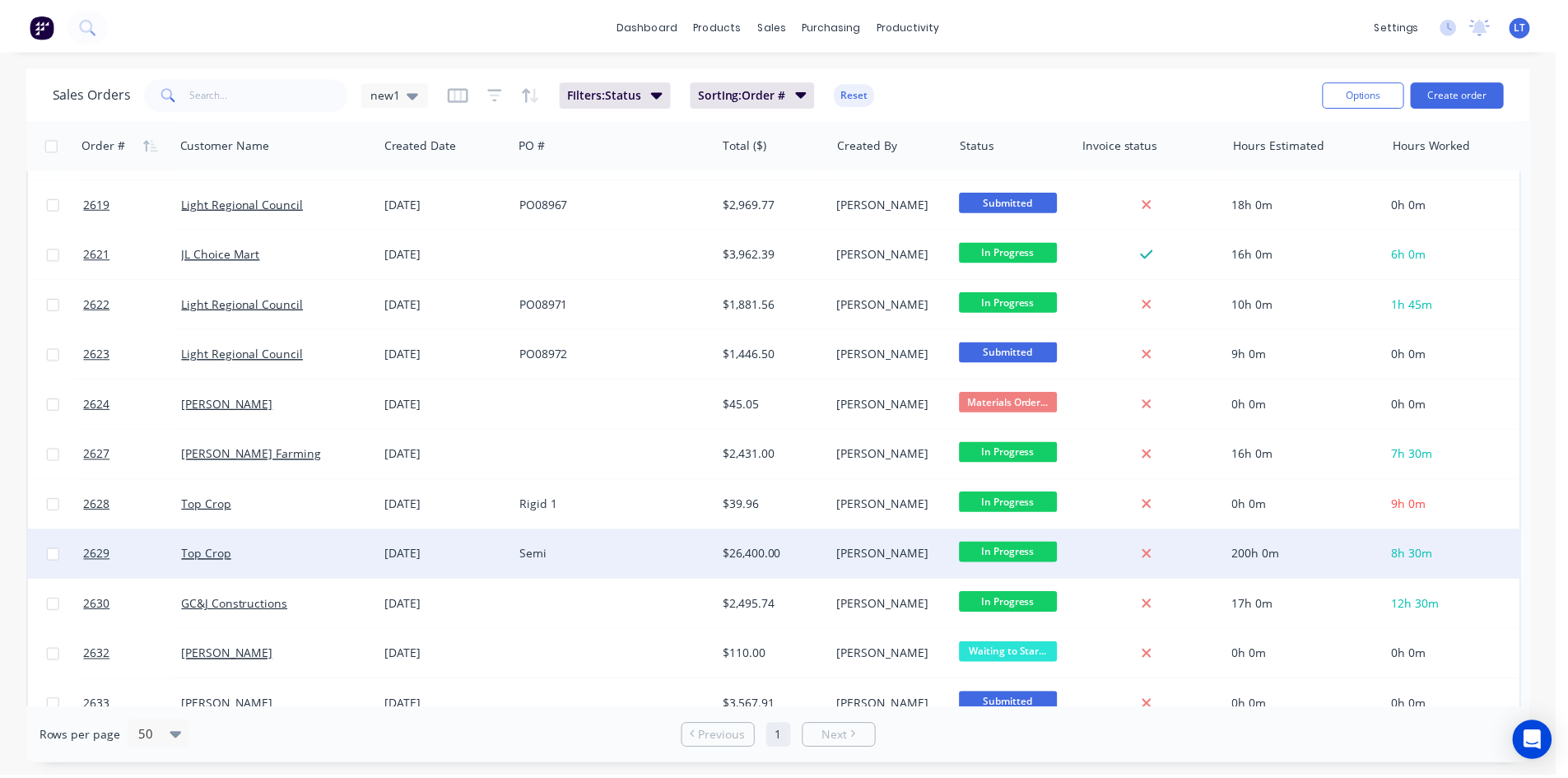
scroll to position [1126, 0]
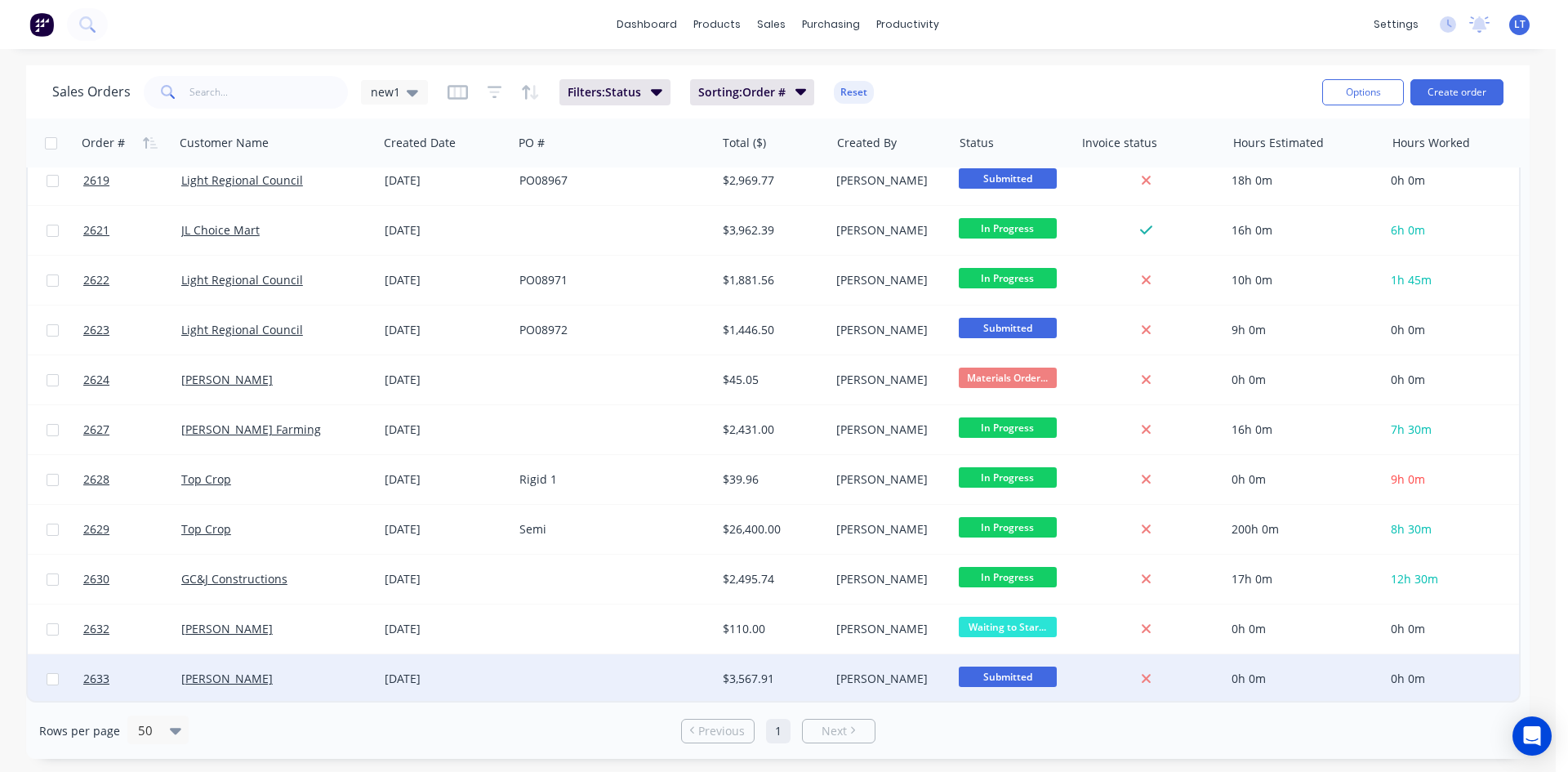
click at [304, 678] on div "[PERSON_NAME]" at bounding box center [271, 678] width 180 height 16
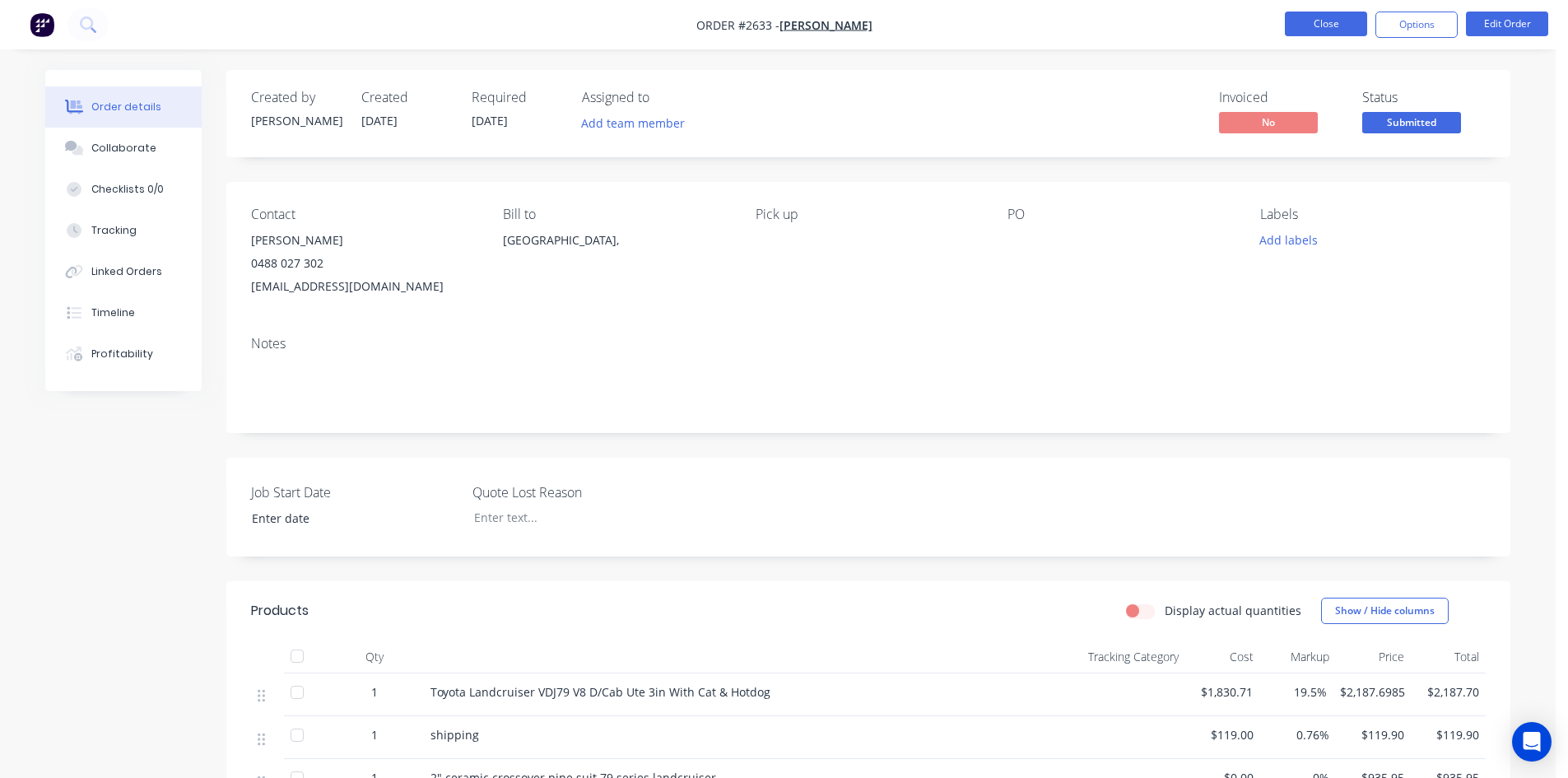
click at [1331, 30] on button "Close" at bounding box center [1326, 23] width 82 height 25
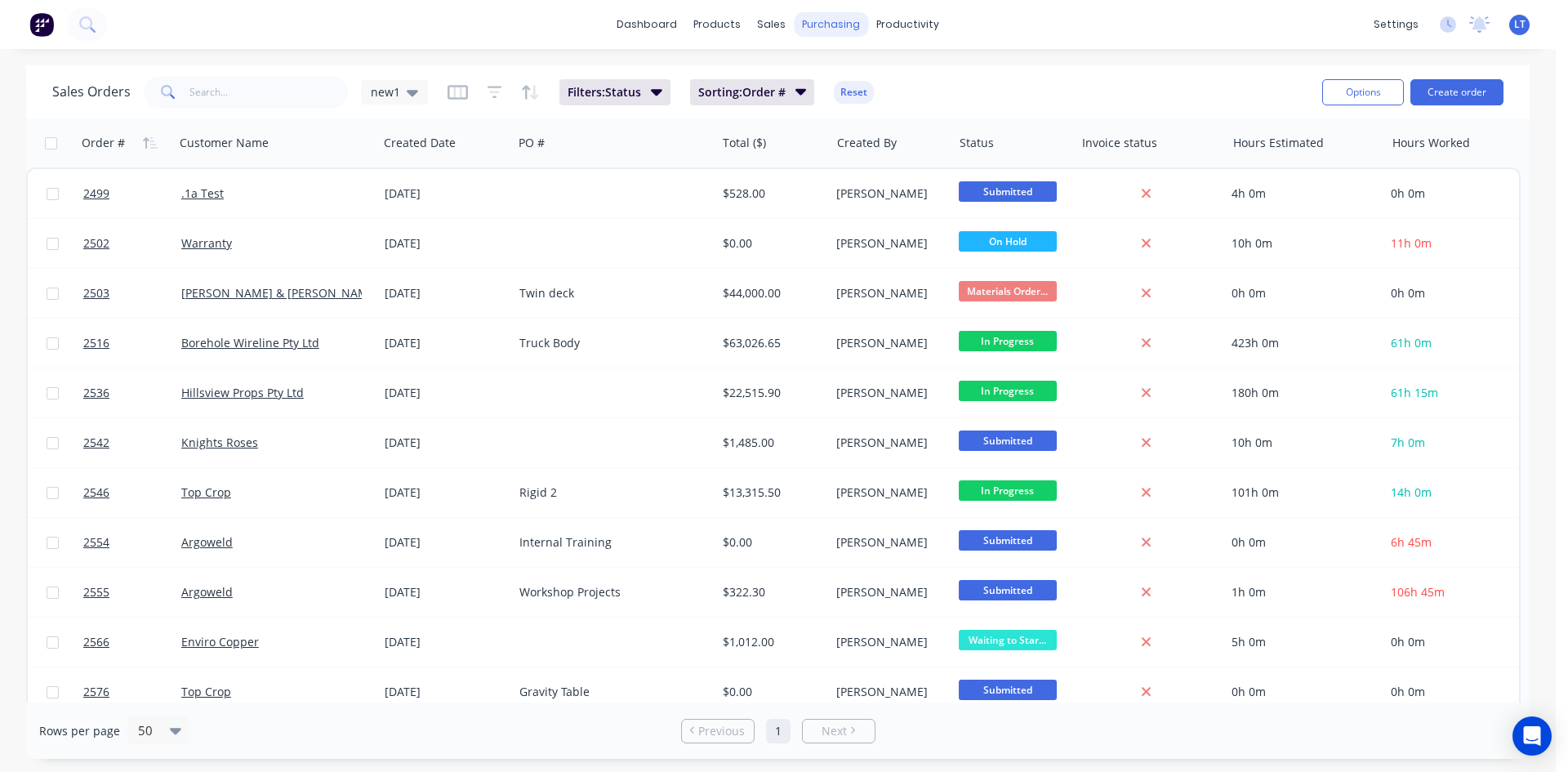
click at [837, 33] on div "purchasing" at bounding box center [831, 24] width 74 height 25
click at [840, 72] on link "Purchase Orders" at bounding box center [900, 77] width 217 height 32
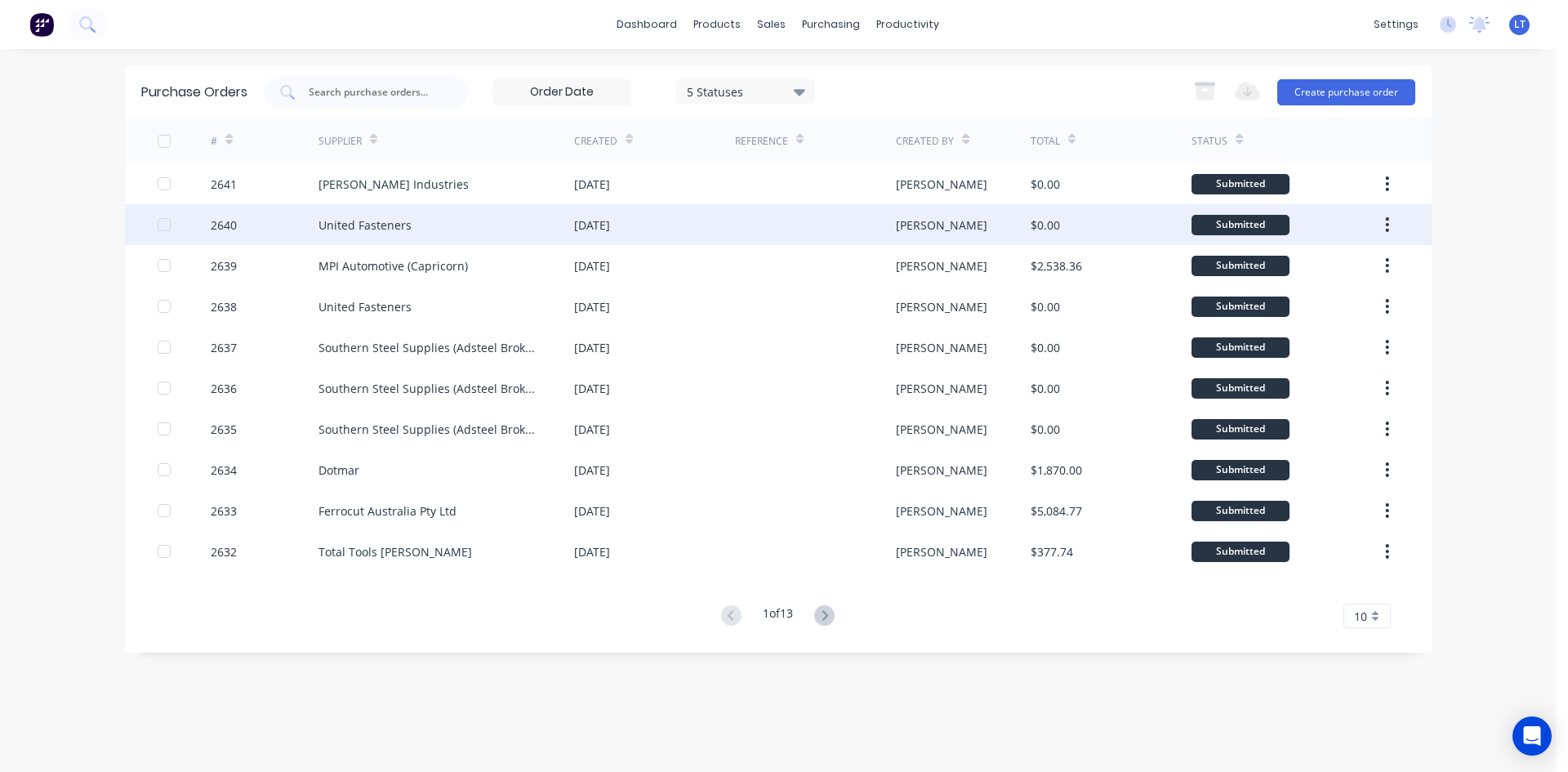
click at [383, 227] on div "United Fasteners" at bounding box center [366, 225] width 94 height 17
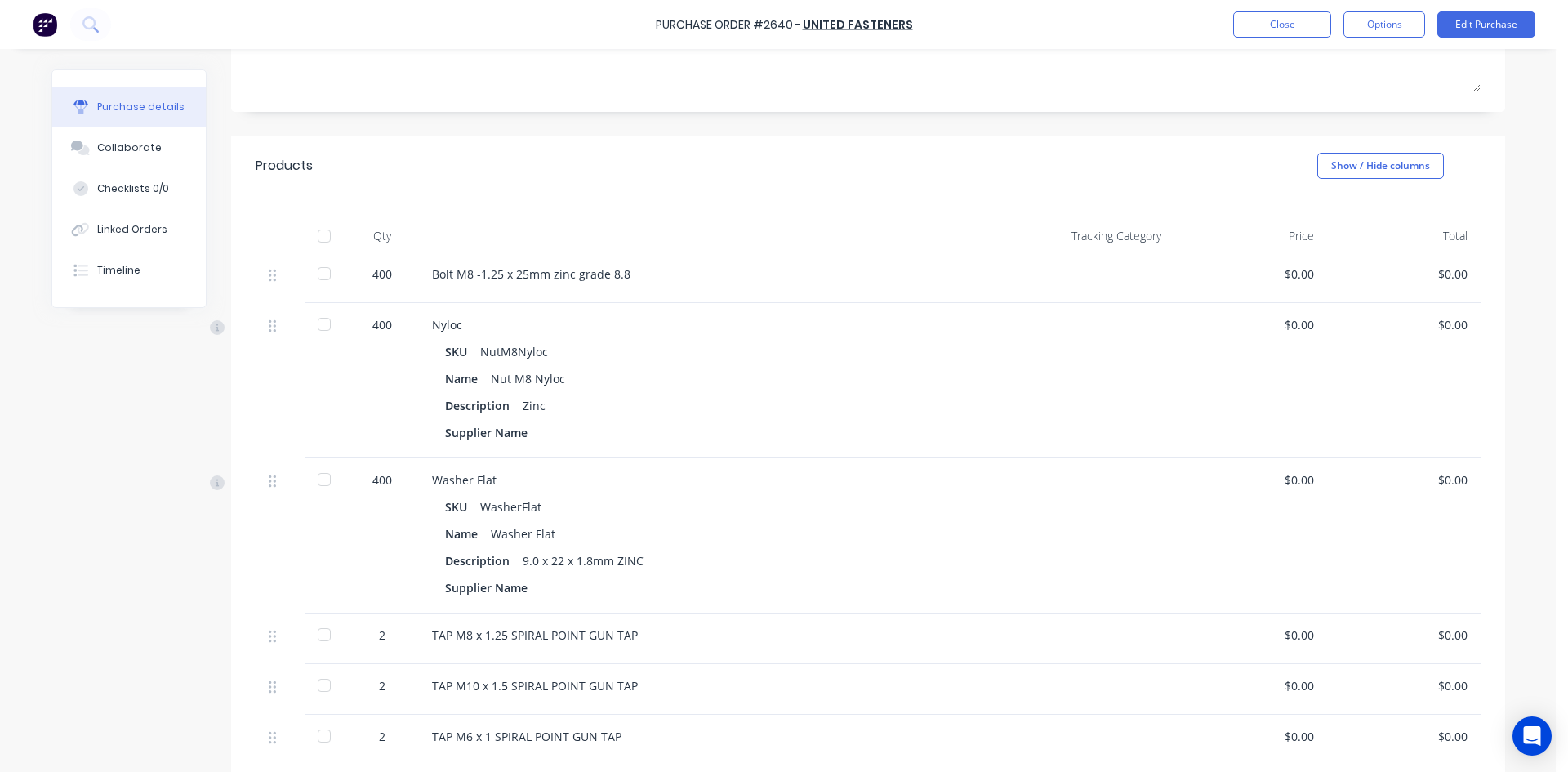
scroll to position [245, 0]
click at [562, 424] on div "Supplier Name" at bounding box center [705, 432] width 520 height 24
click at [1469, 23] on button "Edit Purchase" at bounding box center [1486, 24] width 98 height 26
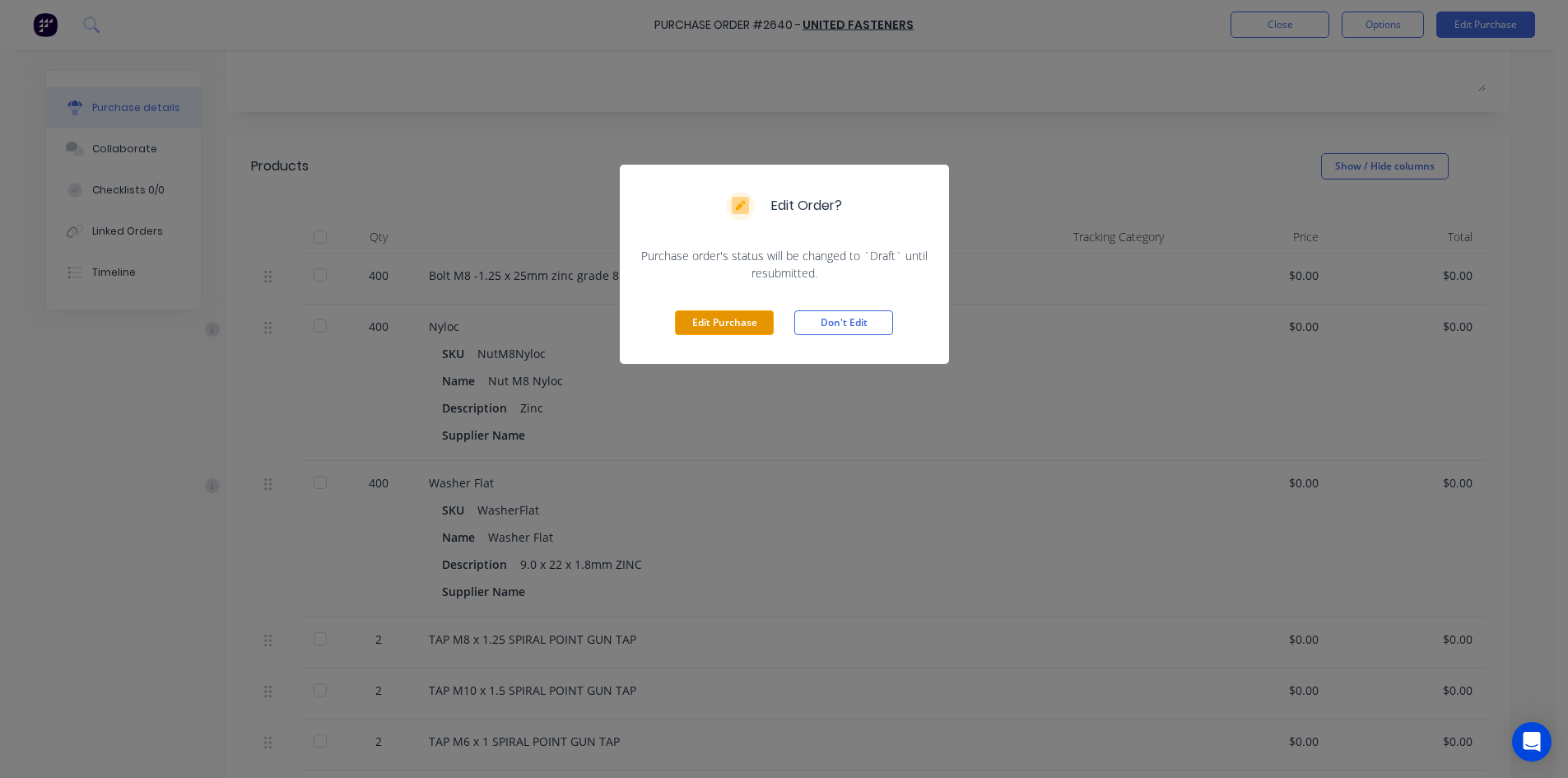
click at [743, 322] on button "Edit Purchase" at bounding box center [724, 322] width 99 height 25
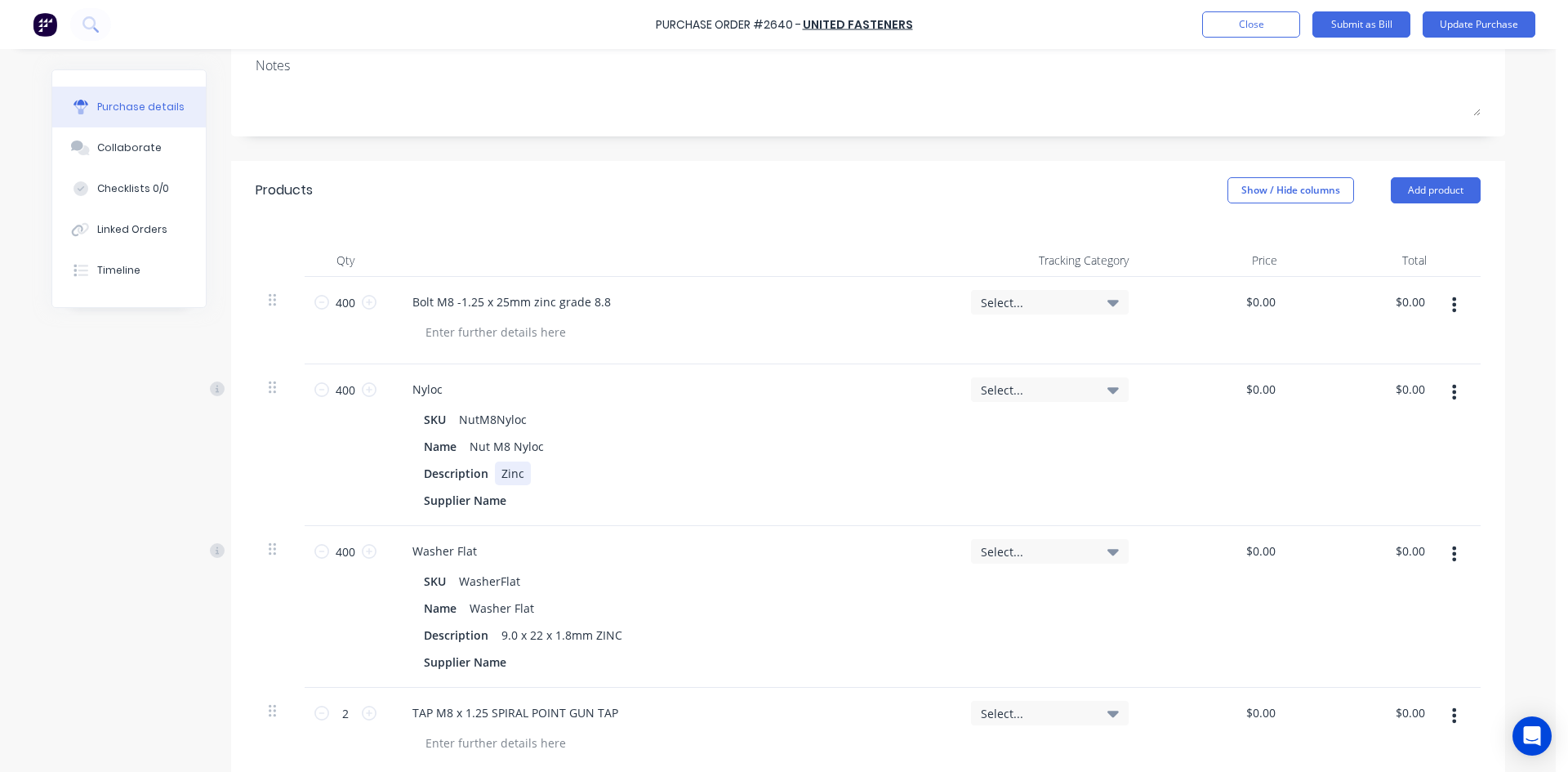
click at [508, 475] on div "Zinc" at bounding box center [513, 474] width 36 height 24
click at [521, 475] on div "Zinc" at bounding box center [513, 474] width 36 height 24
drag, startPoint x: 508, startPoint y: 474, endPoint x: 488, endPoint y: 474, distance: 20.0
click at [495, 474] on div "Zinc TOP CROP STOCK" at bounding box center [564, 474] width 138 height 24
click at [617, 635] on div "9.0 x 22 x 1.8mm ZINC" at bounding box center [562, 635] width 134 height 24
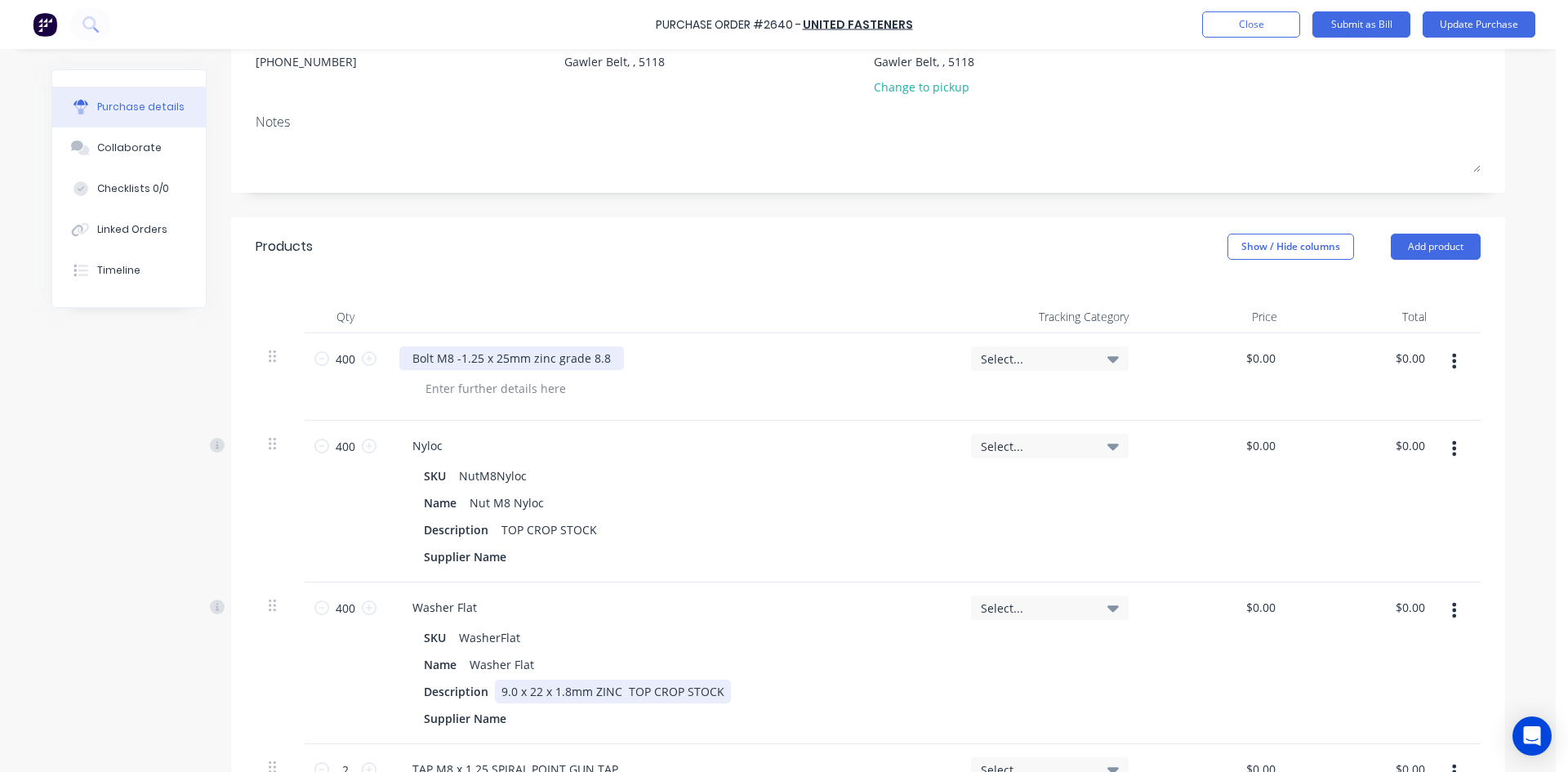
scroll to position [163, 0]
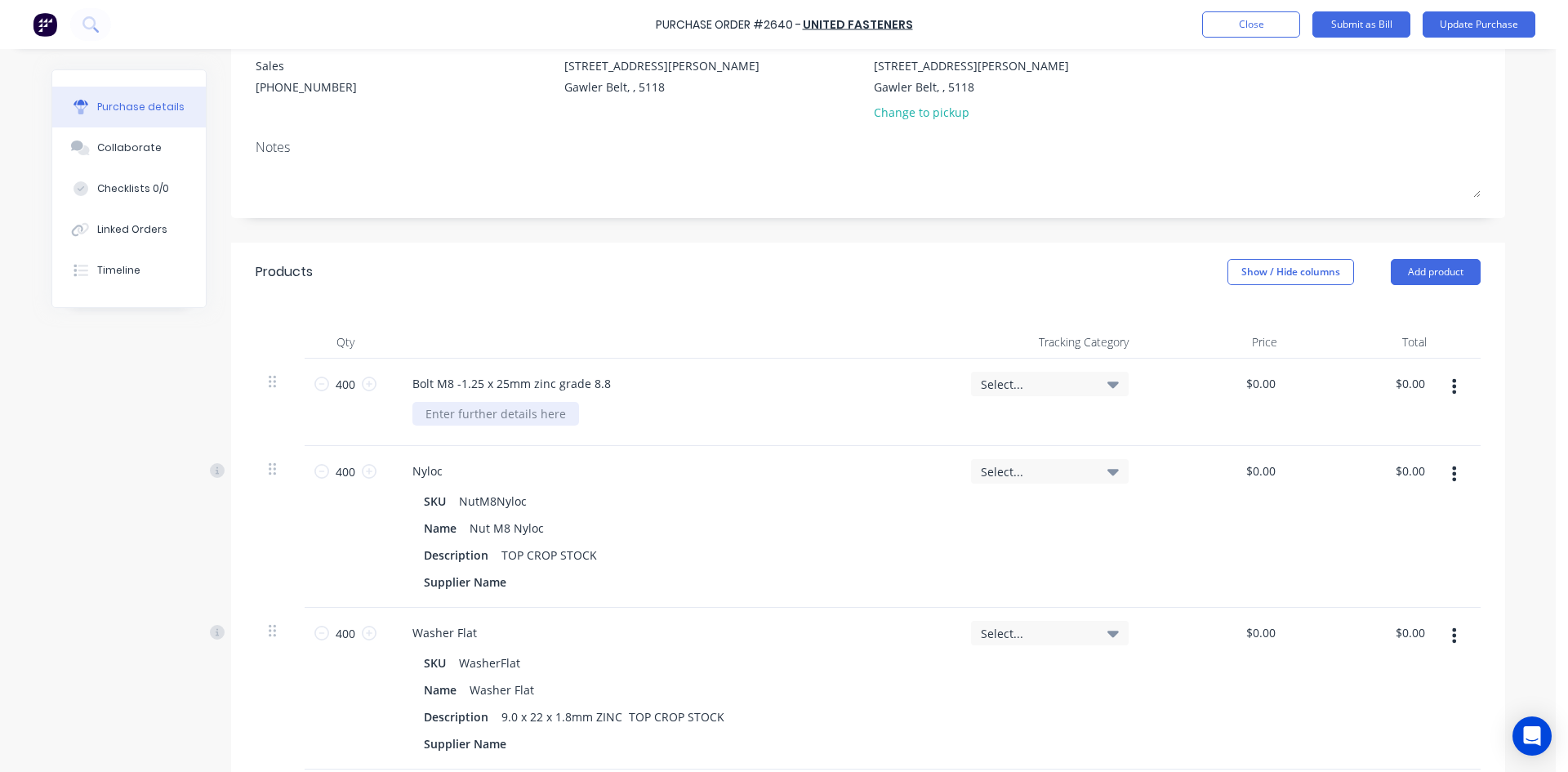
click at [541, 412] on div at bounding box center [496, 414] width 167 height 24
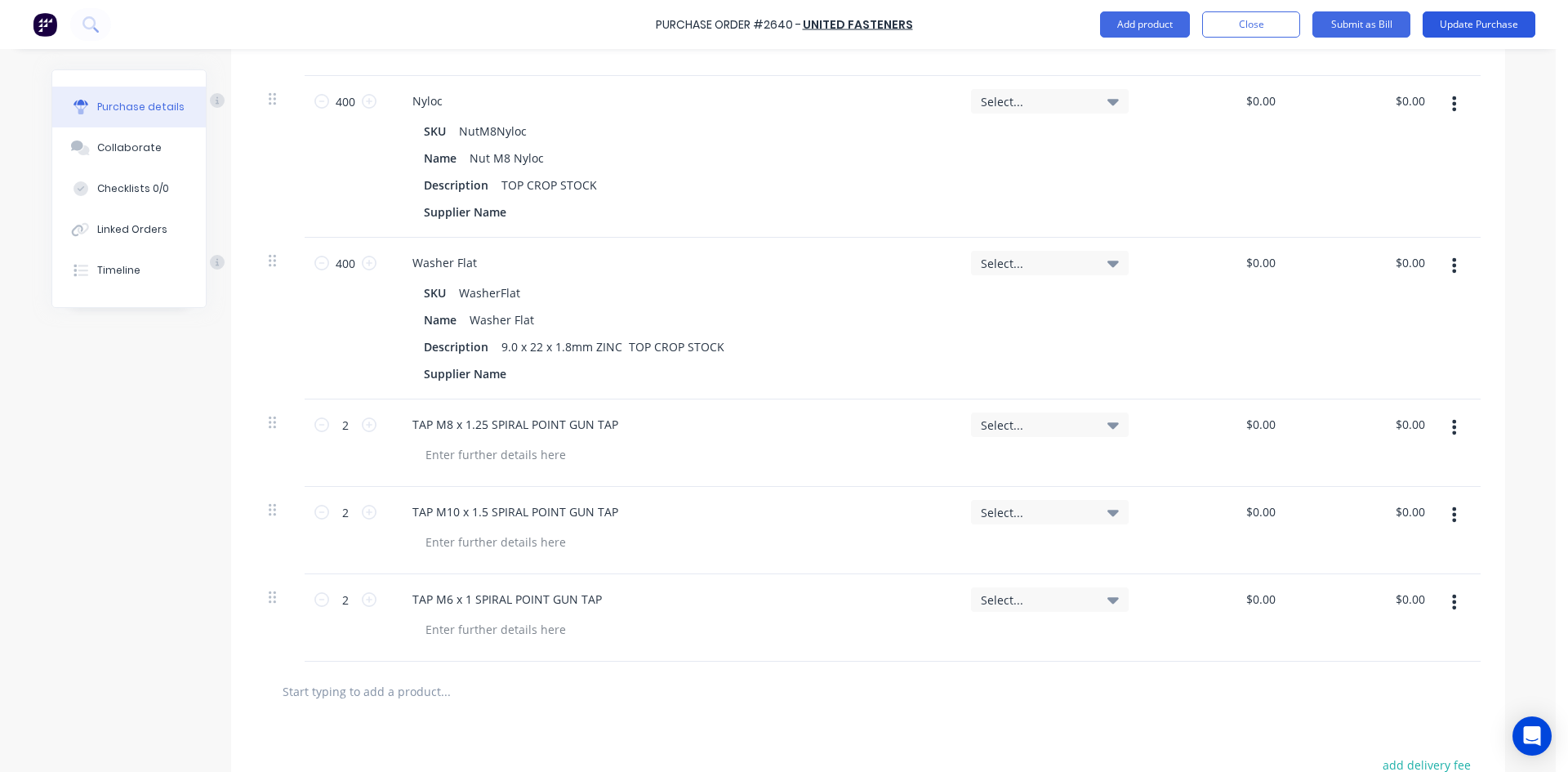
scroll to position [408, 0]
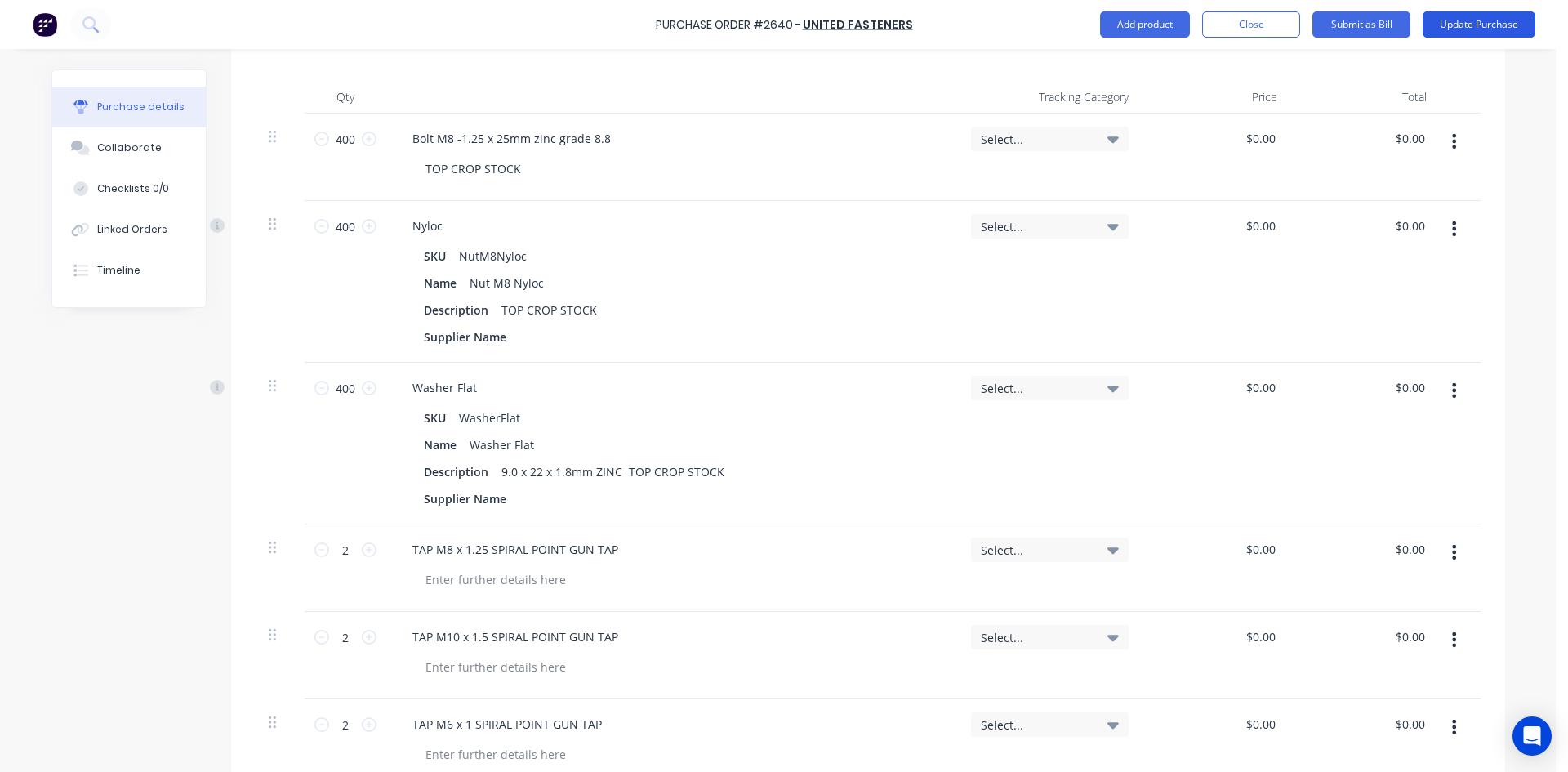
click at [1482, 33] on button "Update Purchase" at bounding box center [1479, 24] width 113 height 26
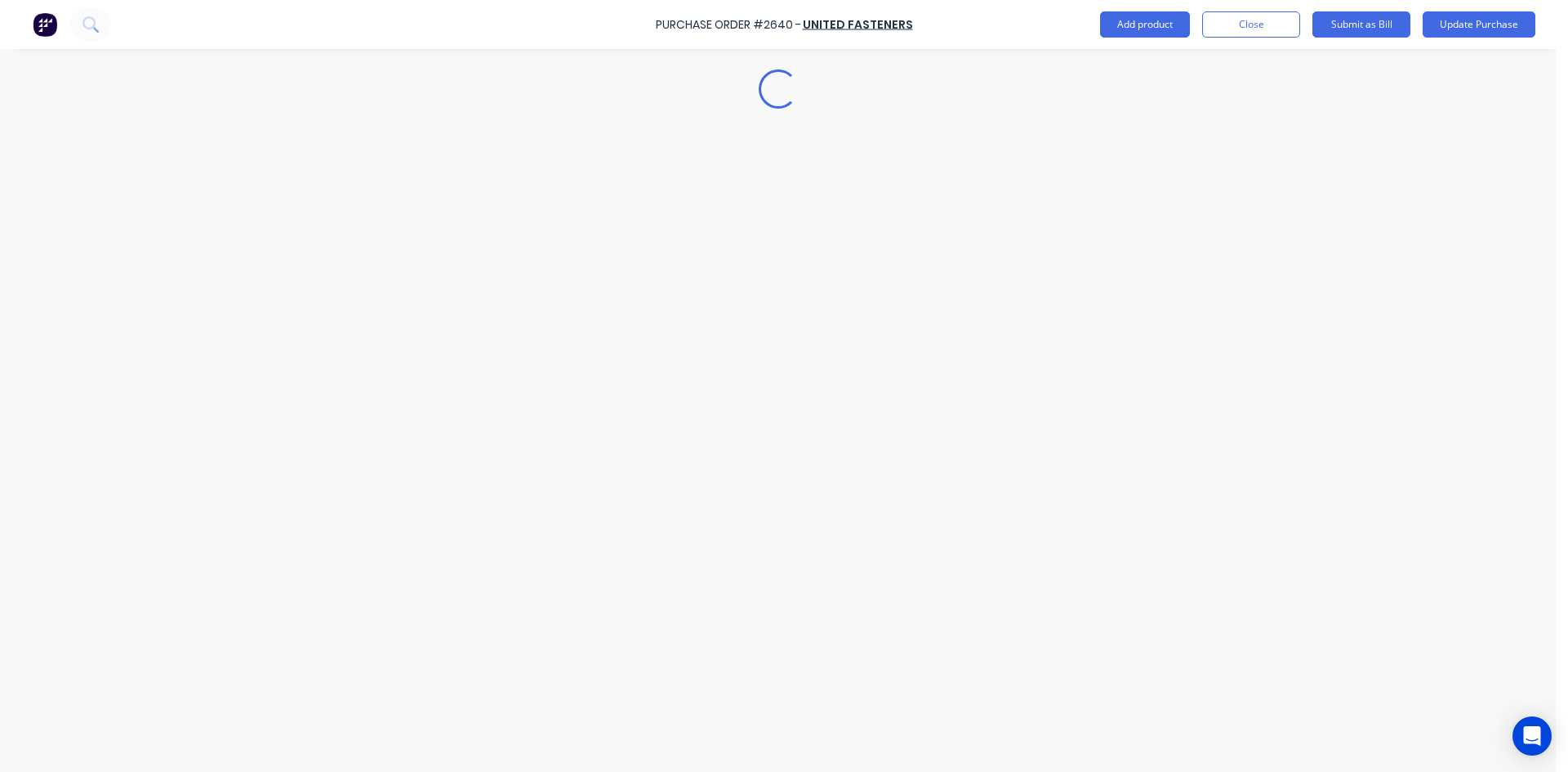
scroll to position [0, 0]
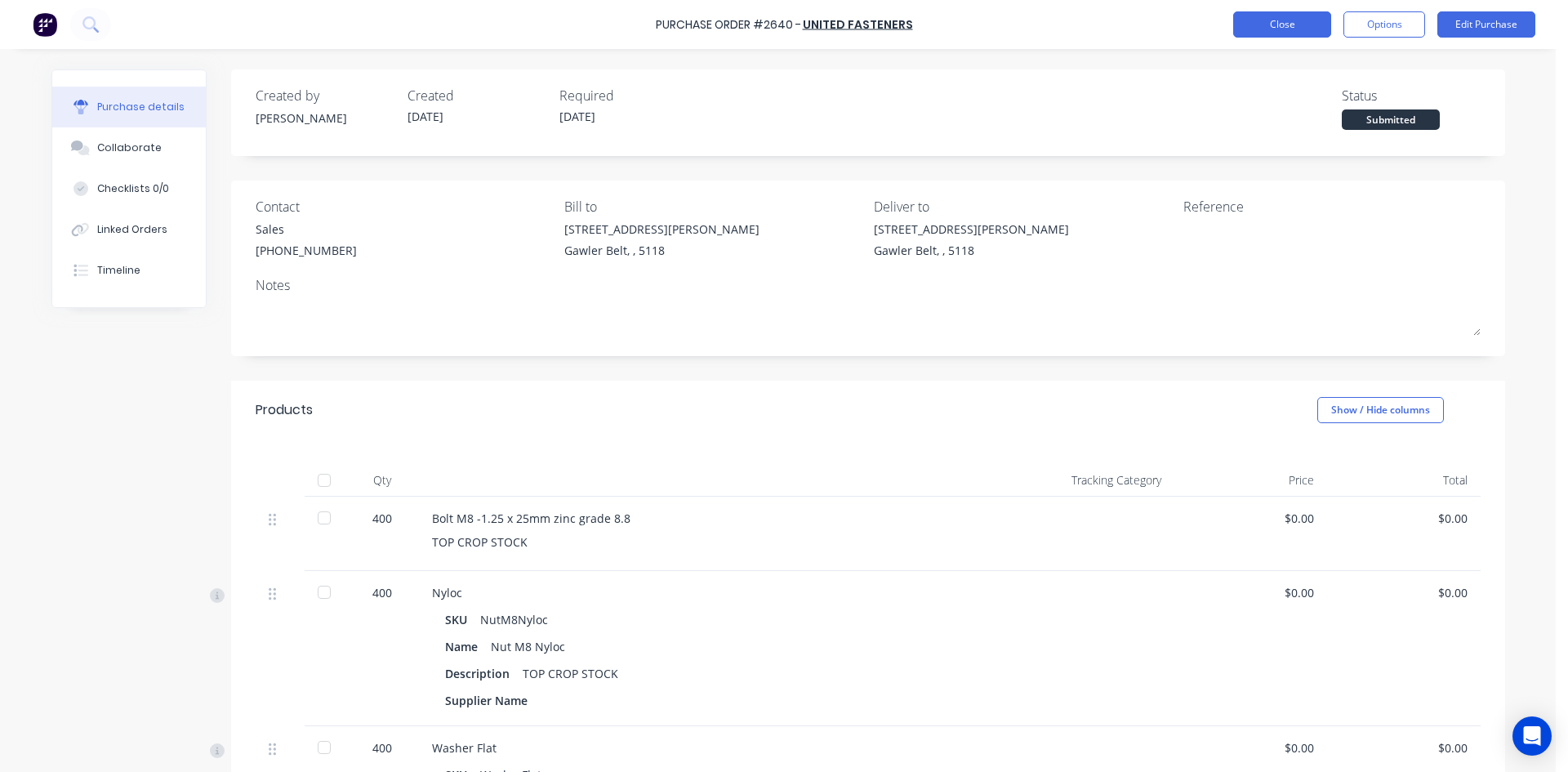
click at [1282, 35] on button "Close" at bounding box center [1282, 24] width 98 height 26
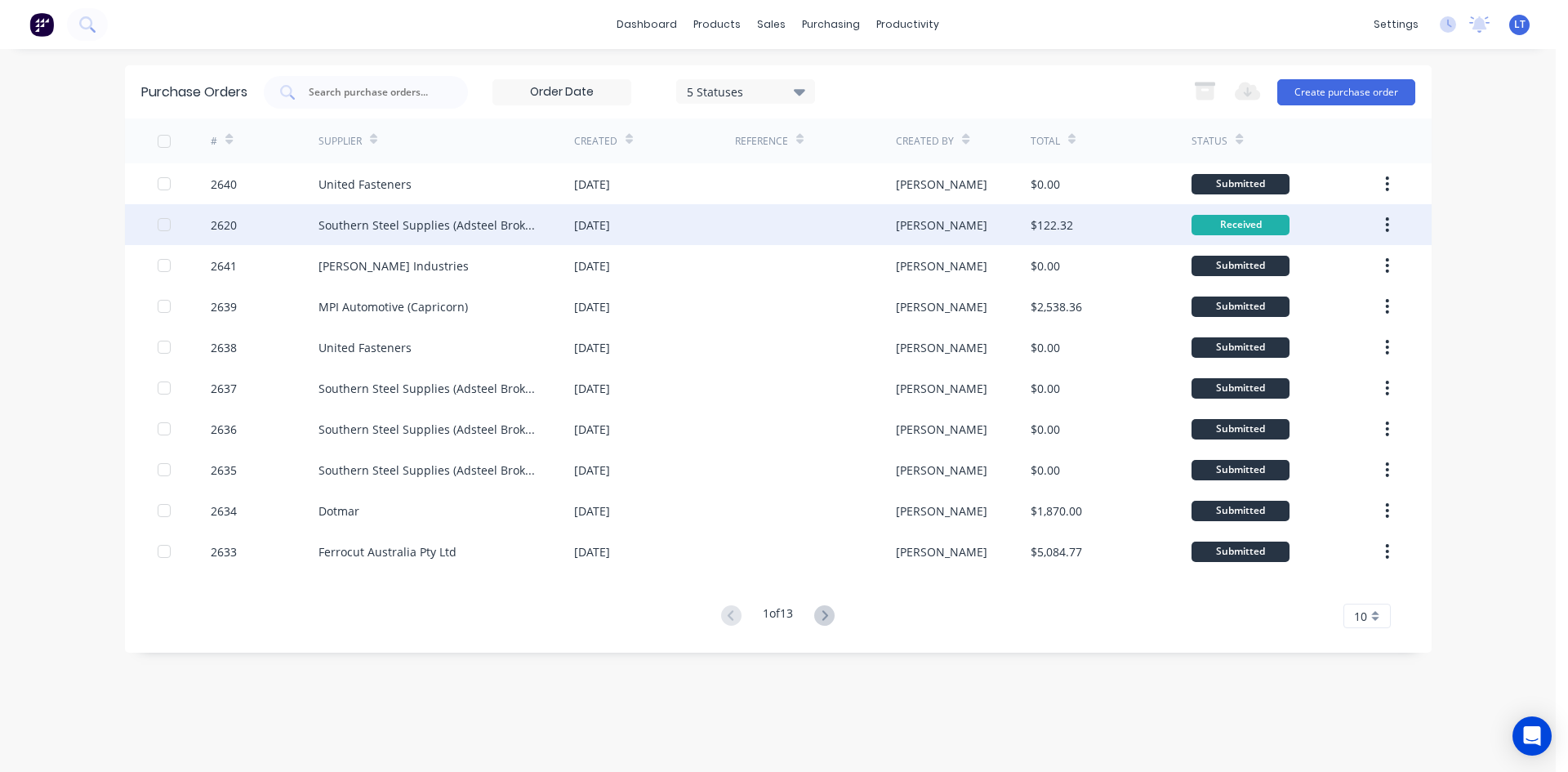
click at [488, 224] on div "Southern Steel Supplies (Adsteel Brokers T/as)" at bounding box center [430, 225] width 223 height 17
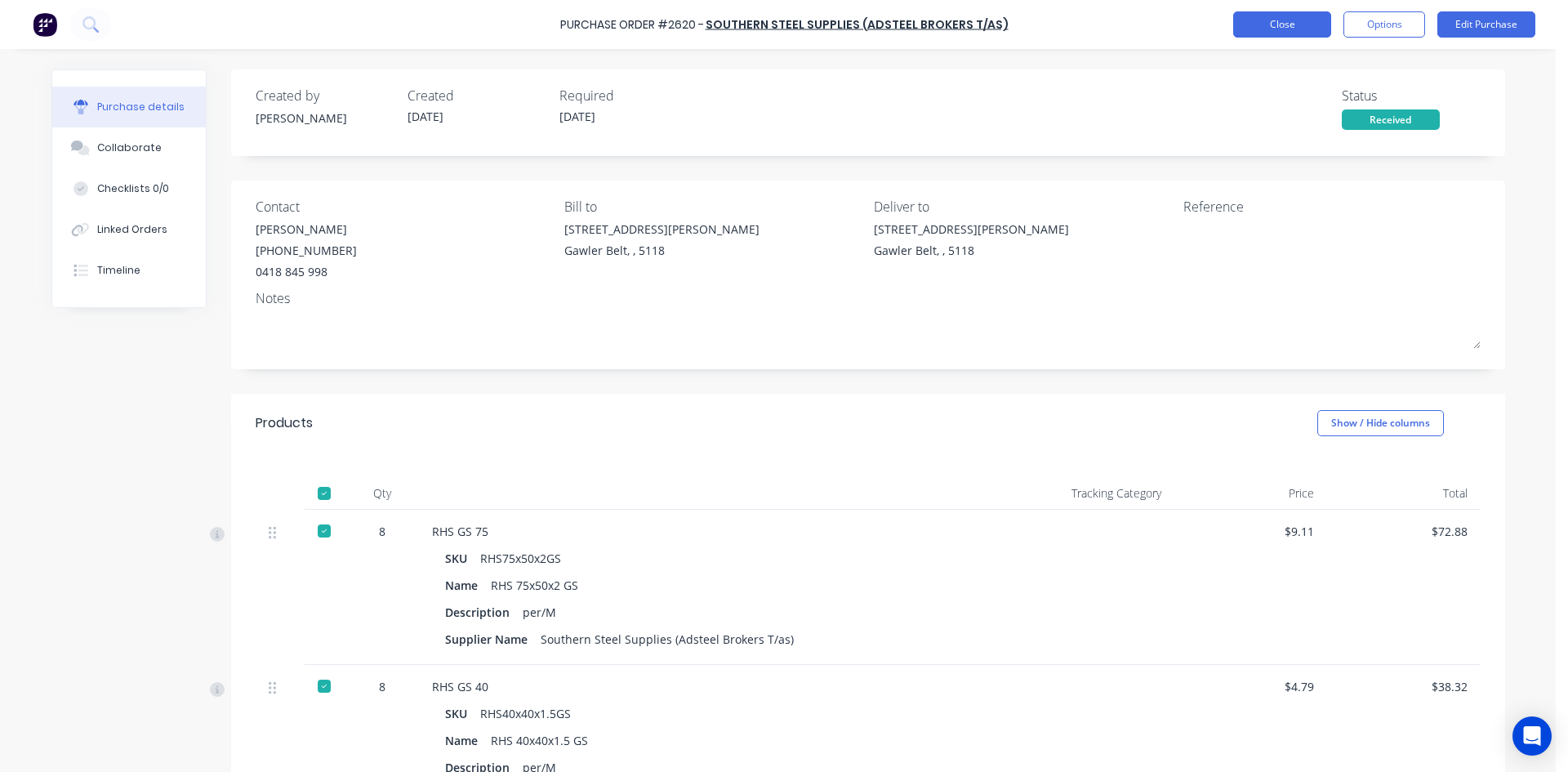
click at [1289, 33] on button "Close" at bounding box center [1282, 24] width 98 height 26
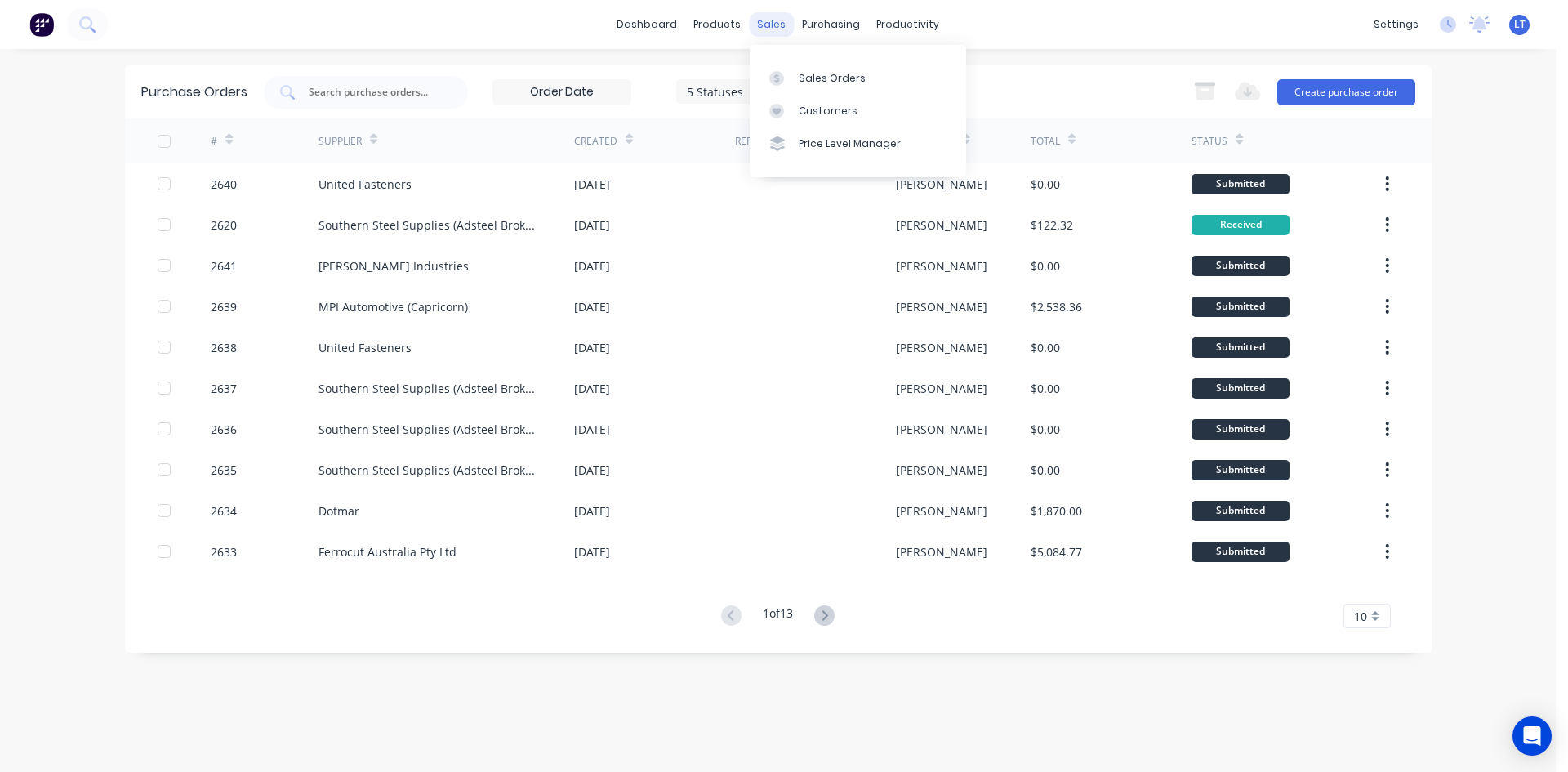
click at [781, 23] on div "sales" at bounding box center [771, 24] width 45 height 25
click at [794, 67] on link "Sales Orders" at bounding box center [858, 77] width 217 height 32
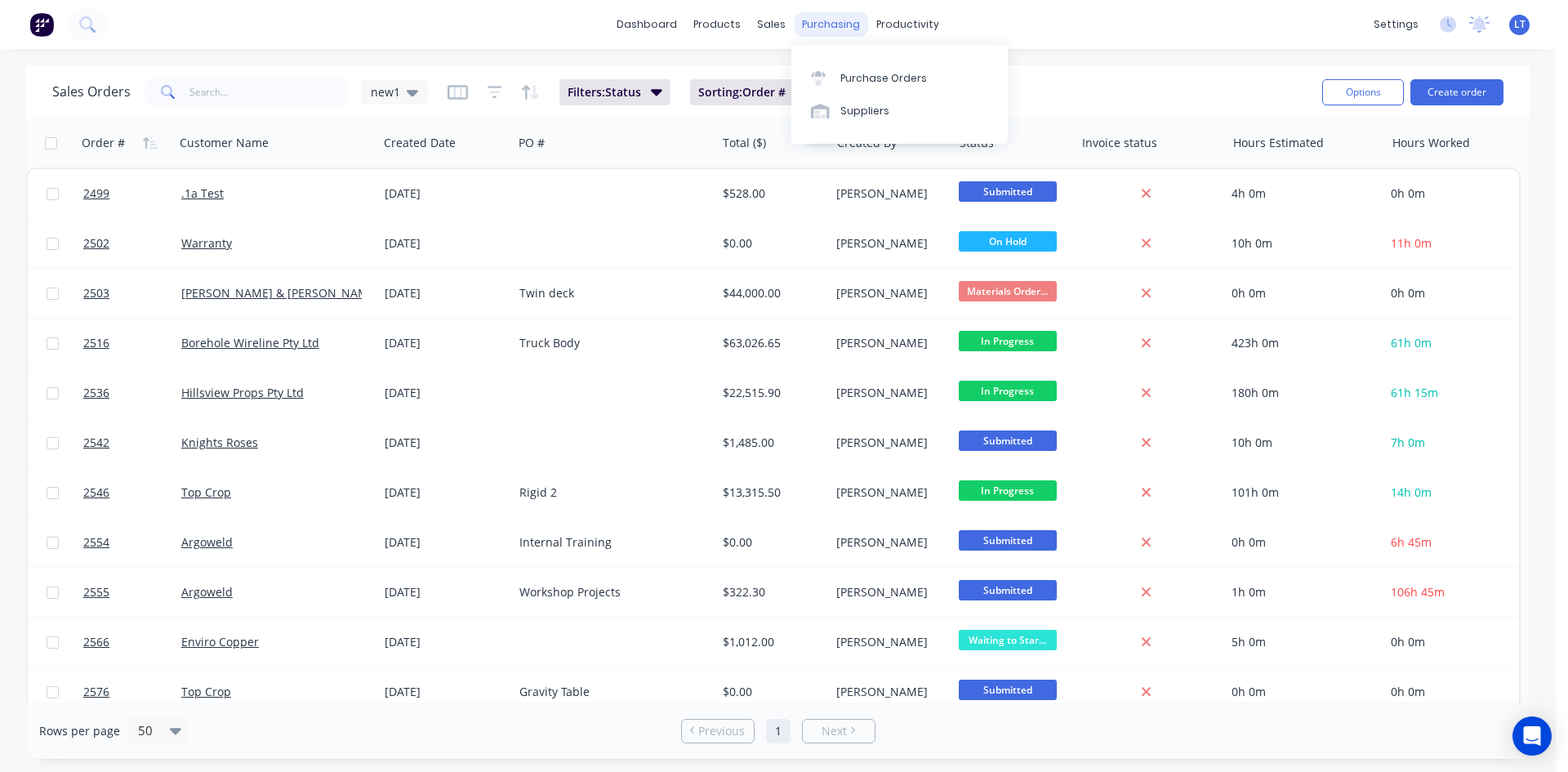
click at [834, 27] on div "purchasing" at bounding box center [831, 24] width 74 height 25
click at [855, 68] on link "Purchase Orders" at bounding box center [900, 77] width 217 height 32
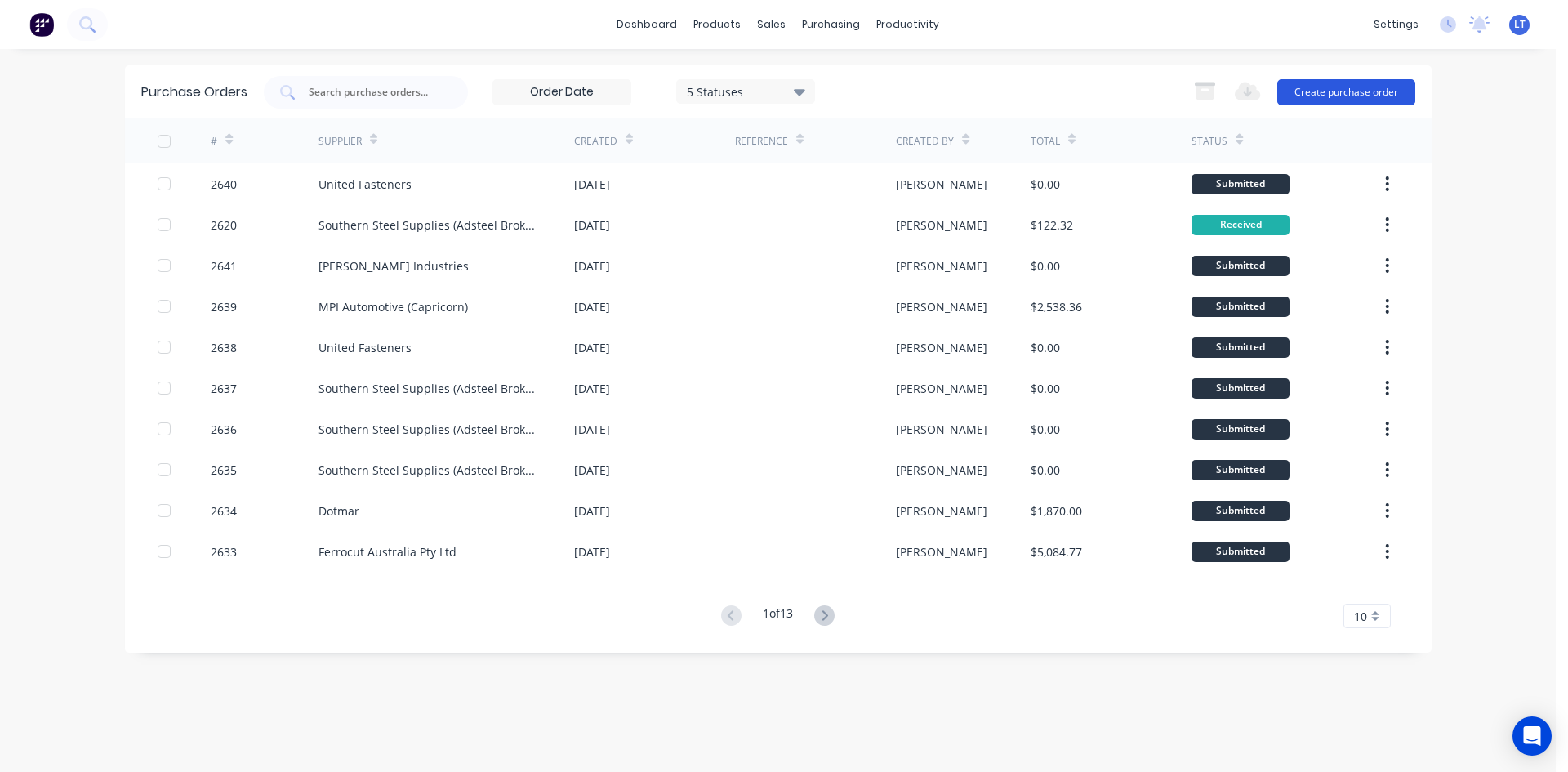
click at [1316, 88] on button "Create purchase order" at bounding box center [1346, 92] width 138 height 26
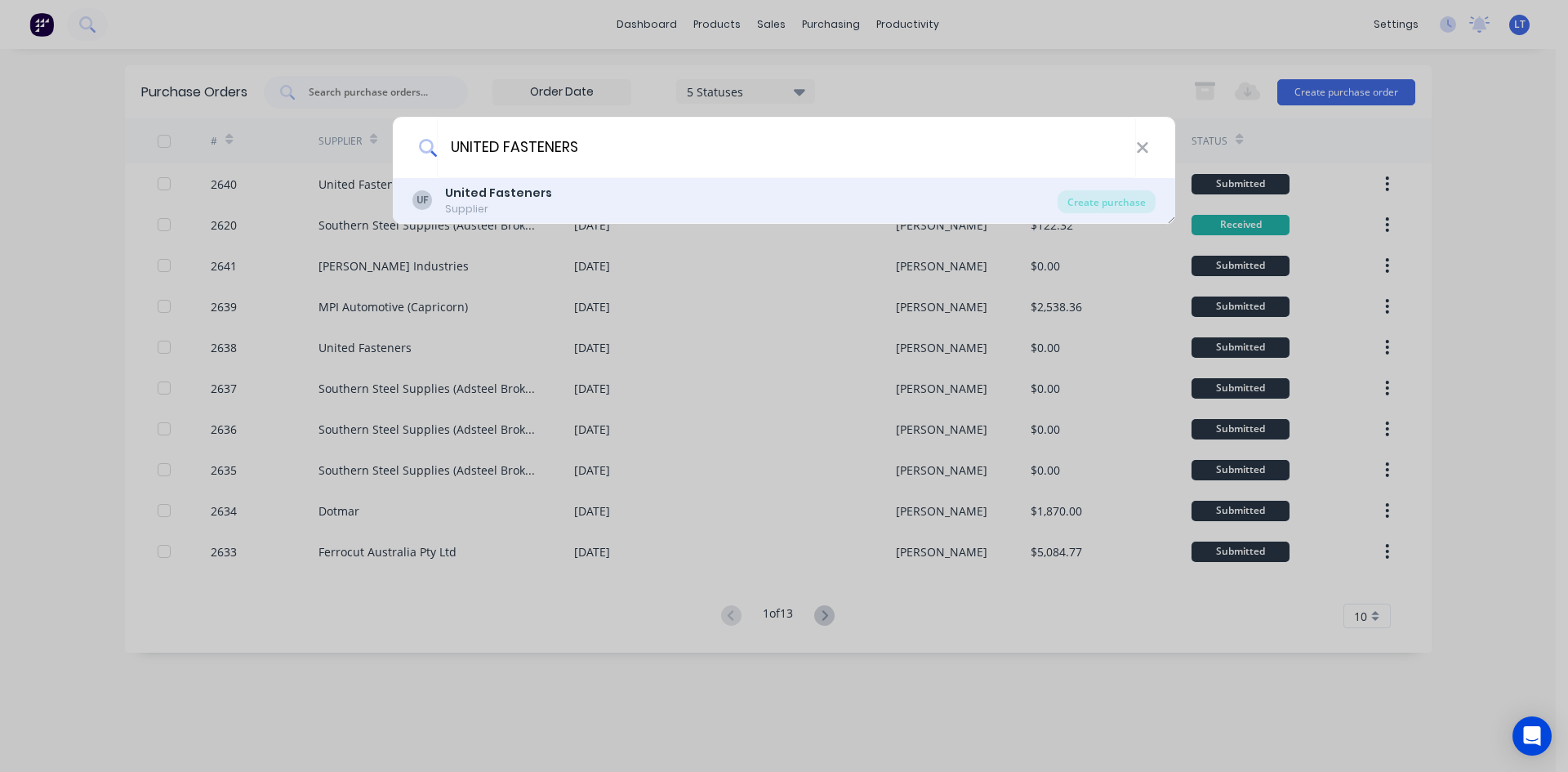
type input "UNITED FASTENERS"
click at [510, 201] on div "United Fasteners" at bounding box center [499, 193] width 107 height 17
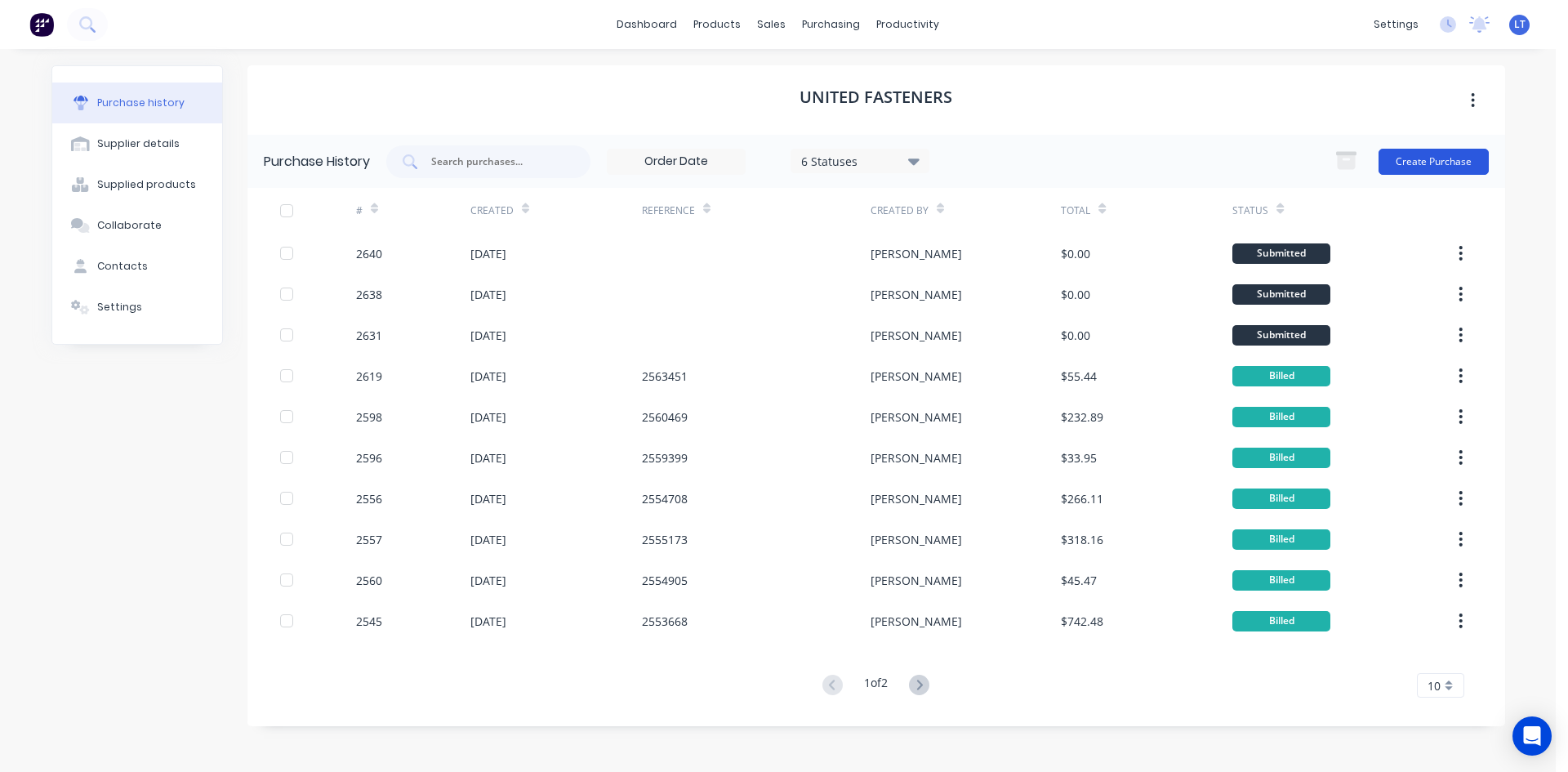
click at [1446, 162] on button "Create Purchase" at bounding box center [1434, 162] width 111 height 26
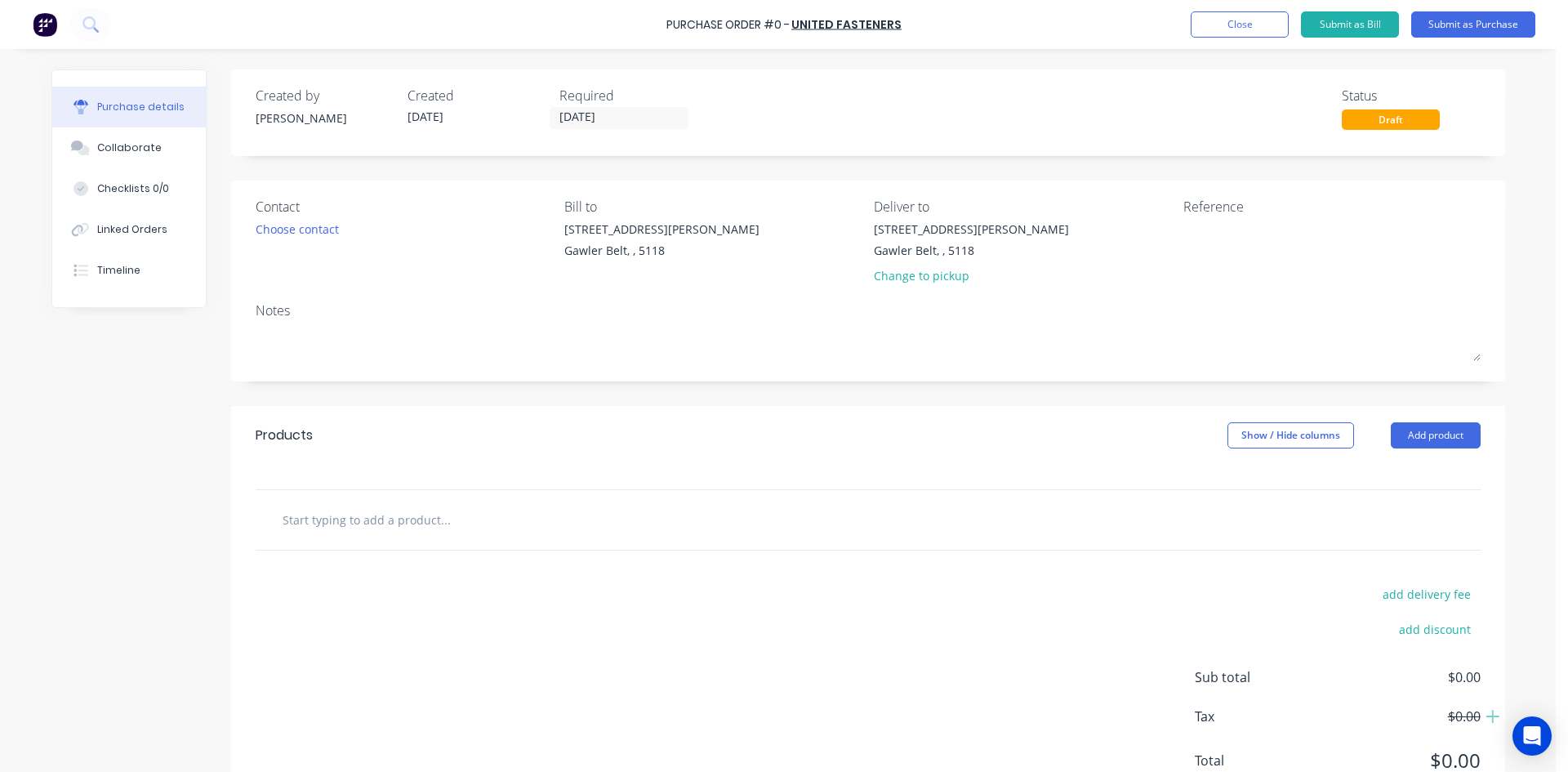
click at [406, 515] on input "text" at bounding box center [445, 519] width 327 height 32
type input "8x10MG304ss"
click at [441, 576] on button "Add 8x10MG304ss to order" at bounding box center [533, 581] width 490 height 52
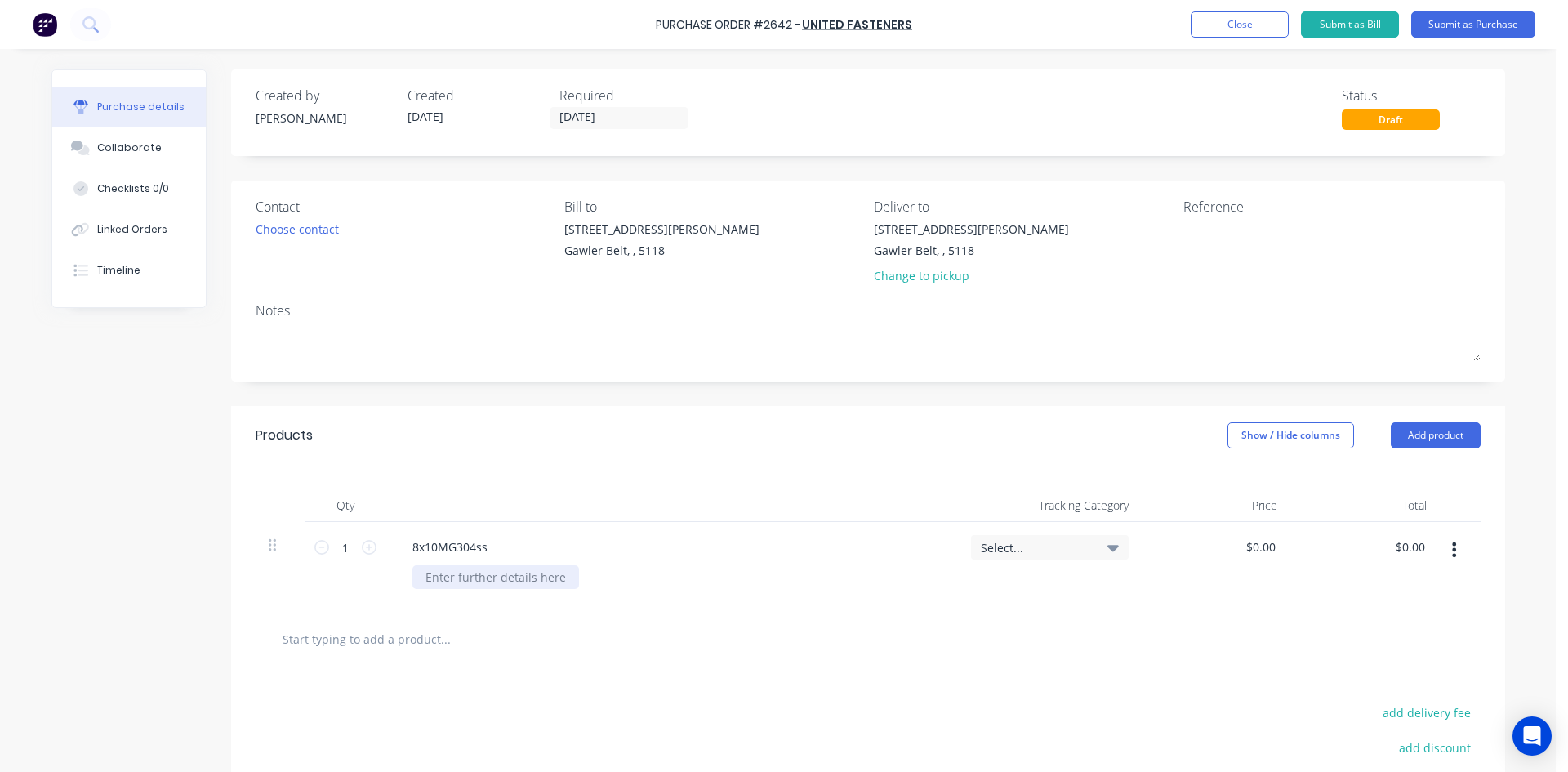
click at [491, 580] on div at bounding box center [496, 577] width 167 height 24
click at [350, 552] on input "1" at bounding box center [345, 547] width 32 height 25
type input "100"
click at [469, 639] on input "text" at bounding box center [445, 639] width 327 height 32
click at [390, 642] on input "text" at bounding box center [445, 639] width 327 height 32
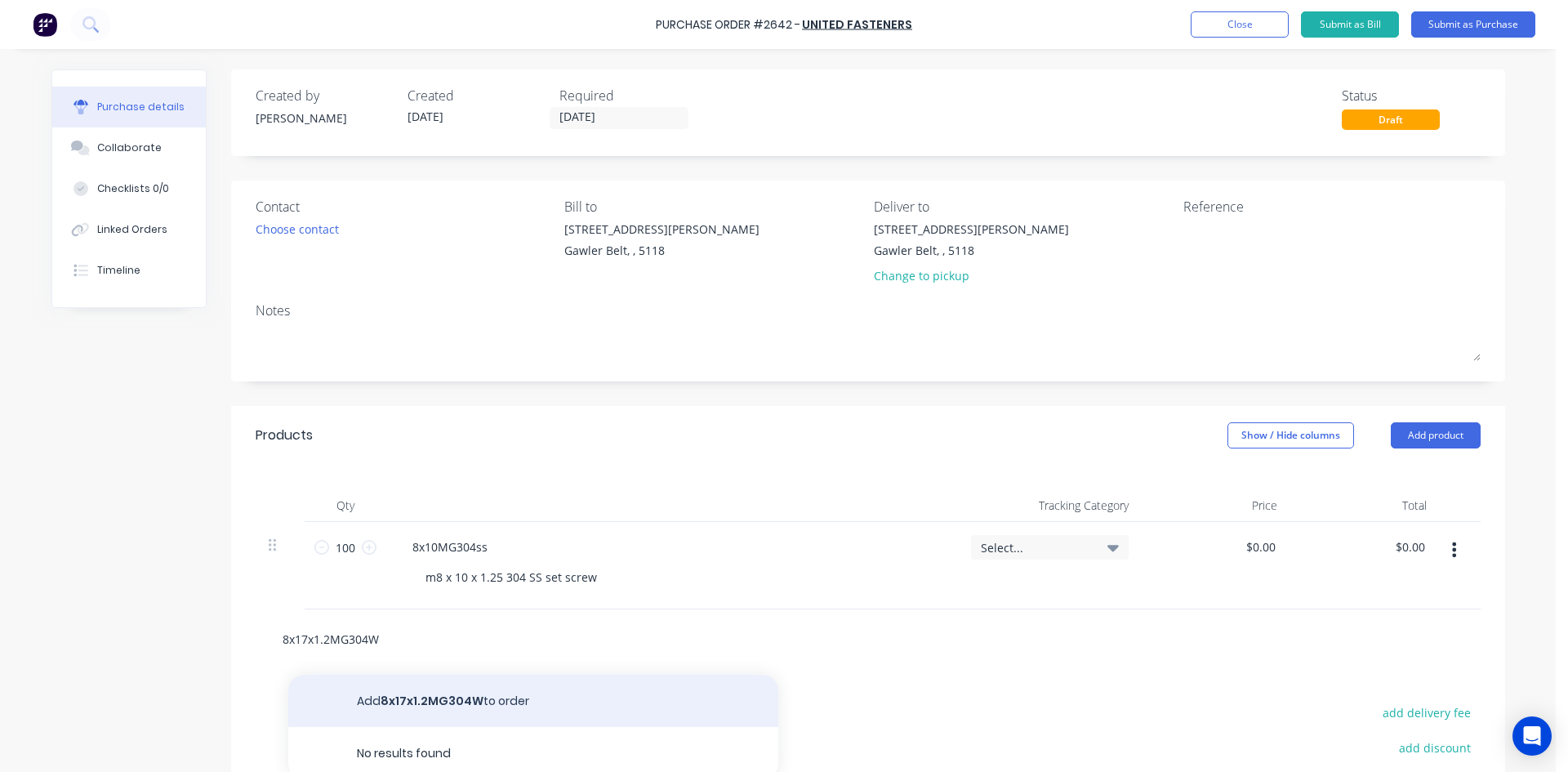
type input "8x17x1.2MG304W"
click at [468, 712] on button "Add 8x17x1.2MG304W to order" at bounding box center [533, 701] width 490 height 52
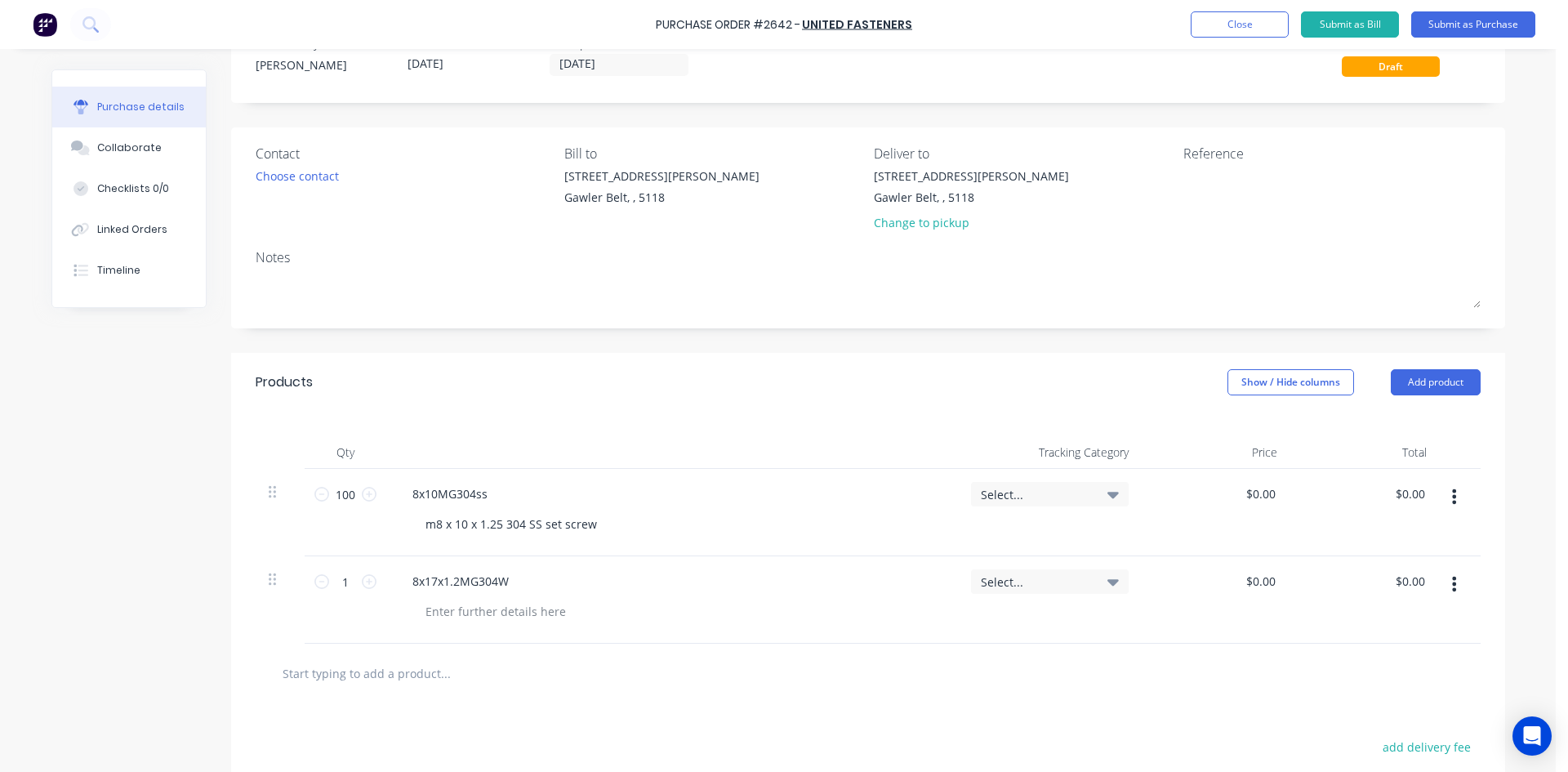
scroll to position [82, 0]
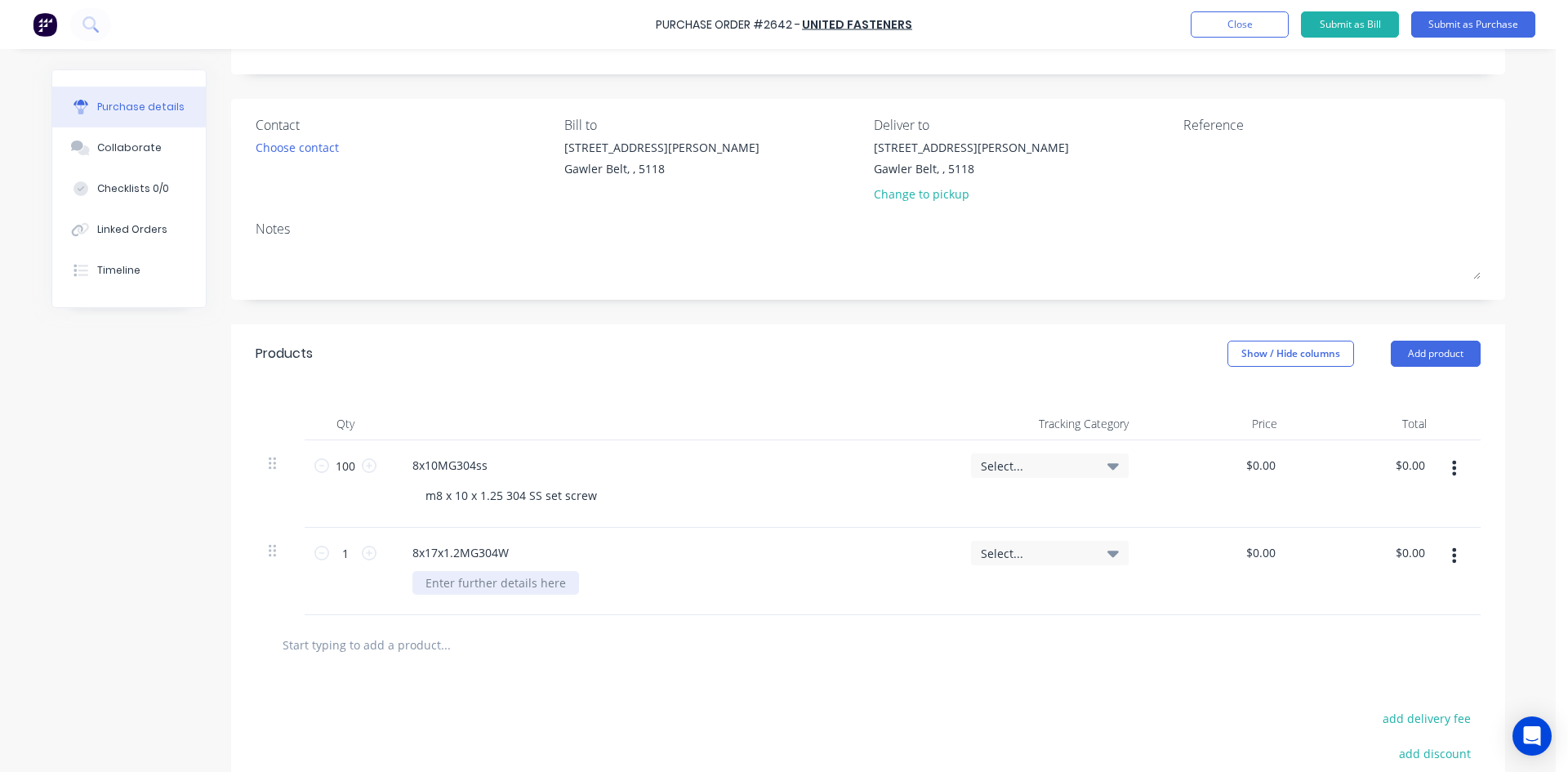
click at [469, 593] on div at bounding box center [496, 583] width 167 height 24
click at [336, 550] on input "1" at bounding box center [345, 553] width 32 height 25
type input "100"
click at [356, 644] on input "text" at bounding box center [445, 644] width 327 height 32
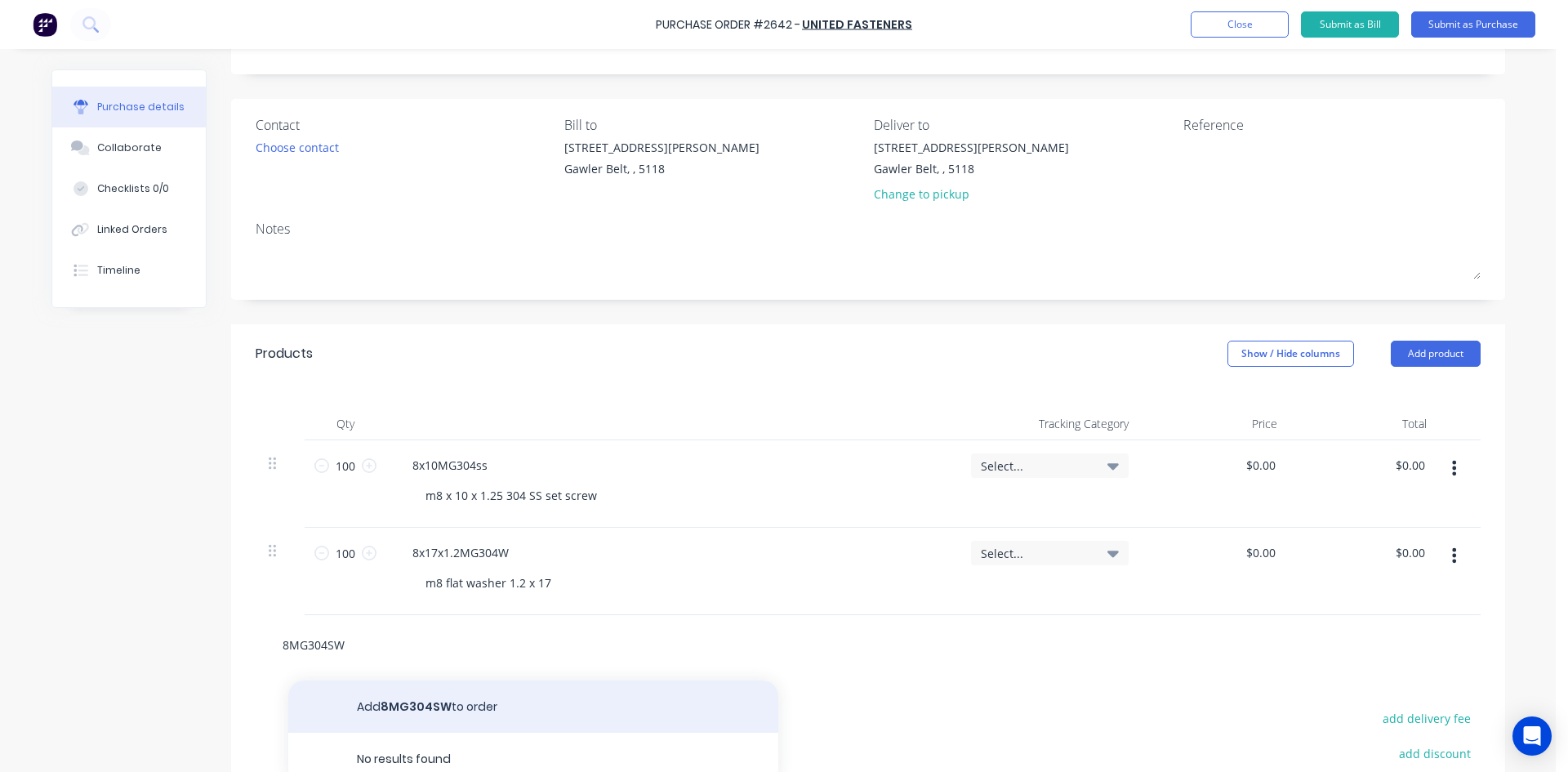
type input "8MG304SW"
click at [395, 700] on button "Add 8MG304SW to order" at bounding box center [533, 706] width 490 height 52
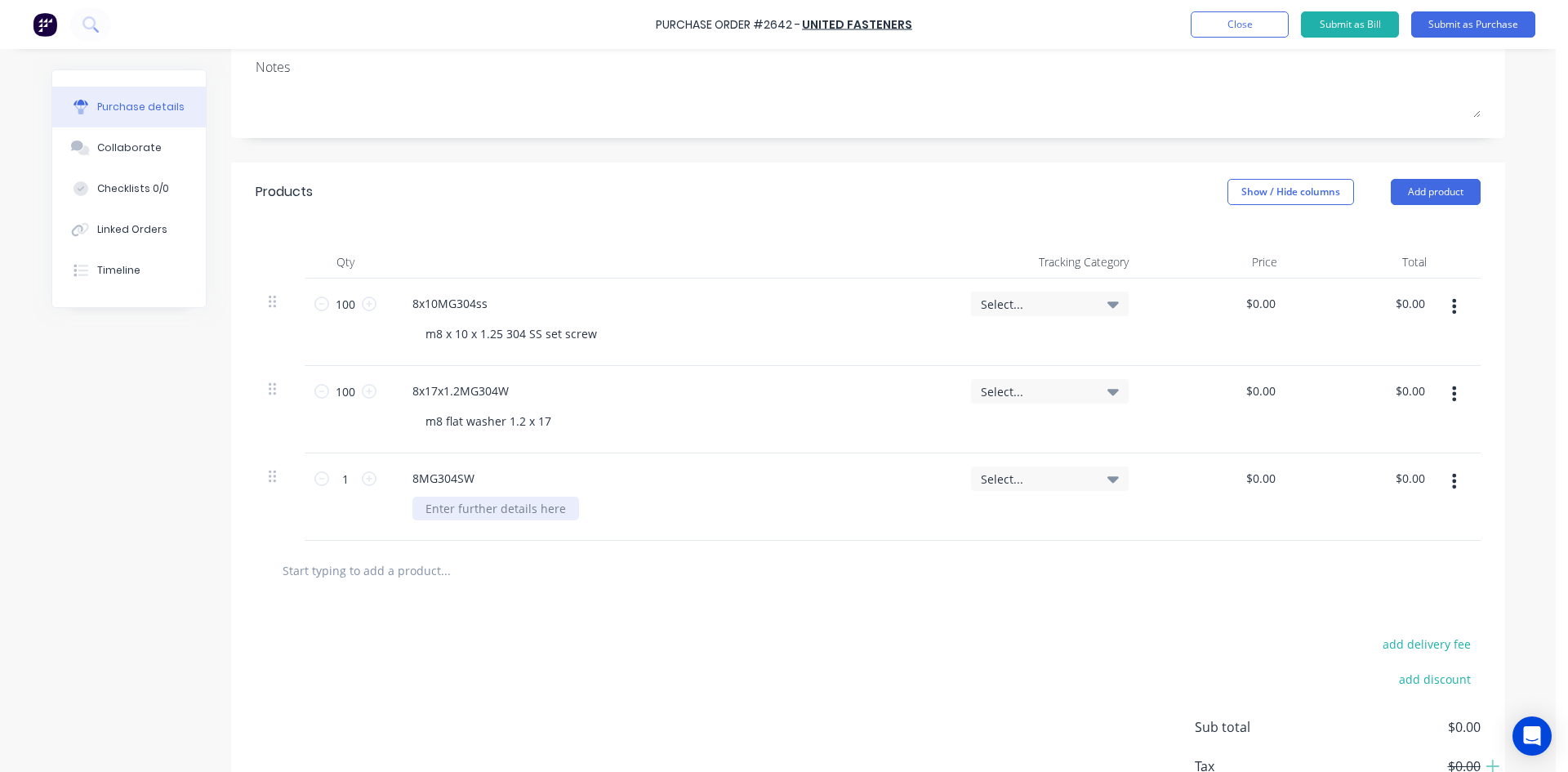
scroll to position [245, 0]
click at [463, 511] on div at bounding box center [496, 507] width 167 height 24
click at [553, 414] on div "m8 flat washer 1.2 x 17" at bounding box center [488, 419] width 152 height 24
click at [674, 530] on div "8MG304SW m8 spring washer SS304" at bounding box center [672, 495] width 571 height 88
click at [348, 468] on input "1" at bounding box center [345, 477] width 32 height 25
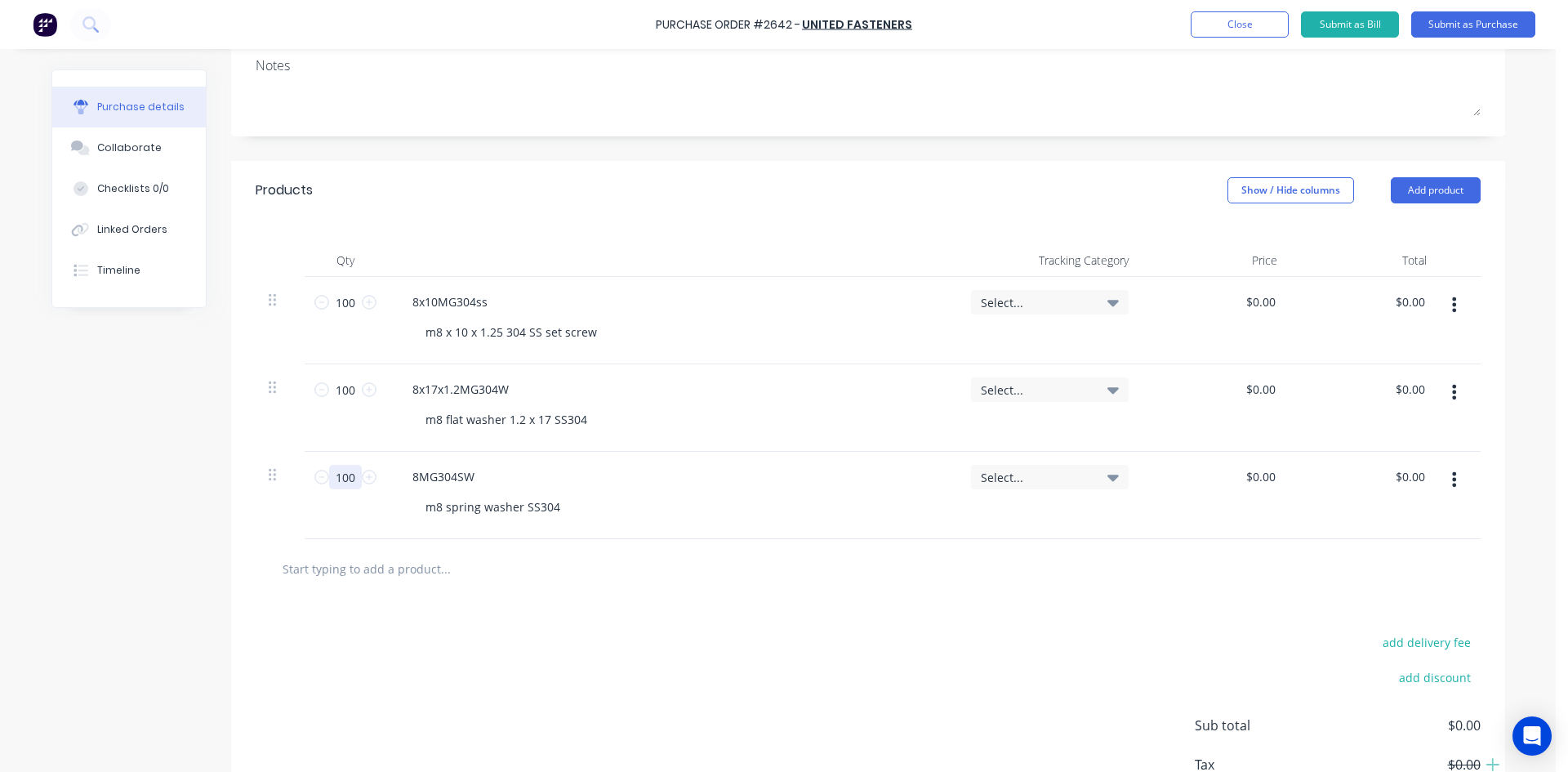
type input "100"
click at [850, 718] on div "add delivery fee add discount Sub total $0.00 Tax $0.00 Total $0.00" at bounding box center [868, 733] width 1275 height 269
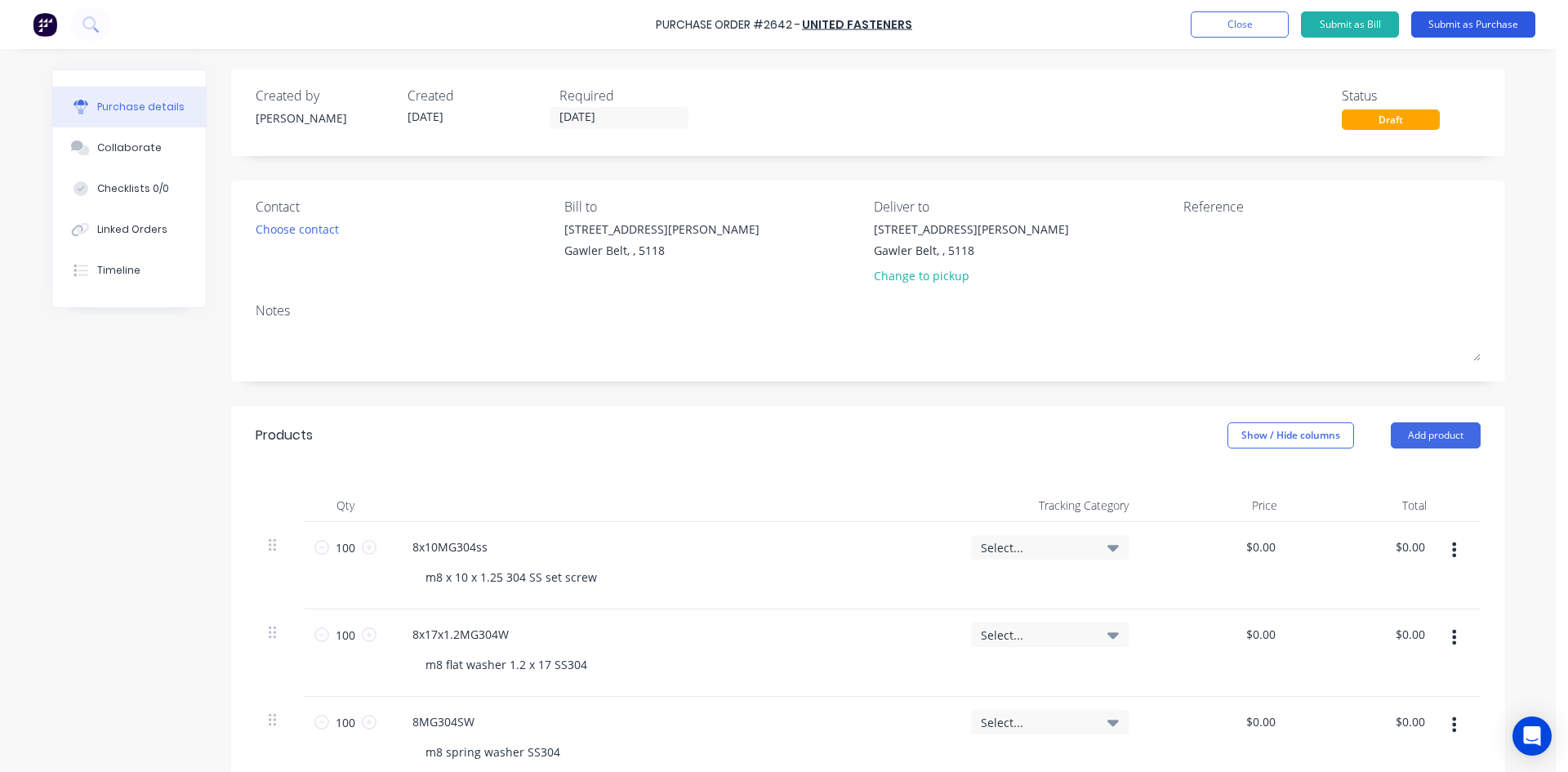
click at [1477, 20] on button "Submit as Purchase" at bounding box center [1474, 24] width 124 height 26
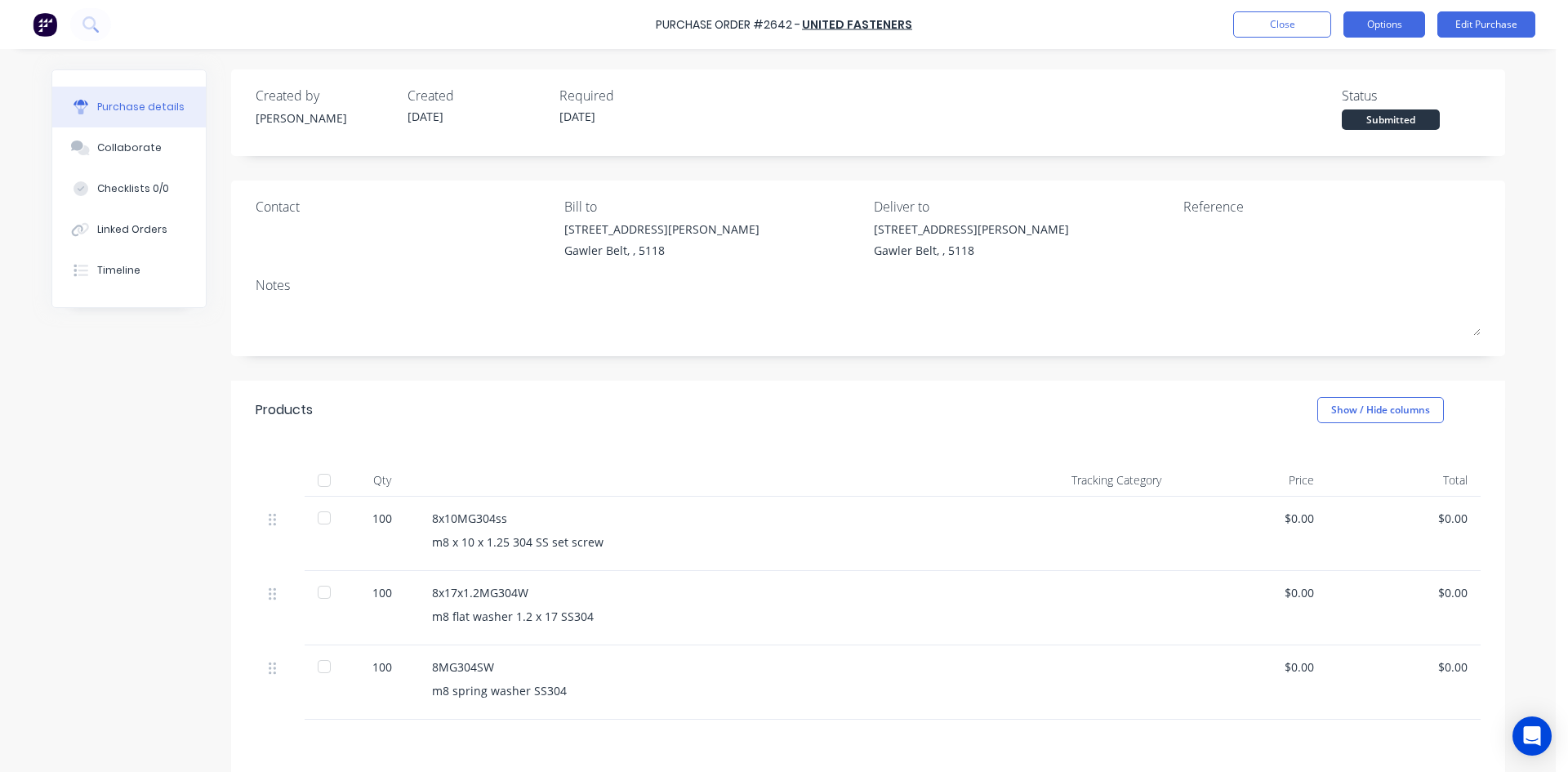
click at [1383, 20] on button "Options" at bounding box center [1384, 24] width 82 height 26
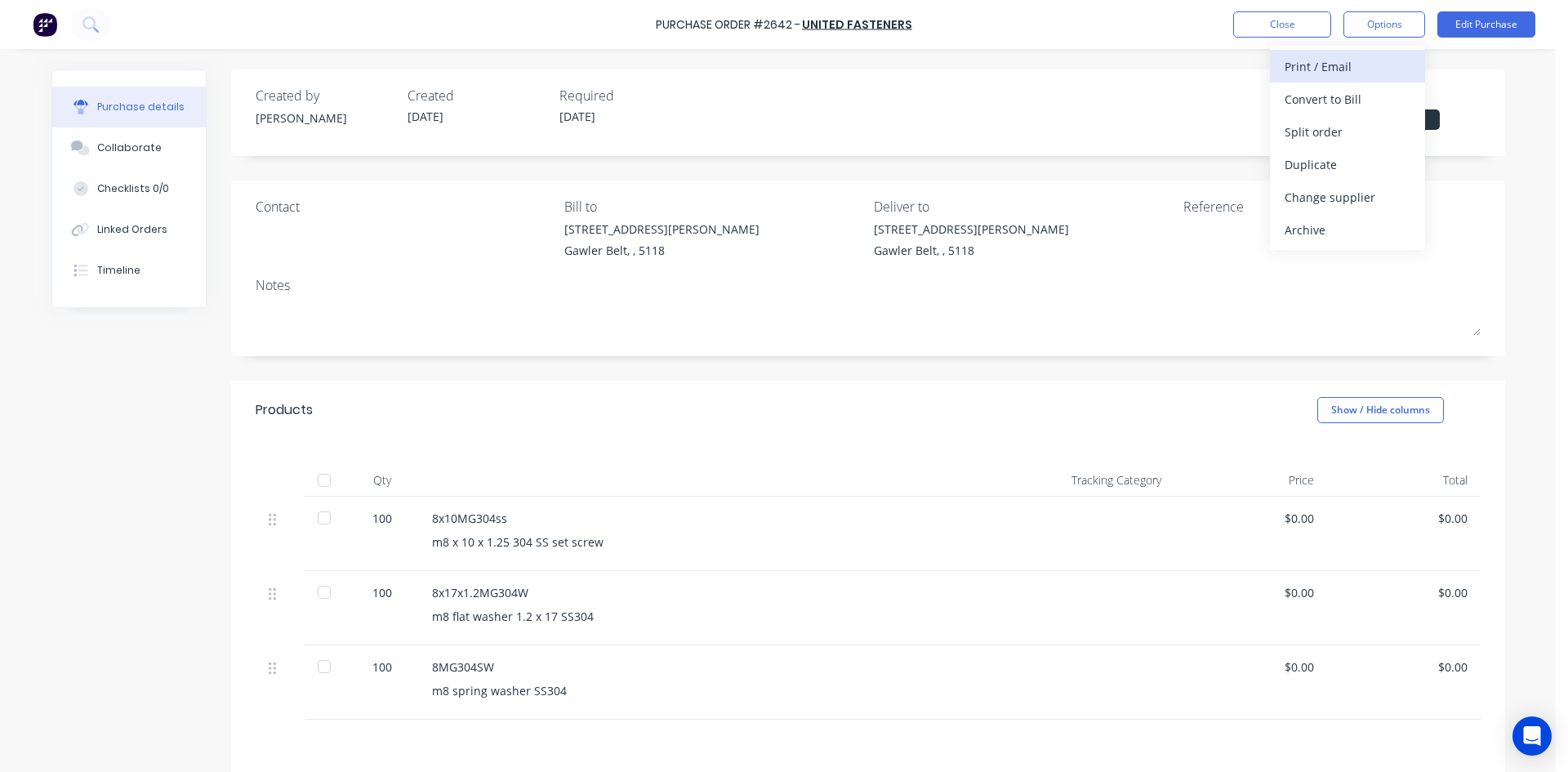
click at [1339, 71] on div "Print / Email" at bounding box center [1348, 66] width 126 height 24
click at [1320, 135] on div "Without pricing" at bounding box center [1348, 132] width 126 height 24
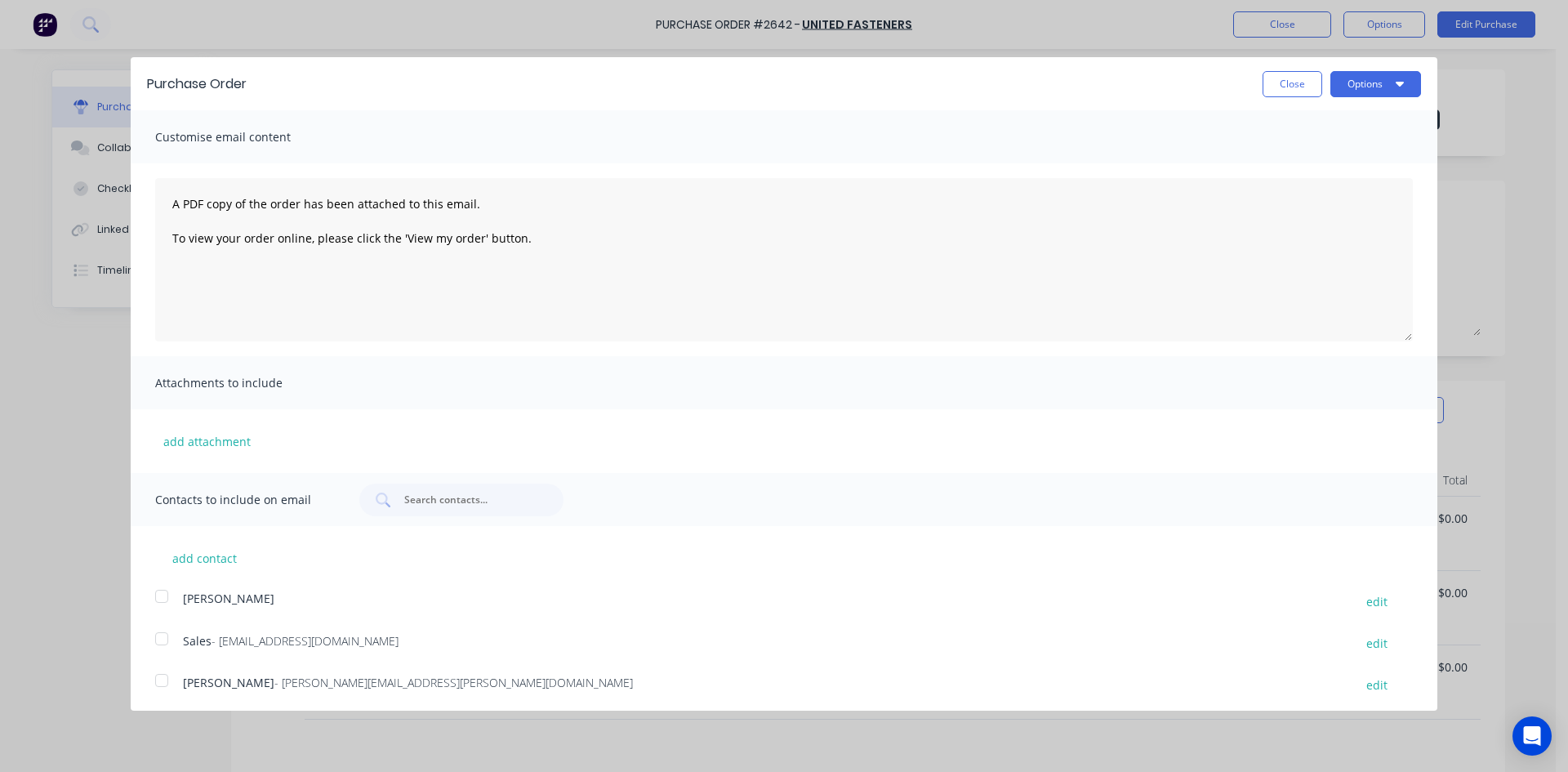
click at [163, 642] on div at bounding box center [162, 639] width 32 height 32
click at [1334, 97] on div "Purchase Order Close Options" at bounding box center [784, 83] width 1307 height 53
click at [1339, 94] on button "Options" at bounding box center [1376, 84] width 91 height 26
click at [1297, 156] on div "Email" at bounding box center [1344, 158] width 126 height 24
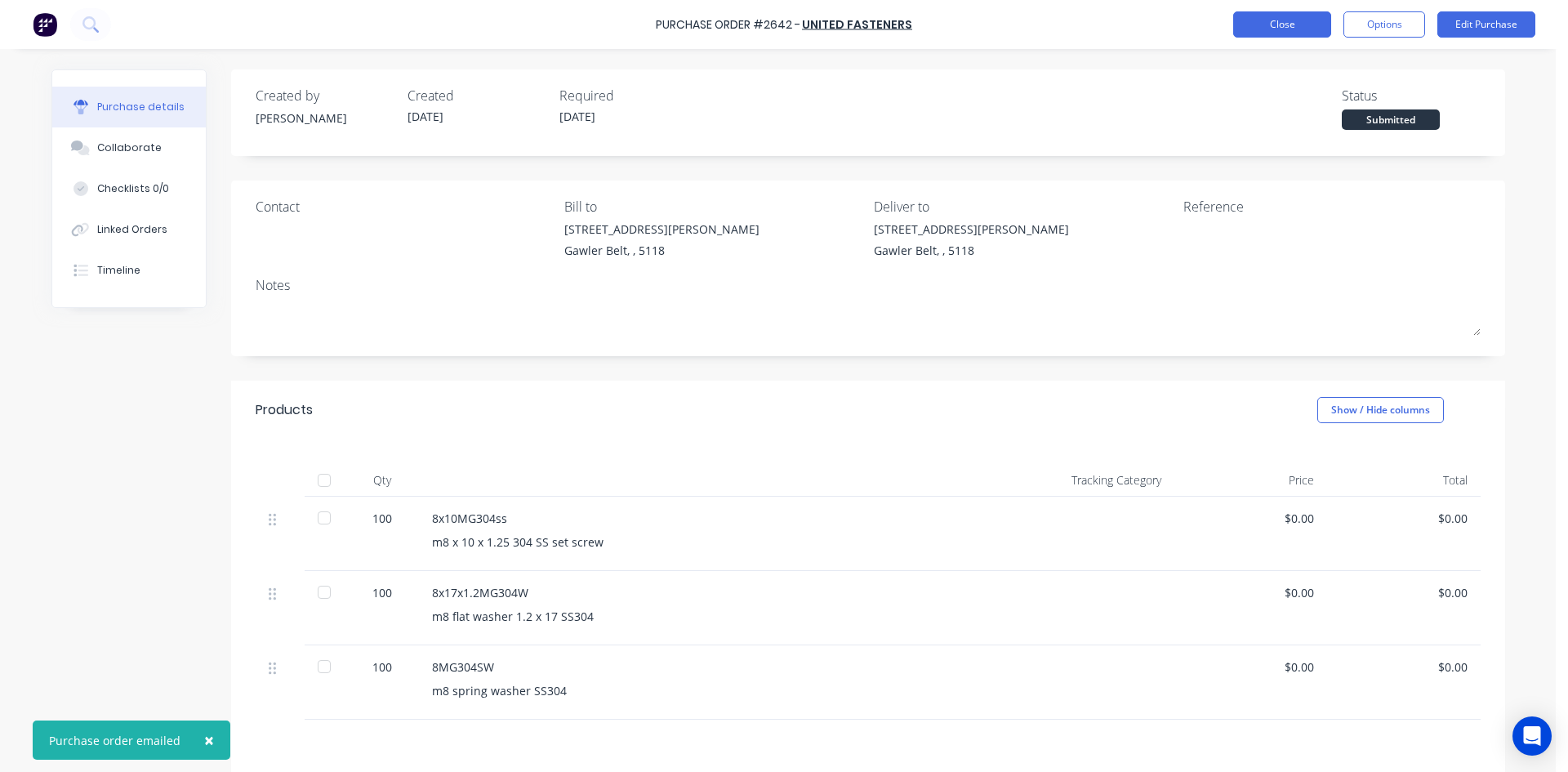
click at [1271, 34] on button "Close" at bounding box center [1282, 24] width 98 height 26
